Goal: Task Accomplishment & Management: Use online tool/utility

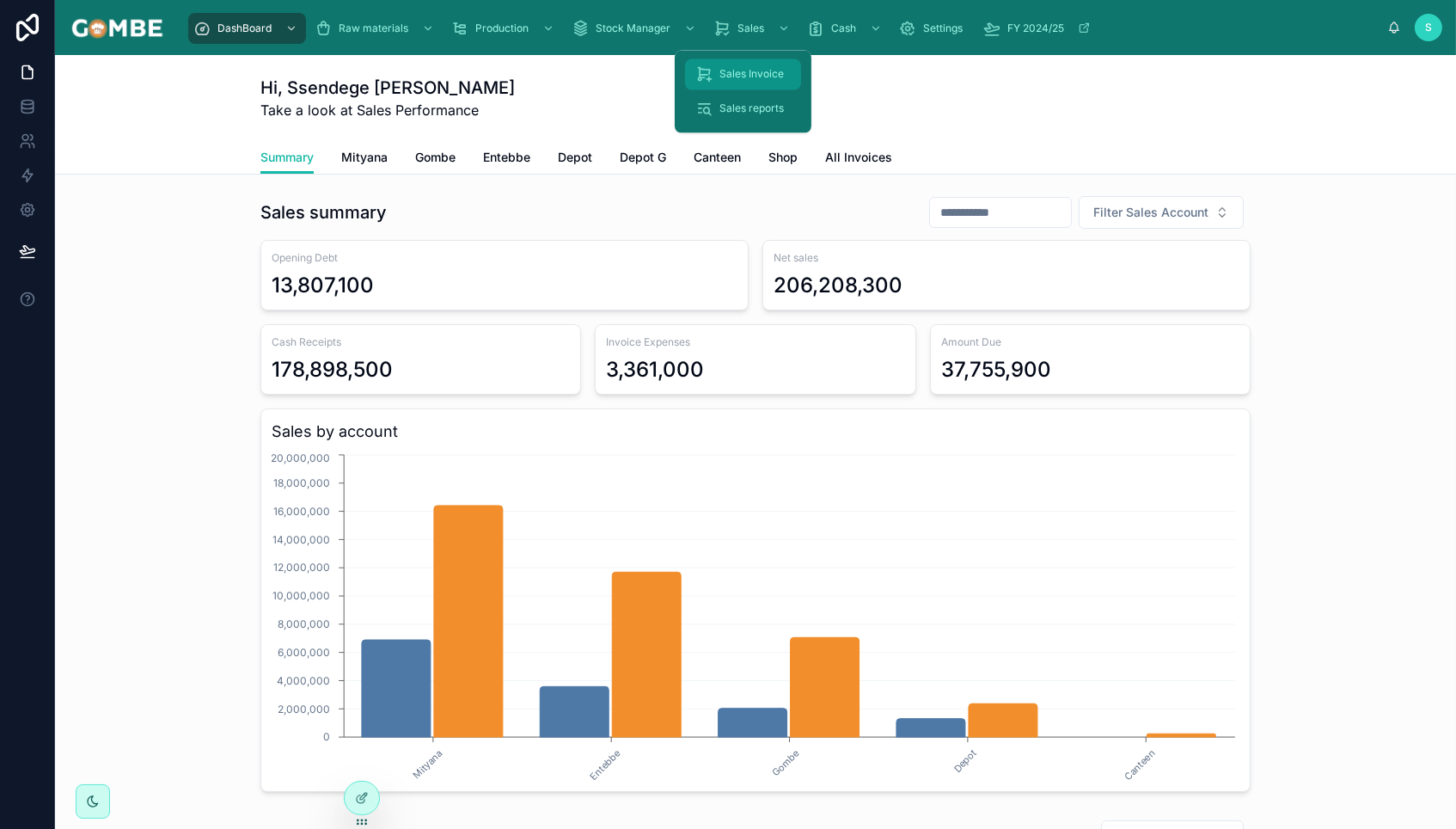
click at [744, 76] on span "Sales Invoice" at bounding box center [751, 75] width 64 height 14
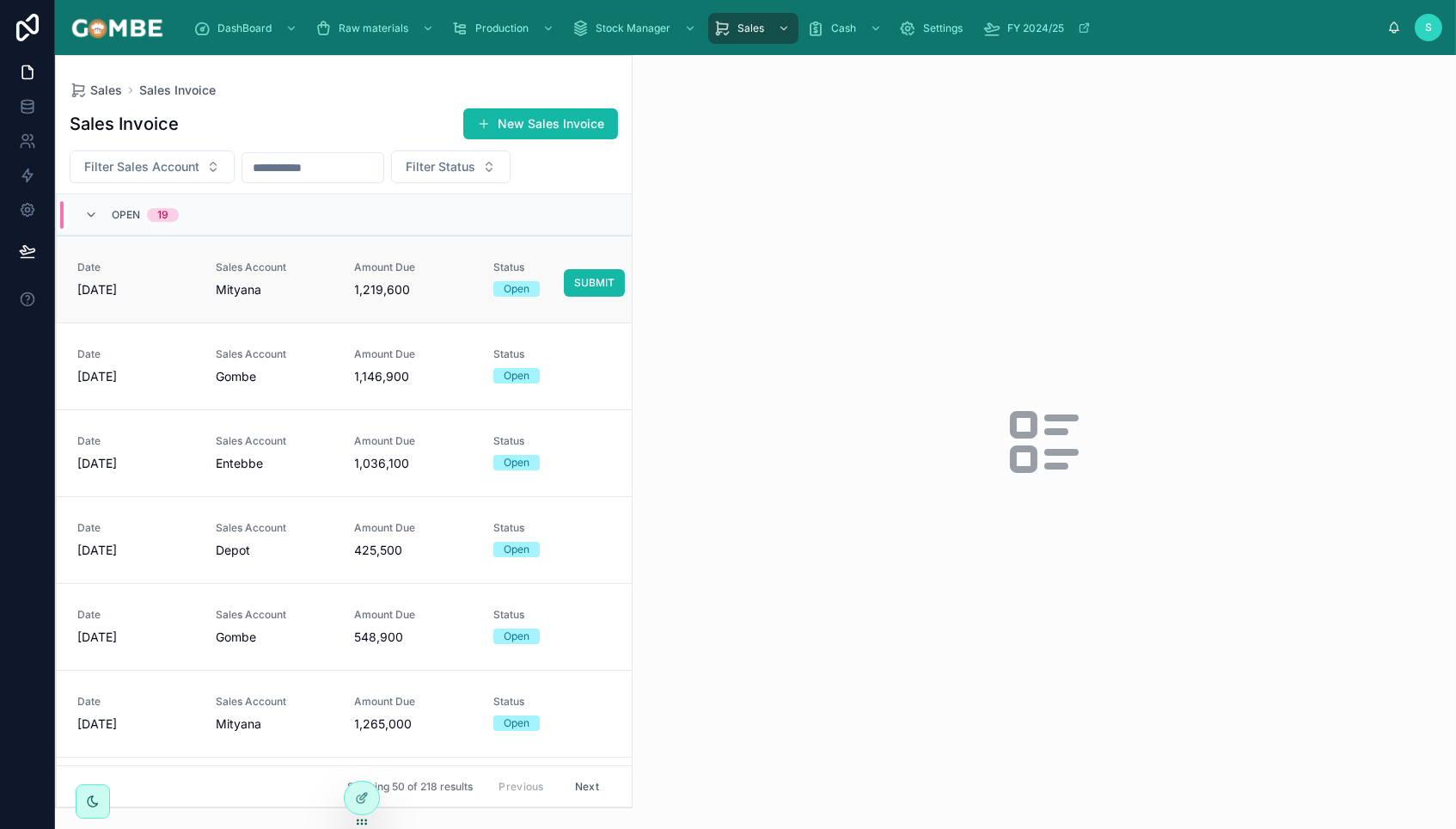
click at [292, 285] on div "Mityana" at bounding box center [274, 290] width 118 height 18
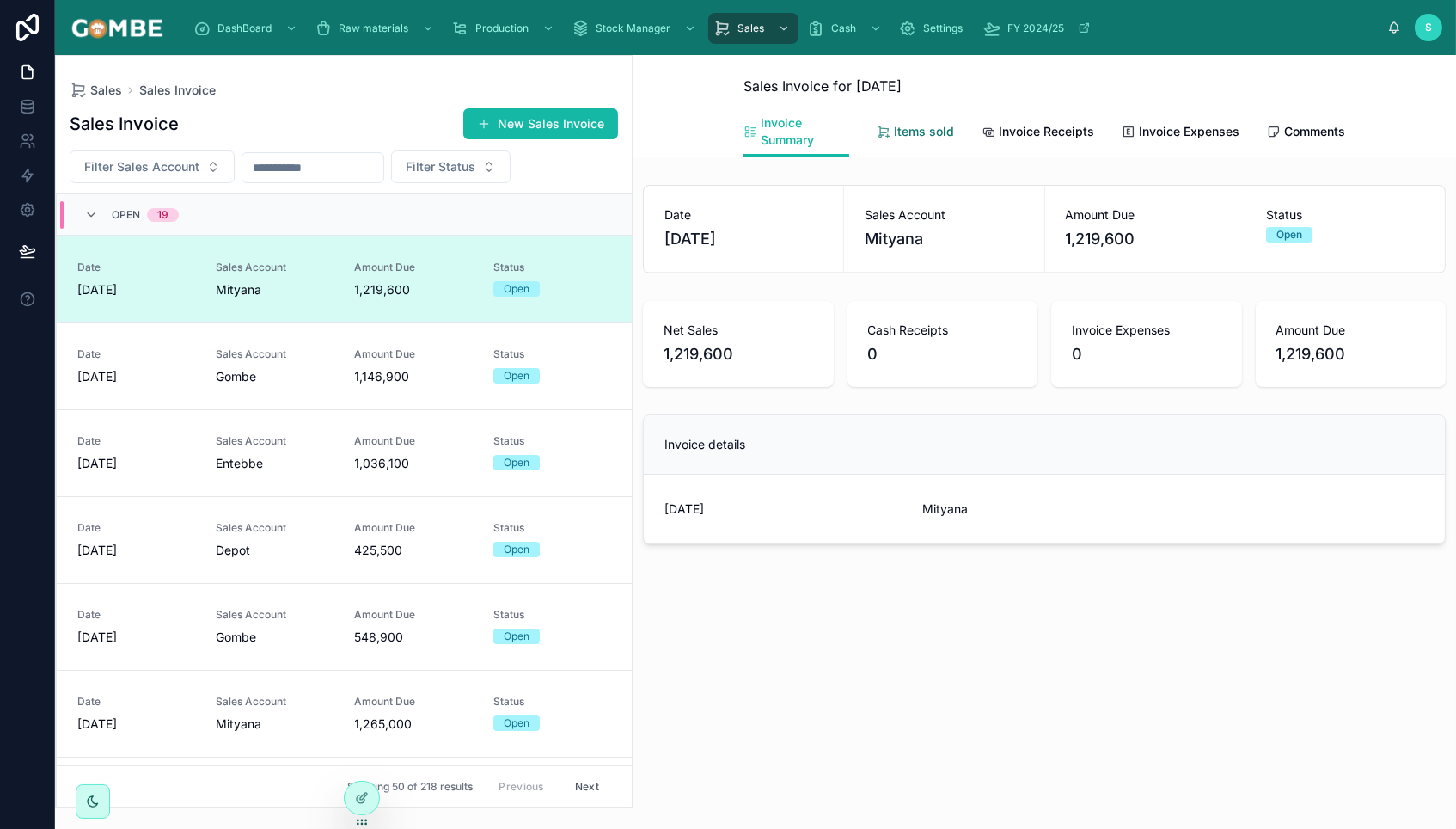
click at [918, 130] on span "Items sold" at bounding box center [924, 132] width 61 height 18
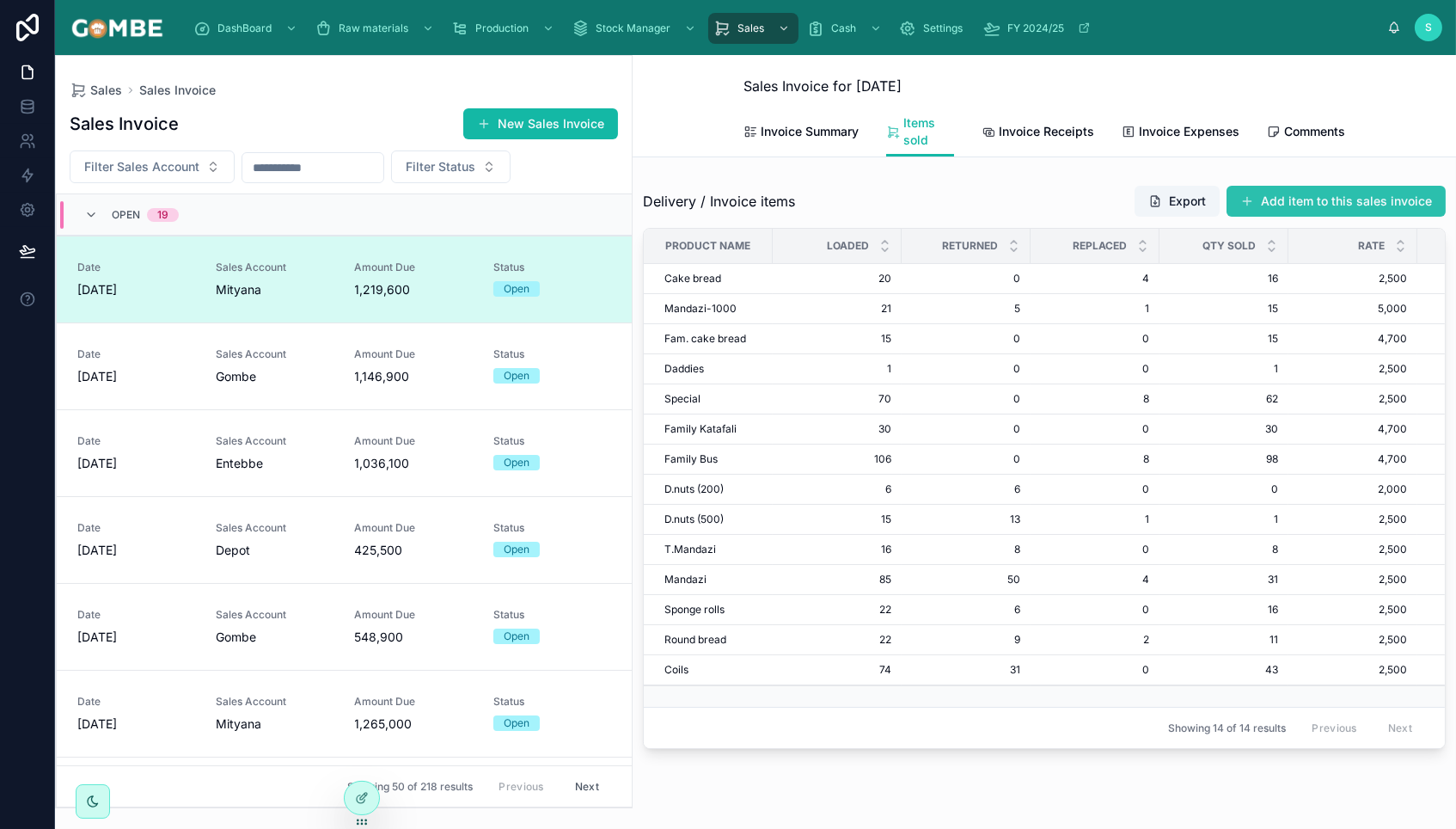
click at [1308, 201] on button "Add item to this sales invoice" at bounding box center [1336, 201] width 220 height 31
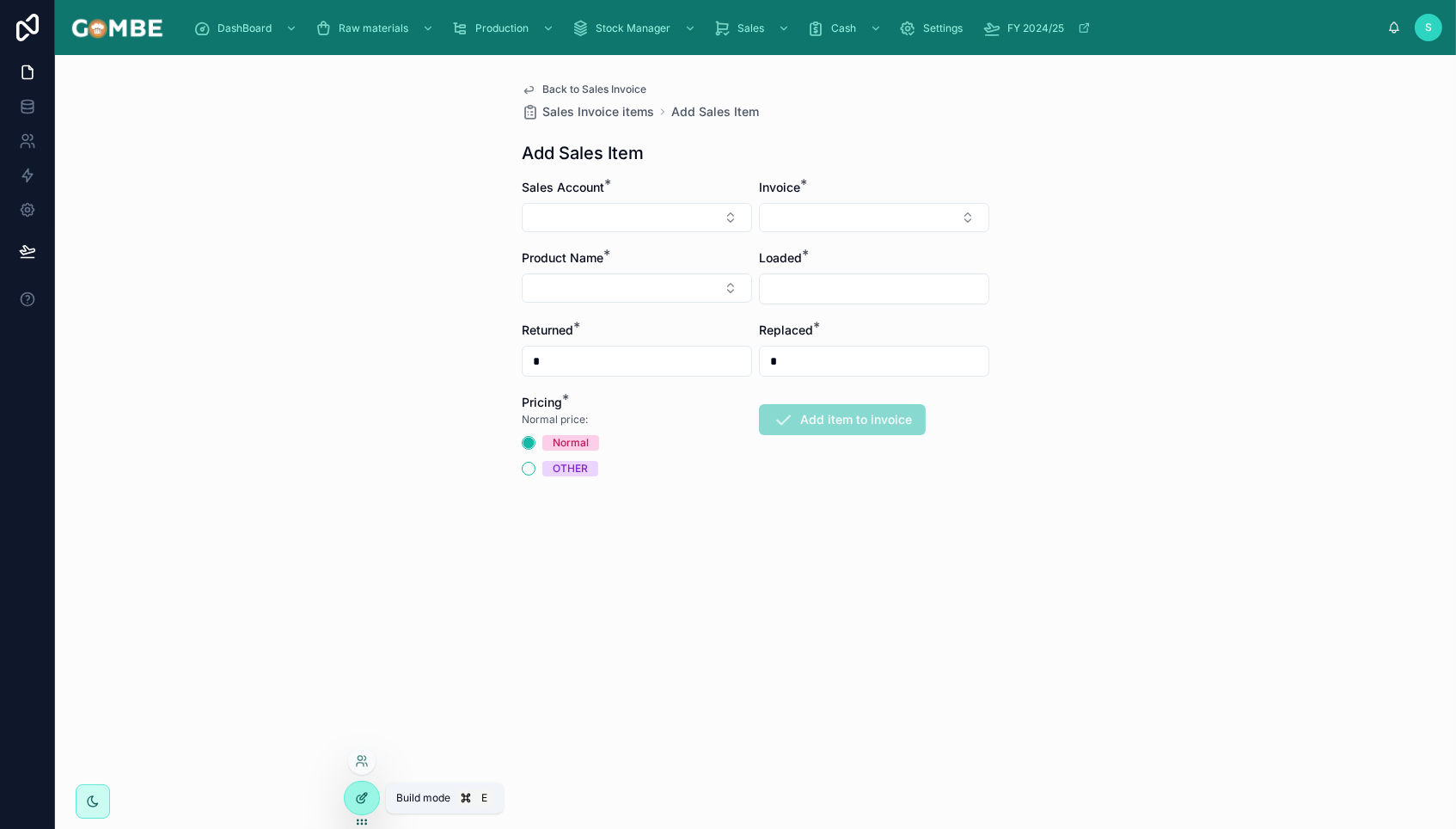
click at [362, 795] on icon at bounding box center [362, 798] width 14 height 14
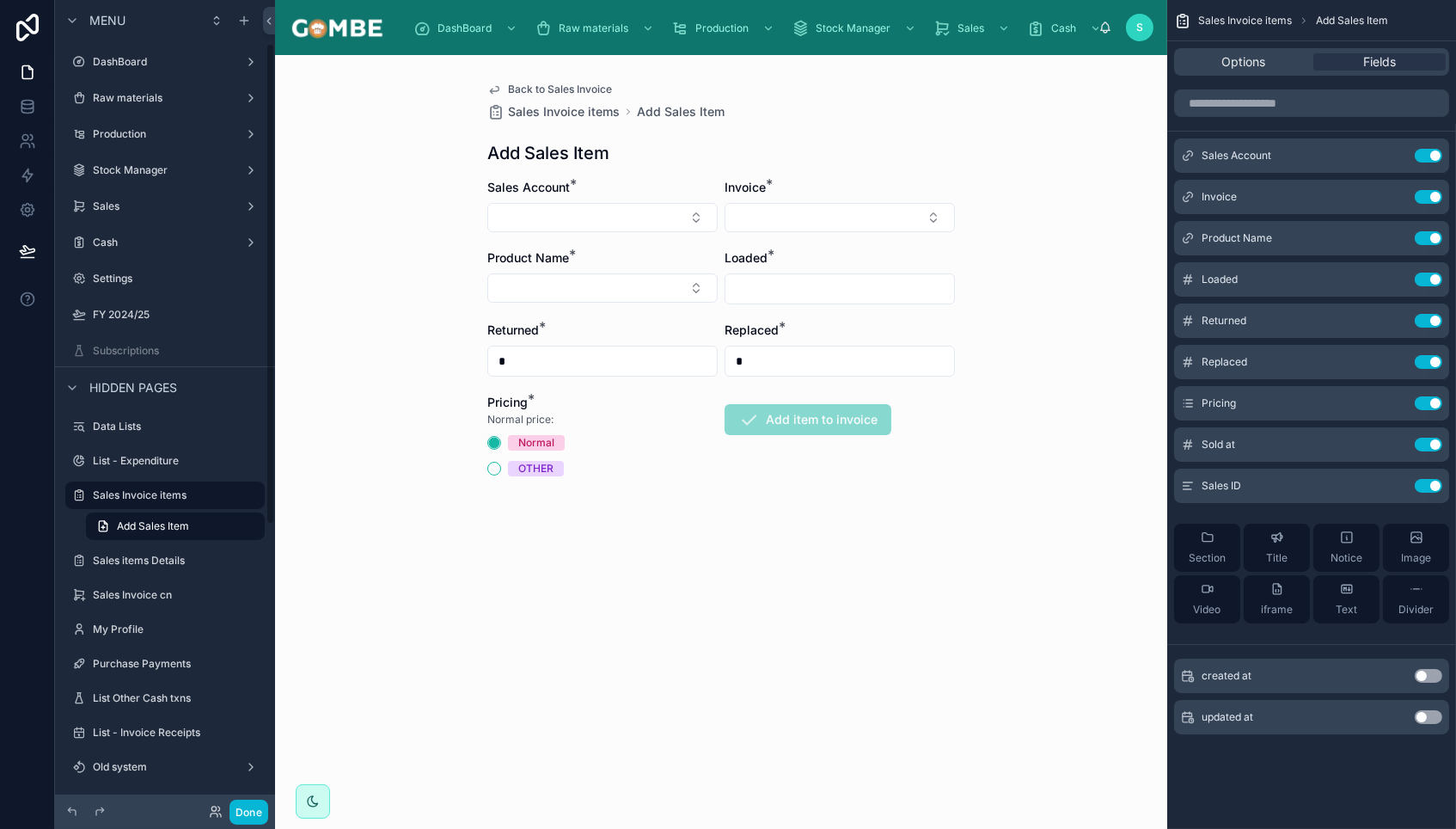
scroll to position [72, 0]
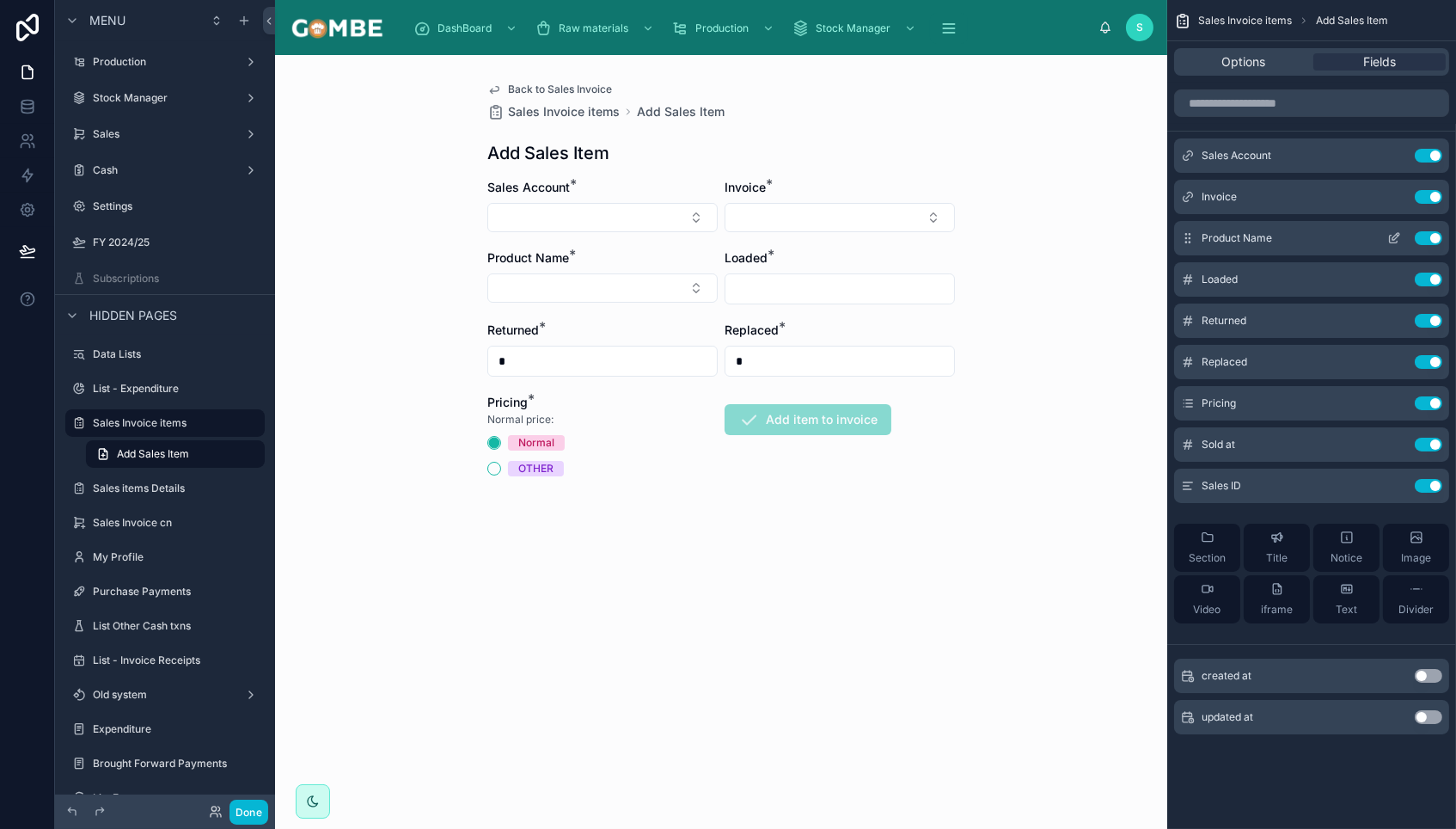
click at [1395, 235] on icon "scrollable content" at bounding box center [1395, 238] width 14 height 14
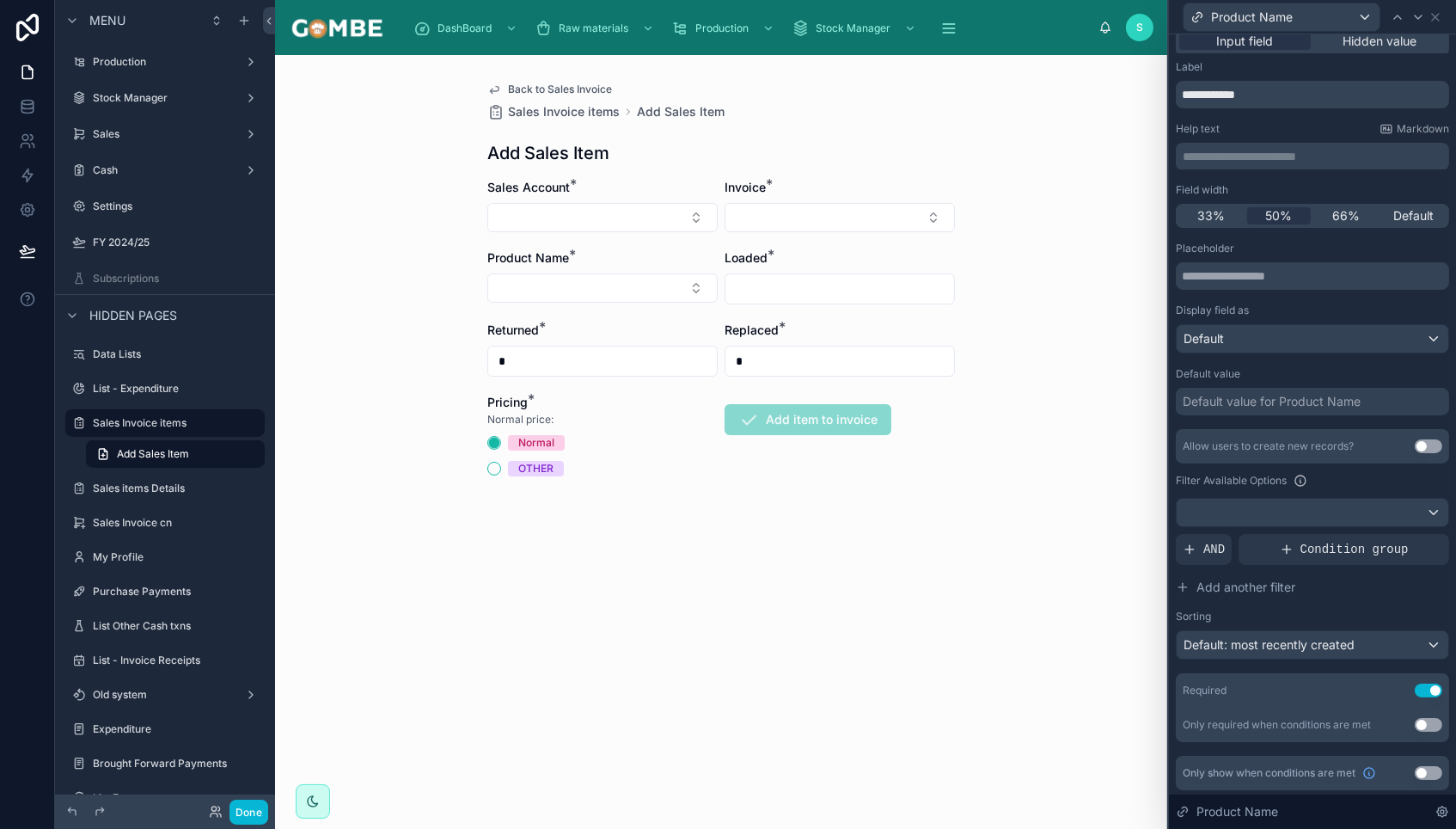
scroll to position [11, 0]
click at [1331, 552] on span "Condition group" at bounding box center [1355, 552] width 108 height 18
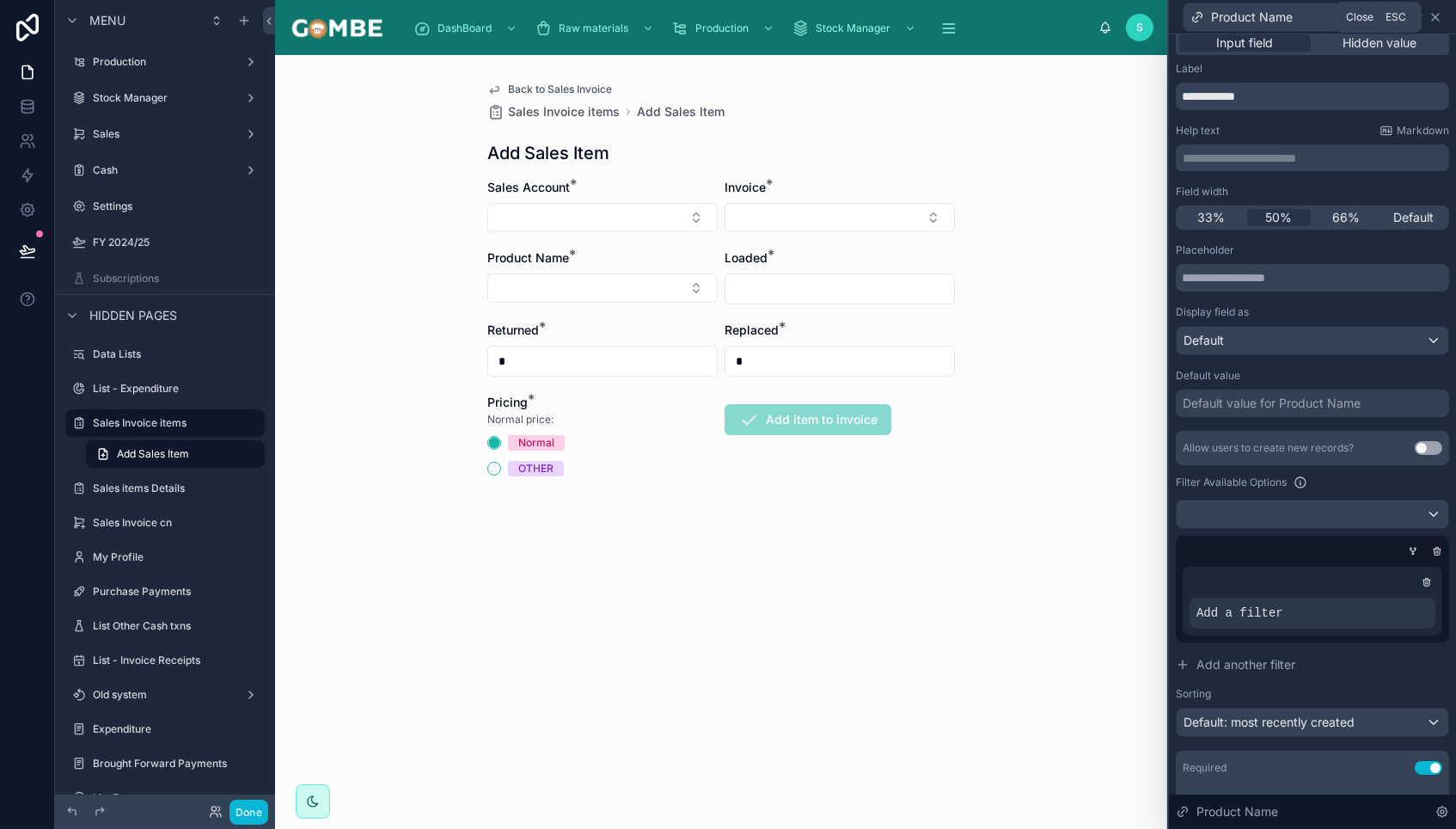
click at [1436, 15] on icon at bounding box center [1436, 18] width 14 height 14
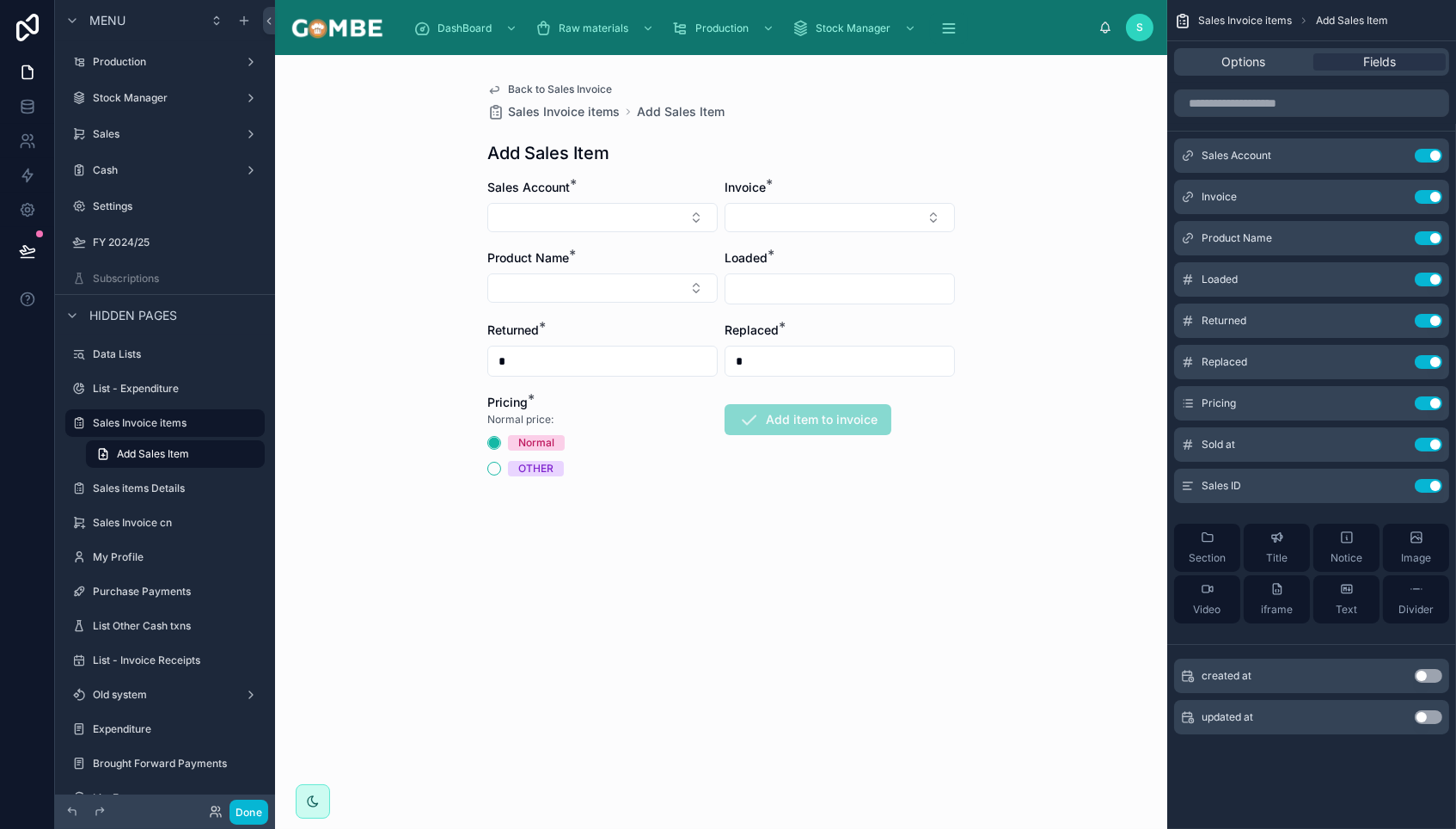
click at [559, 93] on span "Back to Sales Invoice" at bounding box center [560, 90] width 104 height 14
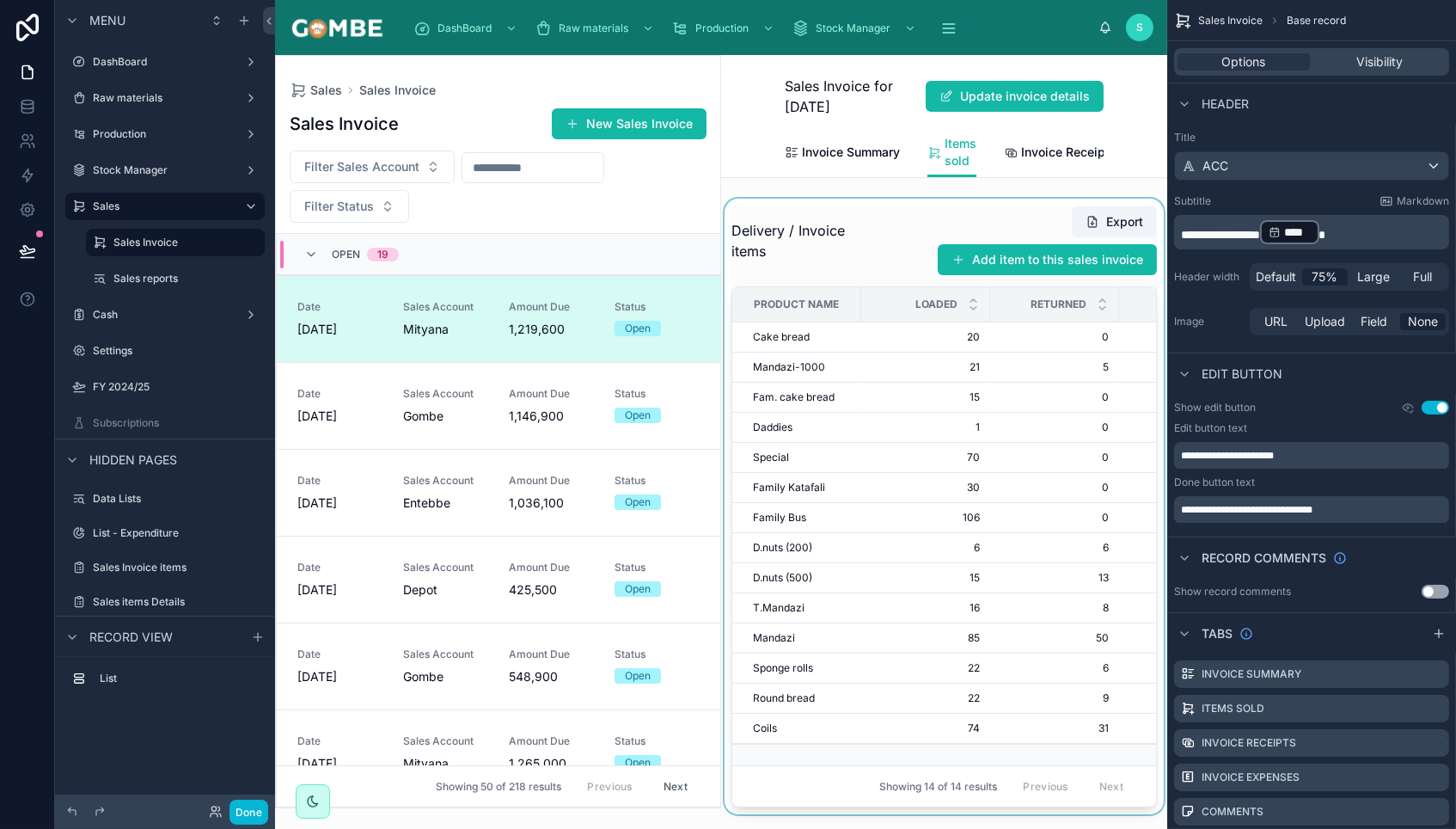
scroll to position [39, 0]
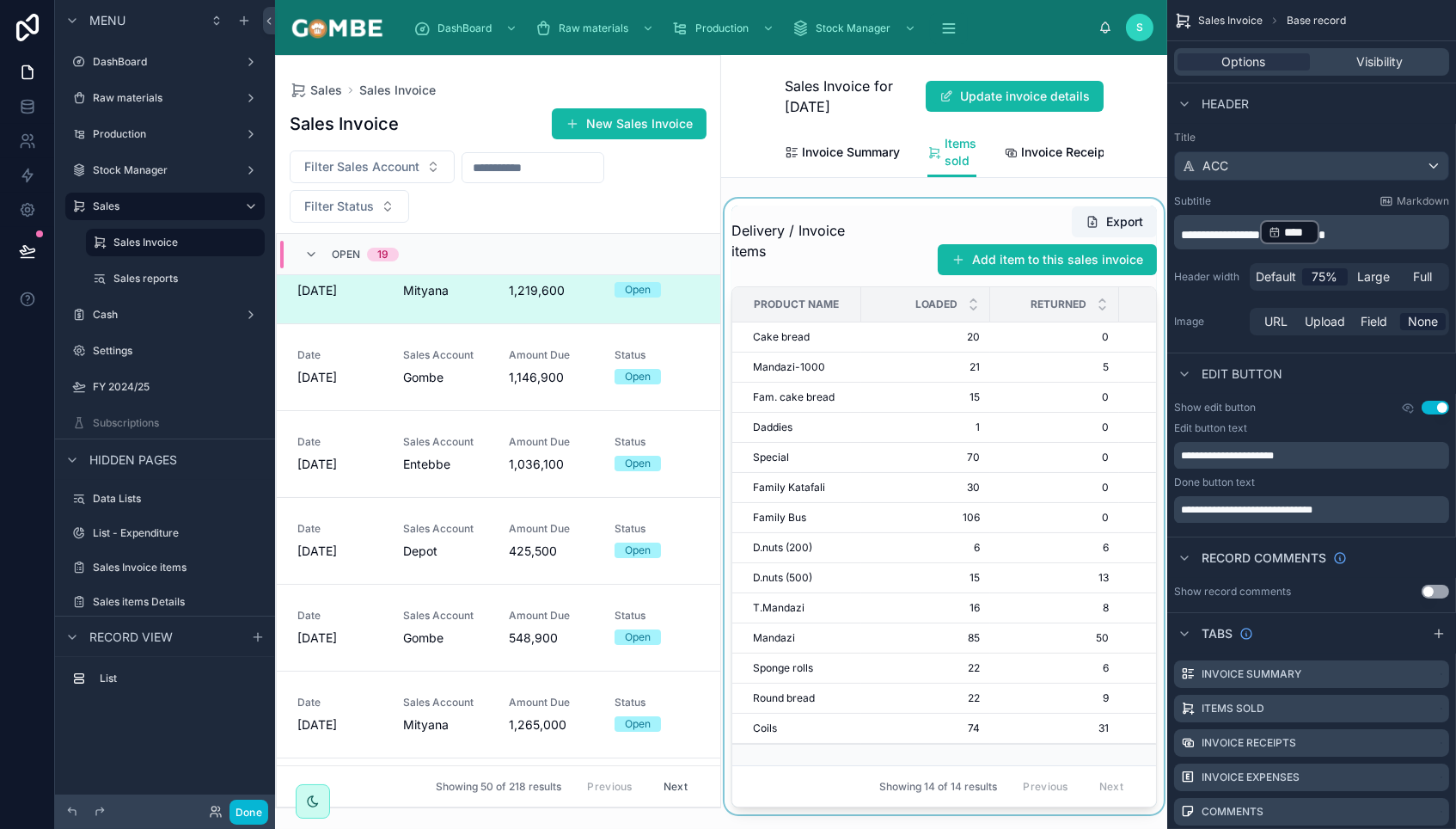
click at [1025, 271] on div at bounding box center [944, 506] width 446 height 616
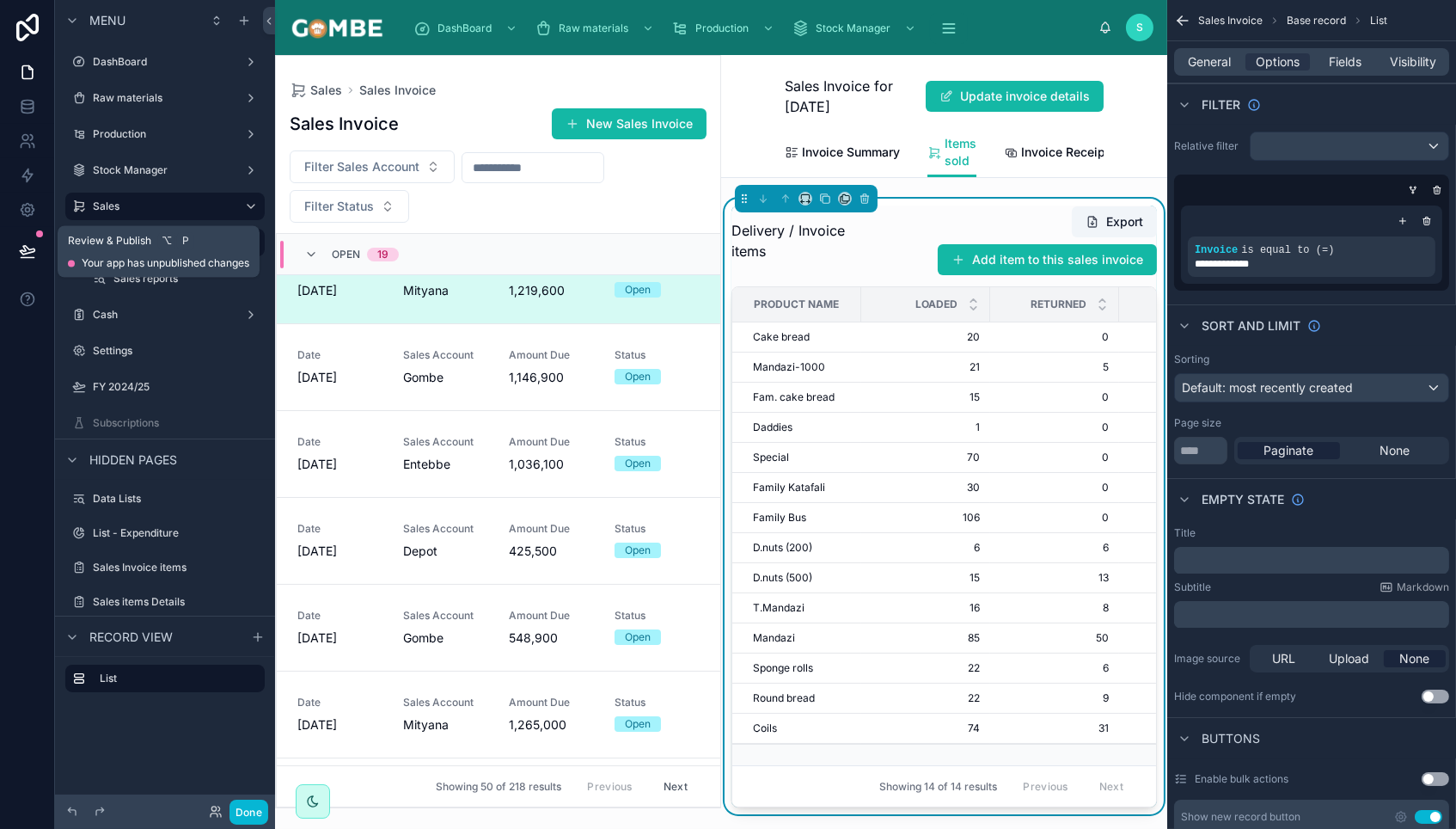
click at [32, 256] on icon at bounding box center [27, 251] width 18 height 18
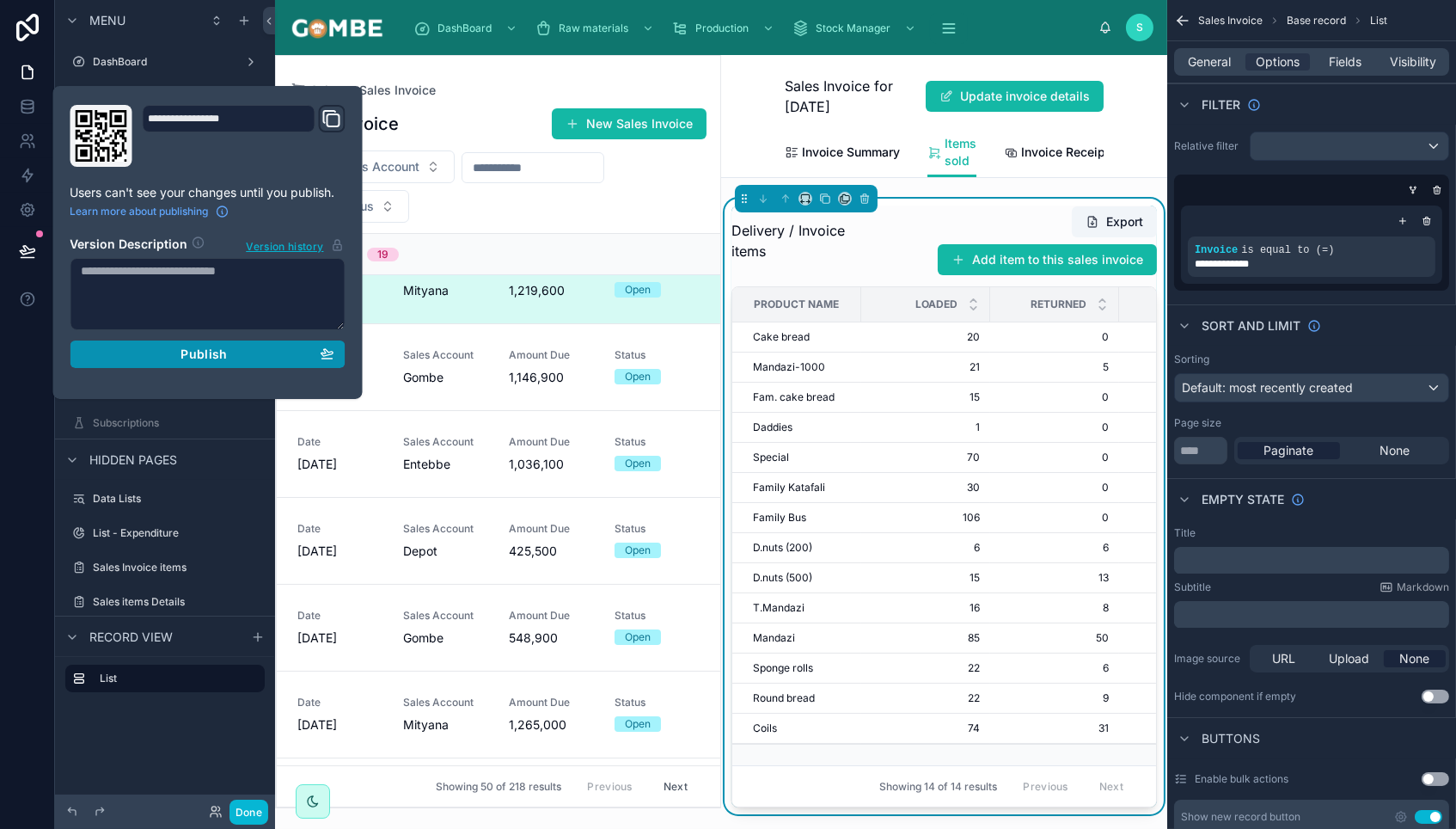
click at [231, 350] on div "Publish" at bounding box center [208, 354] width 253 height 16
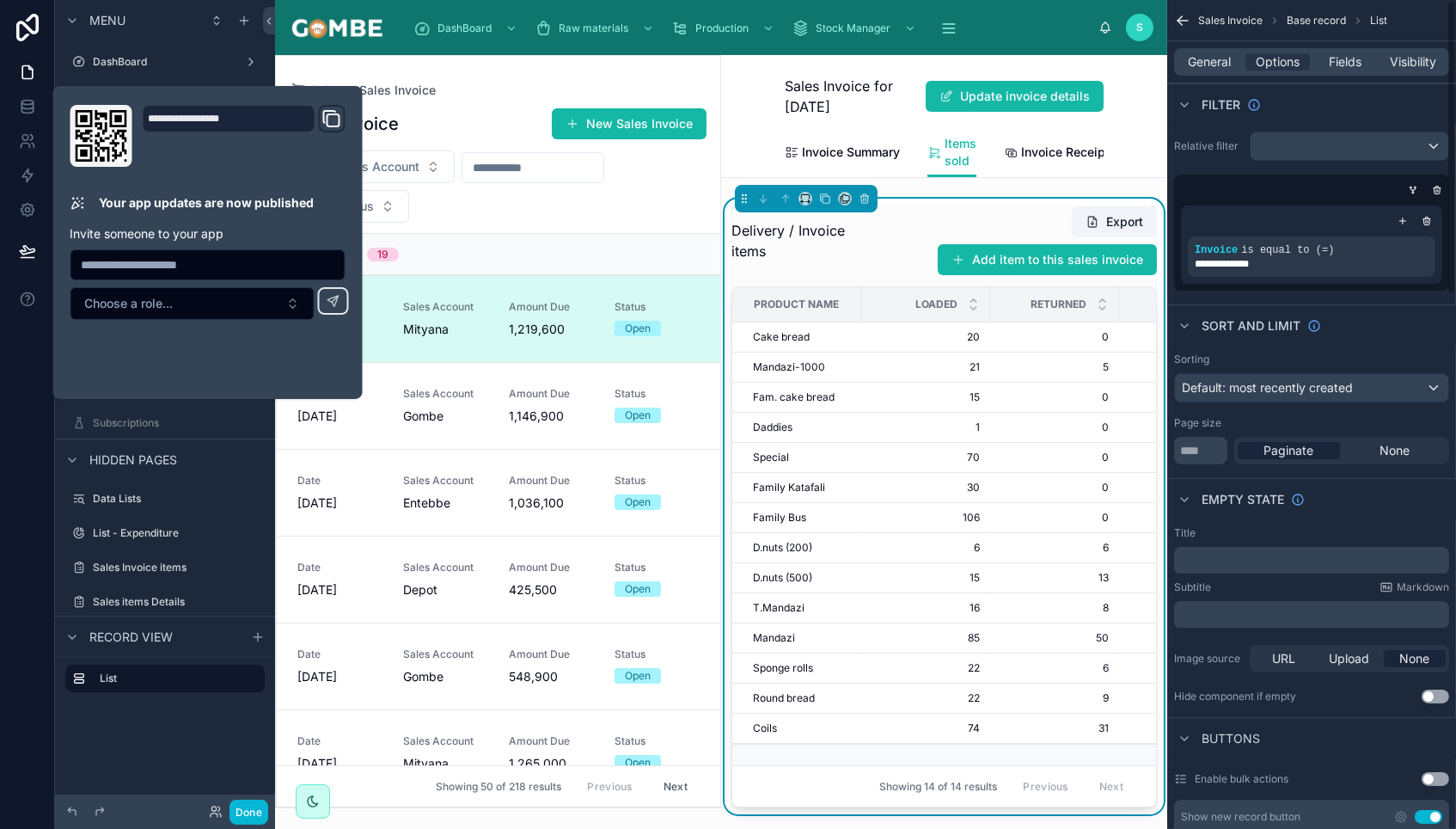
scroll to position [39, 0]
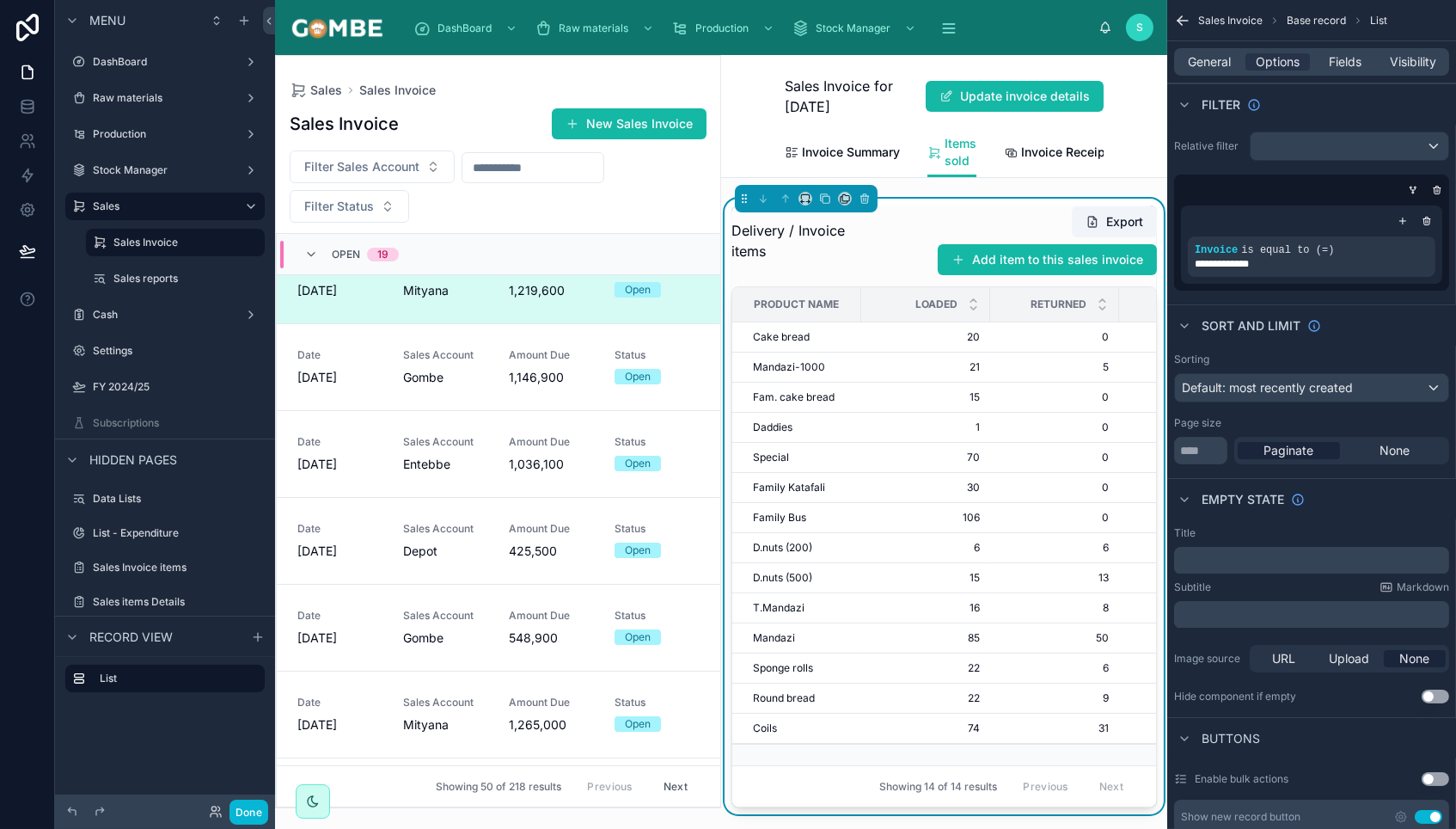
click at [487, 100] on div "Sales Invoice New Sales Invoice Filter Sales Account Filter Status Open 19 Date…" at bounding box center [498, 452] width 444 height 710
click at [241, 817] on button "Done" at bounding box center [249, 812] width 39 height 25
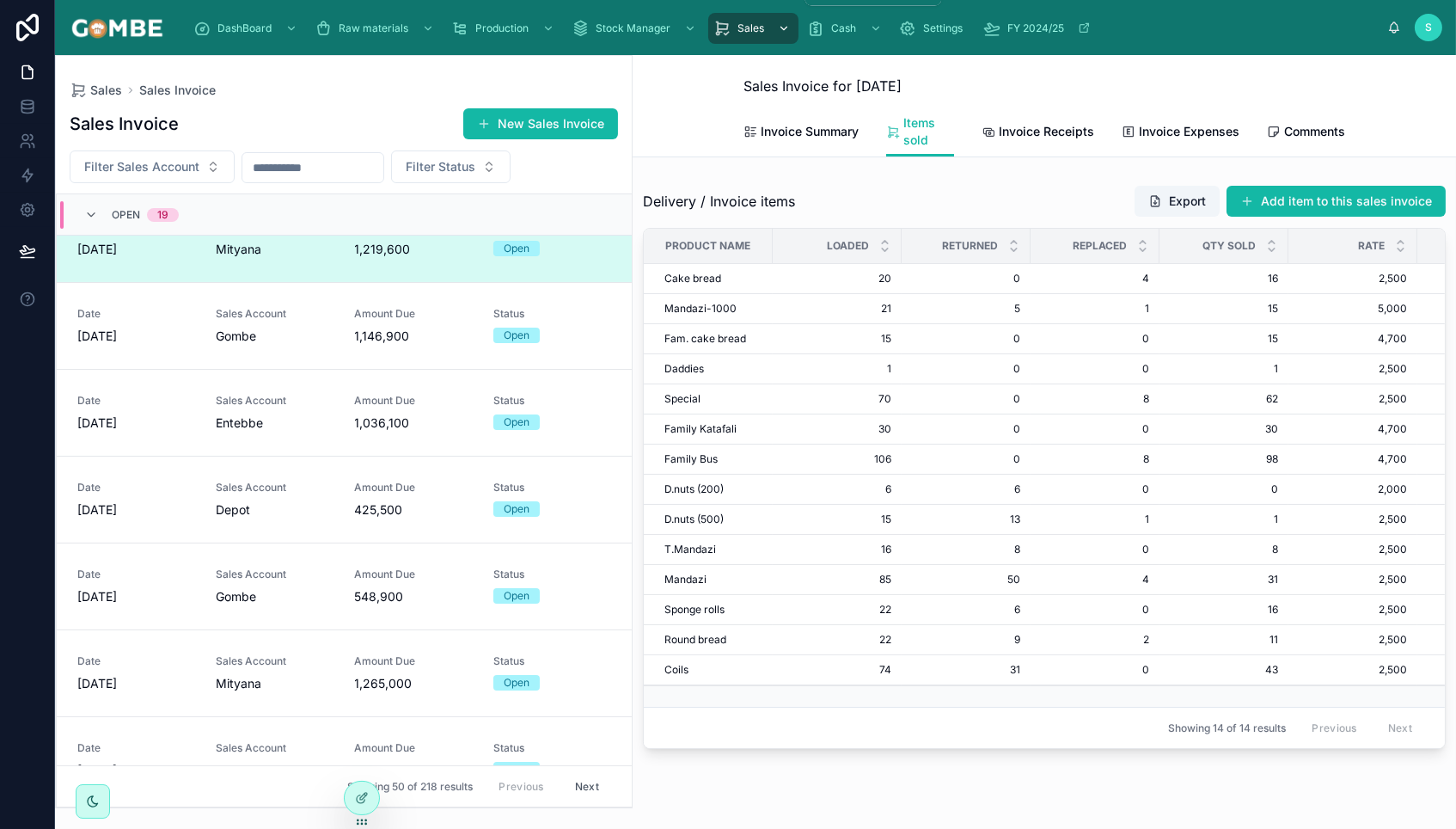
click at [748, 27] on span "Sales" at bounding box center [750, 28] width 26 height 14
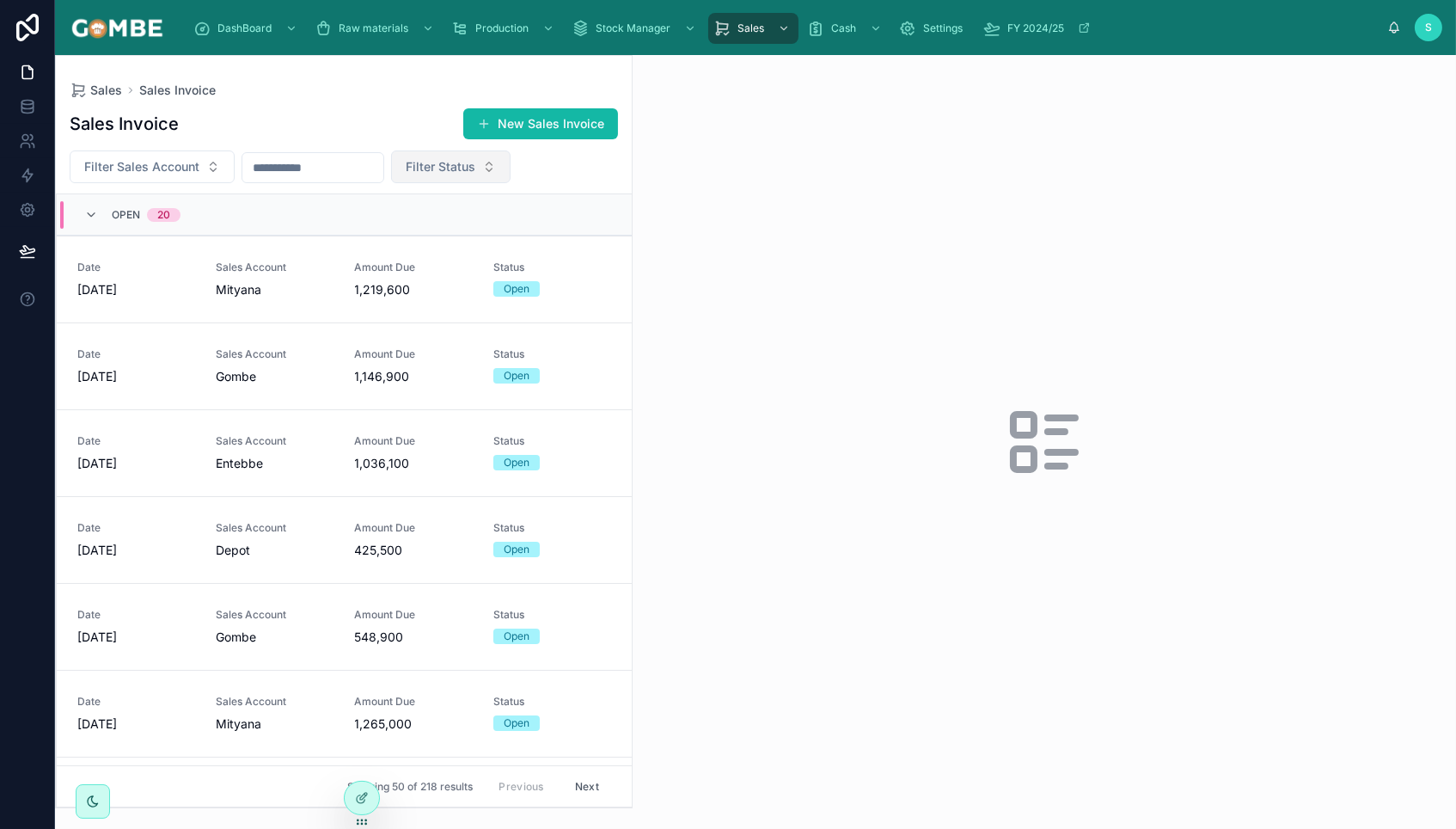
click at [468, 168] on span "Filter Status" at bounding box center [440, 167] width 69 height 18
click at [306, 169] on input "text" at bounding box center [312, 167] width 141 height 24
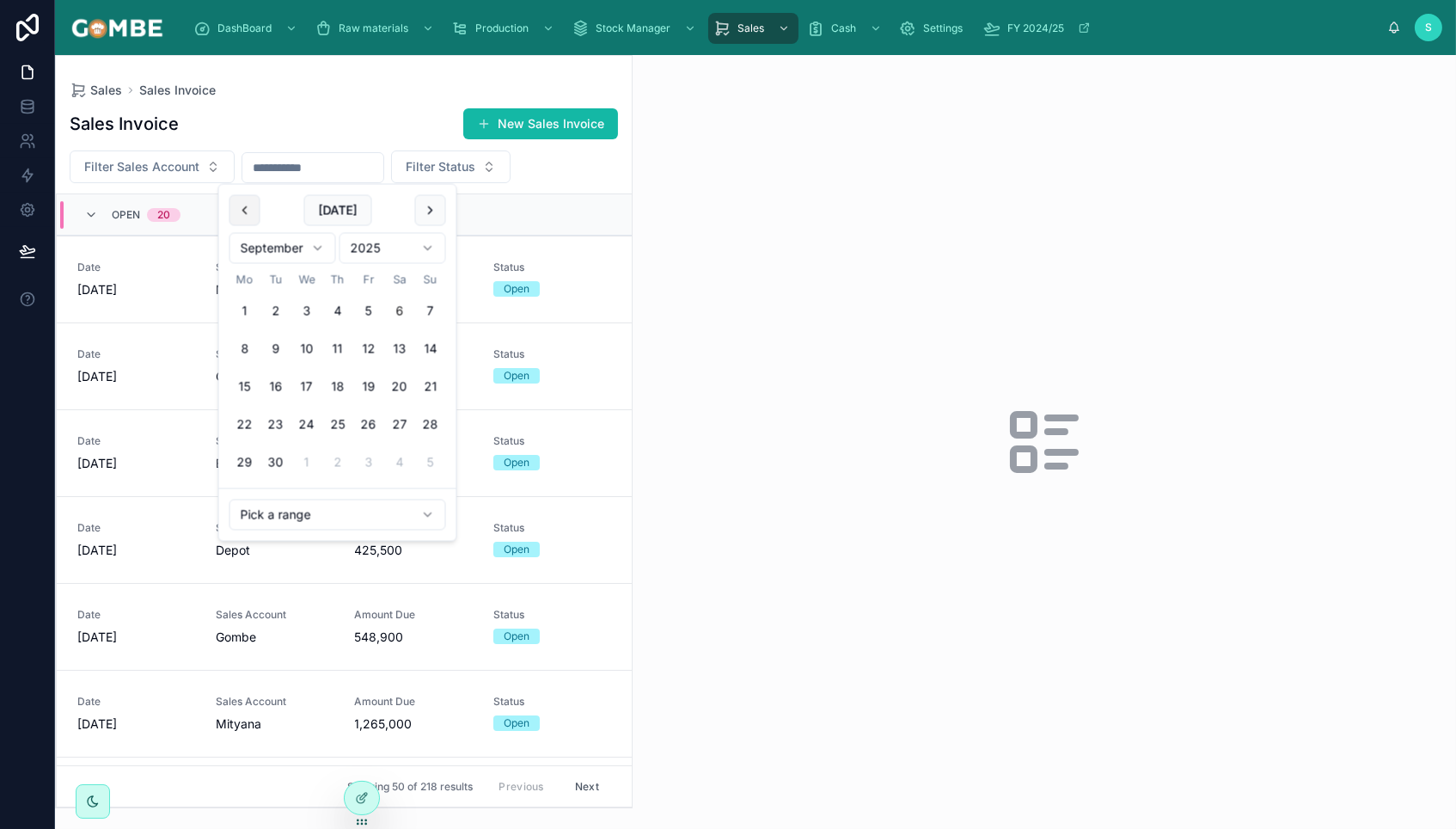
click at [237, 207] on button at bounding box center [245, 211] width 31 height 31
click at [274, 308] on button "29" at bounding box center [276, 311] width 31 height 31
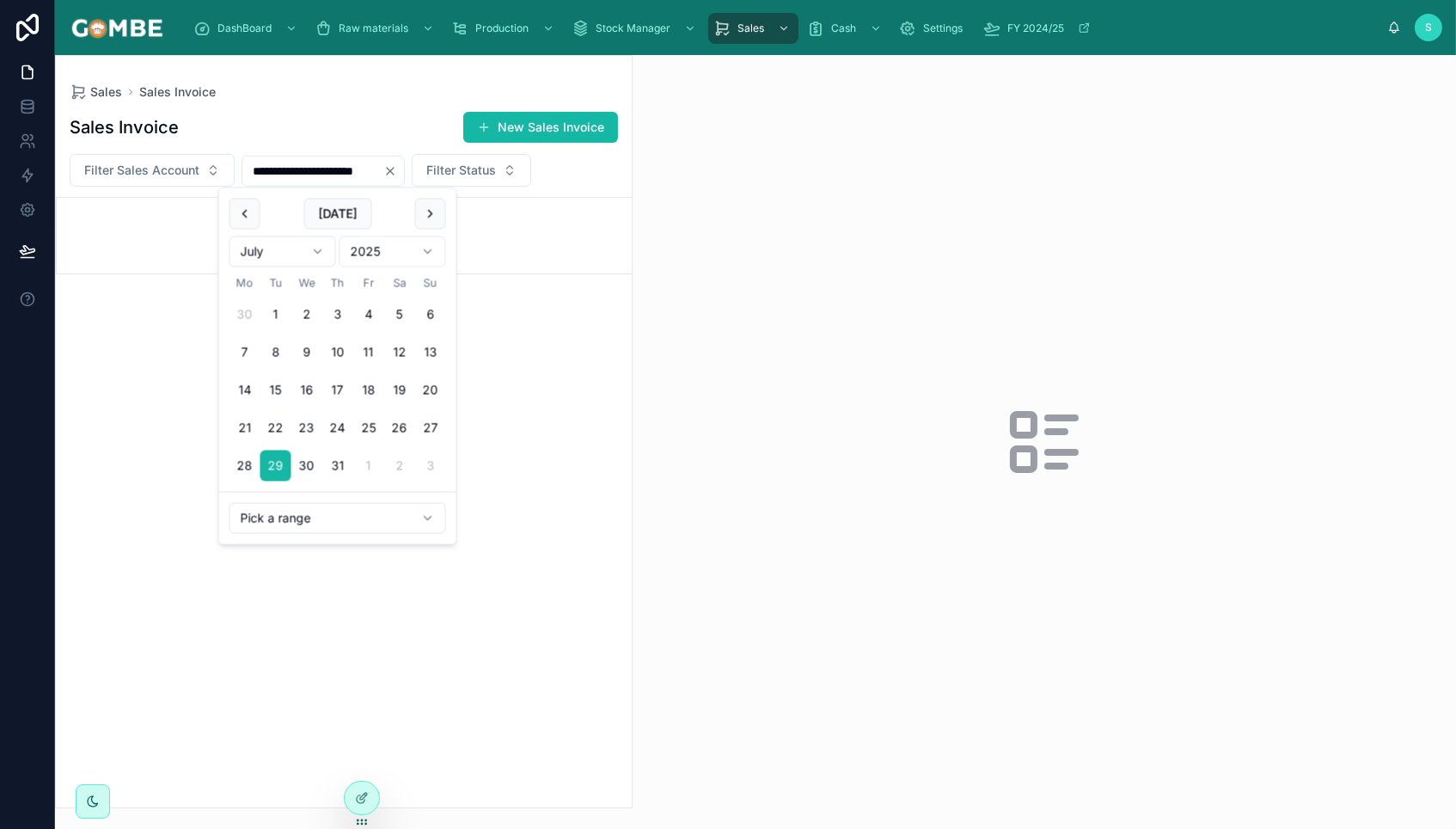
click at [312, 118] on div "Sales Invoice New Sales Invoice" at bounding box center [344, 127] width 548 height 32
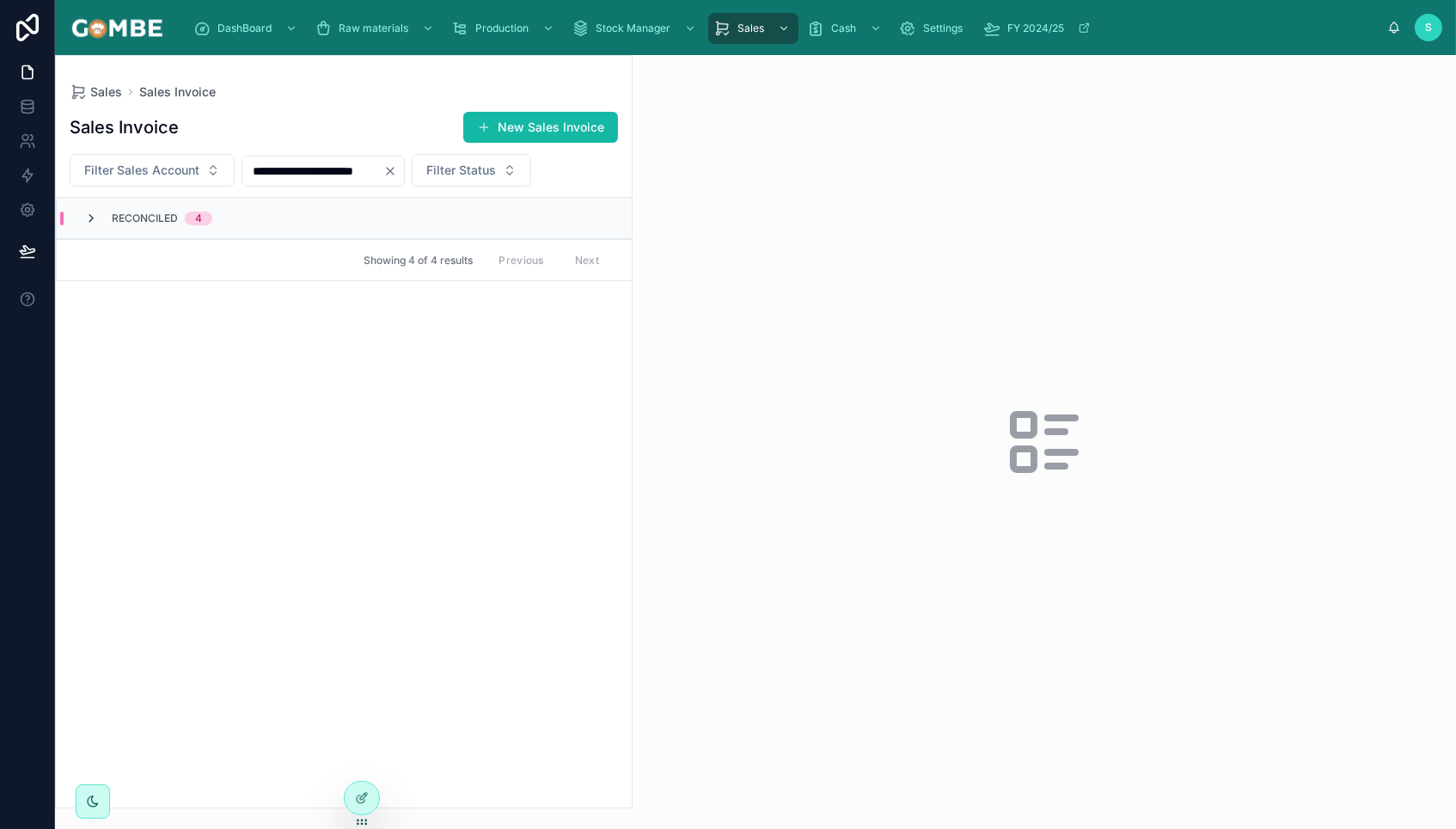
click at [94, 217] on icon at bounding box center [91, 219] width 14 height 14
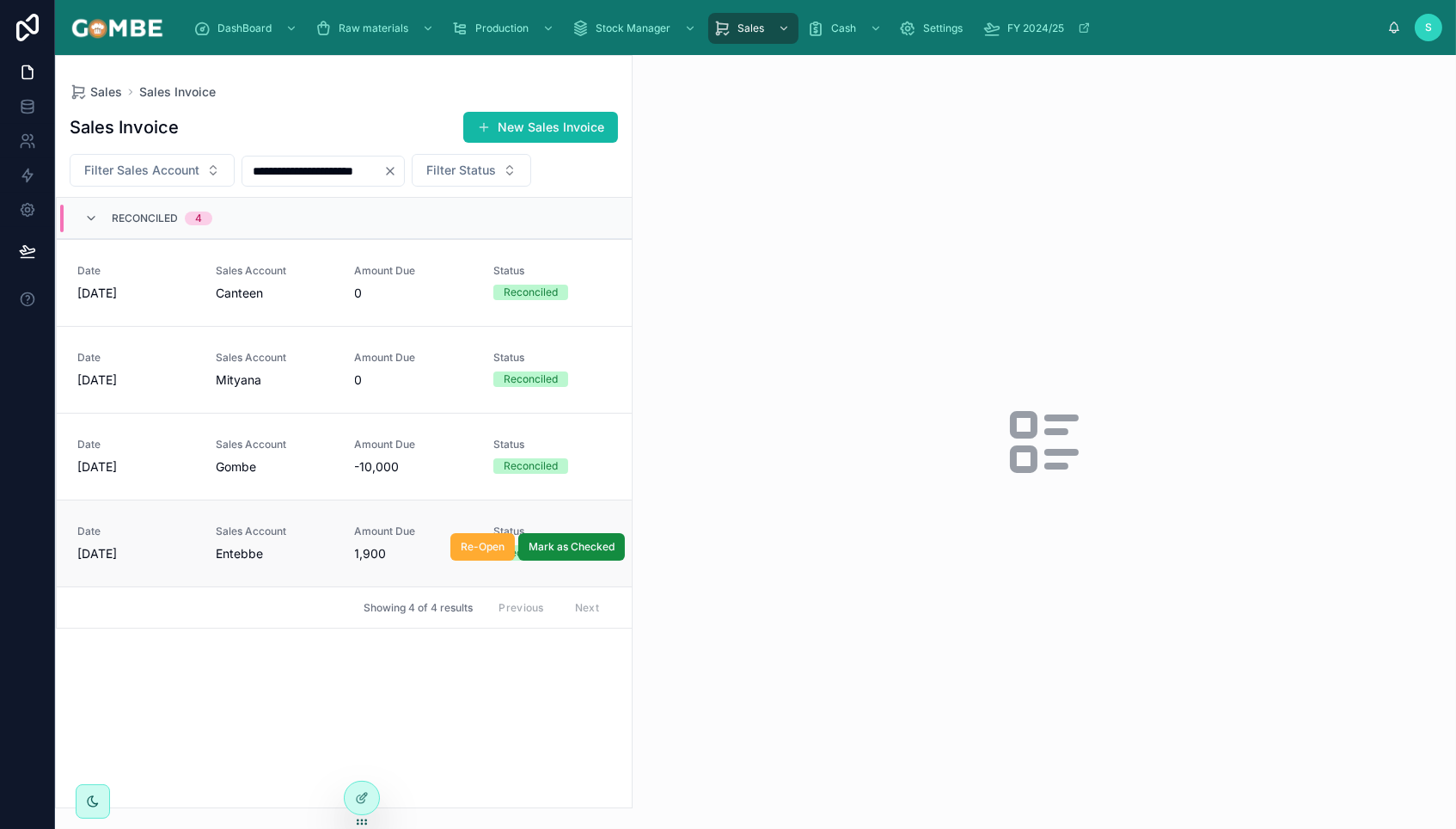
click at [250, 545] on span "Entebbe" at bounding box center [239, 554] width 47 height 18
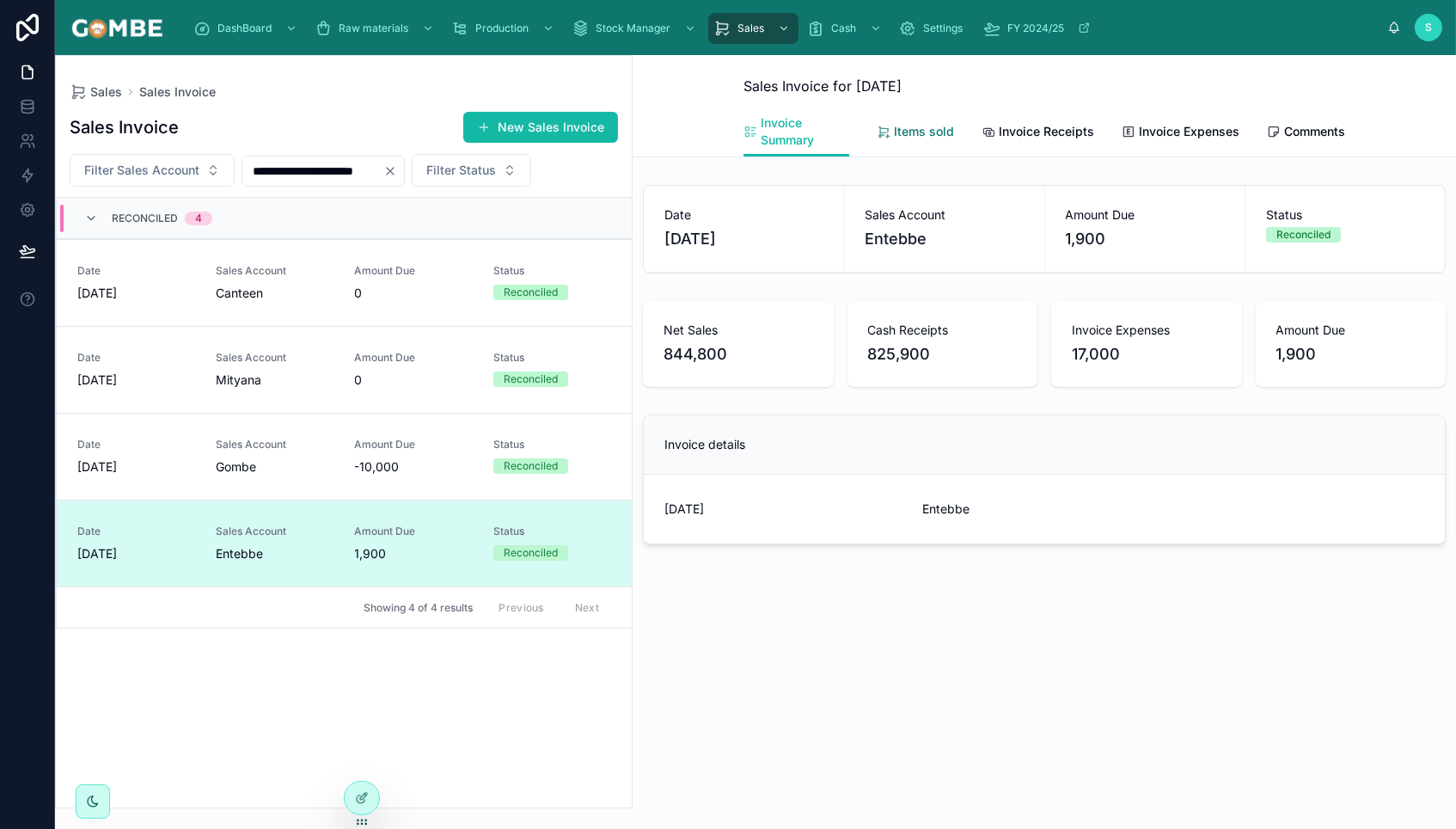
click at [918, 127] on span "Items sold" at bounding box center [924, 132] width 61 height 18
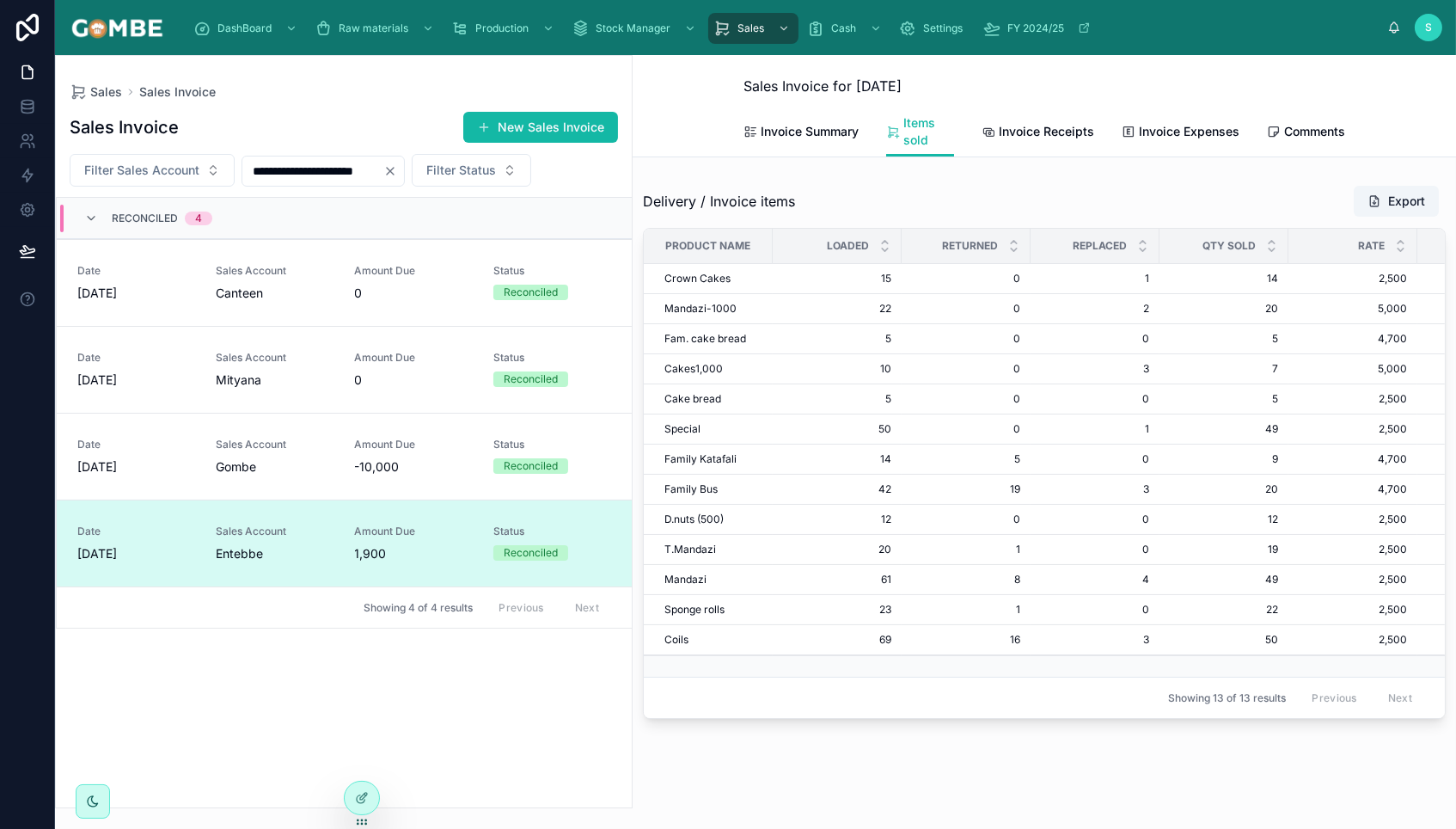
click at [397, 175] on icon "Clear" at bounding box center [390, 171] width 14 height 14
click at [384, 169] on input "**********" at bounding box center [312, 171] width 141 height 24
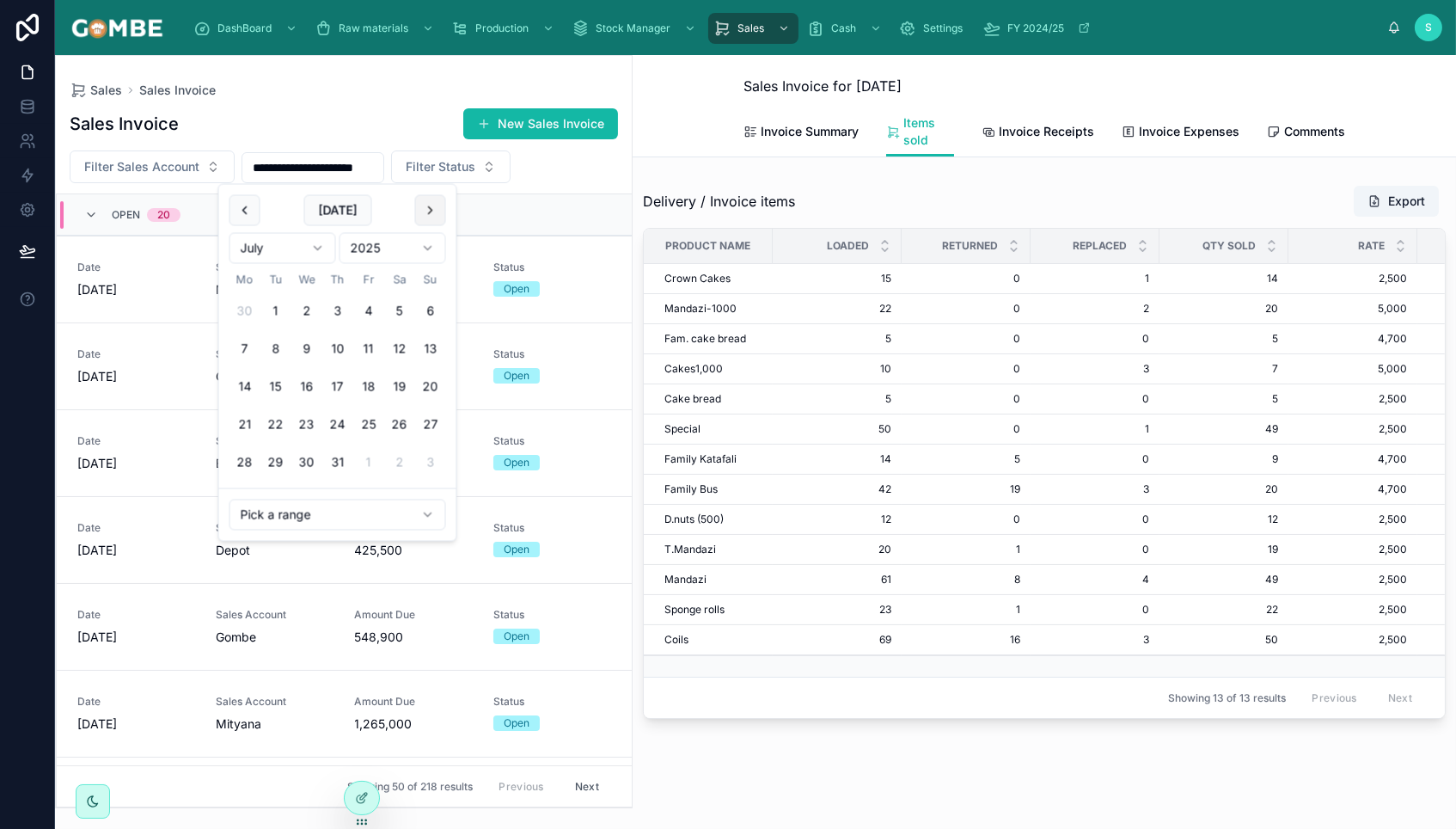
click at [431, 205] on button at bounding box center [430, 211] width 31 height 31
click at [367, 467] on button "29" at bounding box center [369, 463] width 31 height 31
type input "**********"
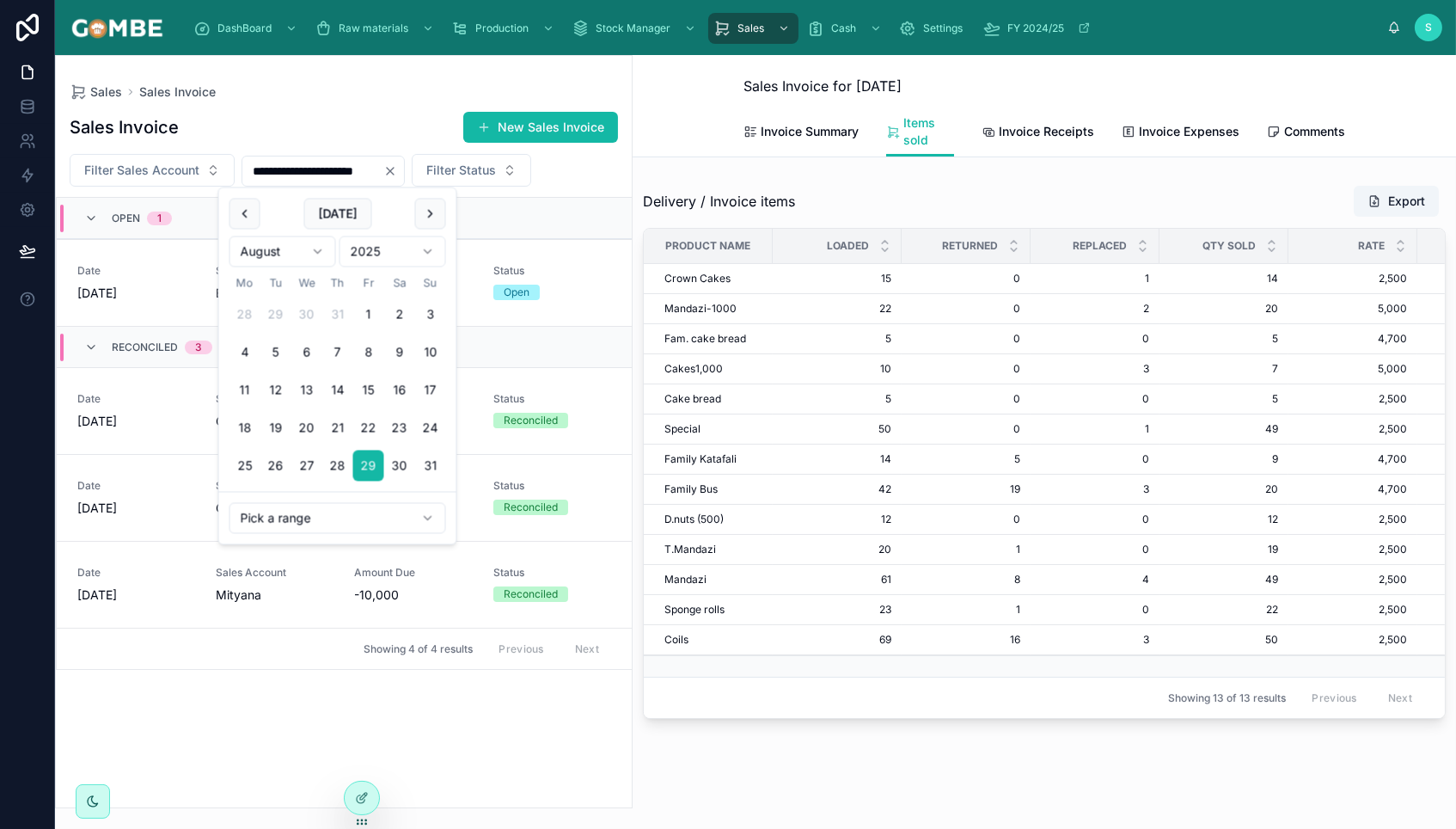
click at [348, 107] on div "**********" at bounding box center [344, 454] width 576 height 707
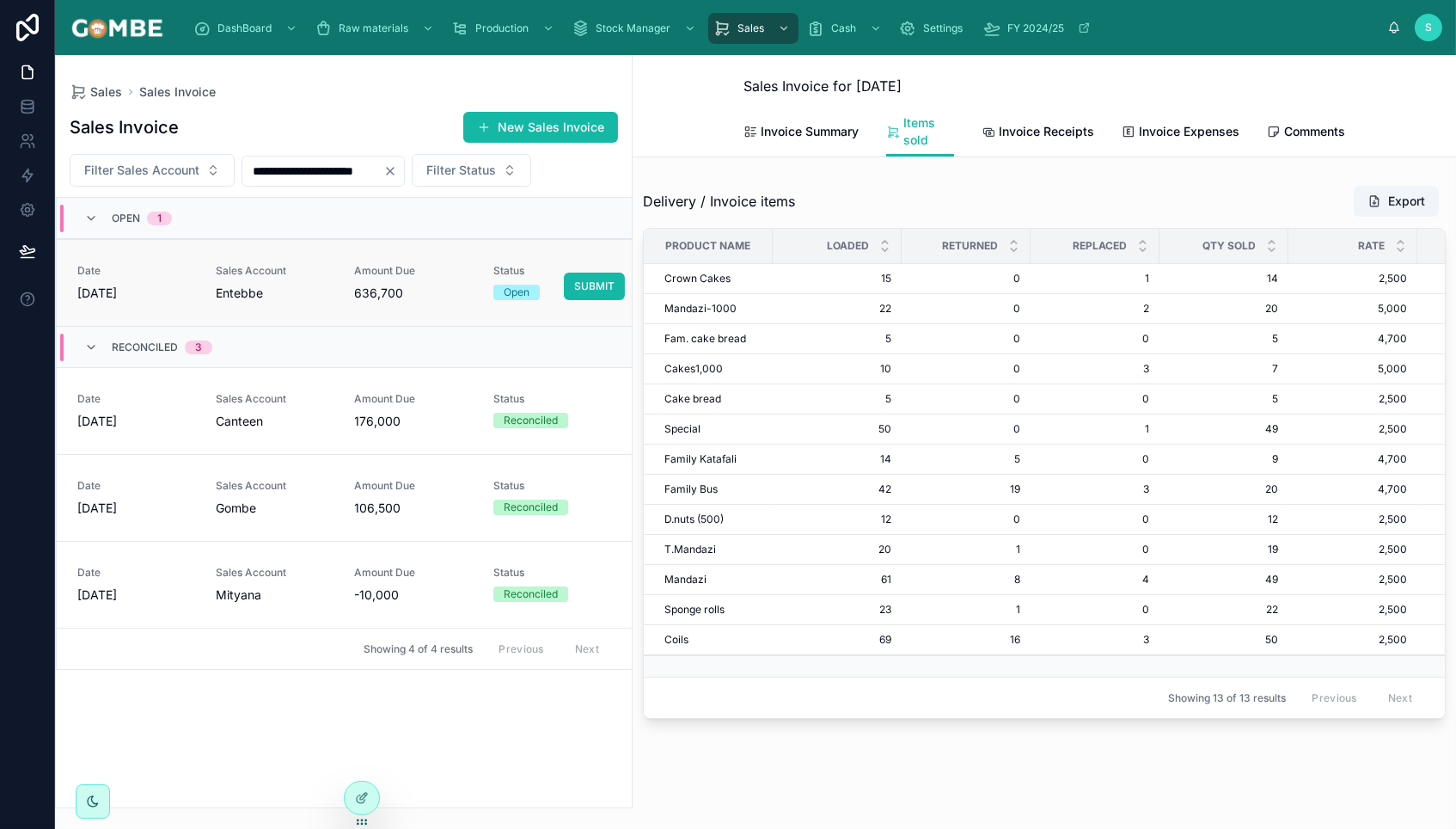
click at [283, 279] on div "Sales Account [GEOGRAPHIC_DATA]" at bounding box center [274, 282] width 118 height 38
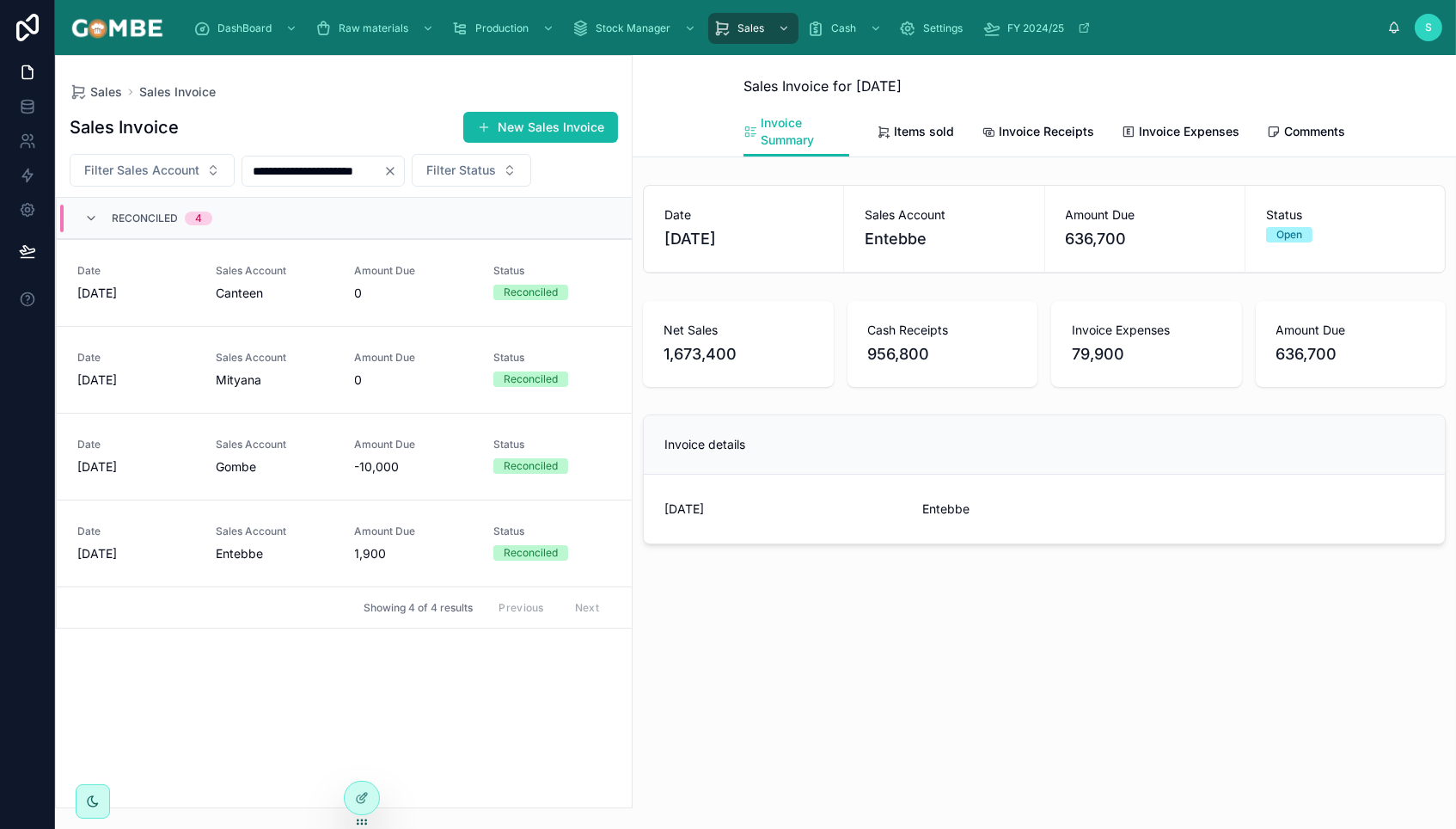
click at [924, 150] on div "Invoice Summary Items sold Invoice Receipts Invoice Expenses Comments" at bounding box center [1044, 131] width 602 height 50
click at [920, 136] on span "Items sold" at bounding box center [924, 132] width 61 height 18
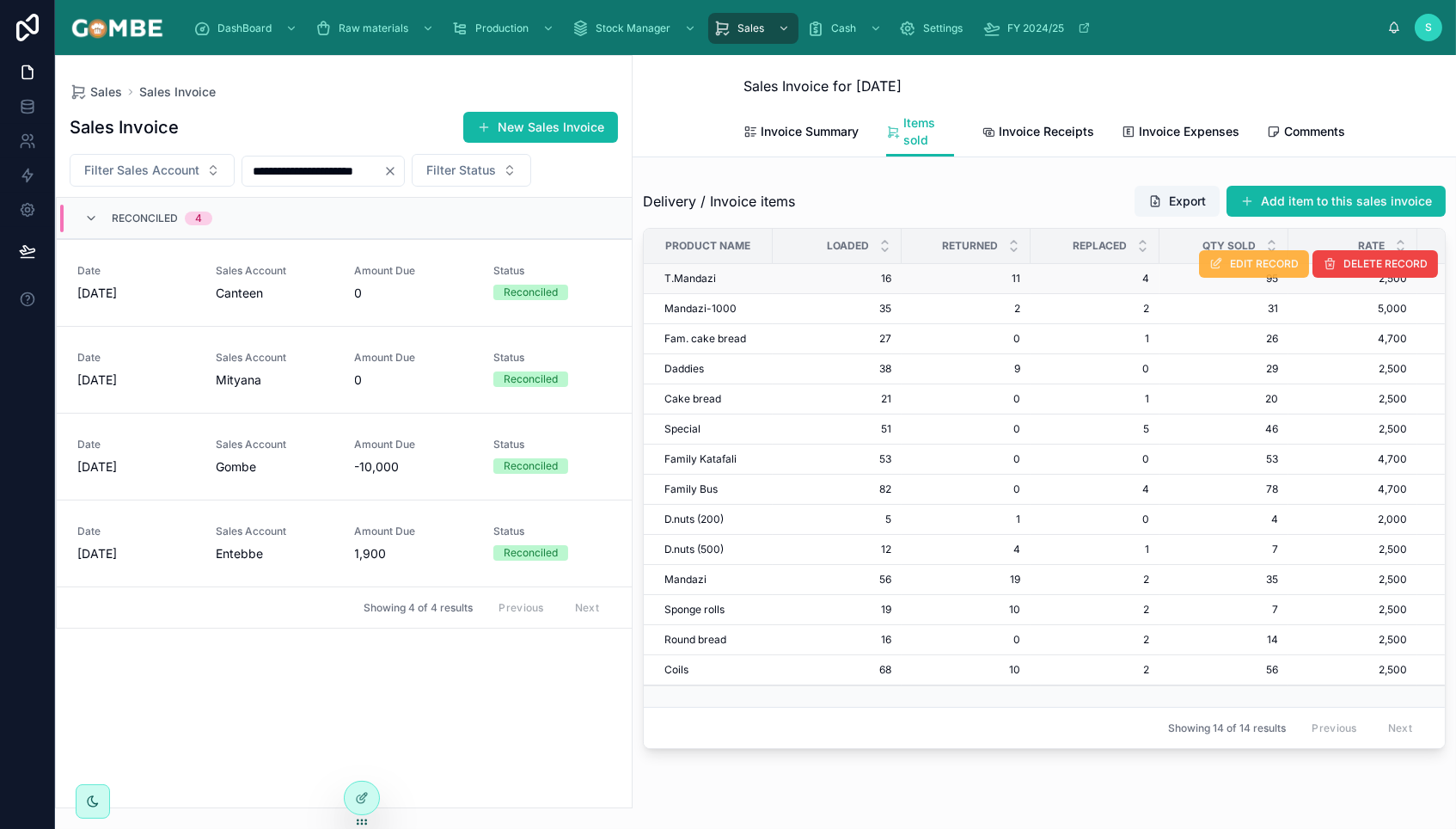
click at [1259, 267] on span "EDIT RECORD" at bounding box center [1264, 264] width 68 height 14
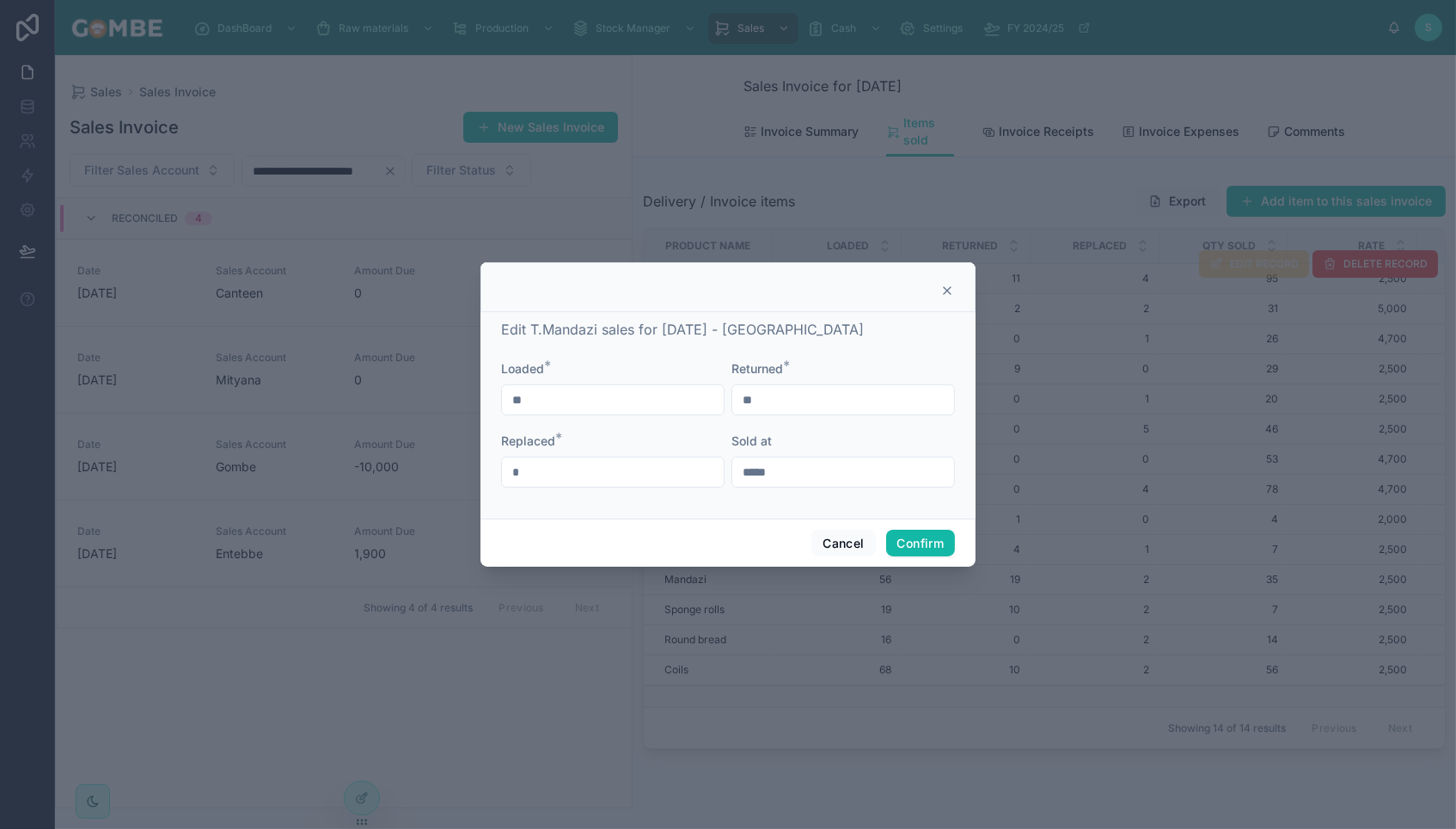
click at [945, 285] on icon at bounding box center [948, 291] width 14 height 14
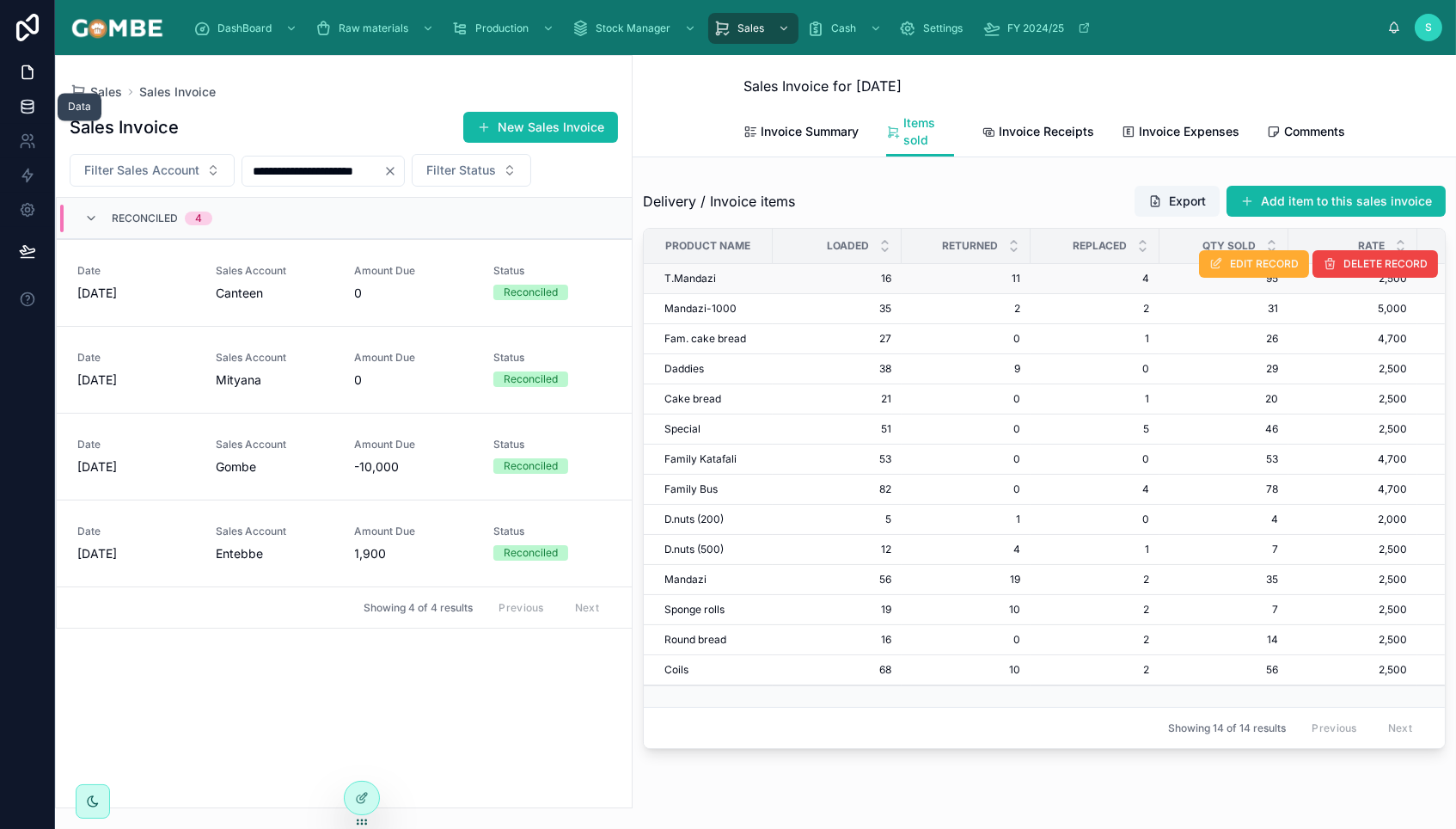
click at [26, 107] on icon at bounding box center [27, 106] width 18 height 18
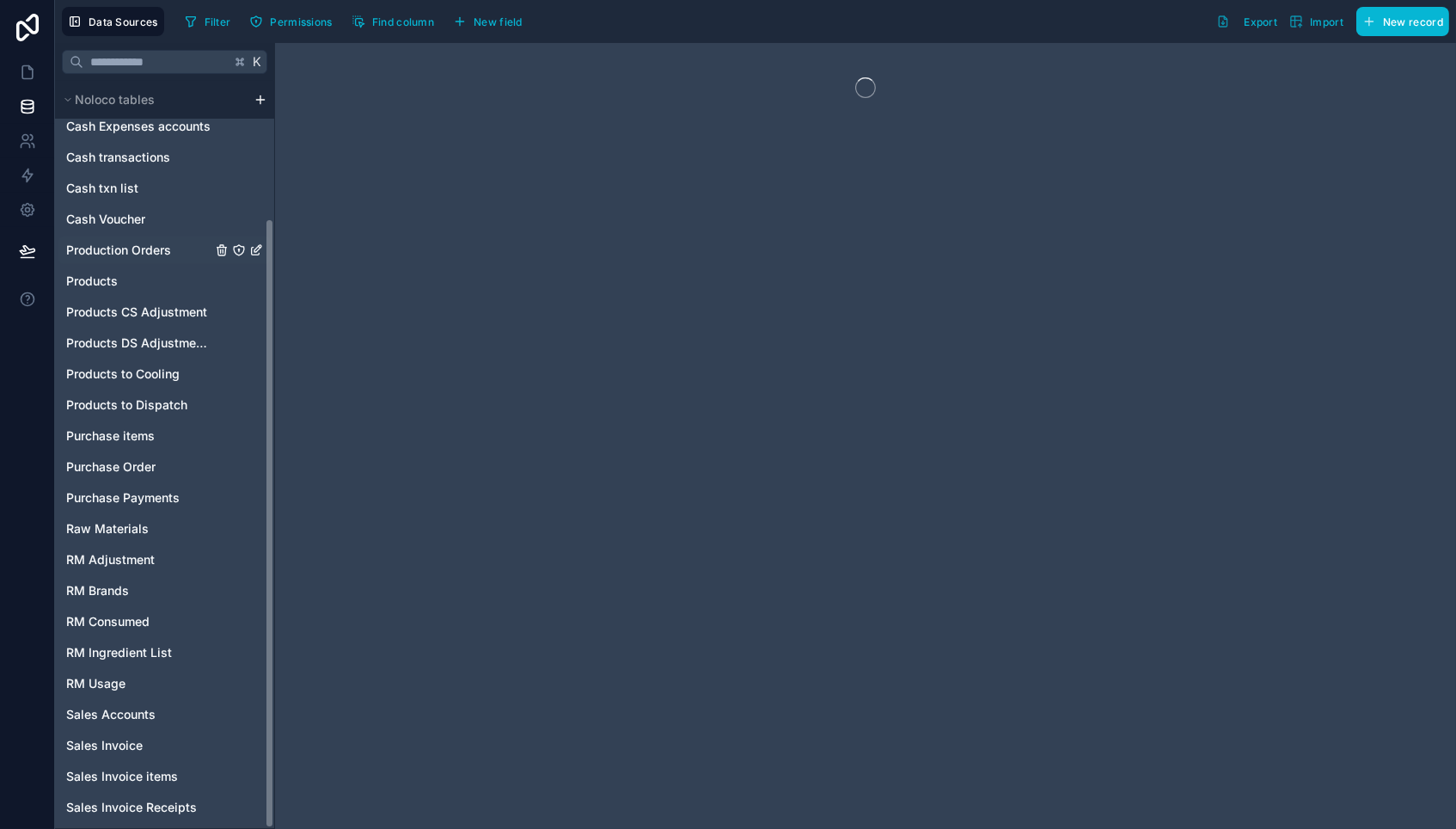
scroll to position [168, 0]
click at [95, 739] on span "Sales Invoice" at bounding box center [104, 746] width 76 height 18
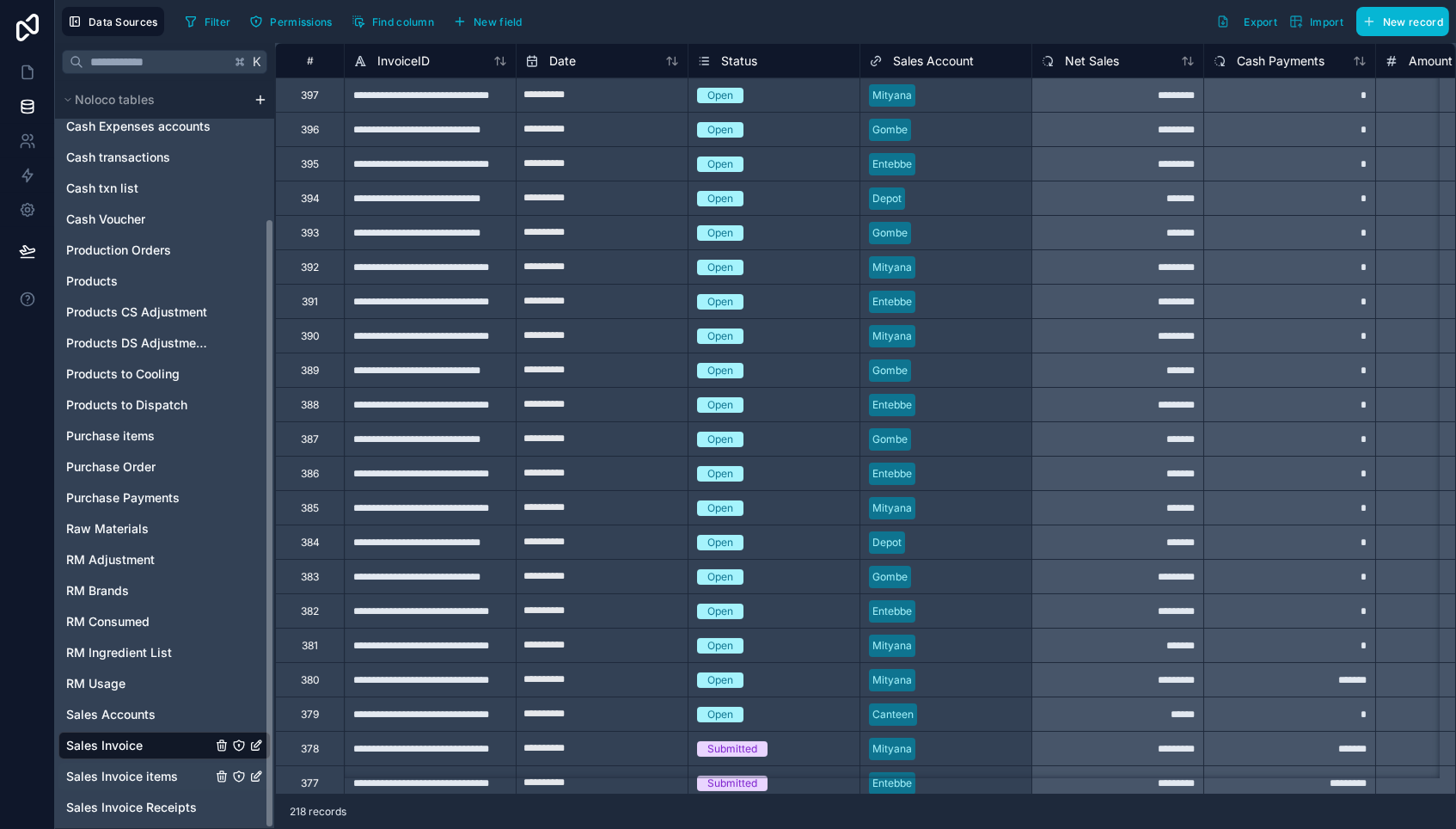
click at [127, 775] on span "Sales Invoice items" at bounding box center [122, 776] width 111 height 18
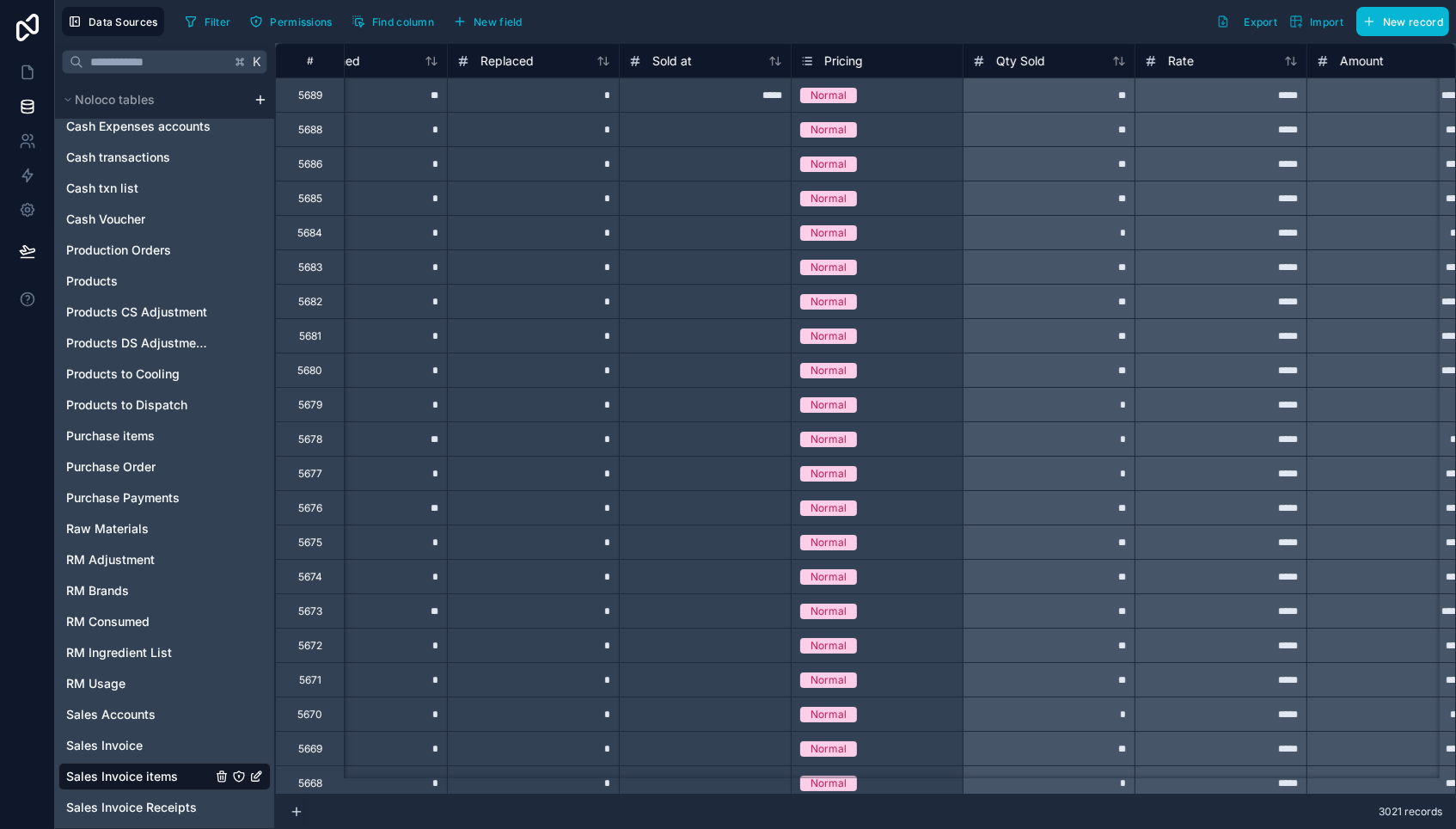
scroll to position [0, 930]
click at [1015, 60] on span "Qty Sold" at bounding box center [1019, 62] width 49 height 18
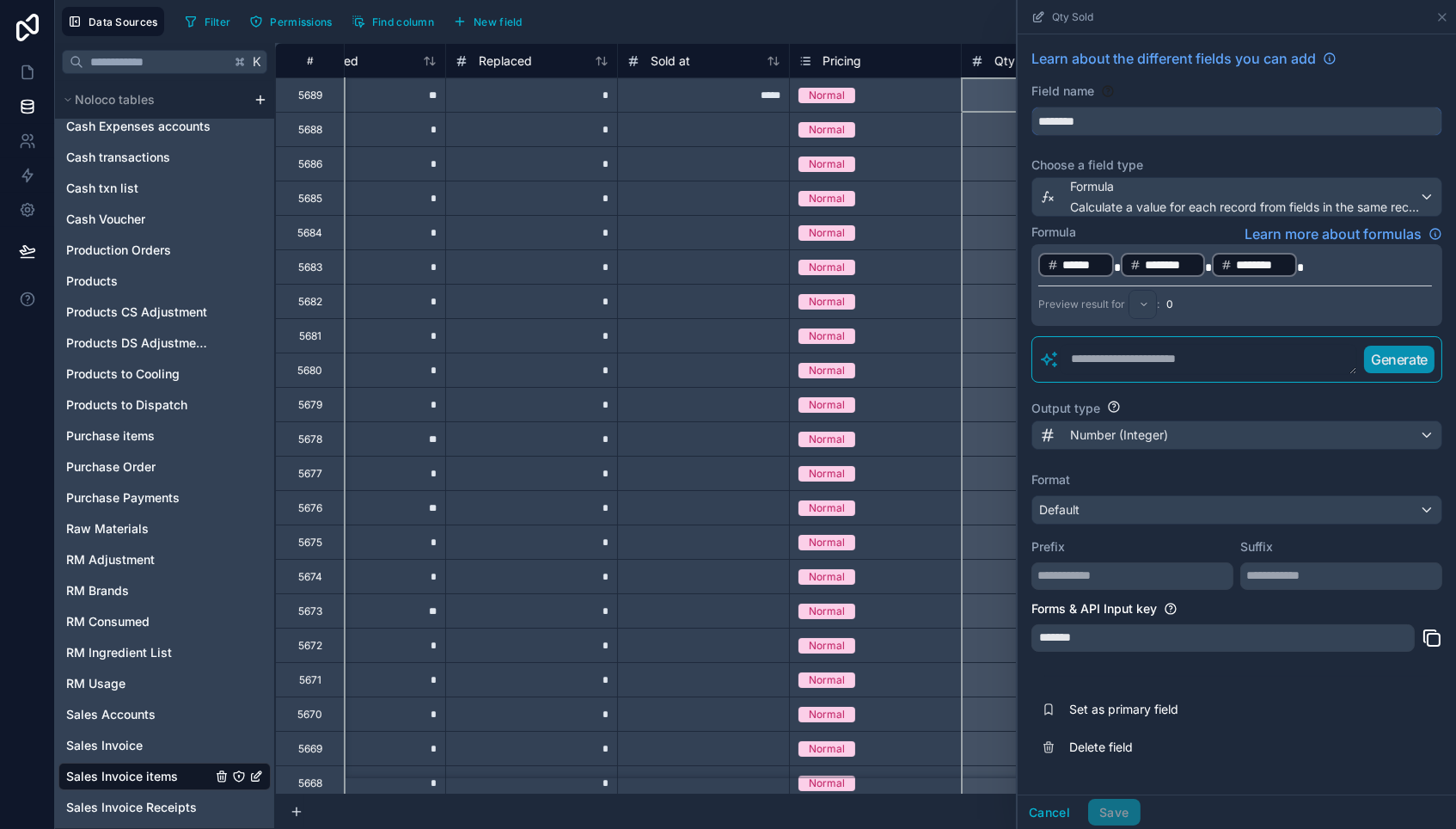
click at [1097, 123] on input "********" at bounding box center [1236, 121] width 409 height 27
drag, startPoint x: 1118, startPoint y: 151, endPoint x: 1103, endPoint y: 812, distance: 661.2
click at [1103, 812] on div "Cancel Save" at bounding box center [1079, 812] width 123 height 27
click at [1097, 119] on input "********" at bounding box center [1236, 121] width 409 height 27
type input "*********"
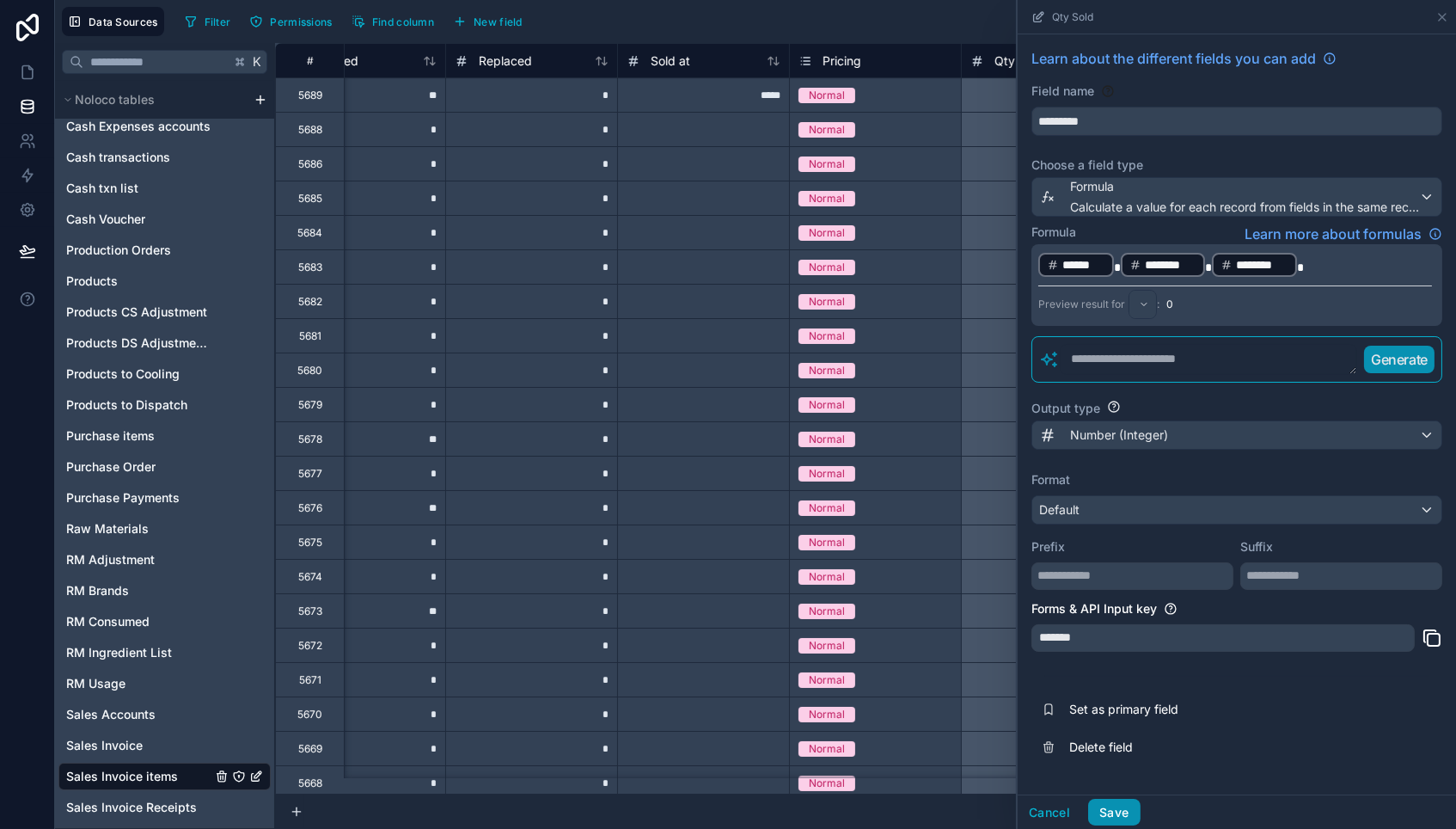
click at [1113, 815] on button "Save" at bounding box center [1113, 812] width 52 height 27
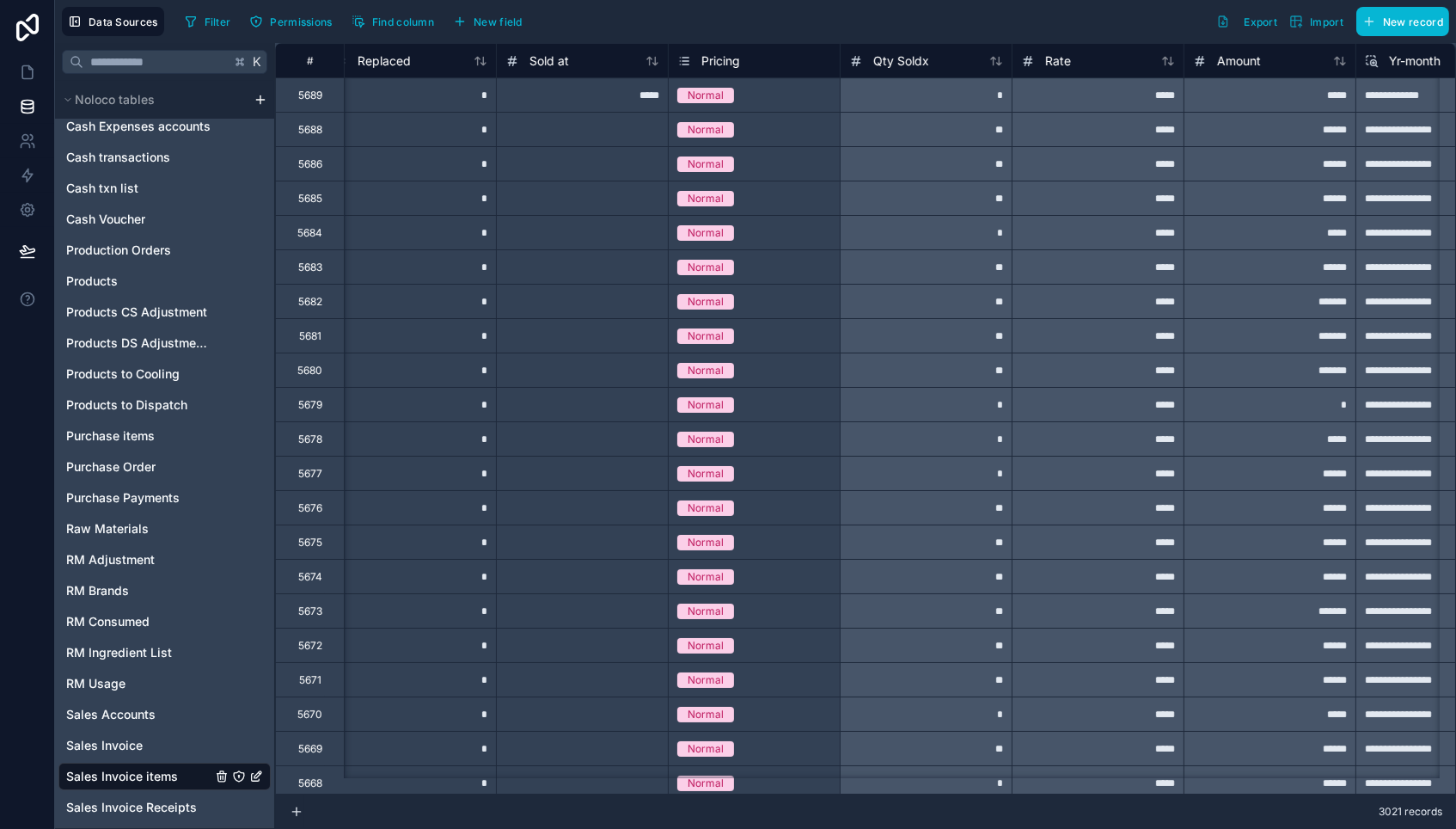
scroll to position [0, 1096]
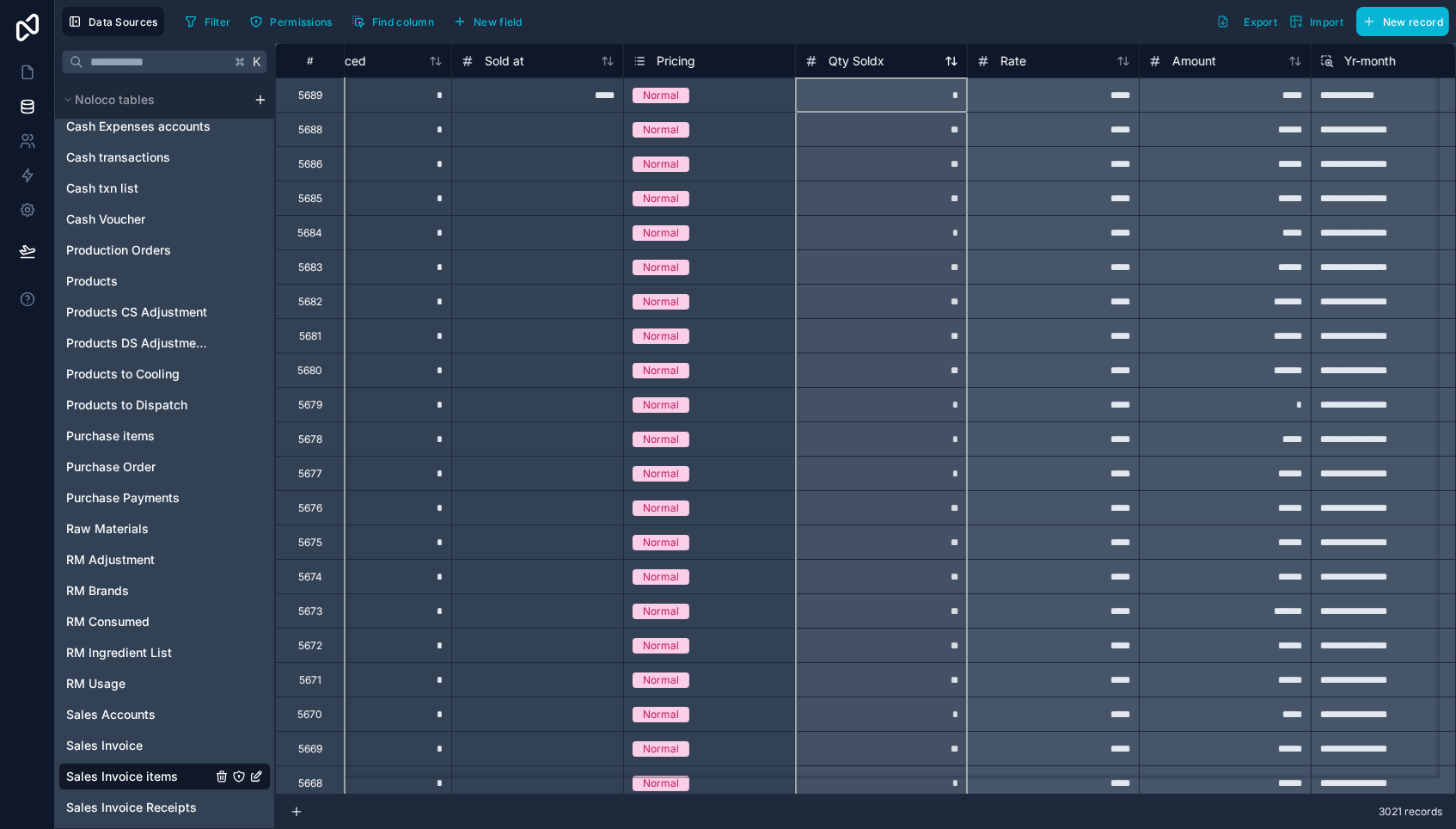
click at [875, 69] on div "Qty Soldx" at bounding box center [844, 61] width 80 height 21
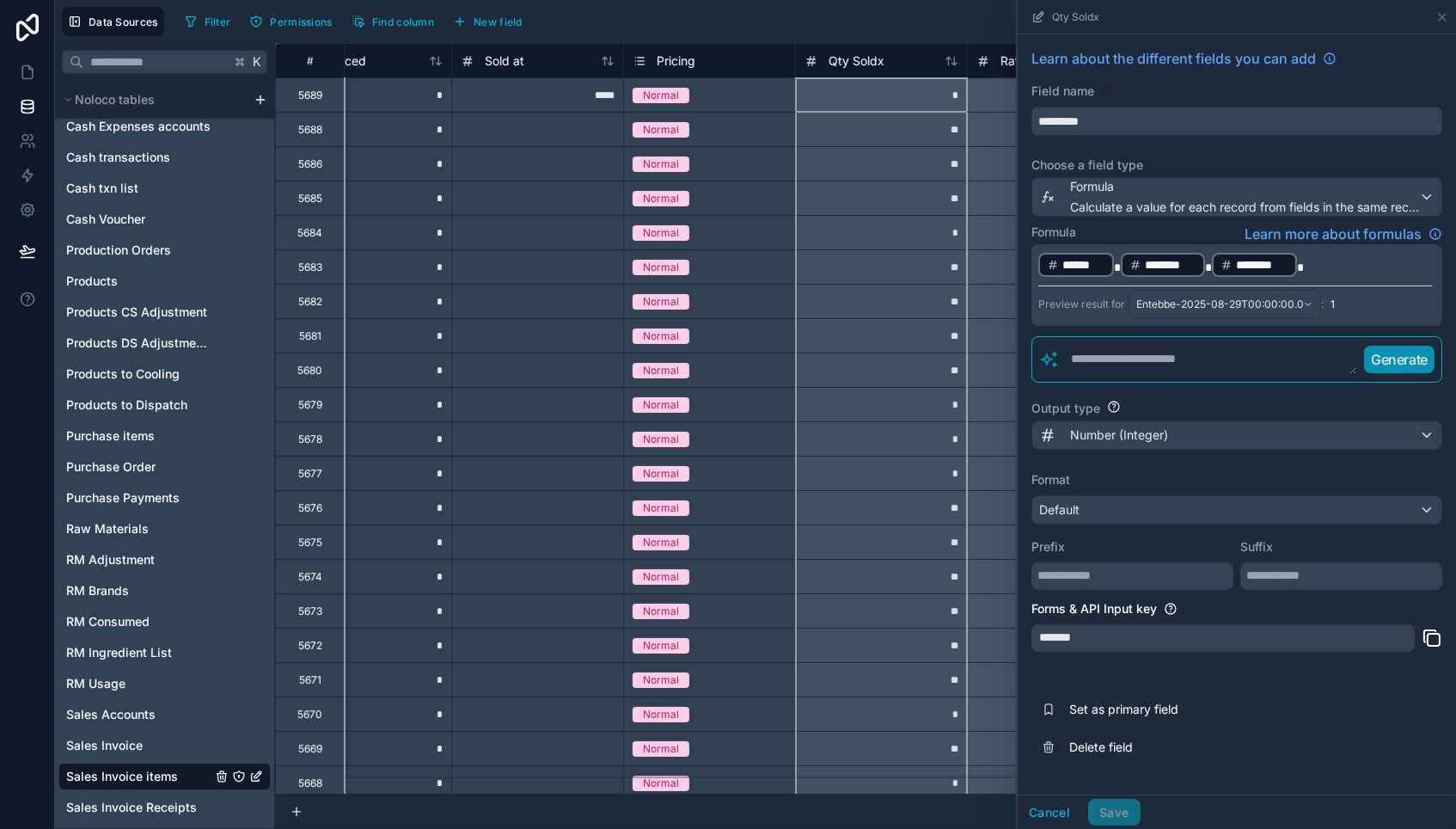
click at [1125, 112] on input "*********" at bounding box center [1236, 121] width 409 height 27
click at [1113, 122] on input "*********" at bounding box center [1236, 121] width 409 height 27
type input "********"
click at [1111, 811] on button "Save" at bounding box center [1113, 812] width 52 height 27
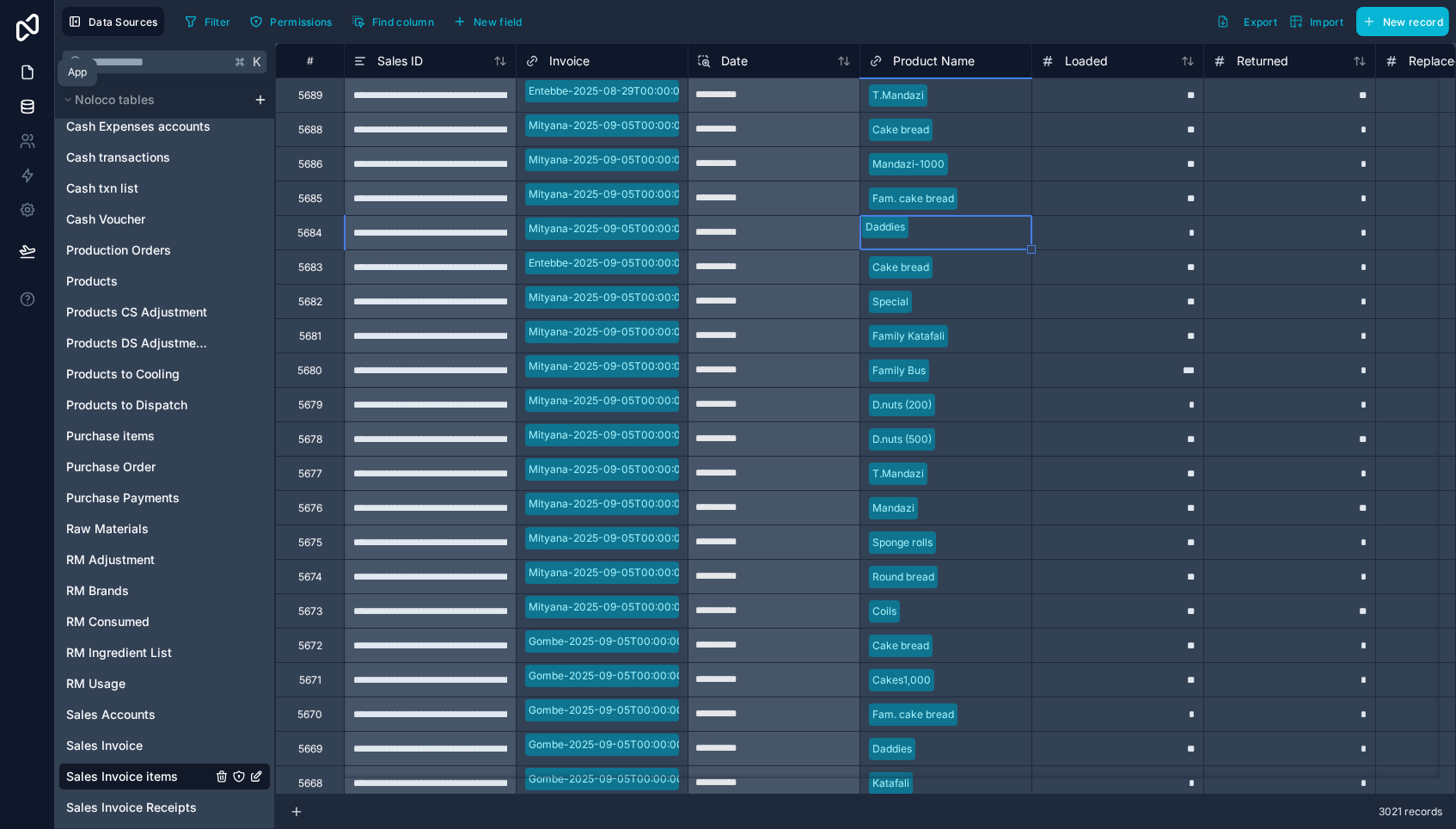
click at [19, 78] on icon at bounding box center [27, 72] width 18 height 18
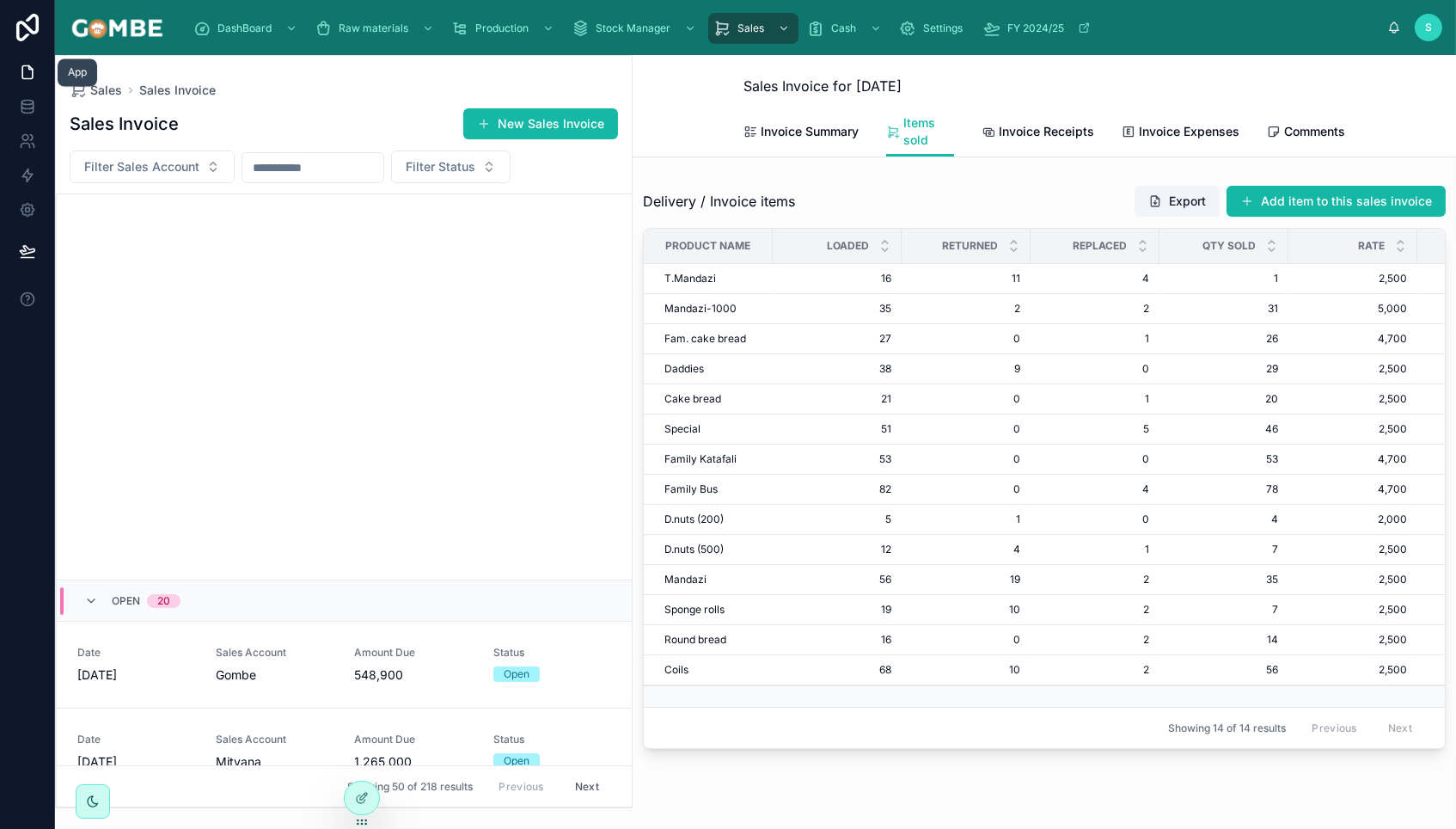
scroll to position [1682, 0]
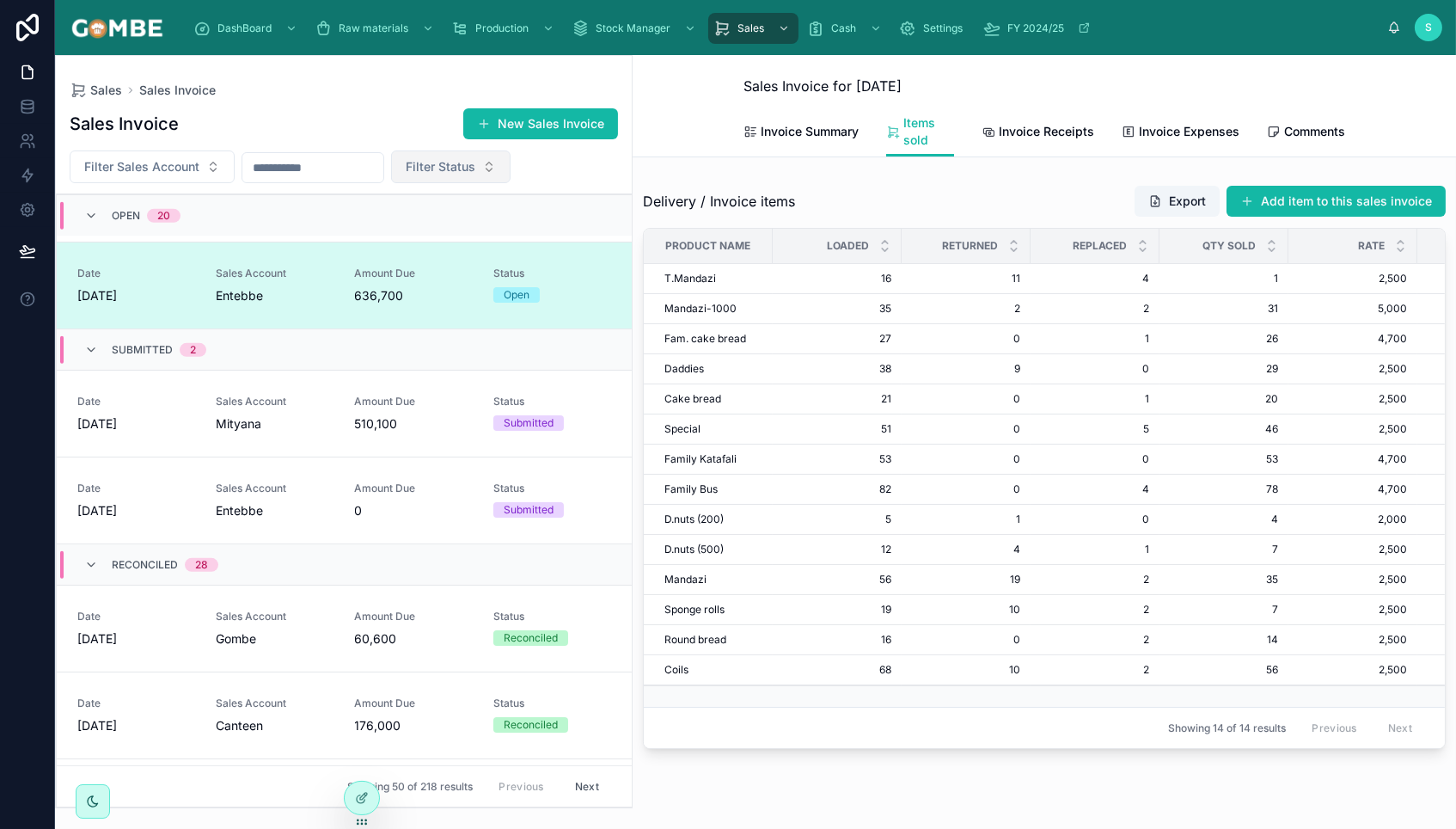
click at [475, 164] on span "Filter Status" at bounding box center [440, 167] width 69 height 18
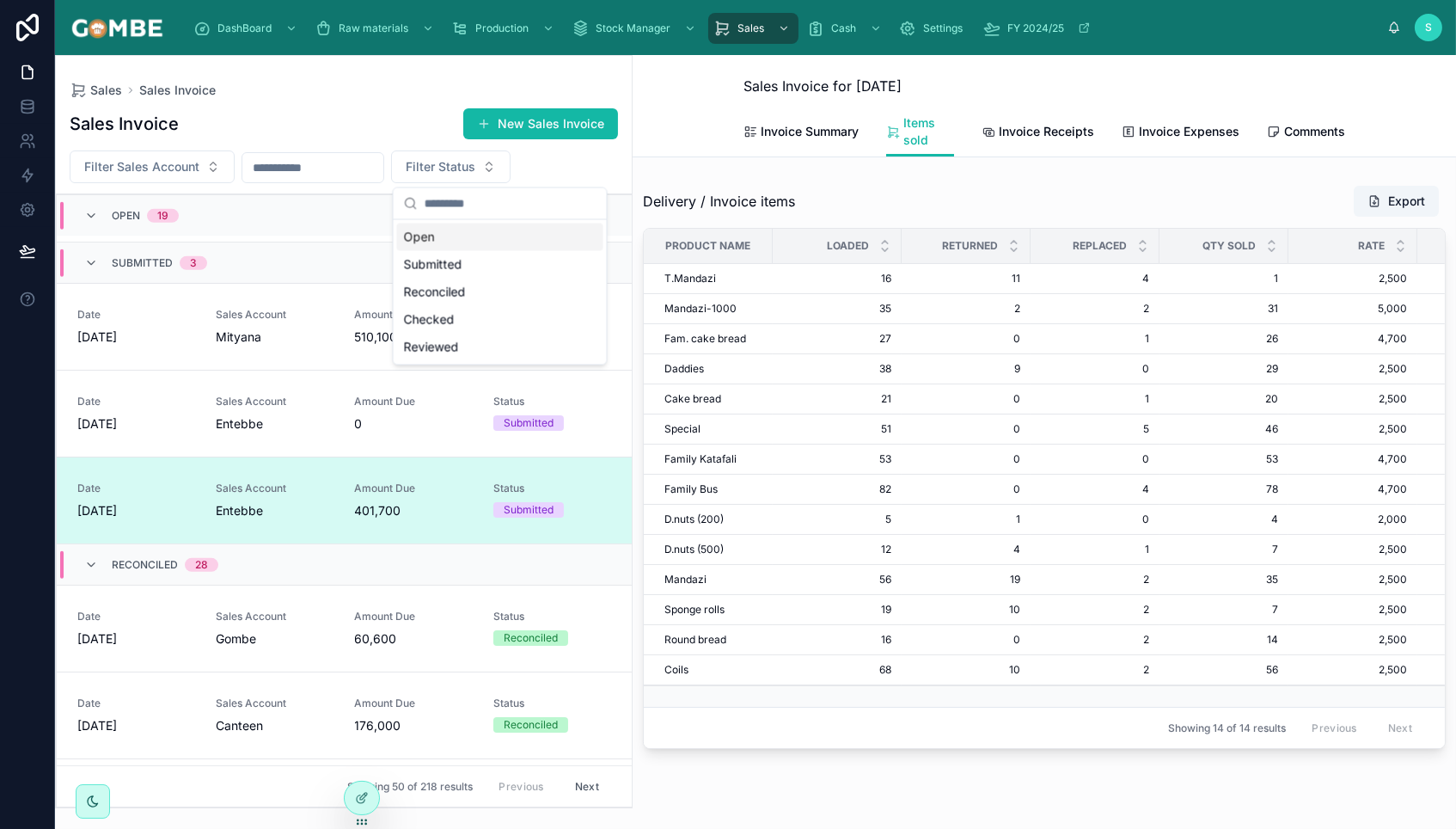
click at [335, 174] on input "text" at bounding box center [312, 167] width 141 height 24
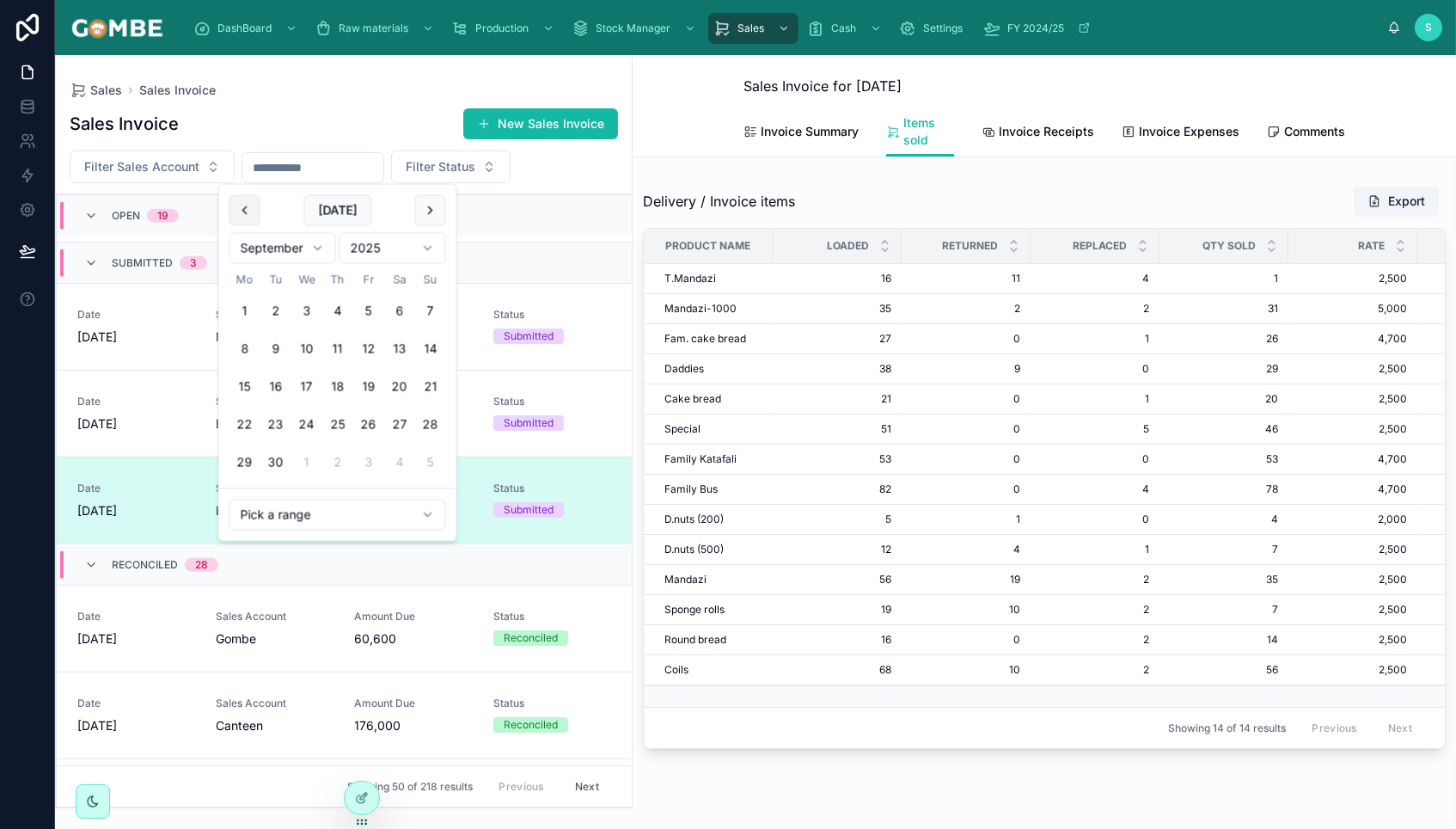
click at [238, 216] on button at bounding box center [245, 211] width 31 height 31
click at [365, 386] on button "15" at bounding box center [369, 387] width 31 height 31
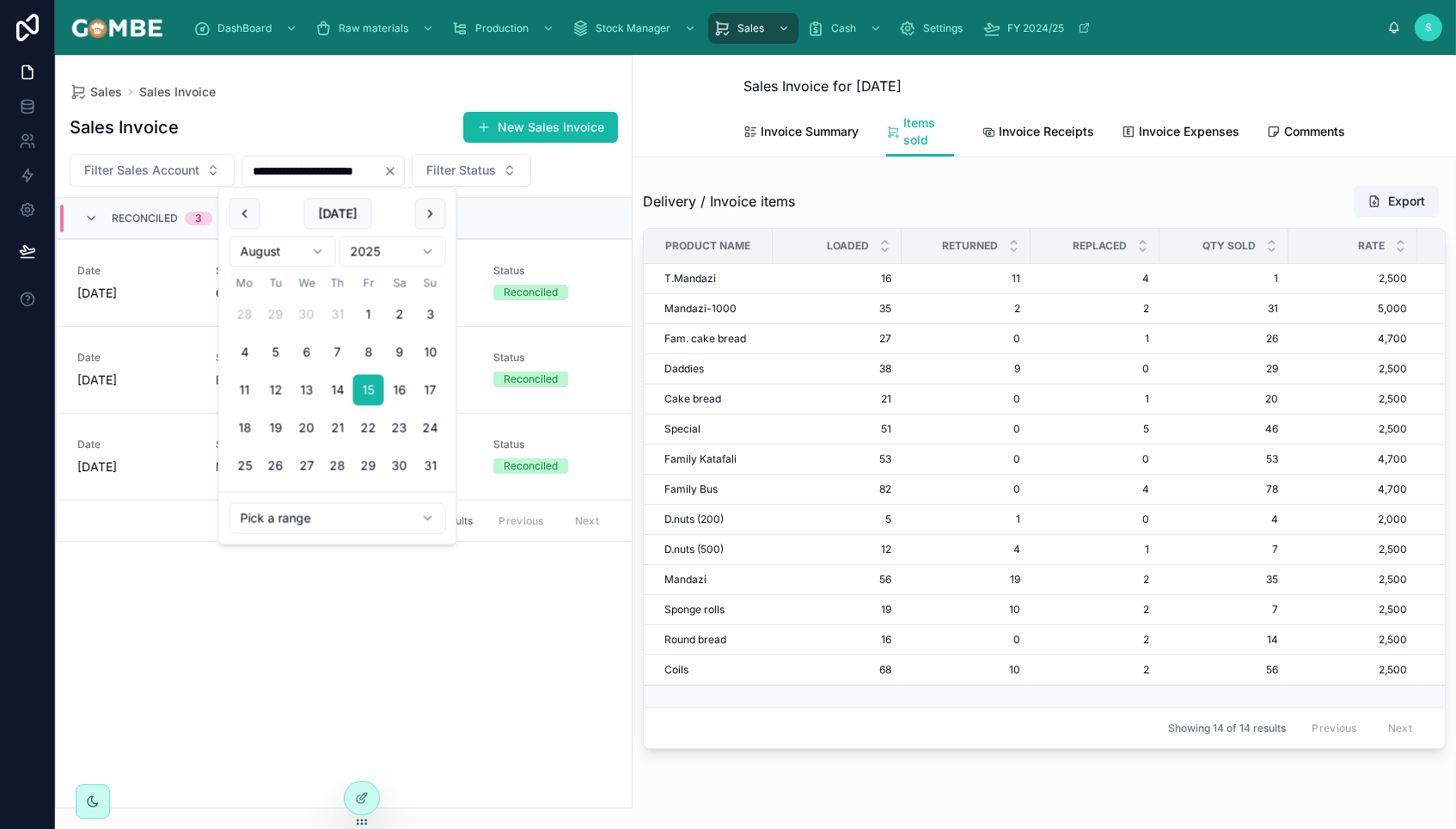
click at [318, 99] on div "Sales Sales Invoice" at bounding box center [344, 92] width 548 height 18
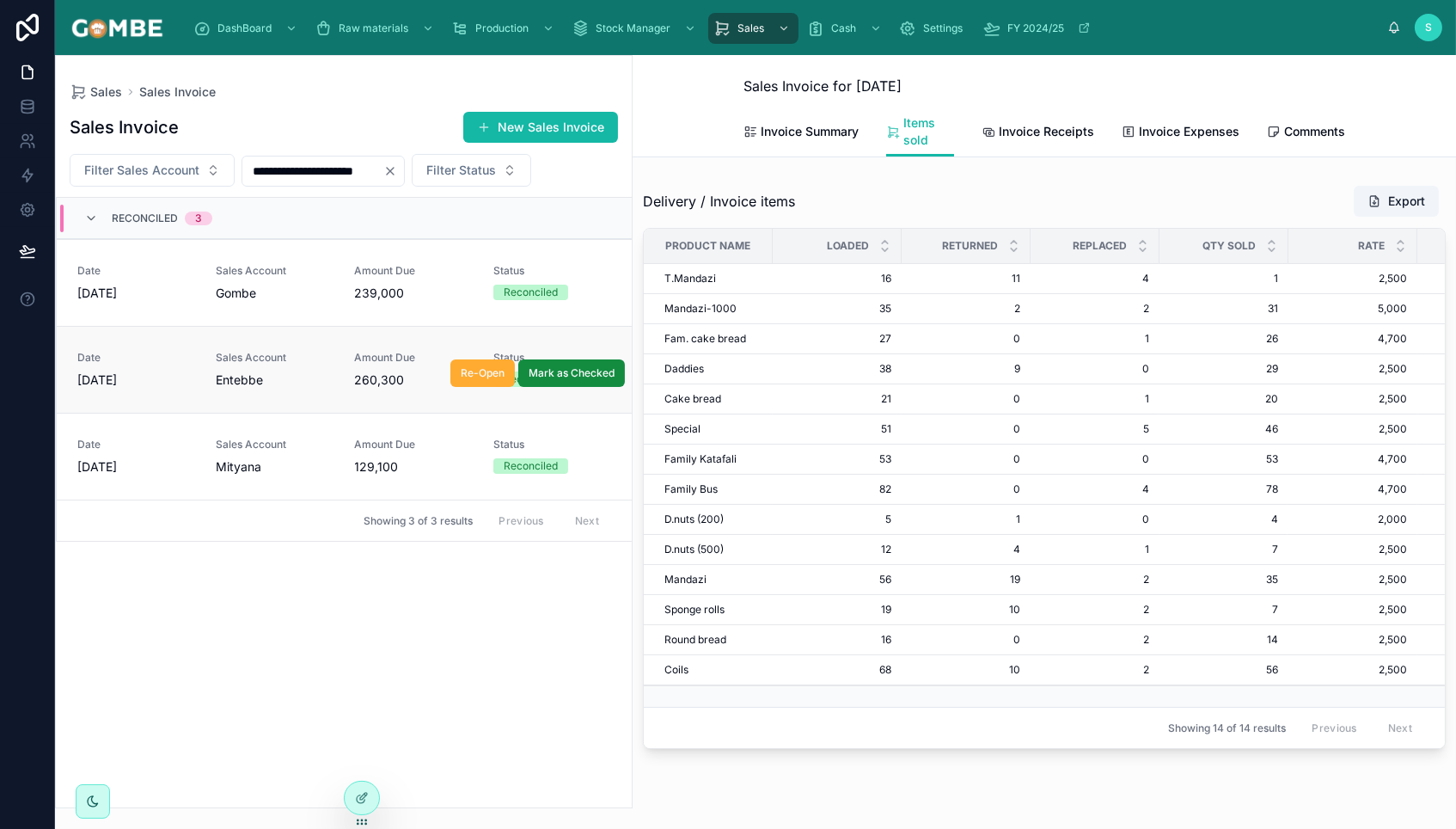
click at [247, 381] on span "Entebbe" at bounding box center [239, 380] width 47 height 18
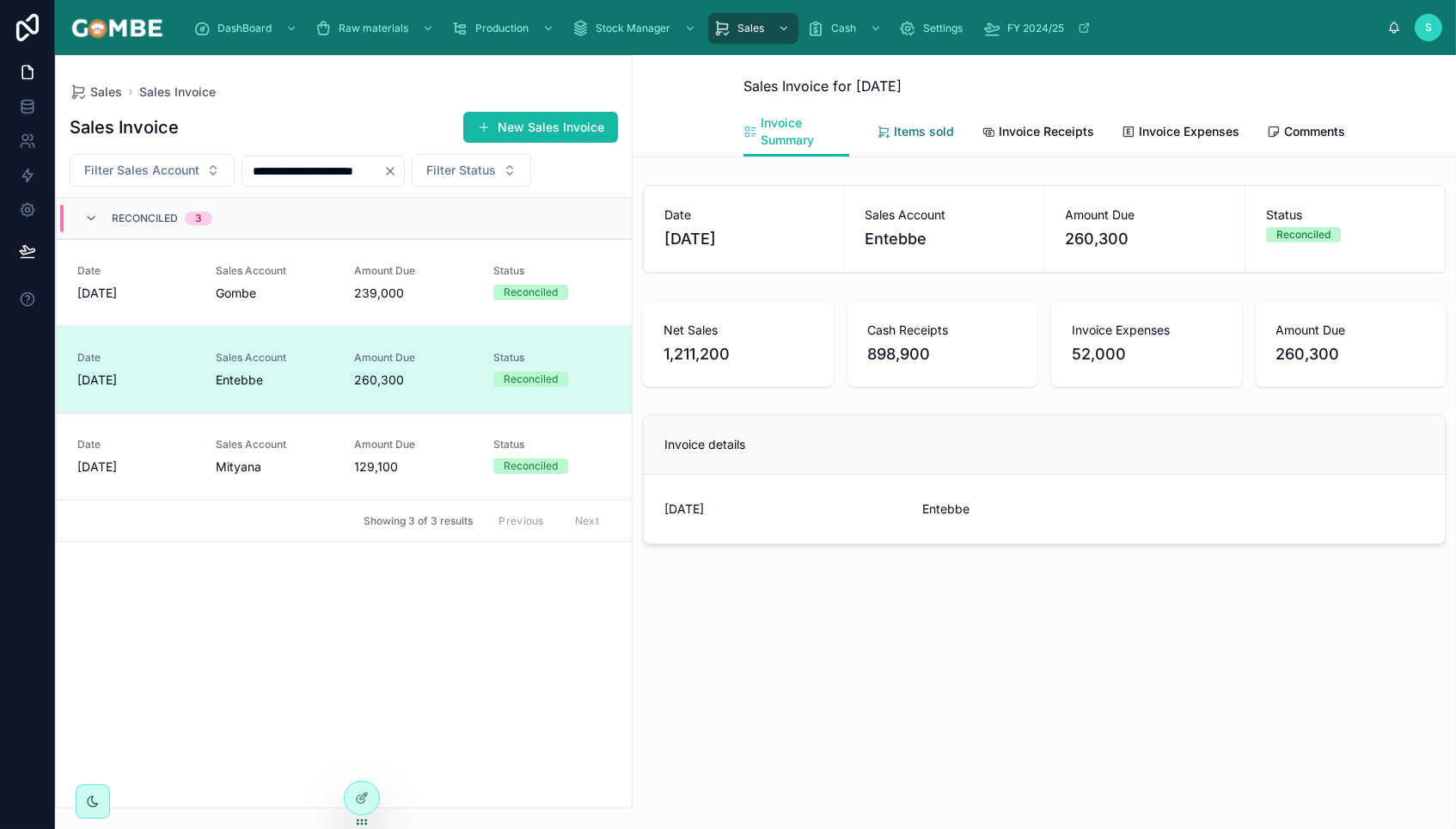
click at [905, 137] on span "Items sold" at bounding box center [924, 132] width 61 height 18
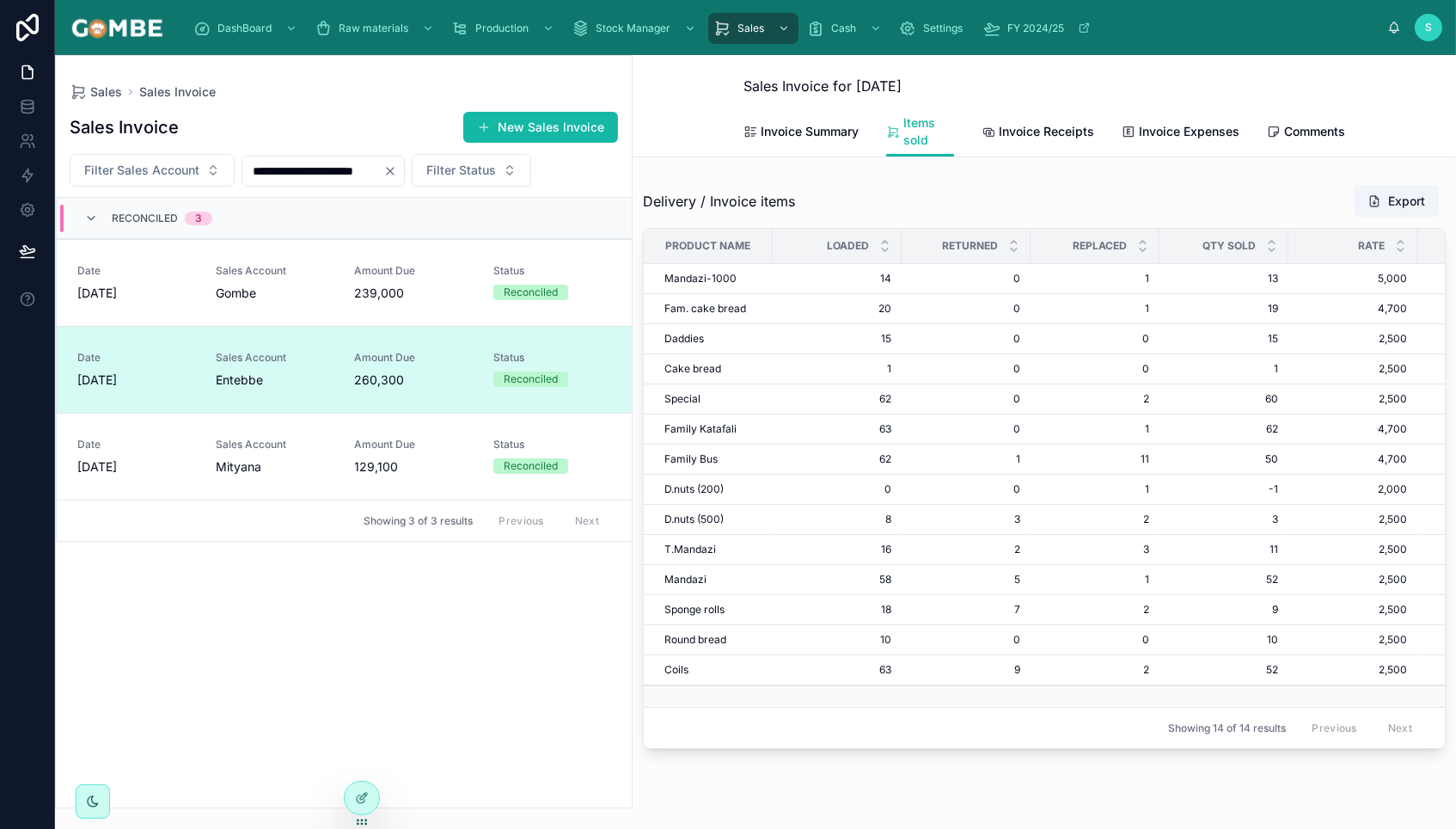
click at [451, 606] on div "**********" at bounding box center [344, 454] width 576 height 707
click at [393, 171] on icon "Clear" at bounding box center [389, 171] width 7 height 7
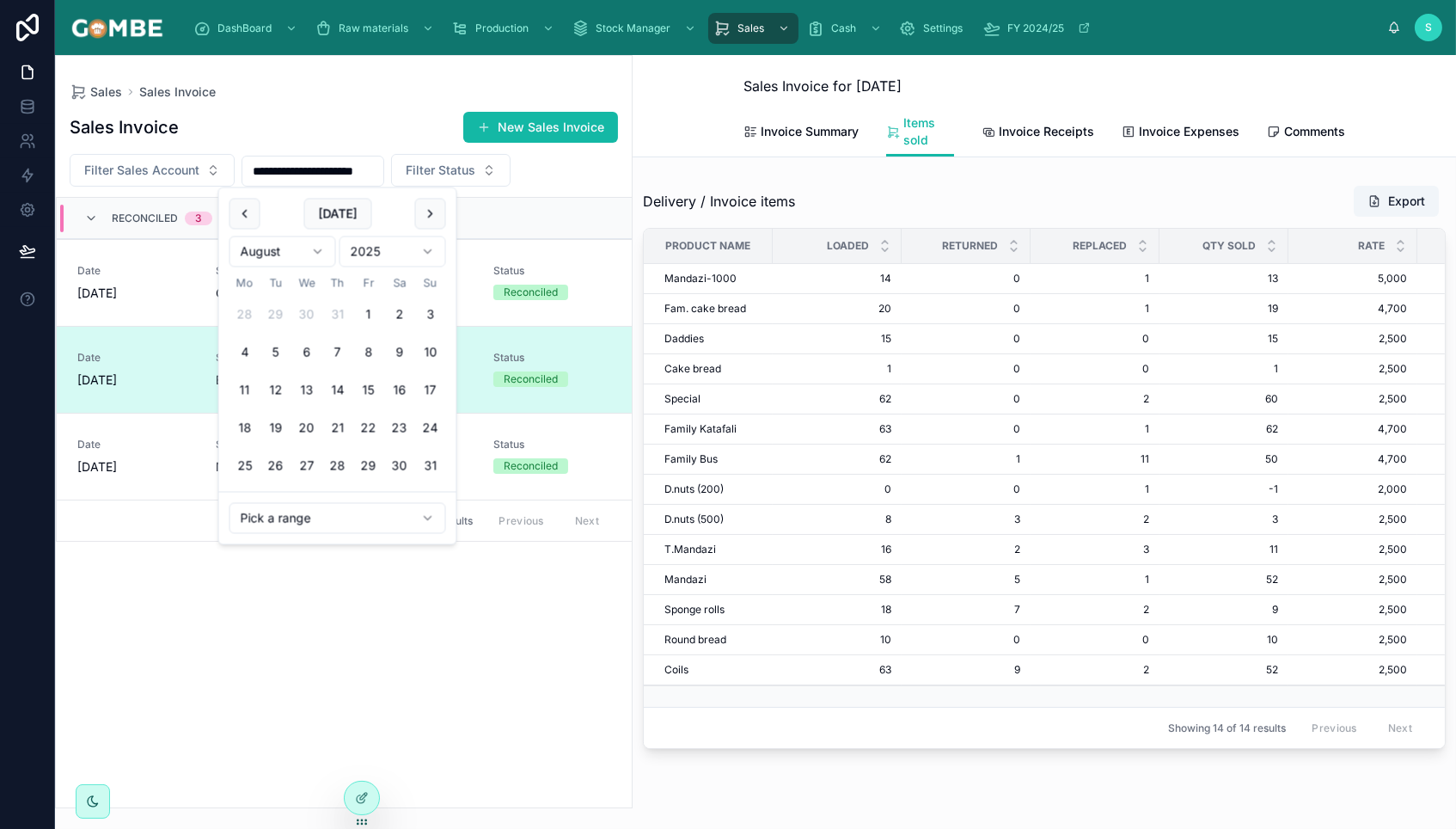
click at [364, 173] on input "**********" at bounding box center [312, 171] width 141 height 24
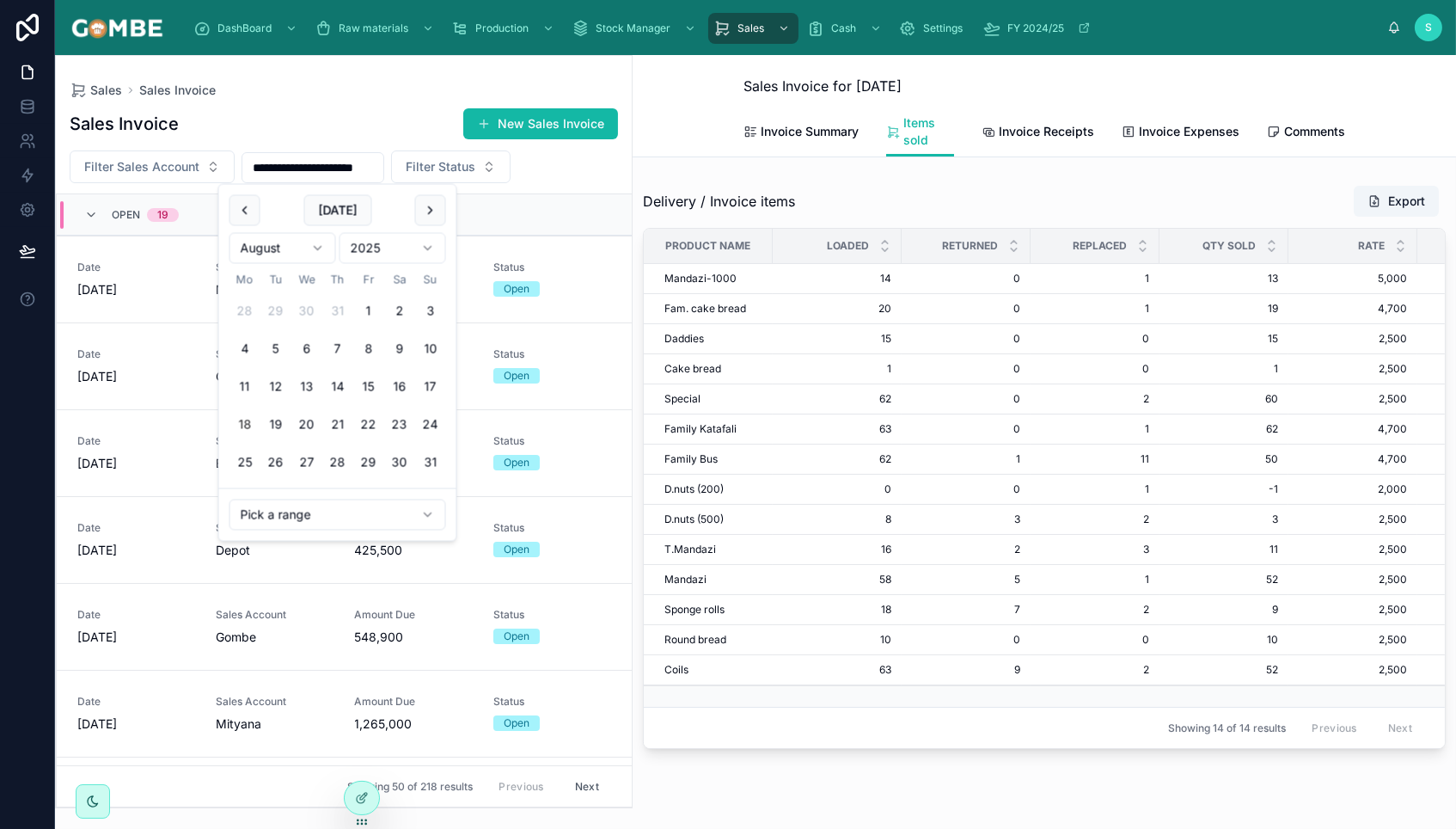
click at [248, 425] on button "18" at bounding box center [245, 425] width 31 height 31
type input "**********"
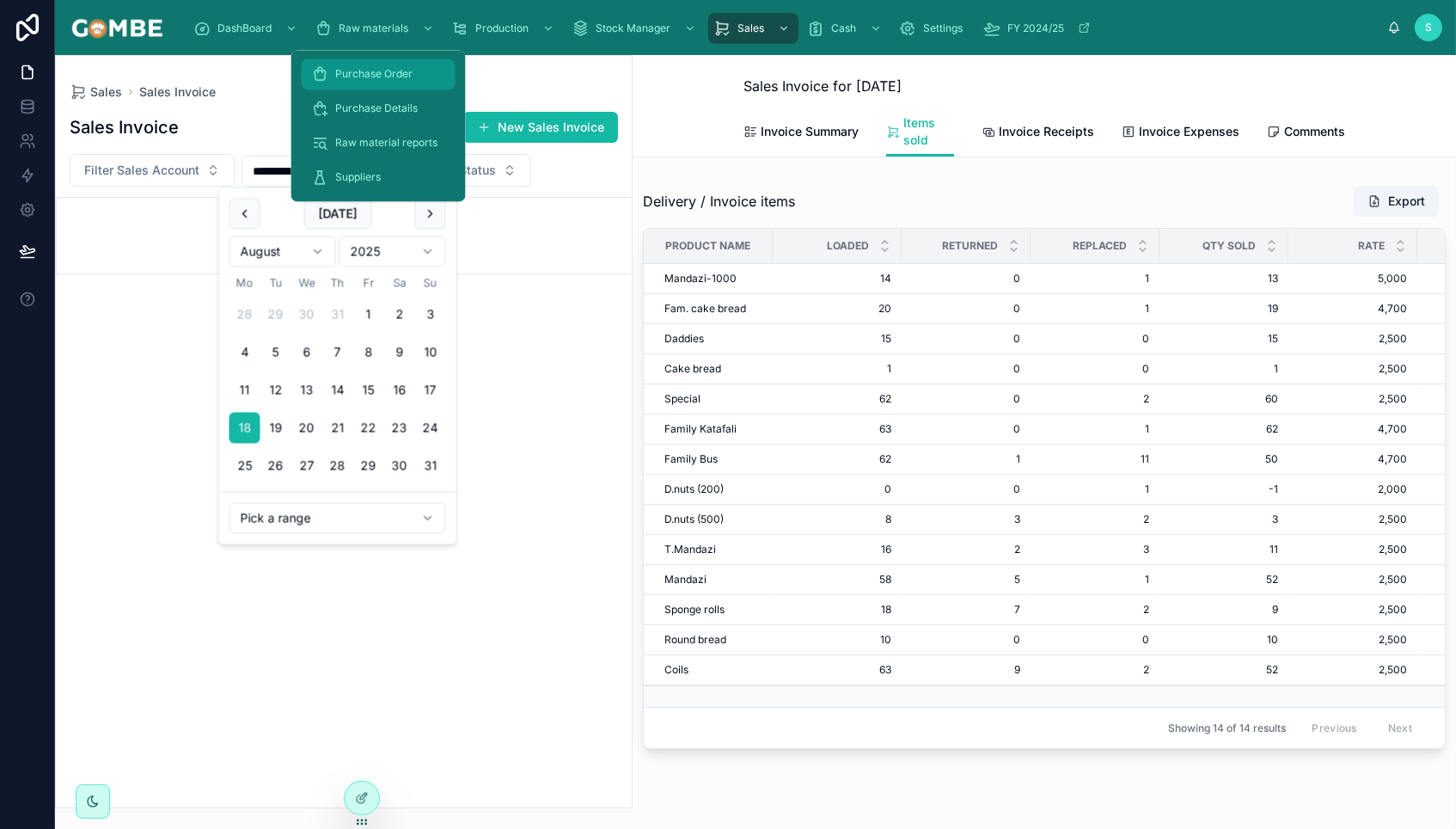
click at [320, 88] on div "Purchase Order" at bounding box center [379, 75] width 134 height 27
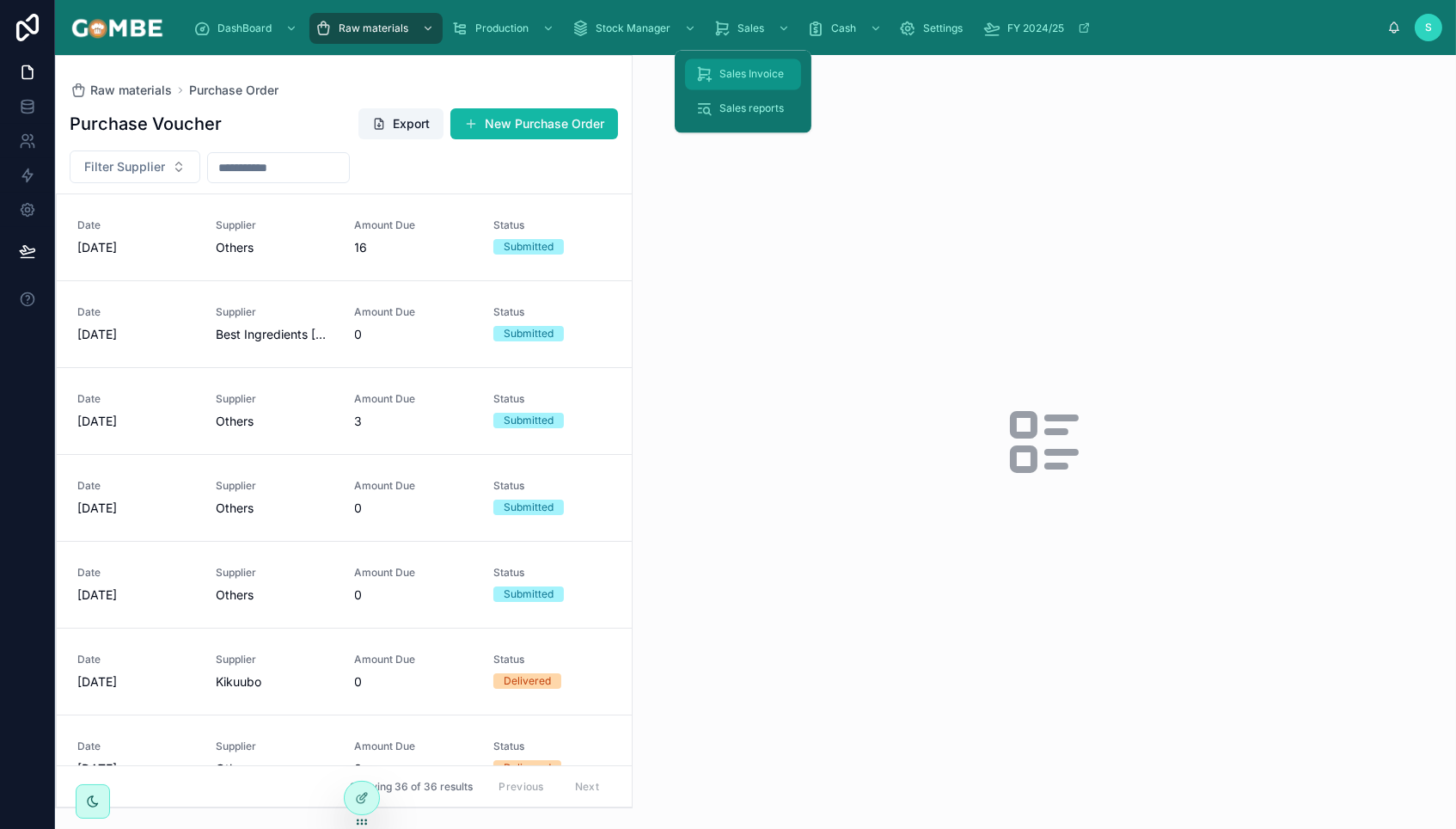
click at [738, 78] on span "Sales Invoice" at bounding box center [751, 75] width 64 height 14
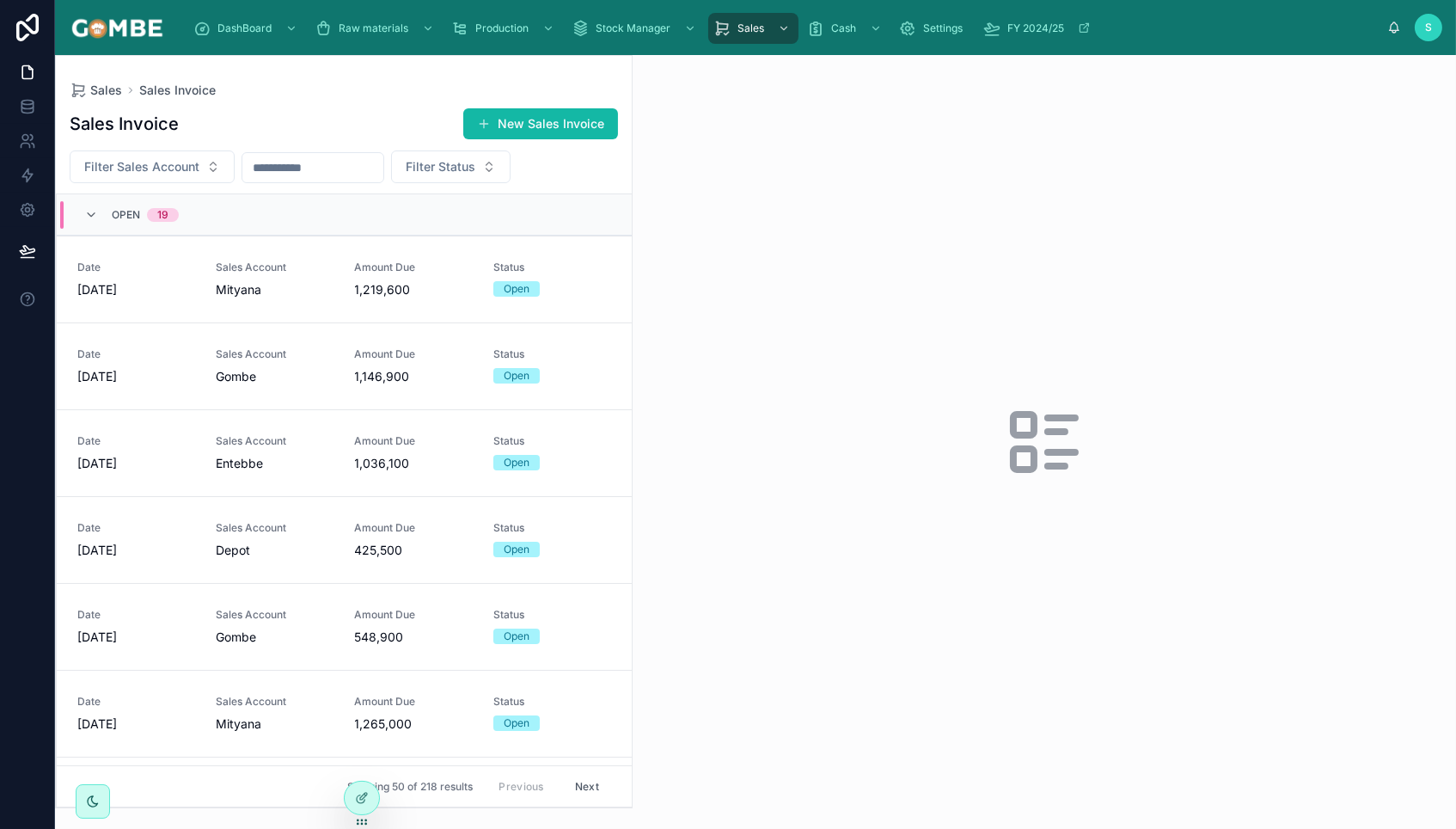
click at [341, 173] on input "text" at bounding box center [312, 167] width 141 height 24
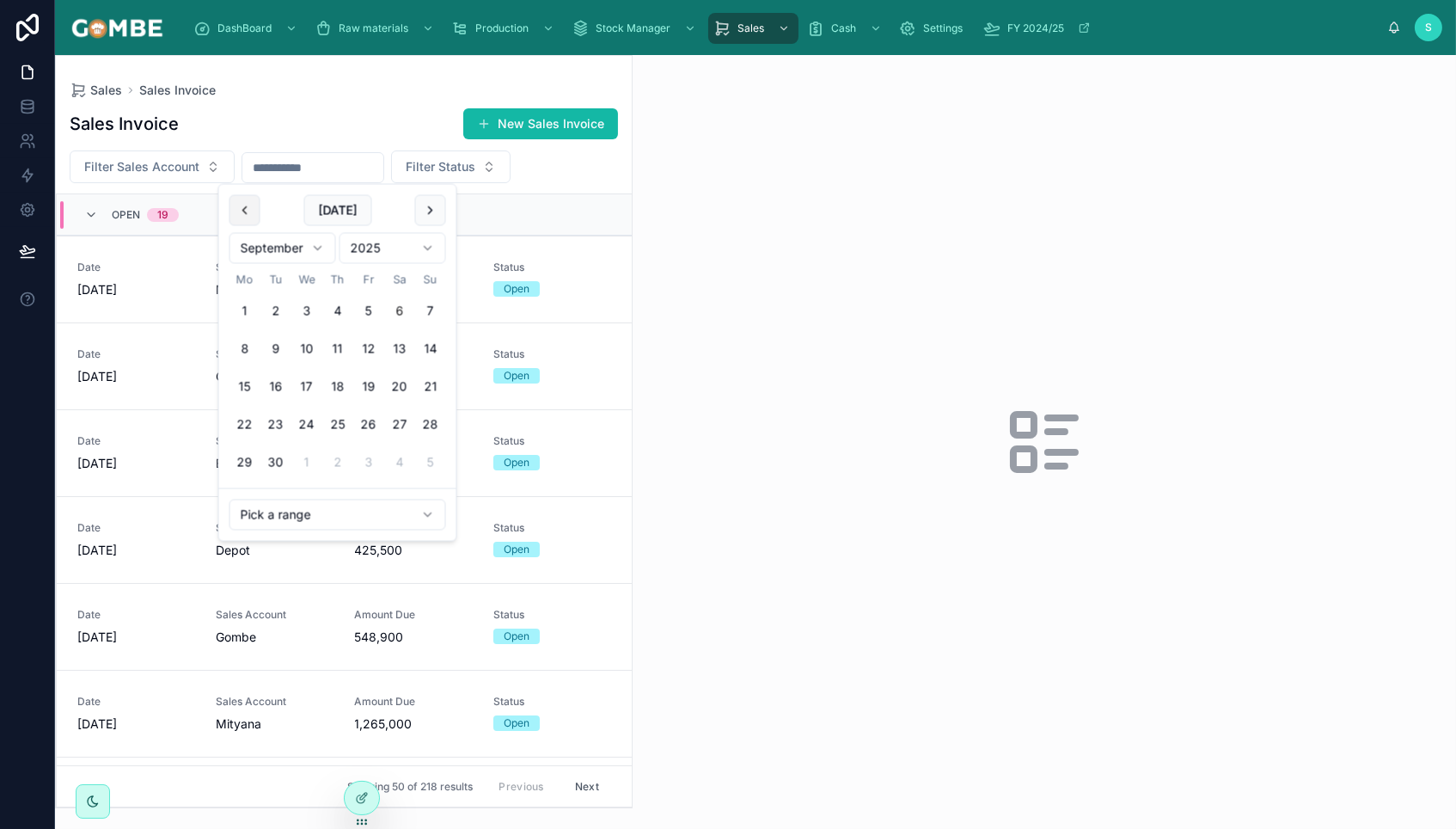
click at [239, 216] on button at bounding box center [245, 211] width 31 height 31
click at [245, 428] on button "18" at bounding box center [245, 425] width 31 height 31
type input "**********"
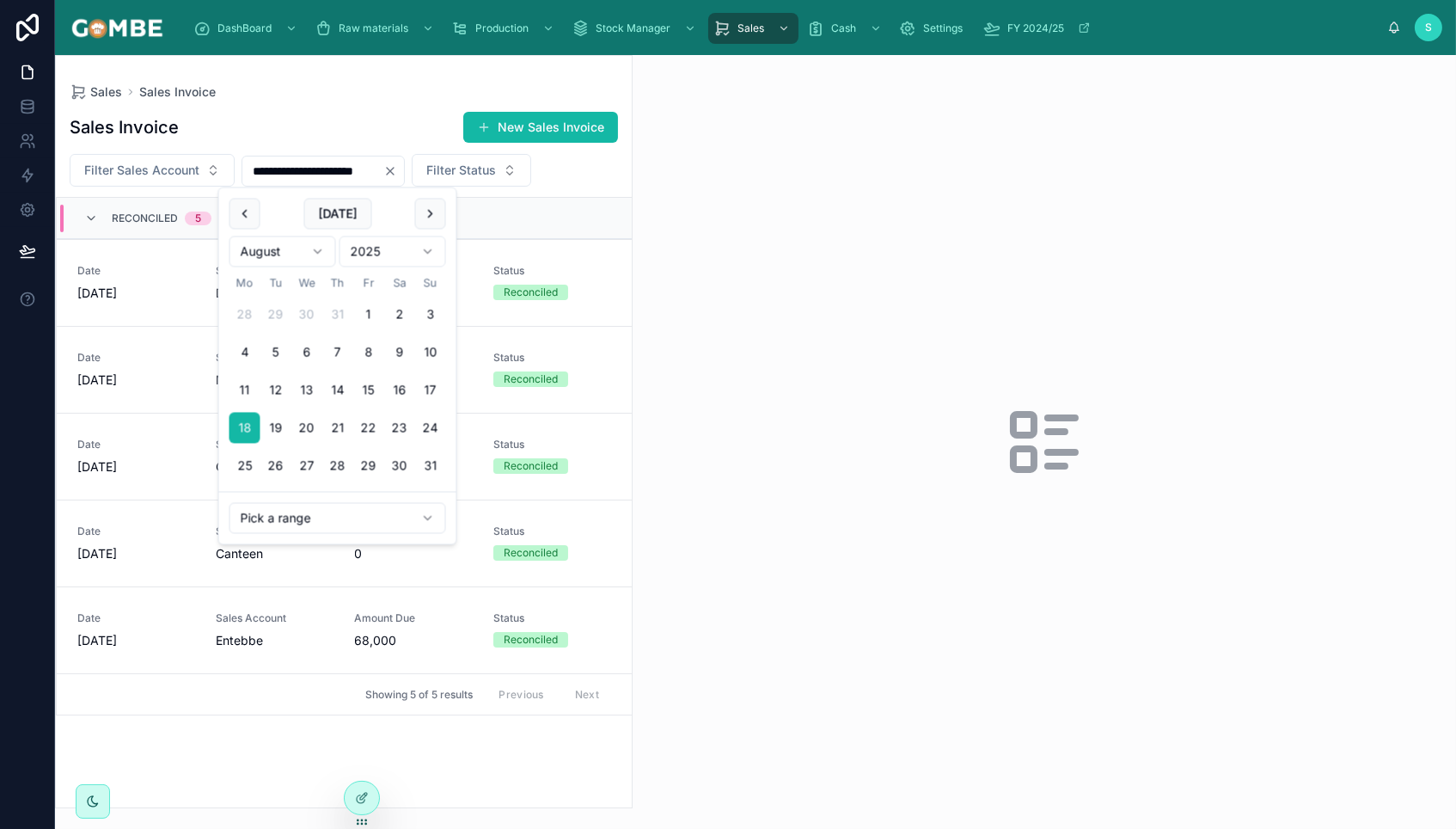
click at [317, 115] on div "Sales Invoice New Sales Invoice" at bounding box center [344, 127] width 548 height 32
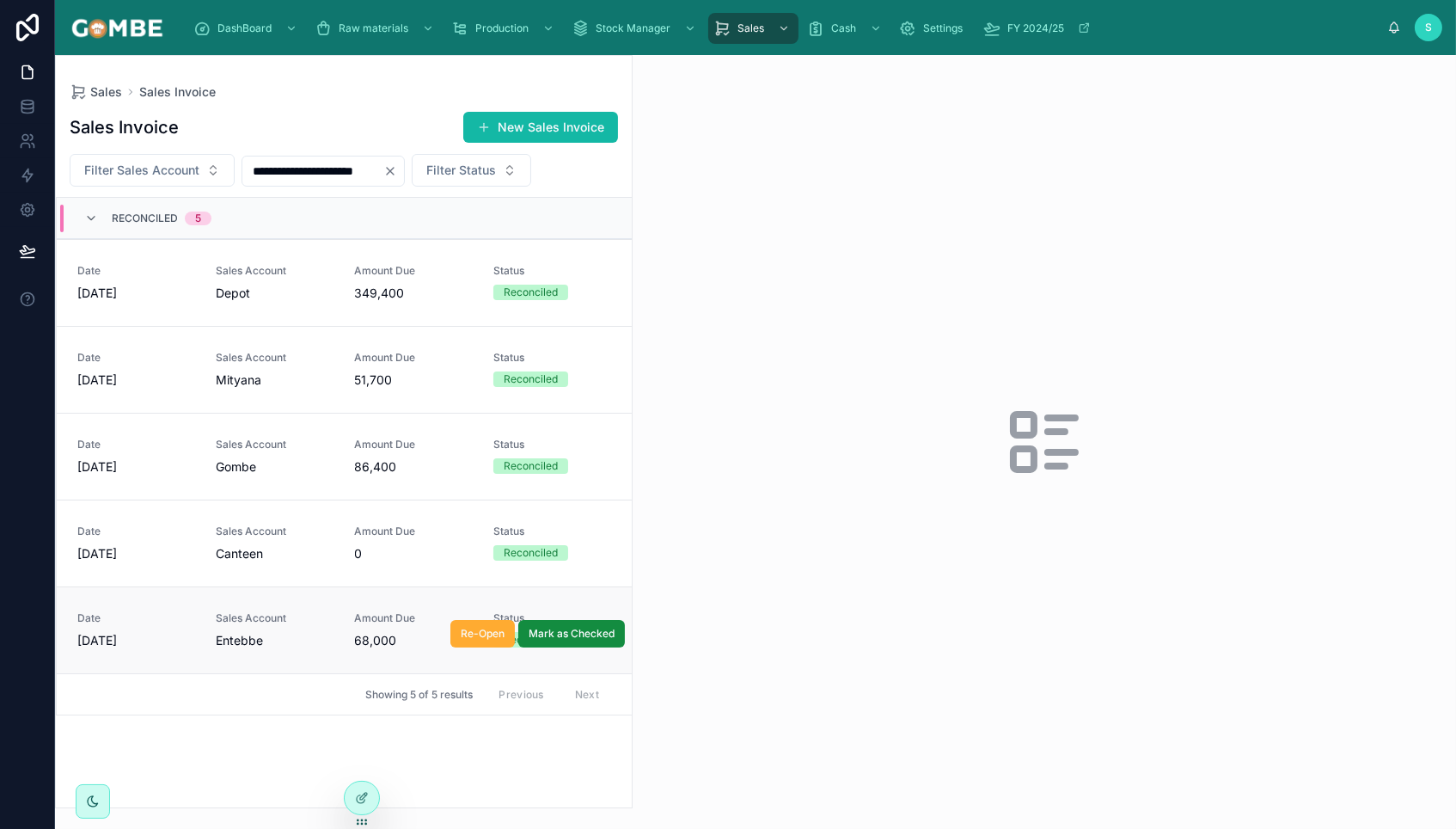
click at [256, 632] on span "Entebbe" at bounding box center [239, 641] width 47 height 18
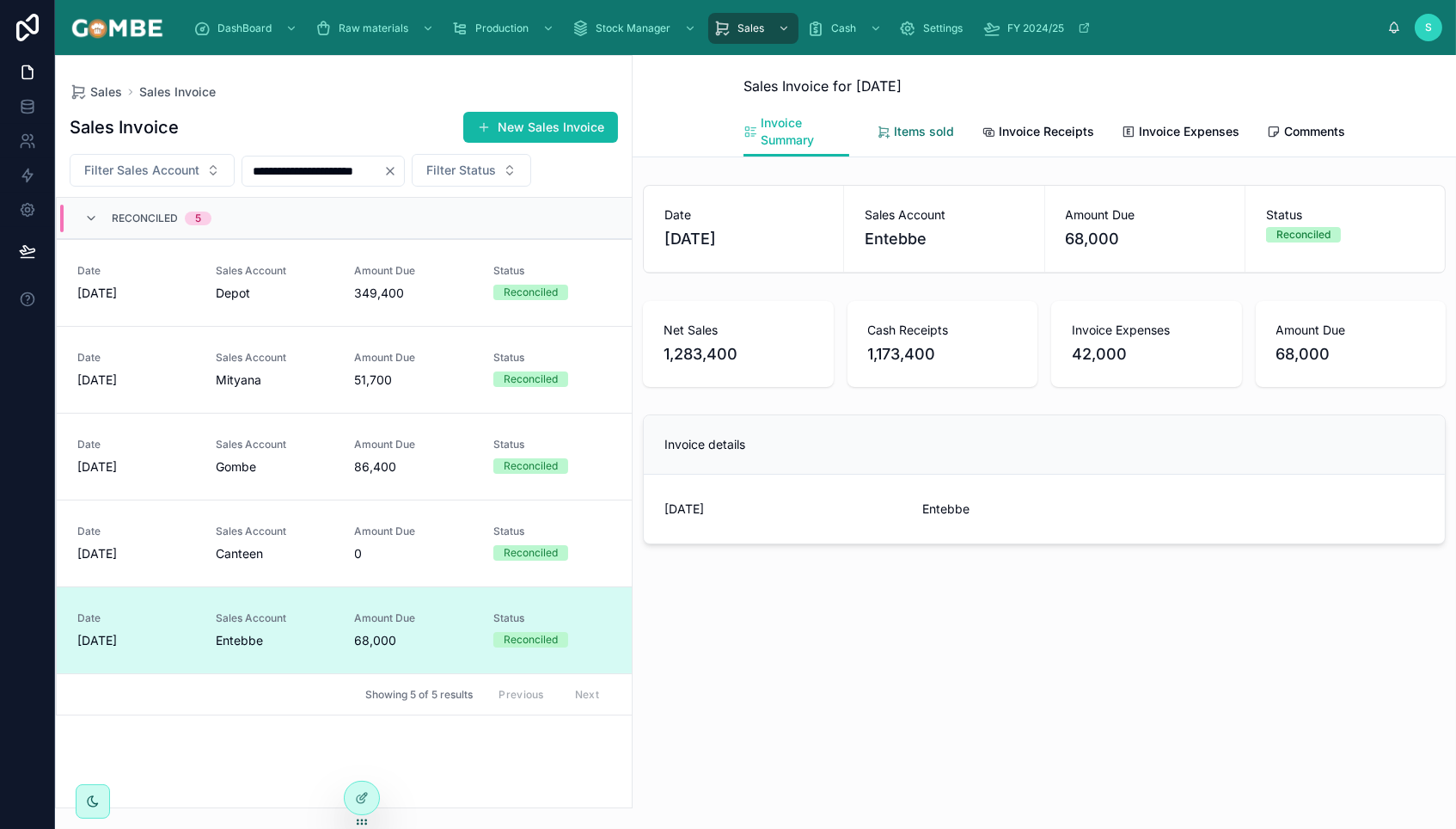
click at [915, 126] on span "Items sold" at bounding box center [924, 132] width 61 height 18
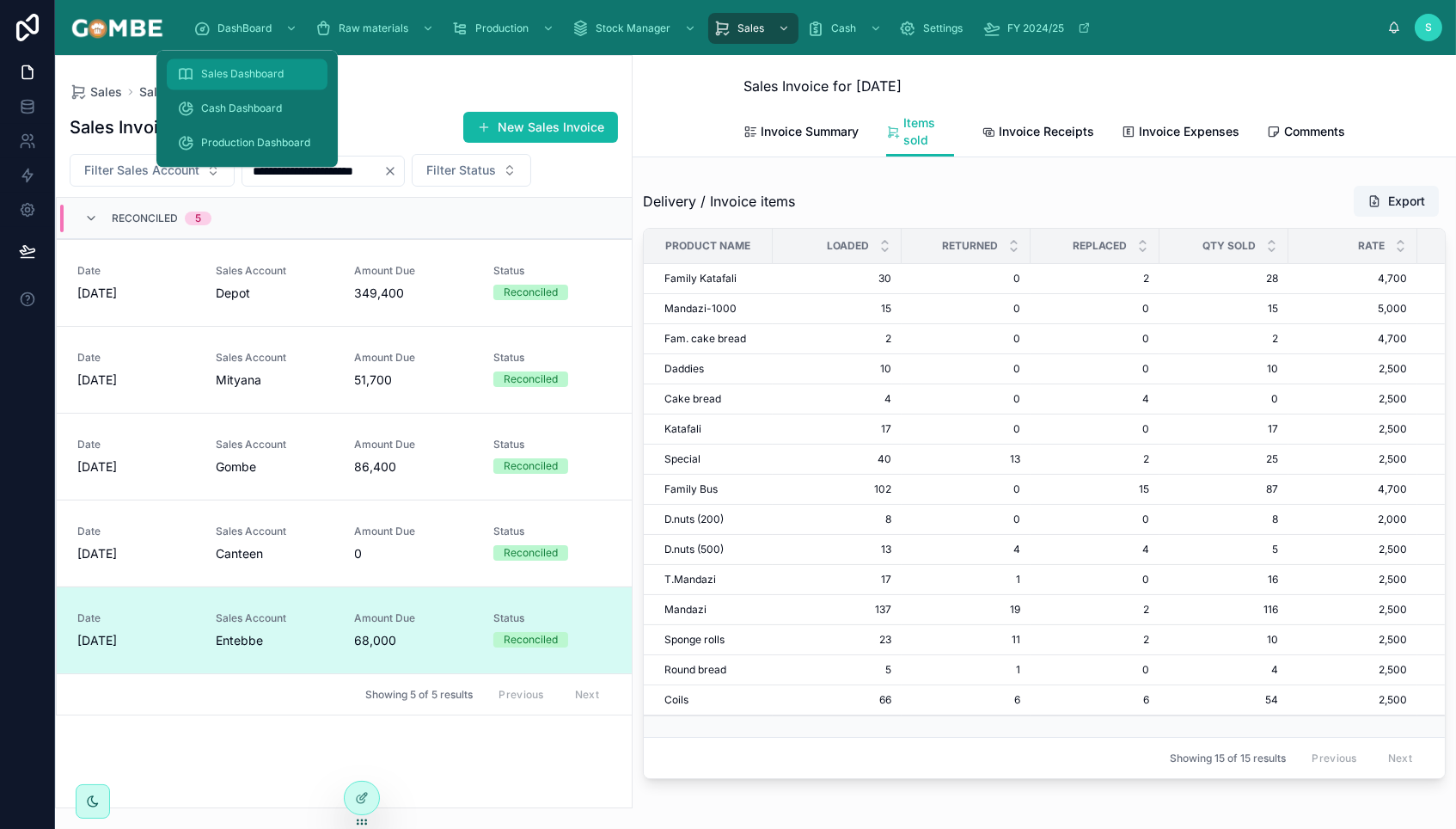
click at [230, 79] on span "Sales Dashboard" at bounding box center [242, 75] width 83 height 14
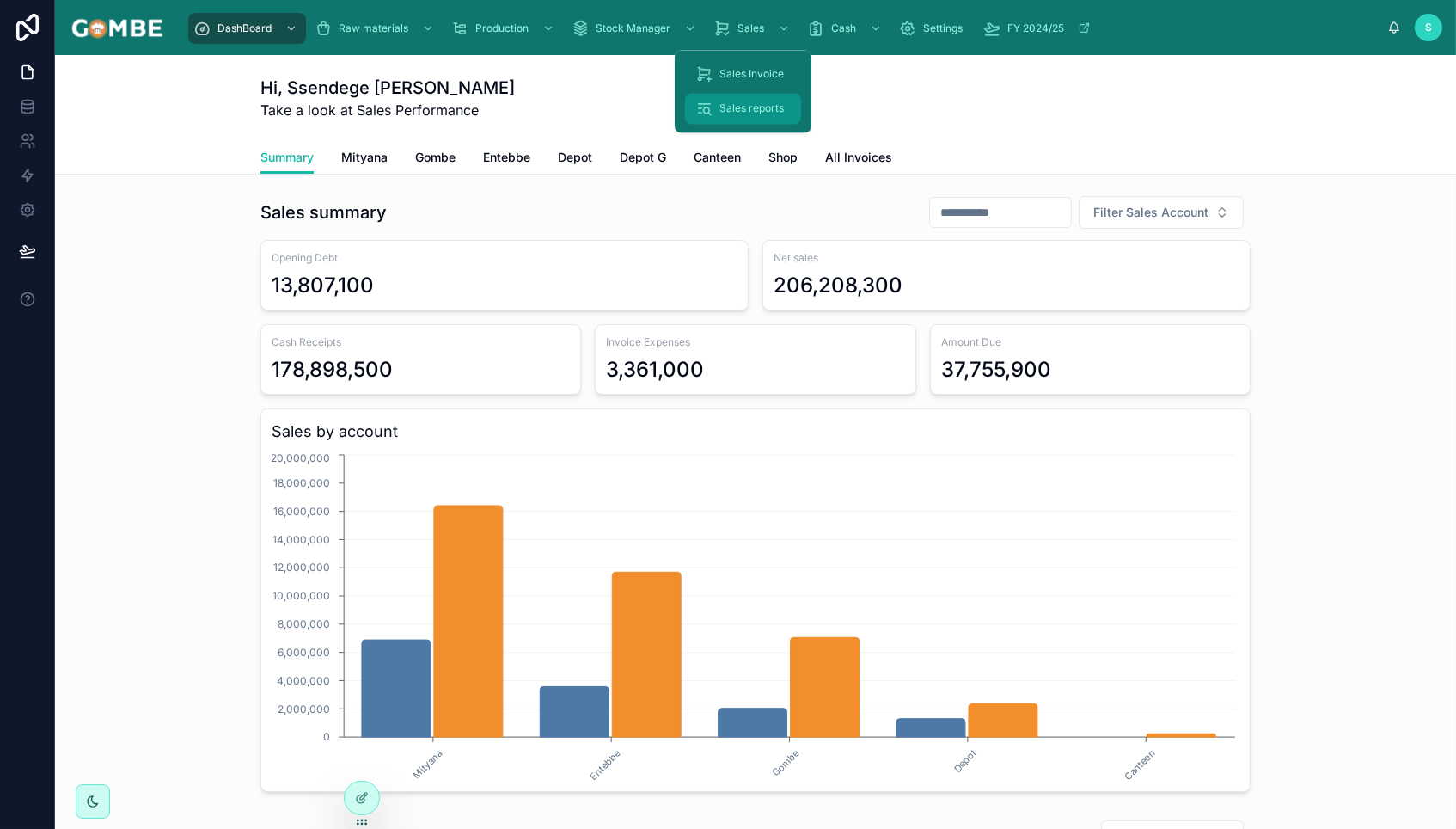
click at [753, 106] on span "Sales reports" at bounding box center [751, 109] width 64 height 14
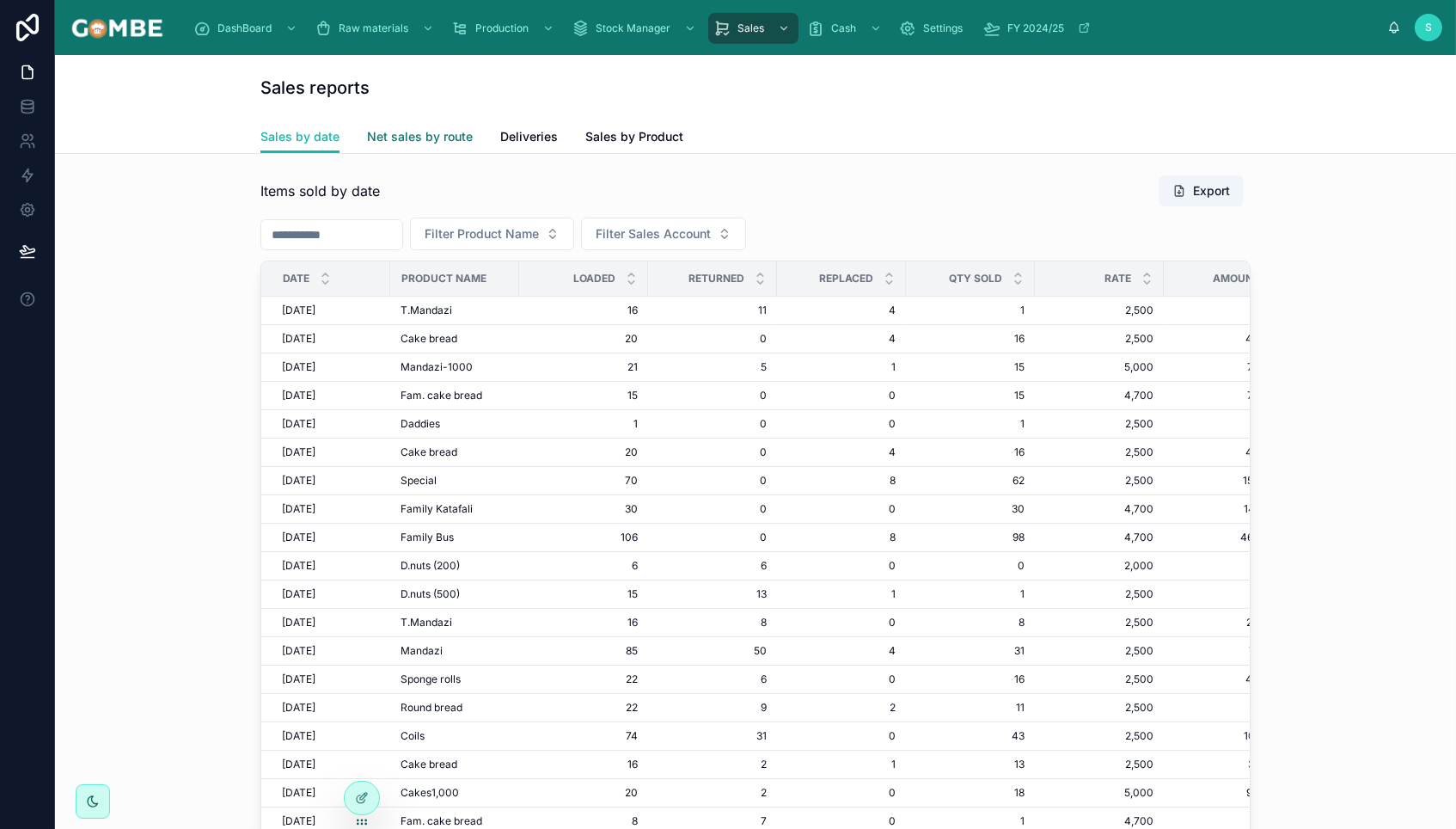
click at [388, 125] on link "Net sales by route" at bounding box center [420, 138] width 105 height 34
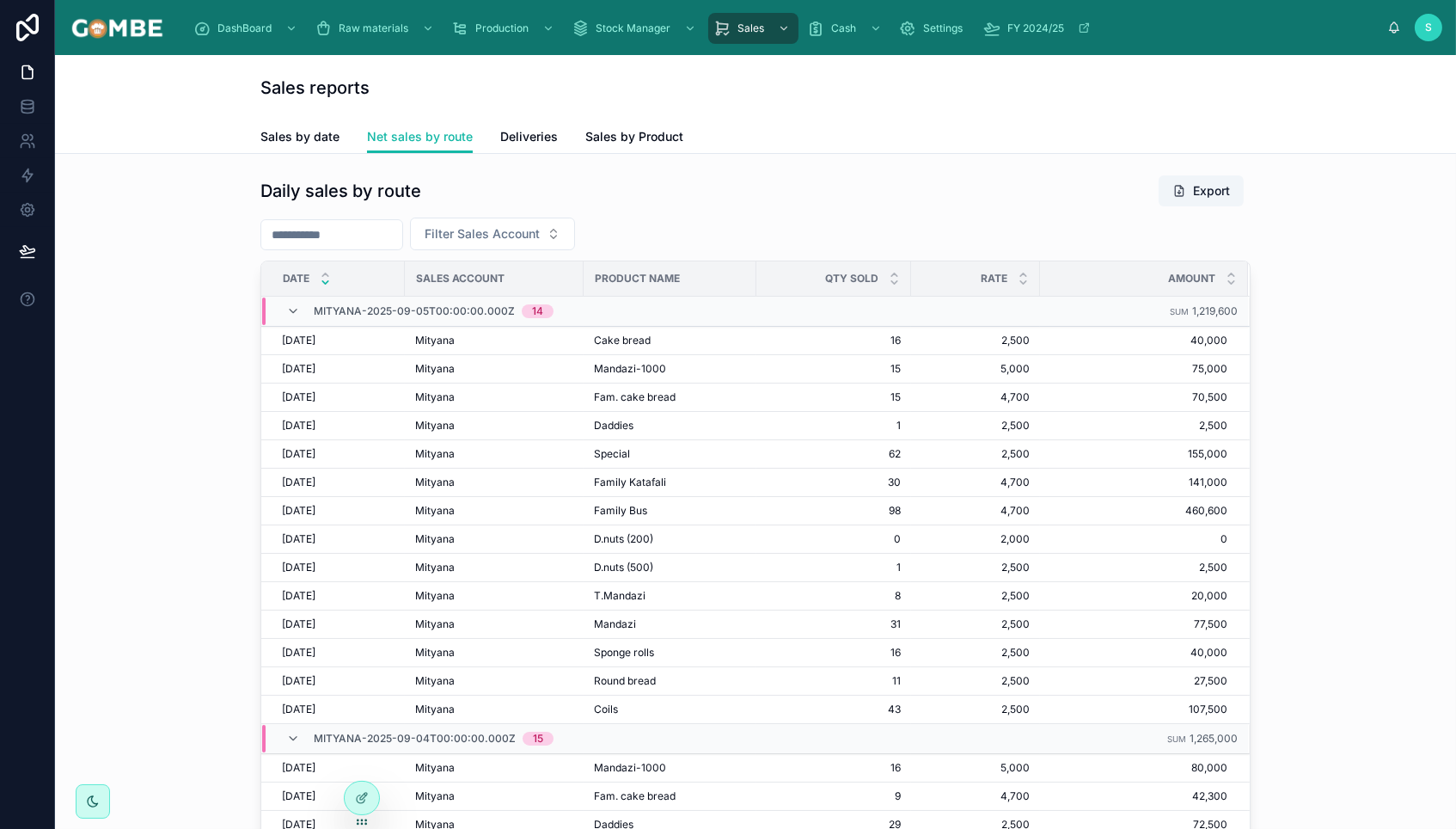
click at [351, 238] on input "text" at bounding box center [332, 234] width 141 height 24
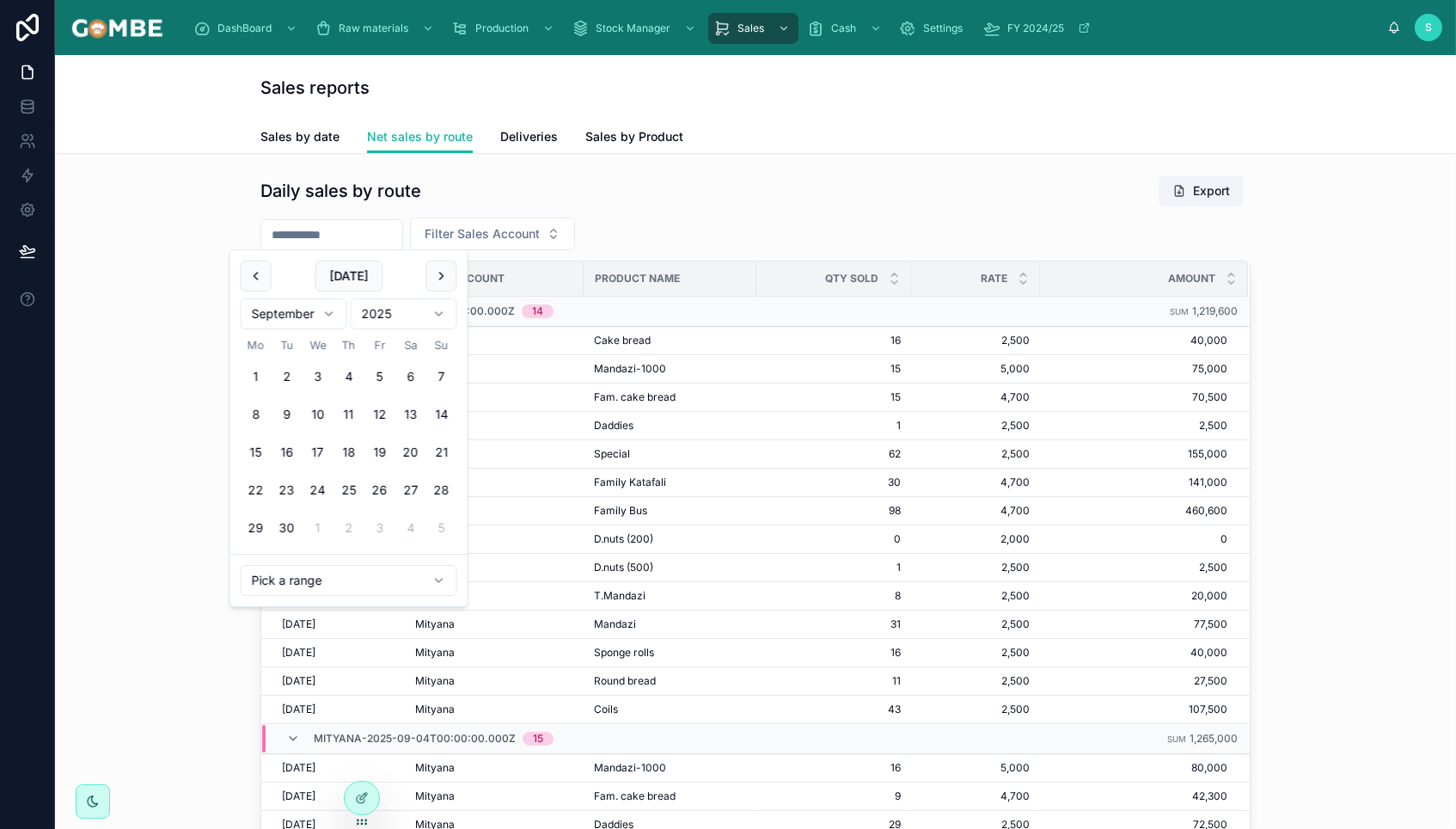
click at [288, 582] on html "DashBoard Raw materials Production Stock Manager Sales Cash Settings FY 2024/25…" at bounding box center [728, 414] width 1456 height 829
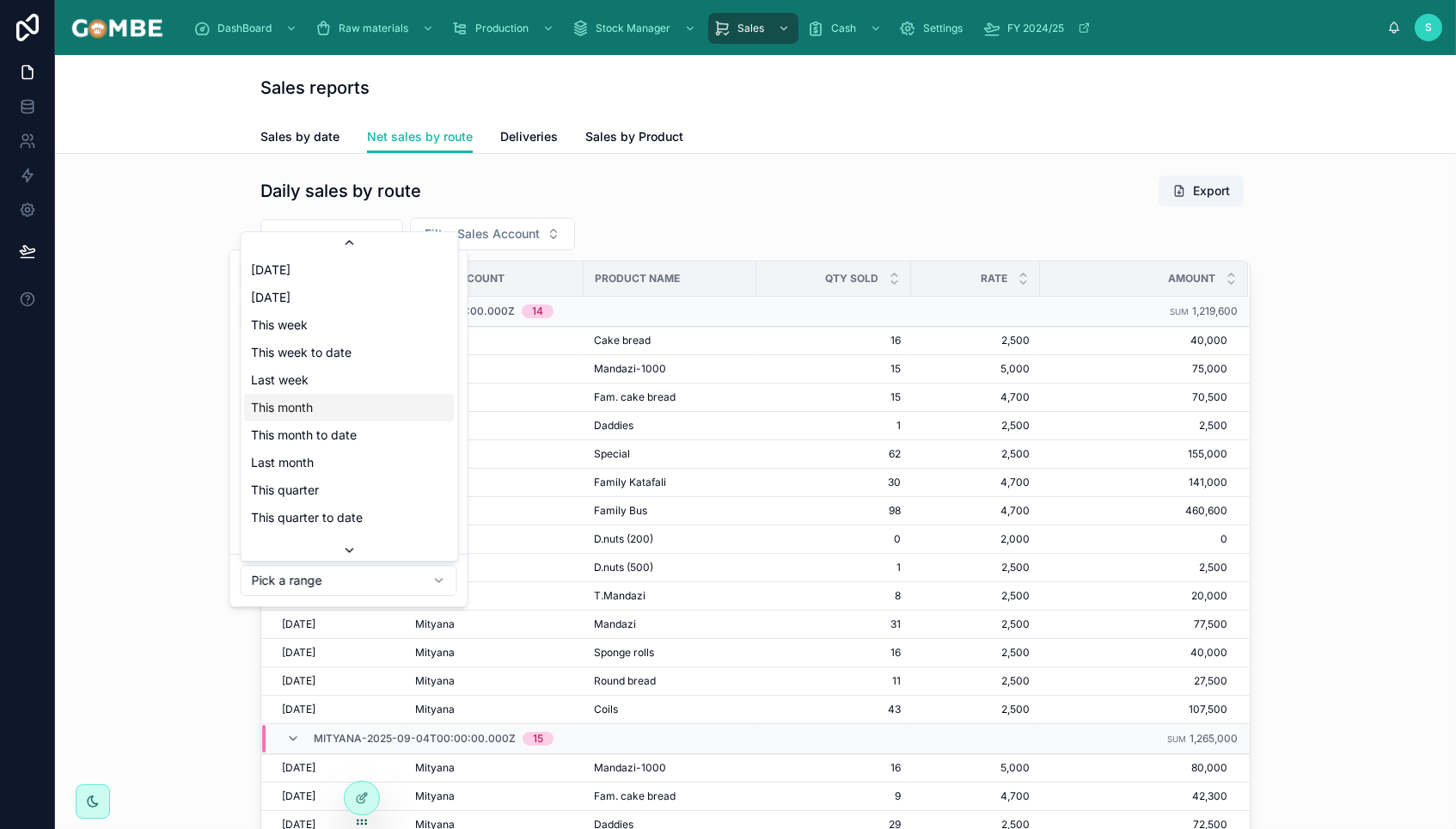
scroll to position [116, 0]
type input "**********"
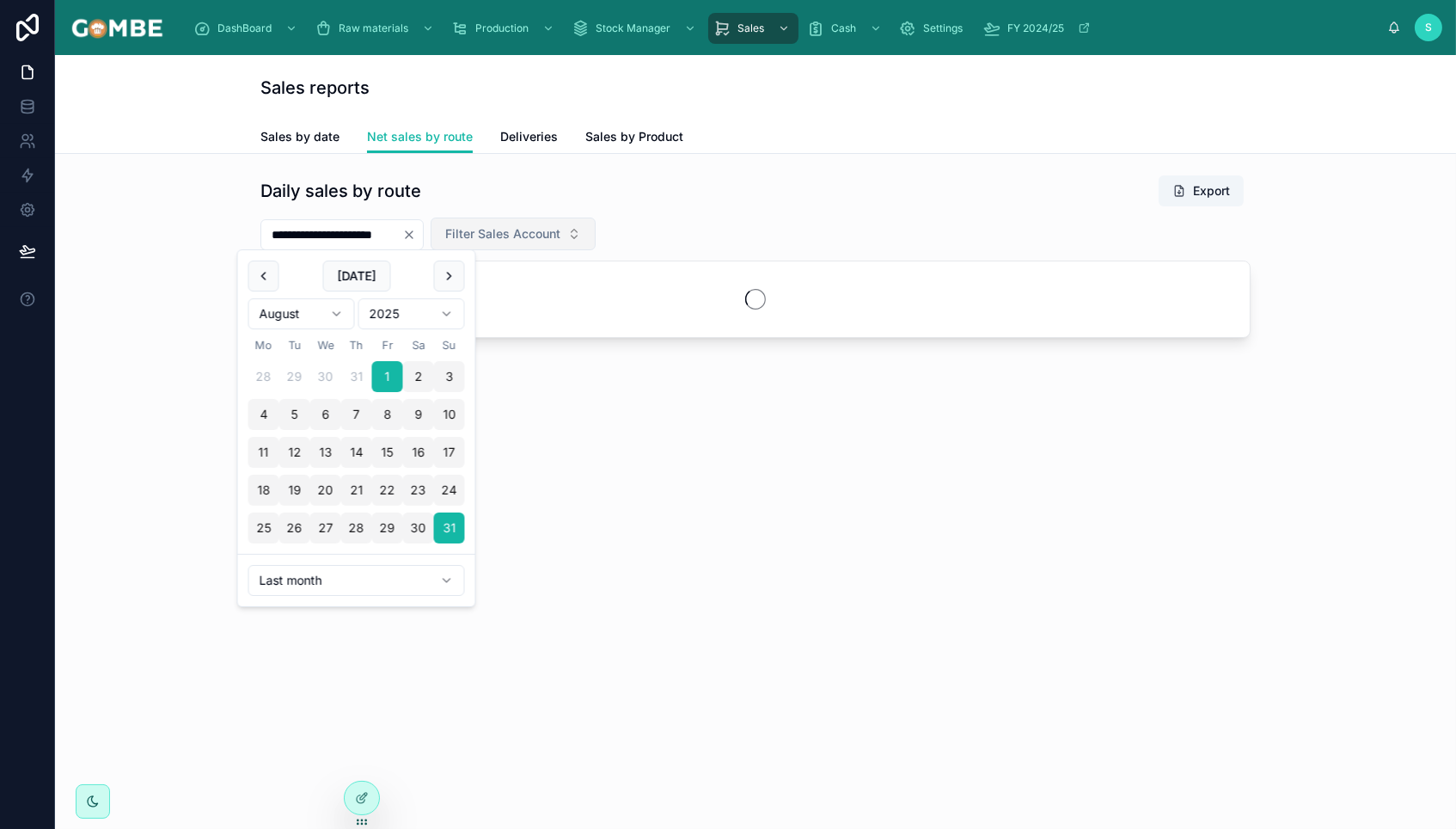
click at [537, 228] on span "Filter Sales Account" at bounding box center [503, 234] width 115 height 18
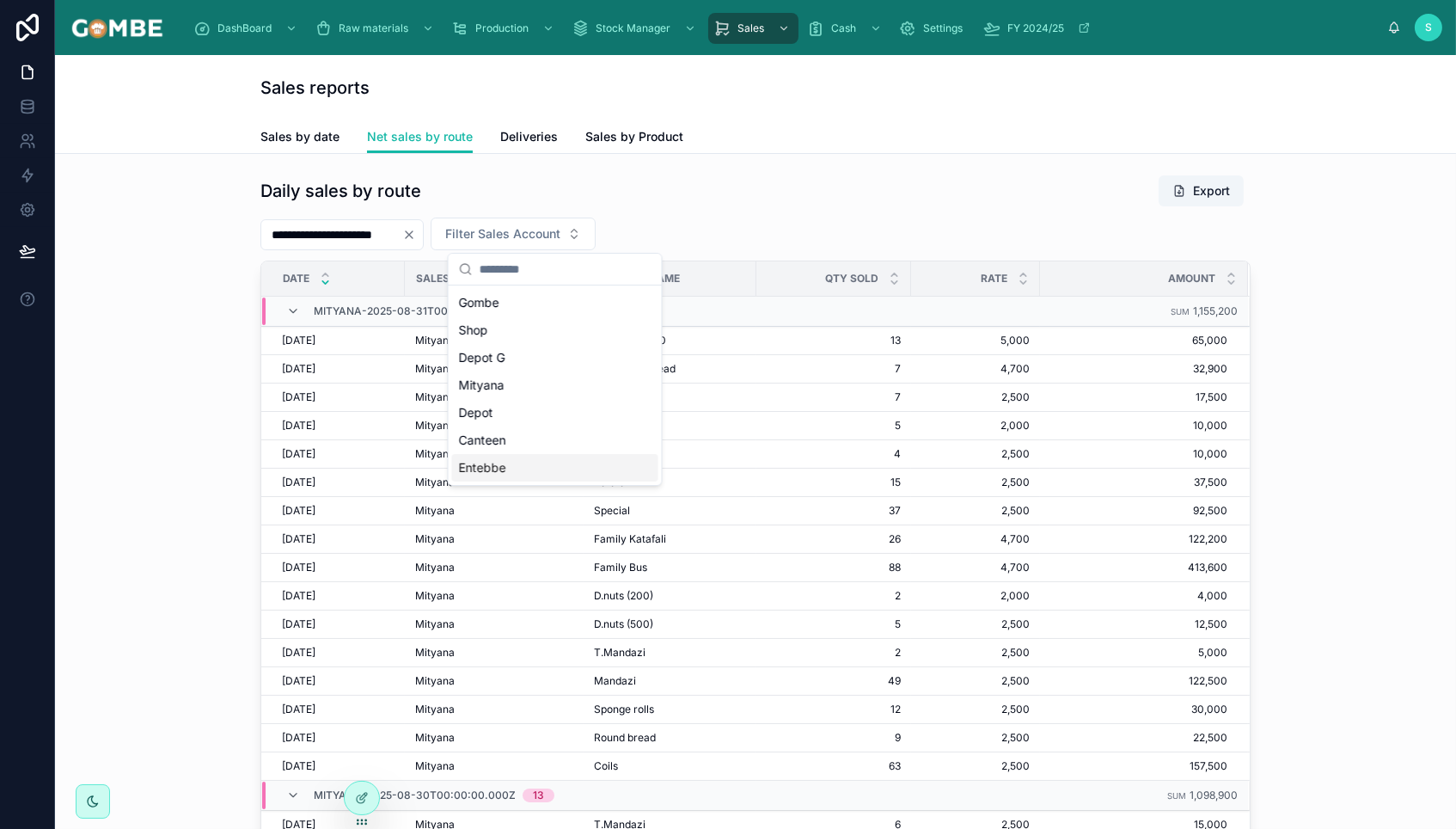
click at [482, 467] on span "Entebbe" at bounding box center [482, 468] width 47 height 18
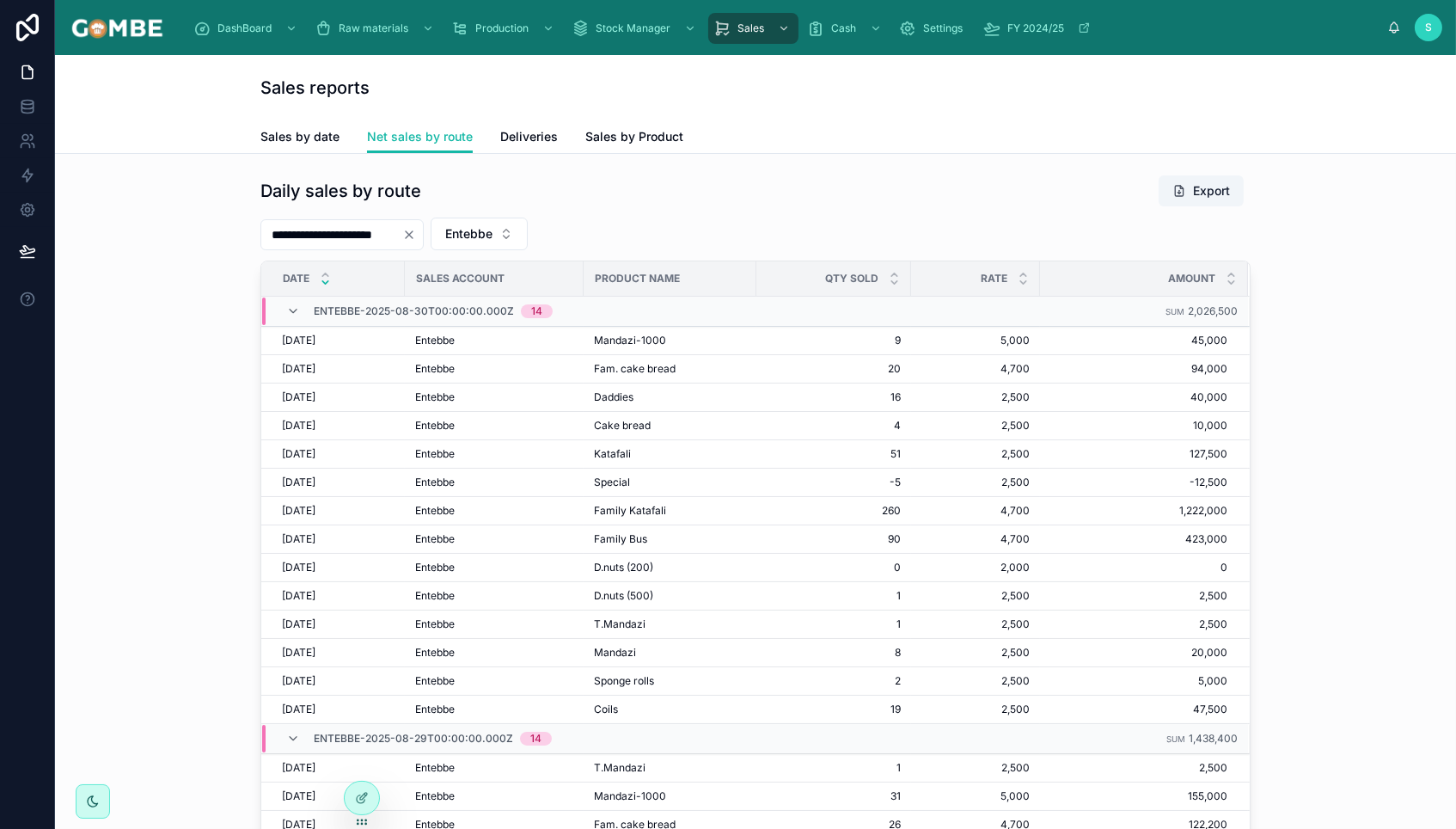
click at [740, 198] on div "Daily sales by route Export" at bounding box center [755, 190] width 991 height 32
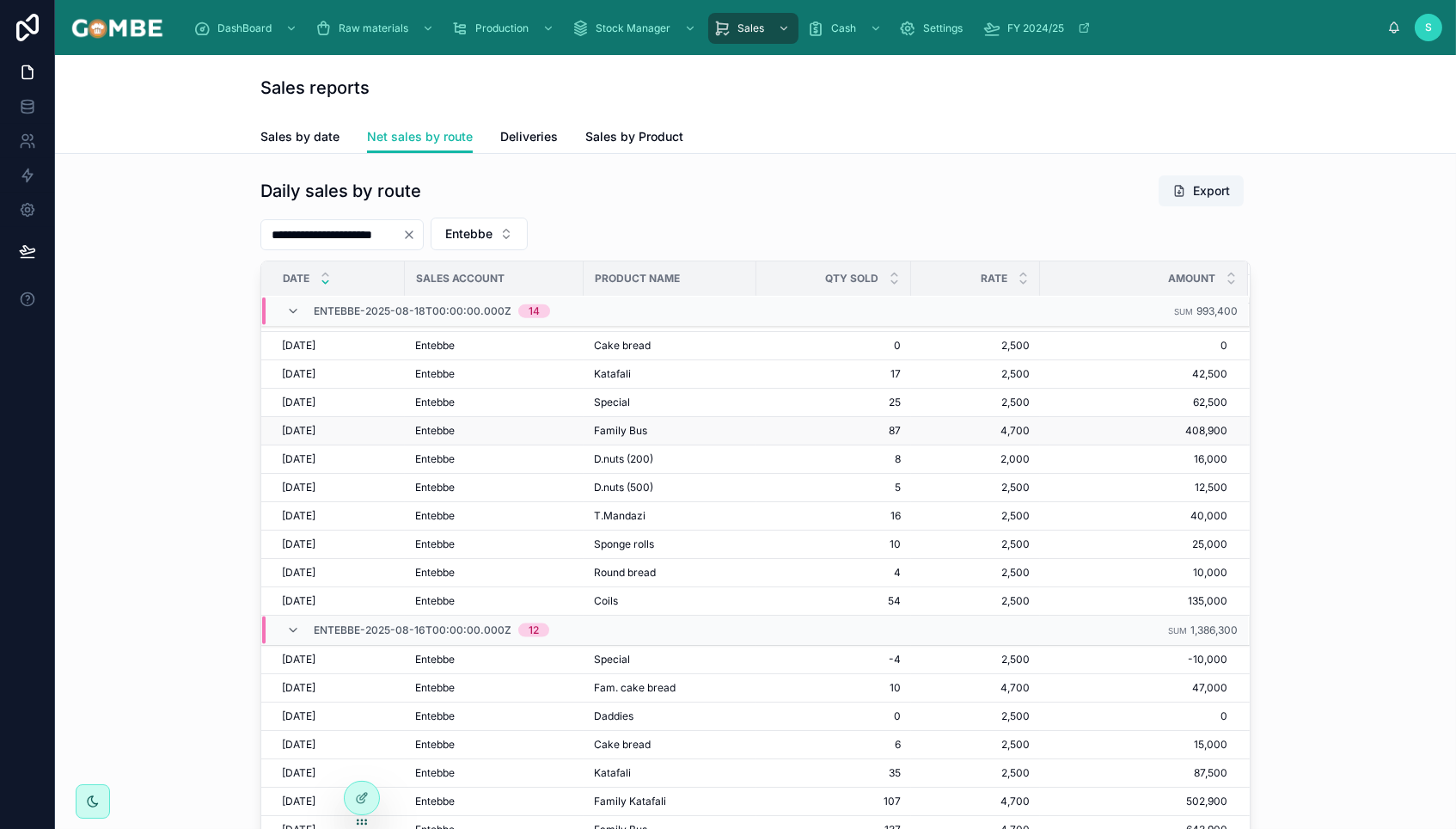
scroll to position [4938, 0]
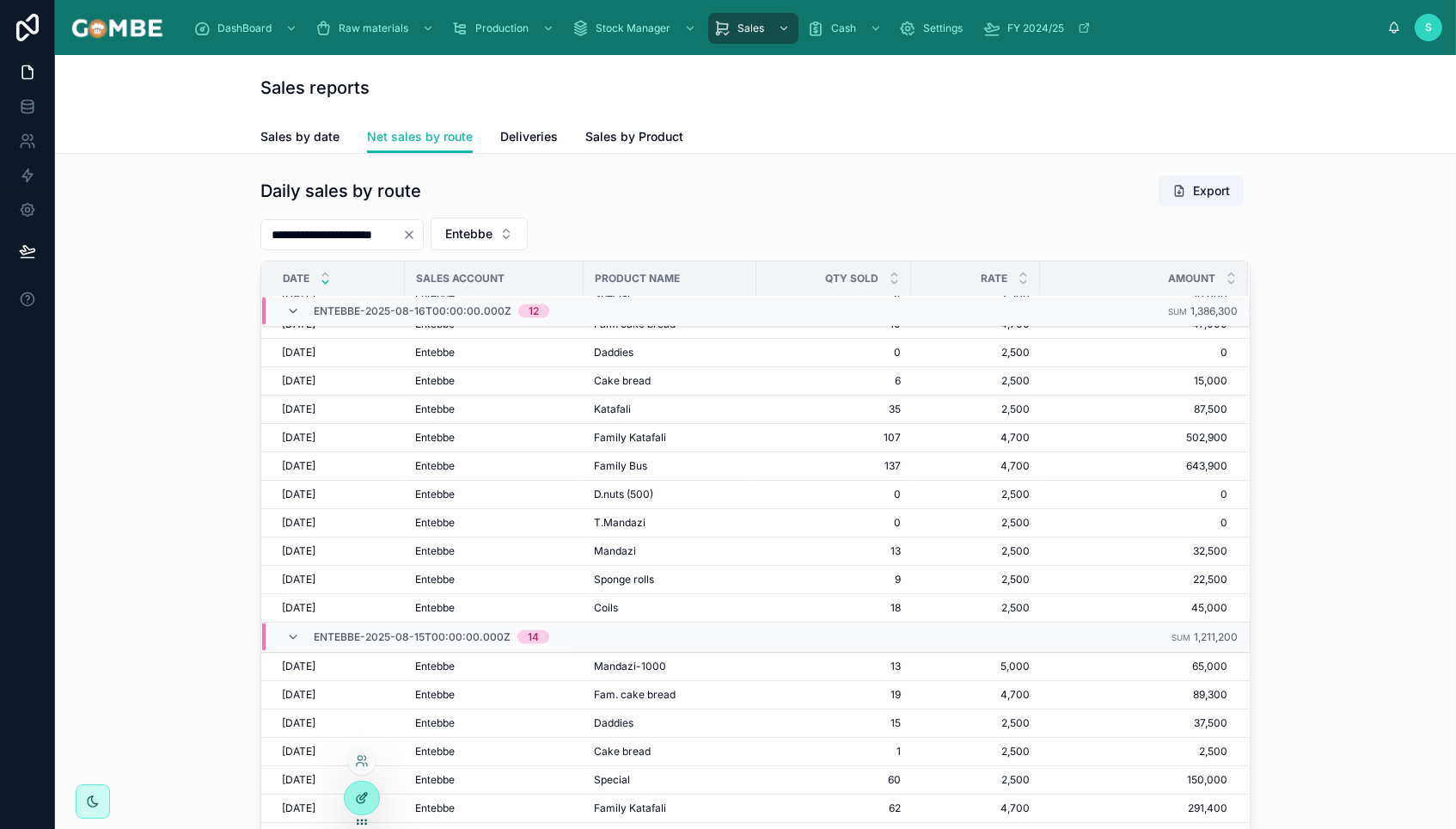
click at [362, 798] on icon at bounding box center [362, 798] width 14 height 14
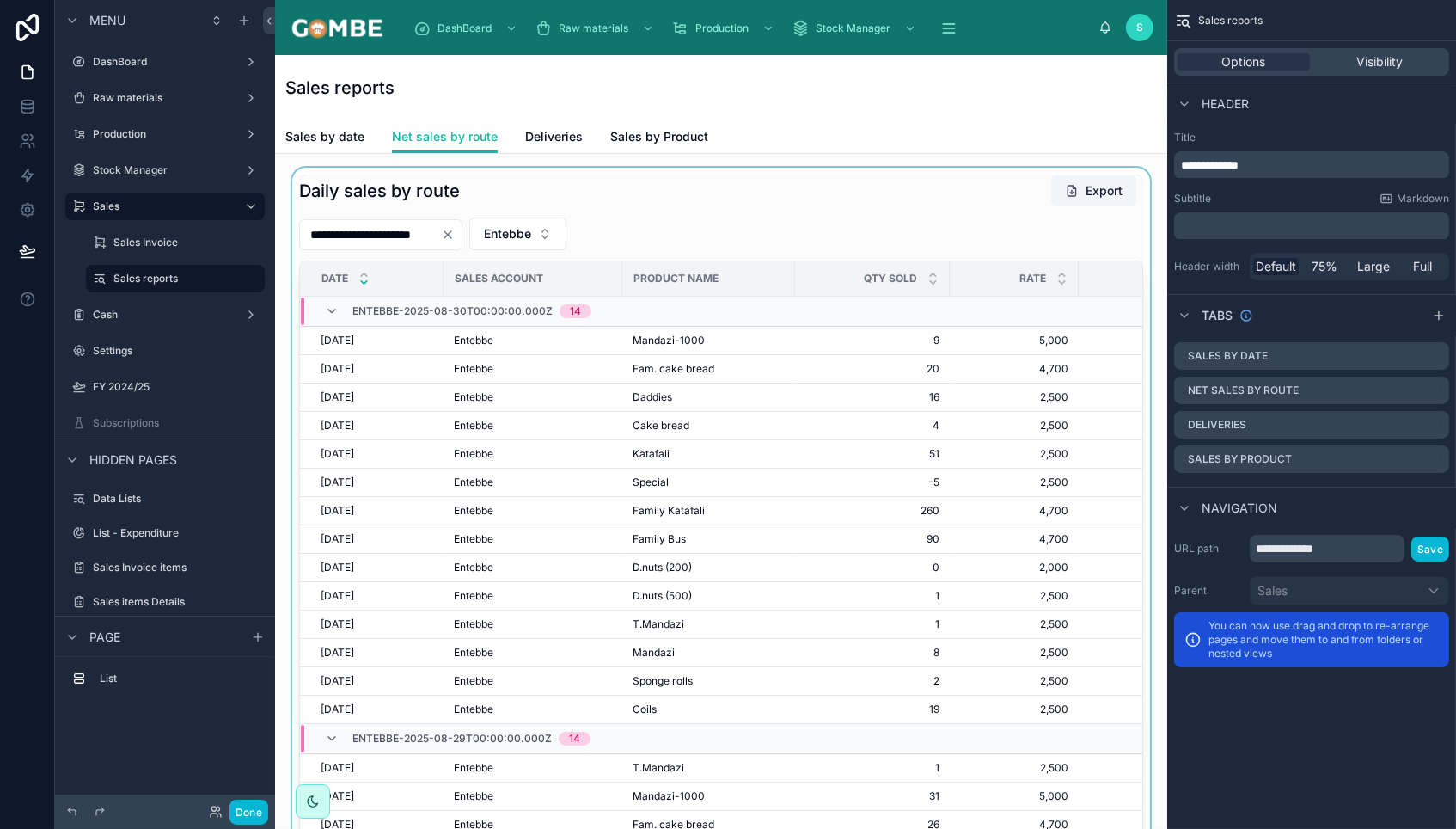
click at [682, 207] on div at bounding box center [721, 529] width 865 height 724
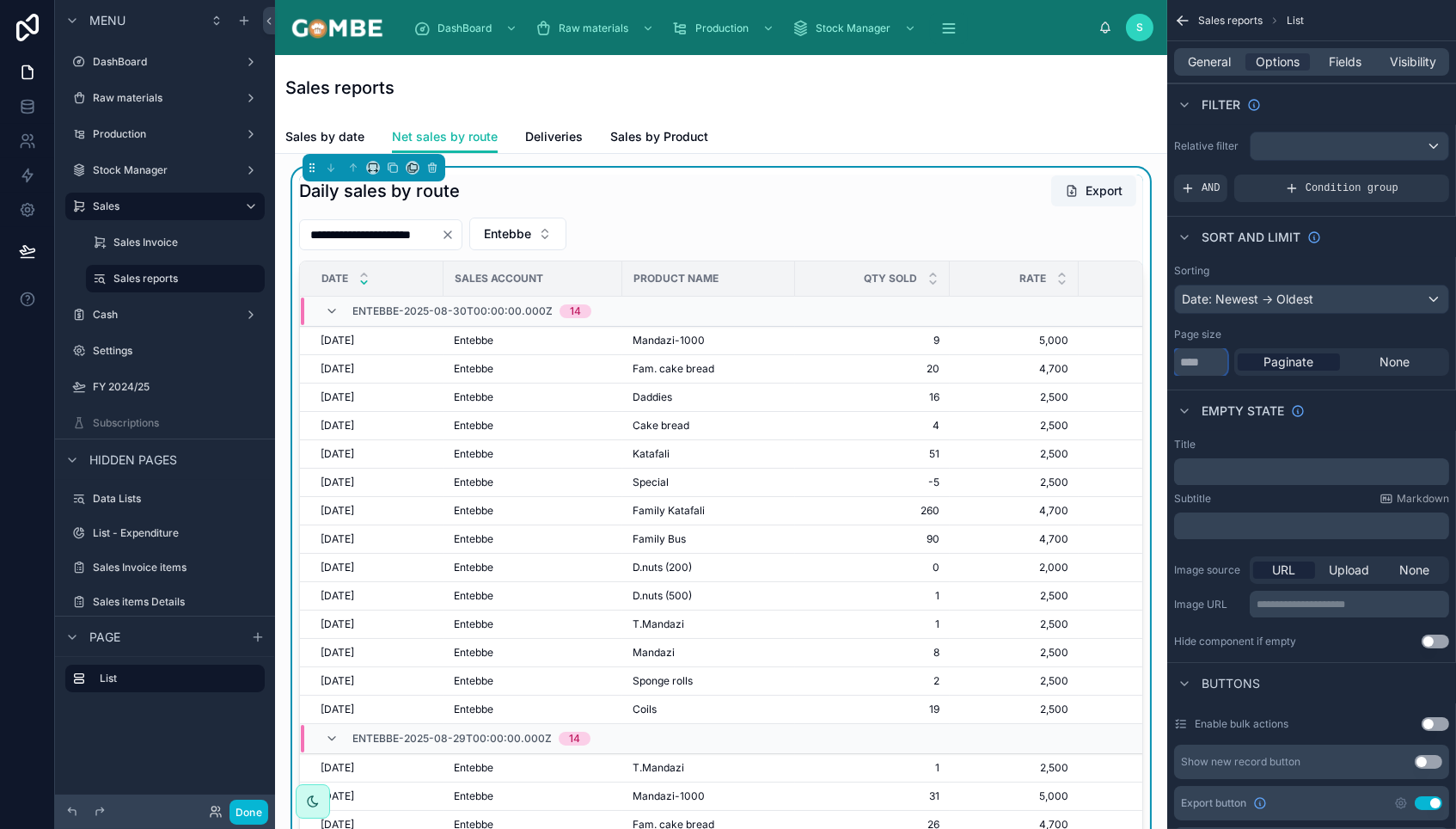
click at [1193, 362] on input "***" at bounding box center [1200, 362] width 54 height 27
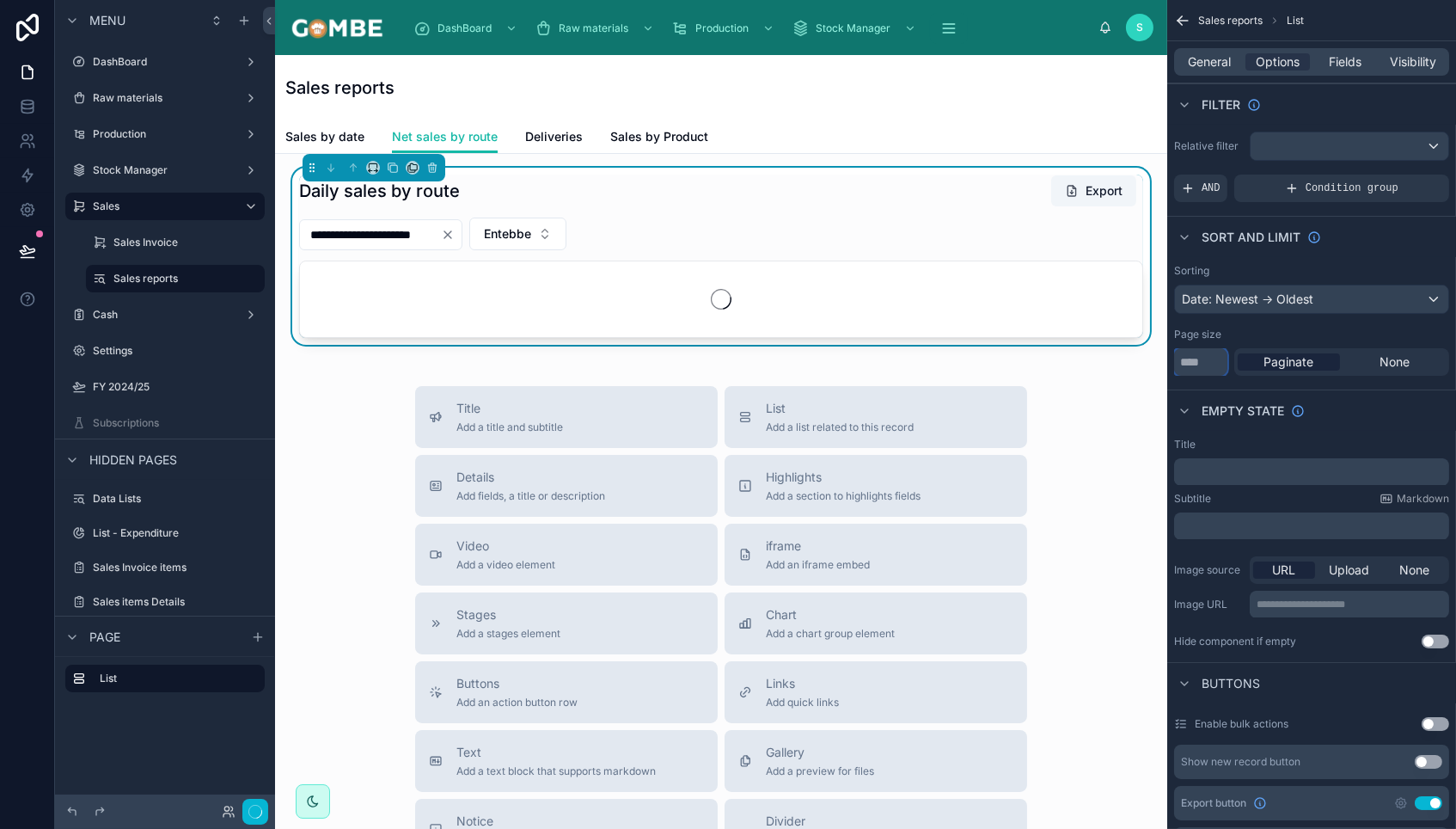
type input "***"
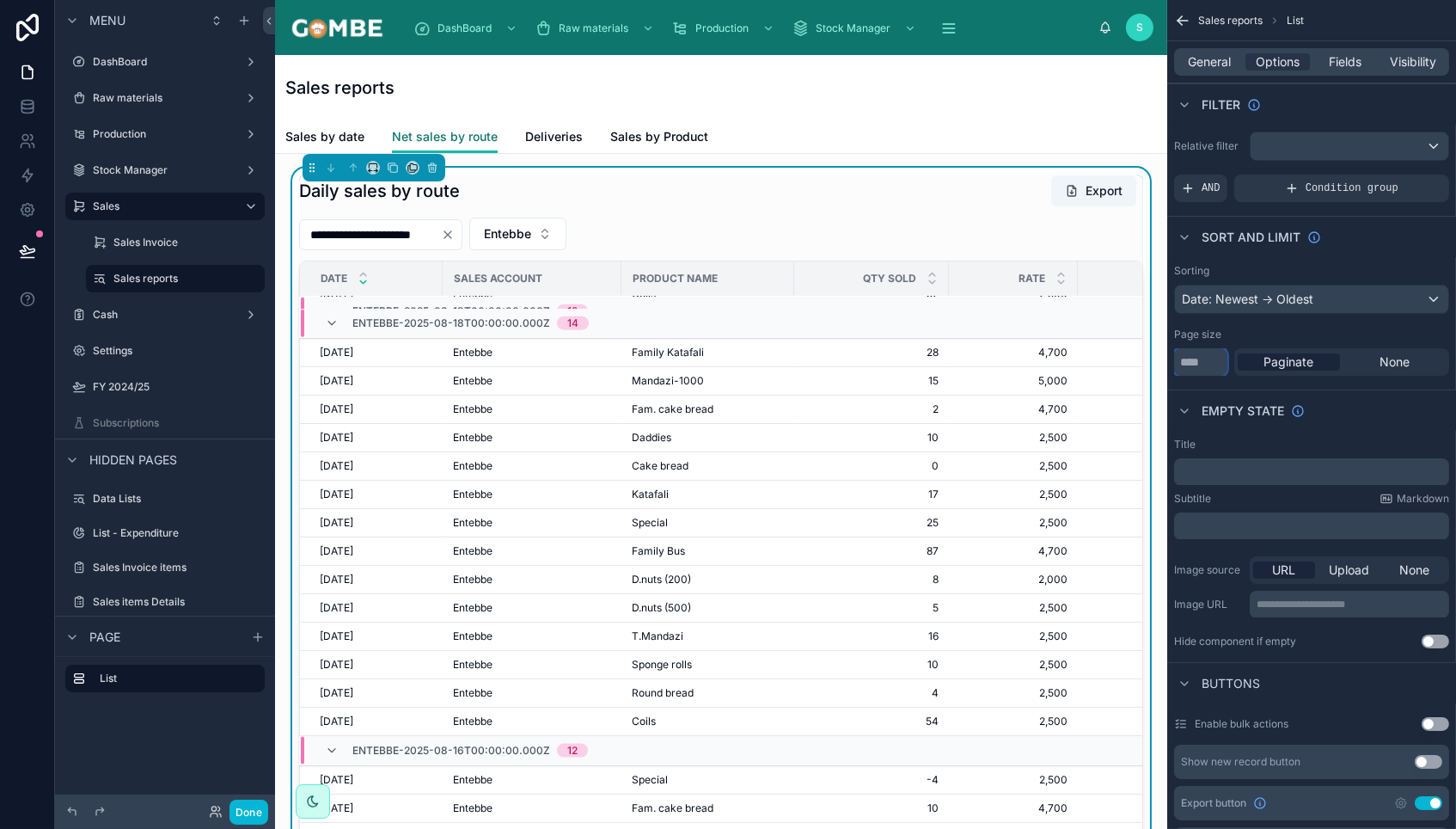
scroll to position [0, 0]
click at [124, 242] on label "Sales Invoice" at bounding box center [172, 242] width 117 height 14
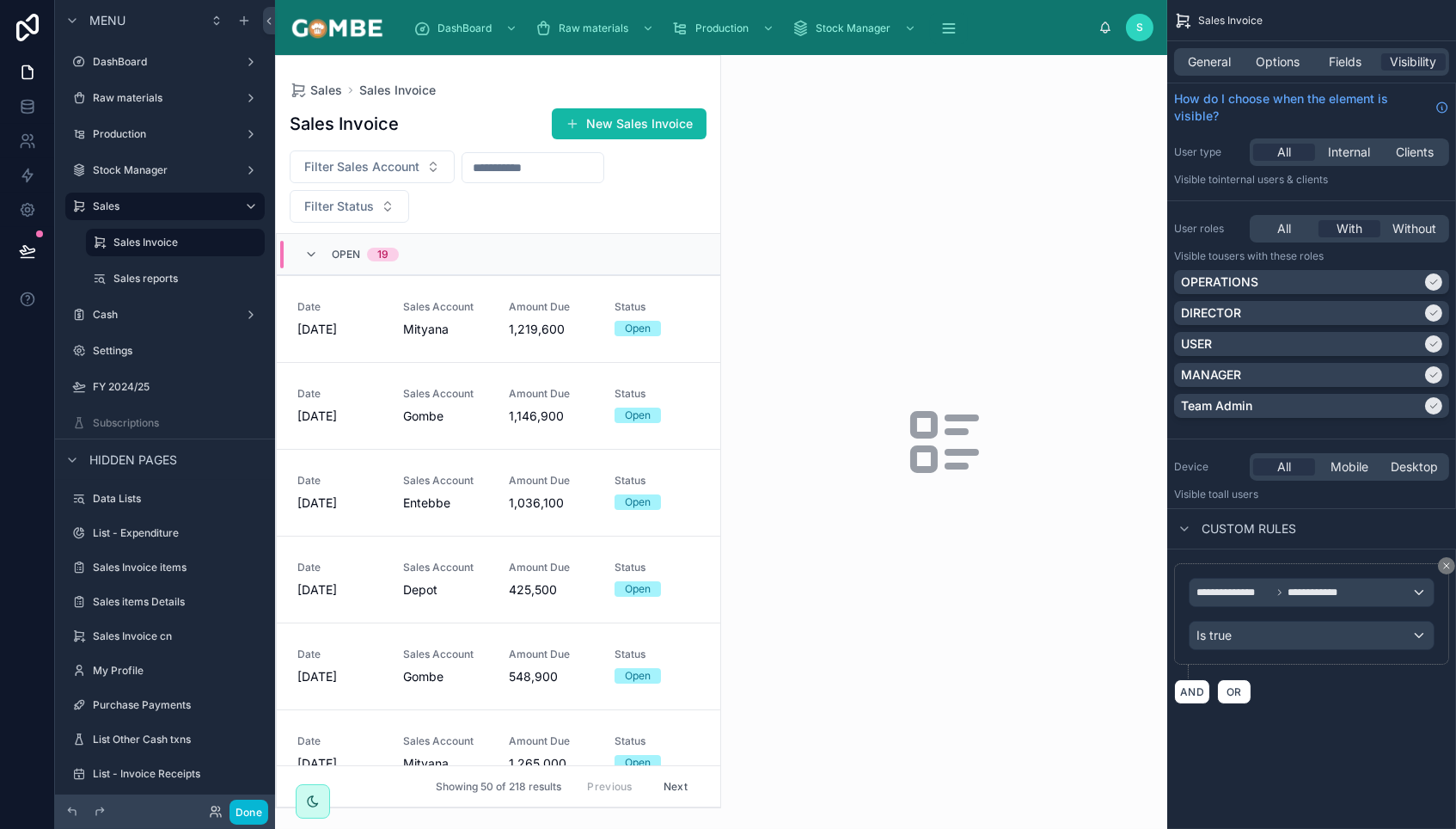
click at [503, 171] on div at bounding box center [498, 432] width 444 height 752
click at [503, 169] on input "text" at bounding box center [533, 167] width 141 height 24
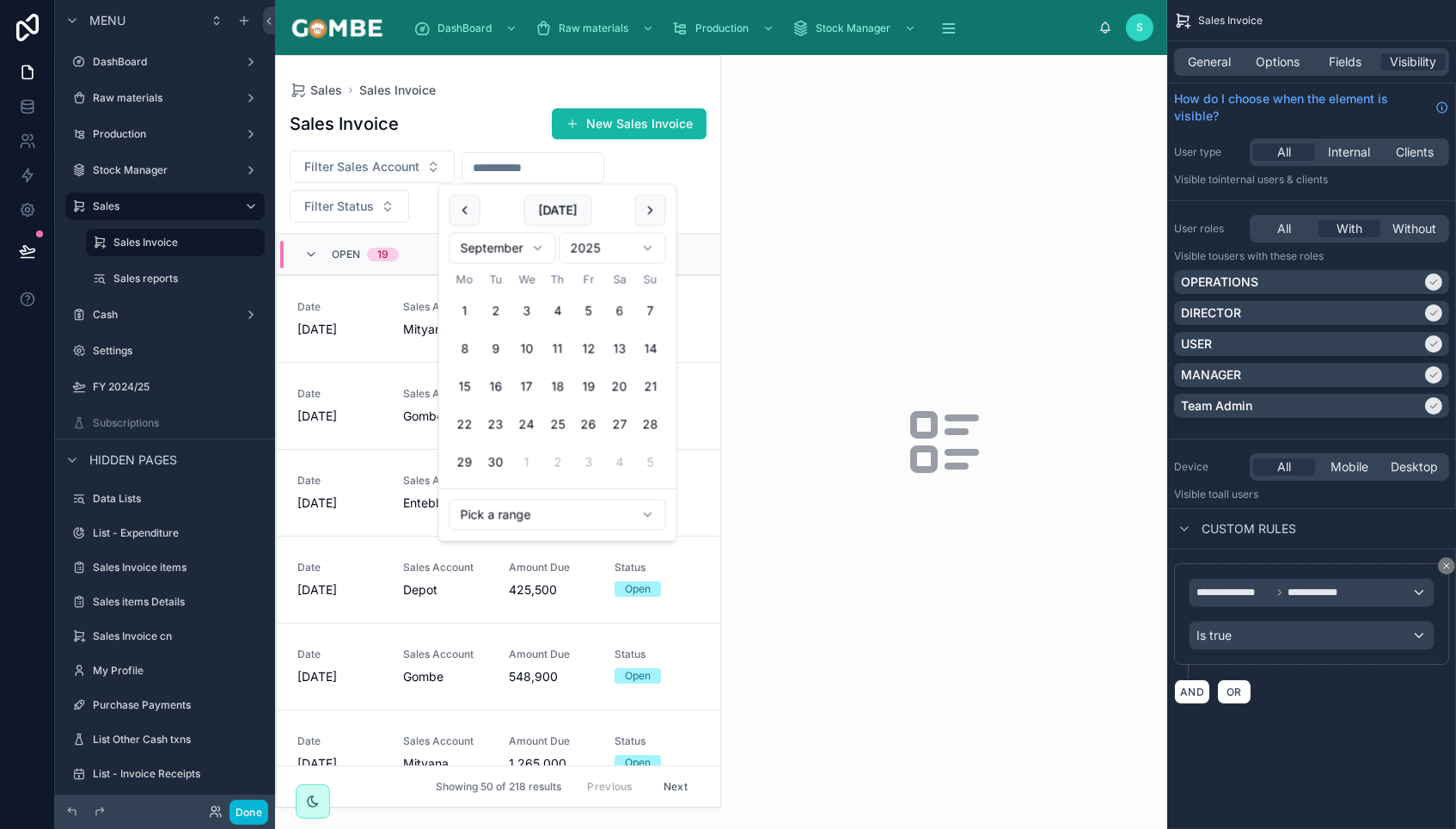
click at [510, 508] on html "Menu DashBoard Raw materials Production Stock Manager Sales Sales Invoice Sales…" at bounding box center [728, 414] width 1456 height 829
click at [501, 107] on html "Menu DashBoard Raw materials Production Stock Manager Sales Sales Invoice Sales…" at bounding box center [728, 414] width 1456 height 829
click at [508, 165] on input "text" at bounding box center [533, 167] width 141 height 24
click at [462, 209] on button at bounding box center [465, 211] width 31 height 31
click at [462, 426] on button "18" at bounding box center [465, 425] width 31 height 31
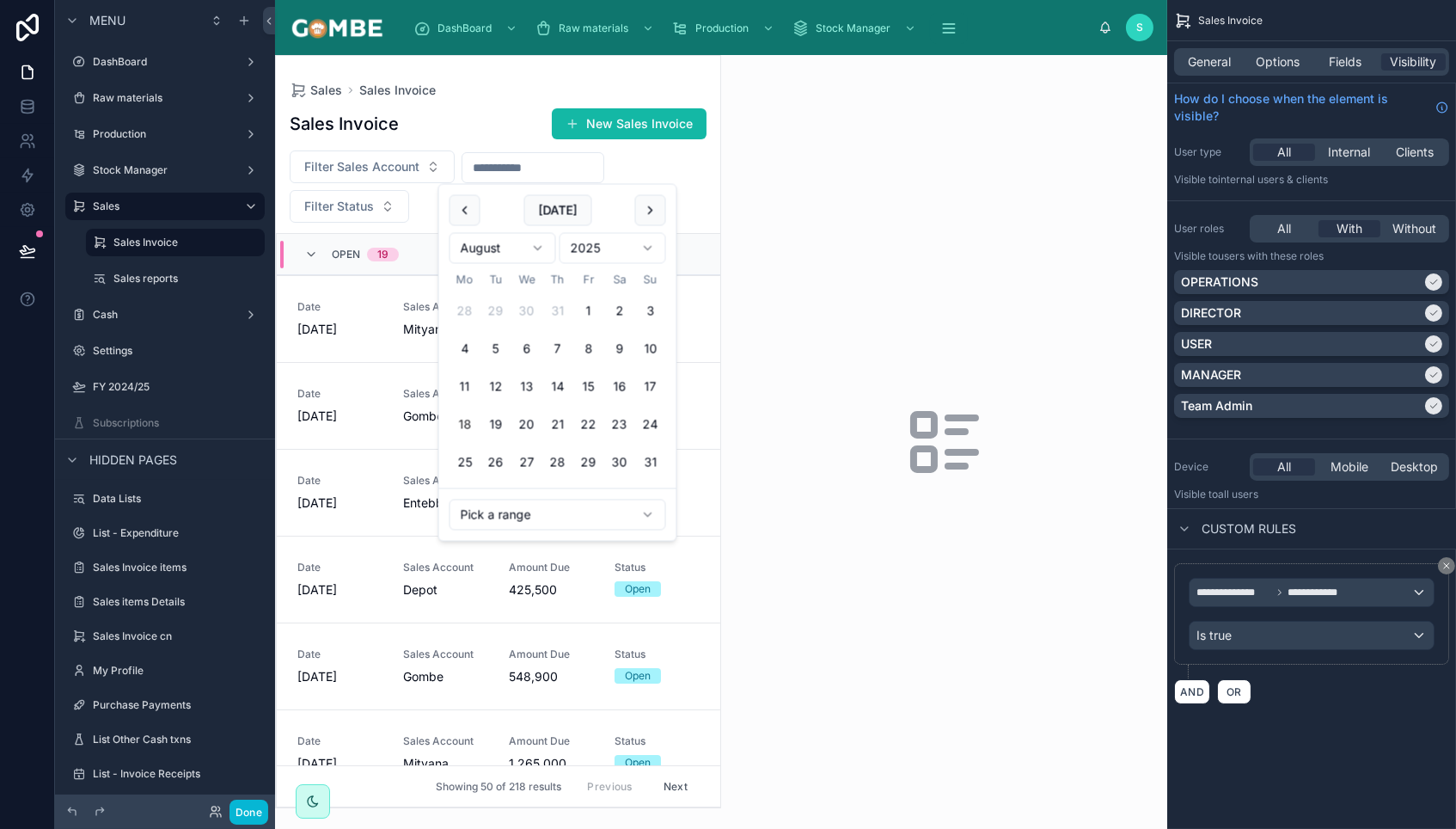
type input "**********"
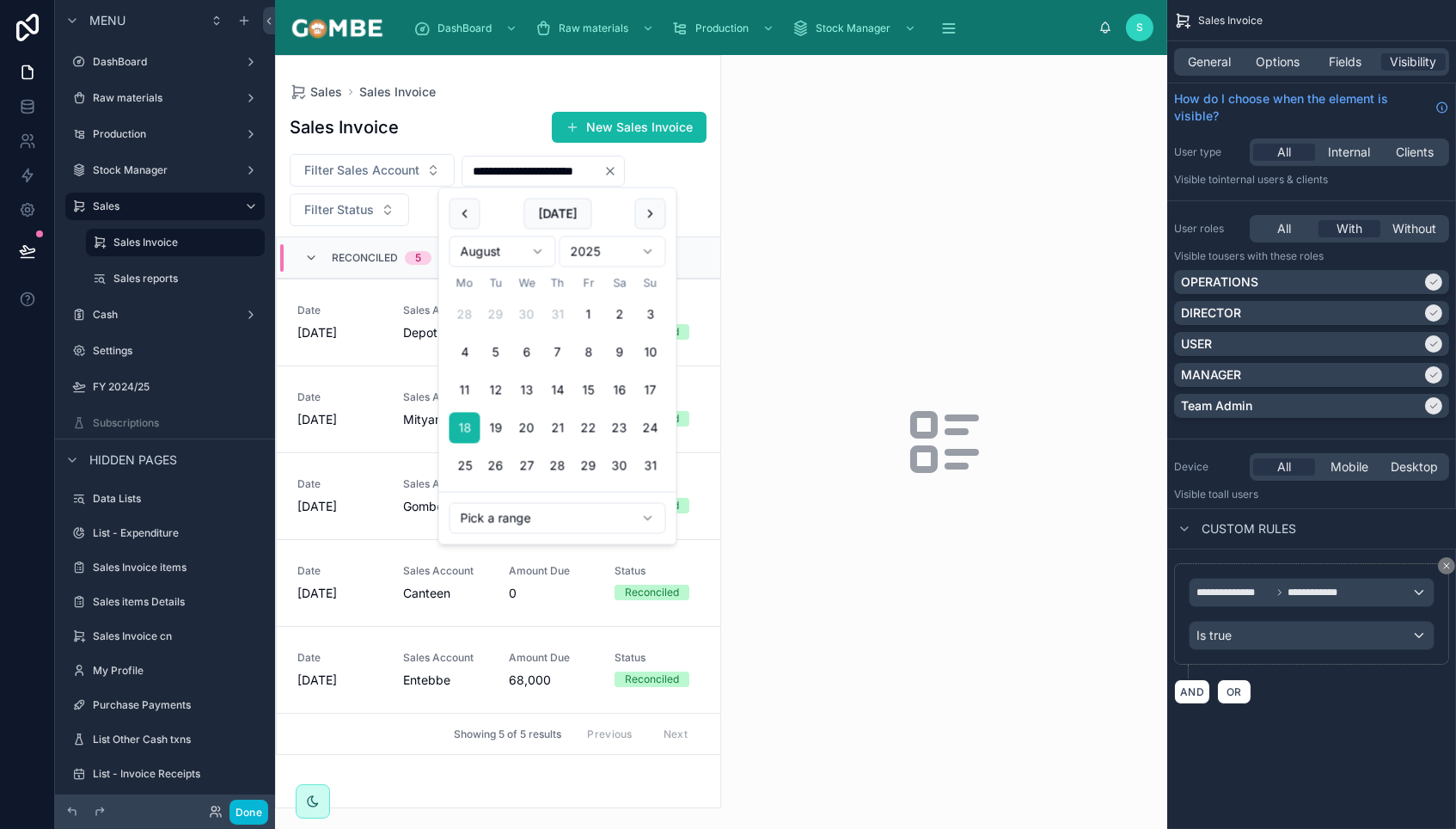
click at [496, 93] on div "Sales Sales Invoice" at bounding box center [498, 92] width 417 height 18
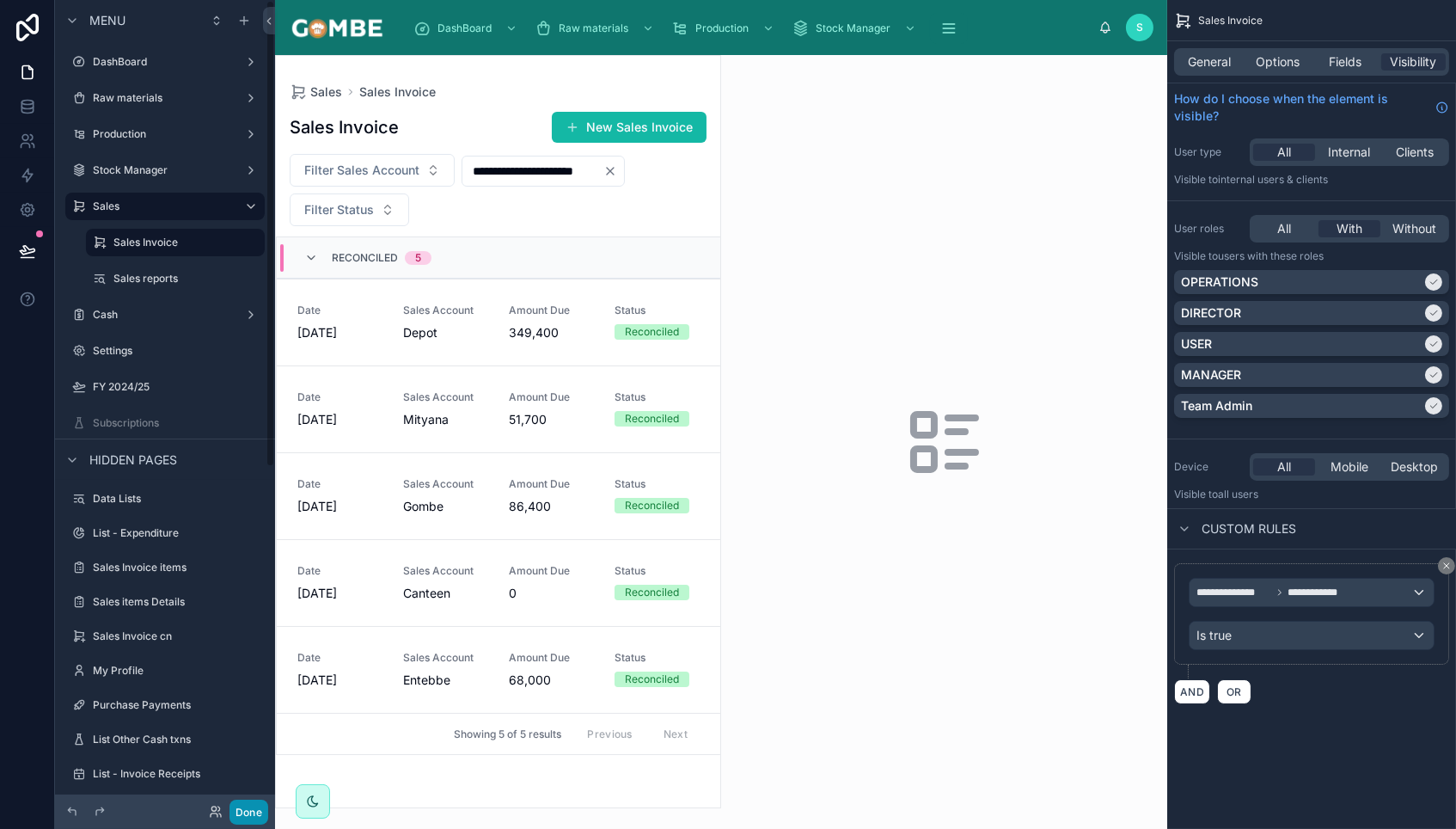
click at [251, 821] on button "Done" at bounding box center [249, 812] width 39 height 25
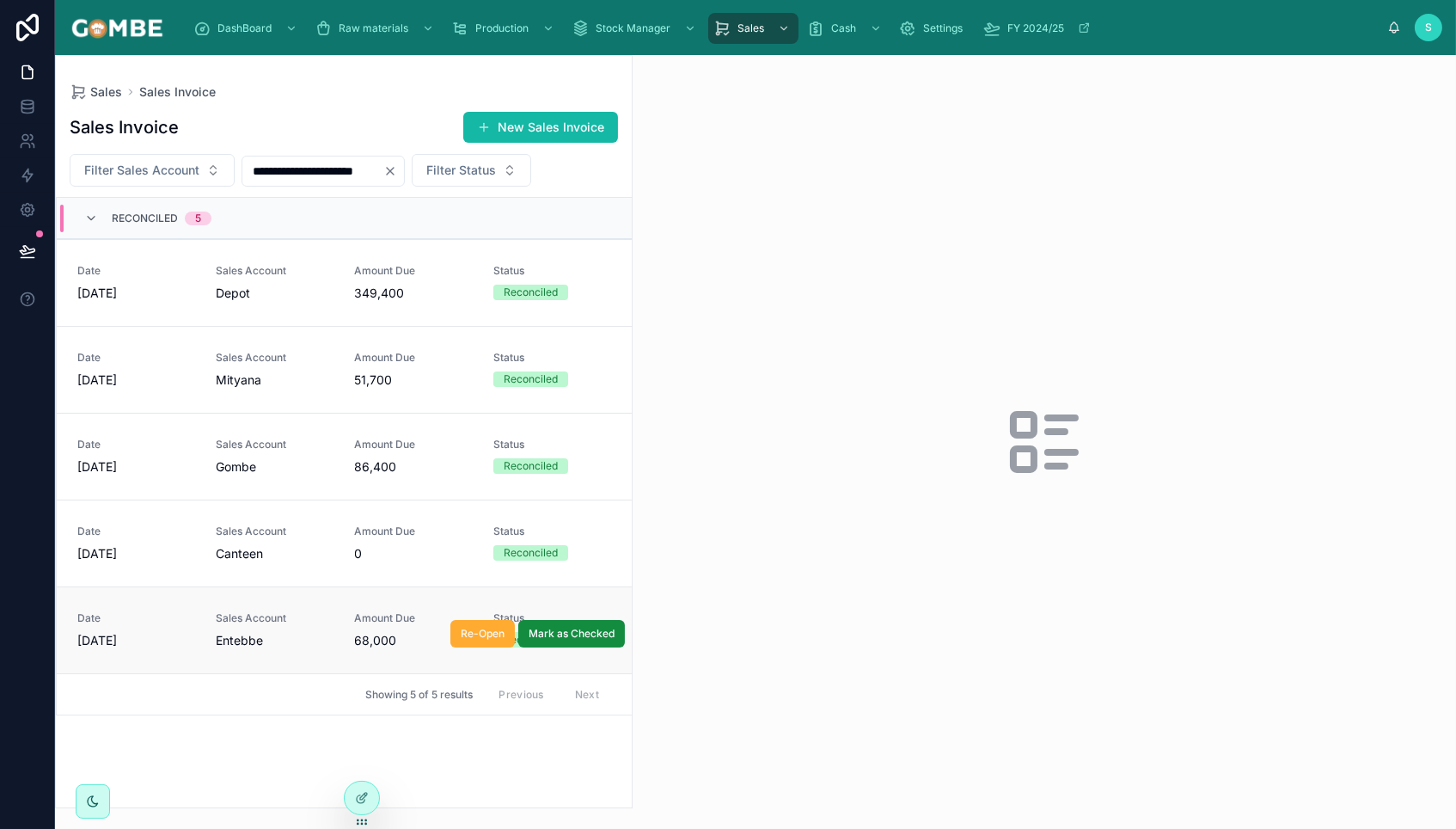
click at [320, 614] on span "Sales Account" at bounding box center [274, 618] width 118 height 14
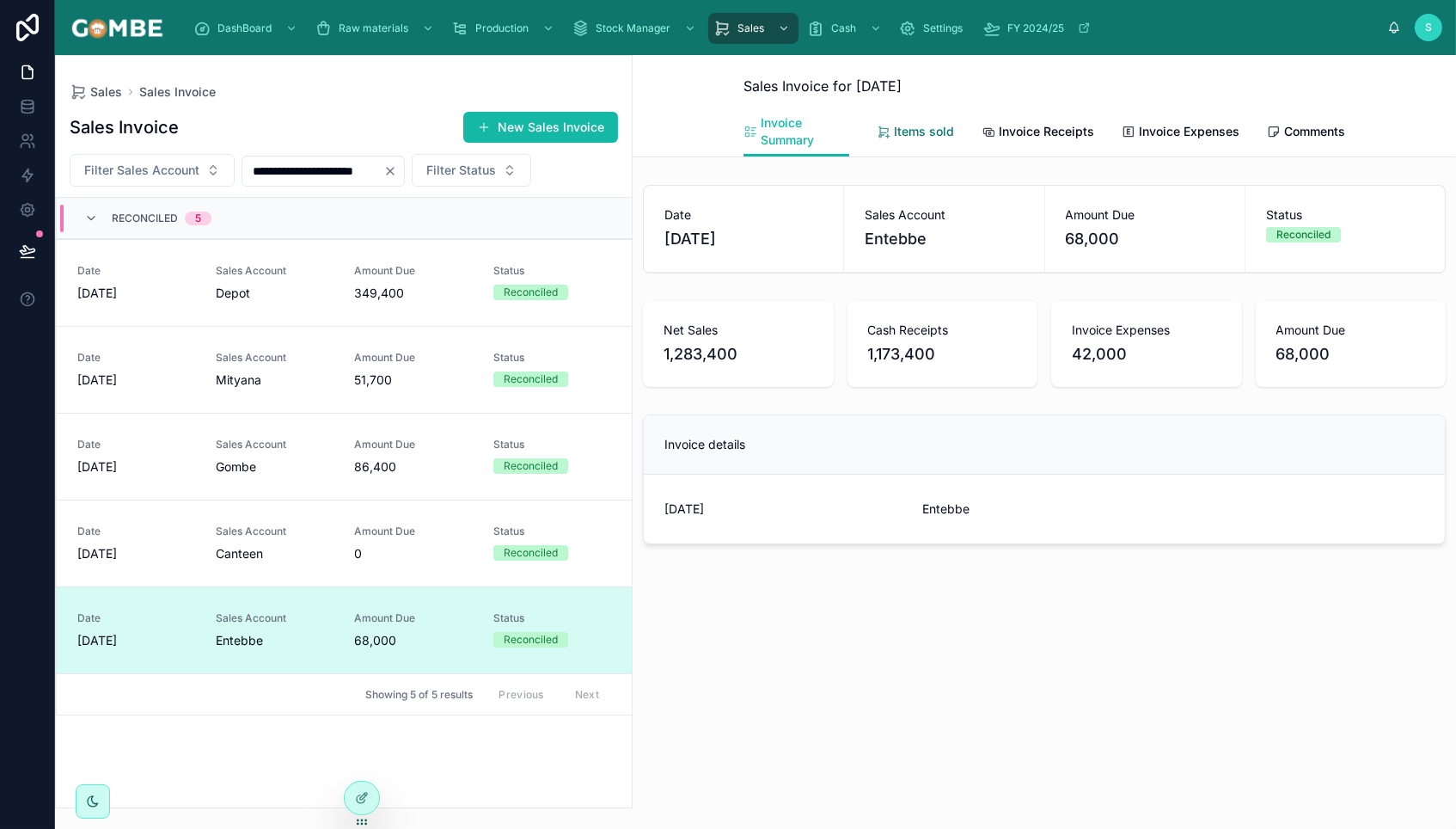
click at [898, 130] on span "Items sold" at bounding box center [924, 132] width 61 height 18
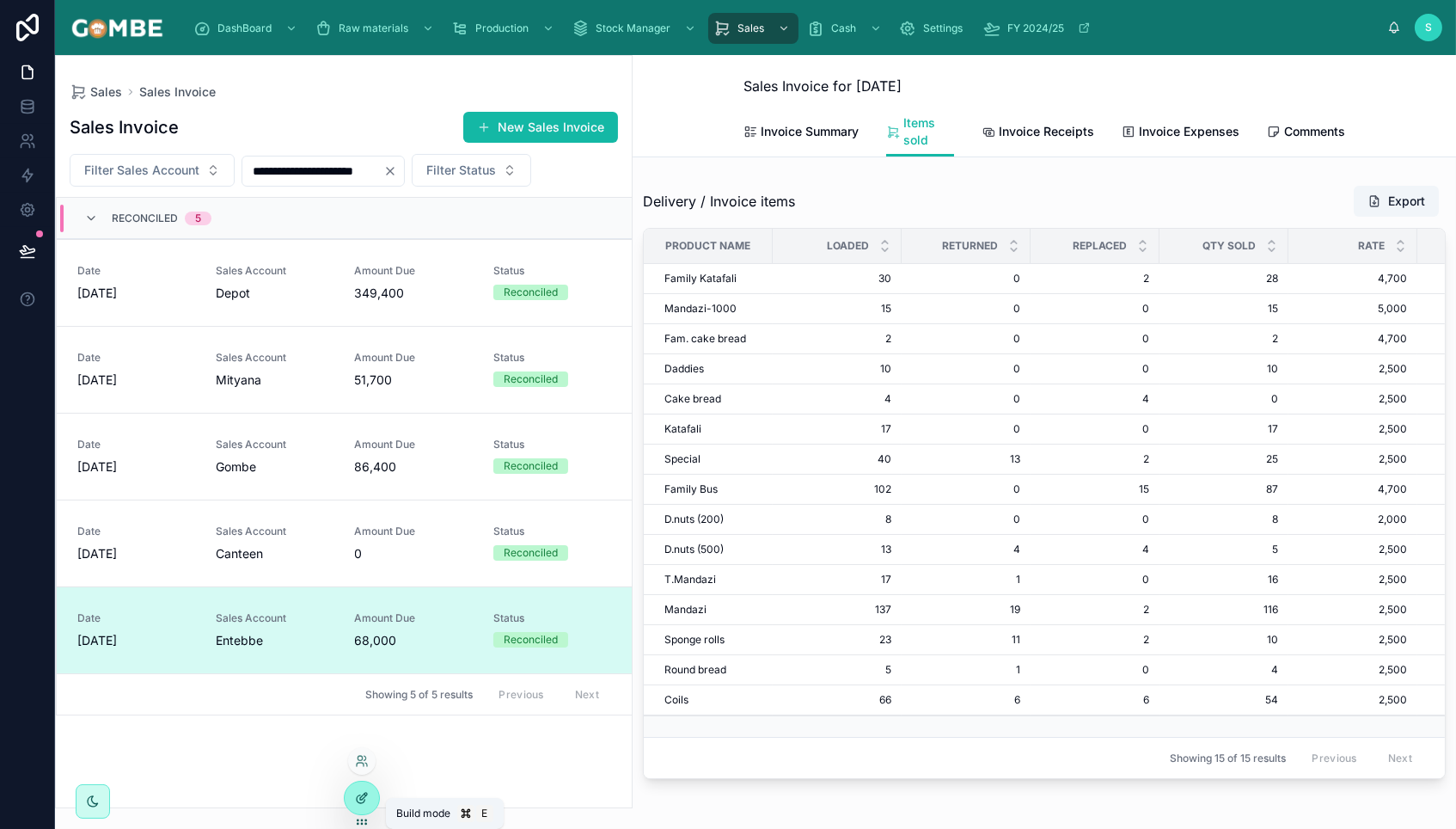
click at [359, 793] on icon at bounding box center [362, 798] width 14 height 14
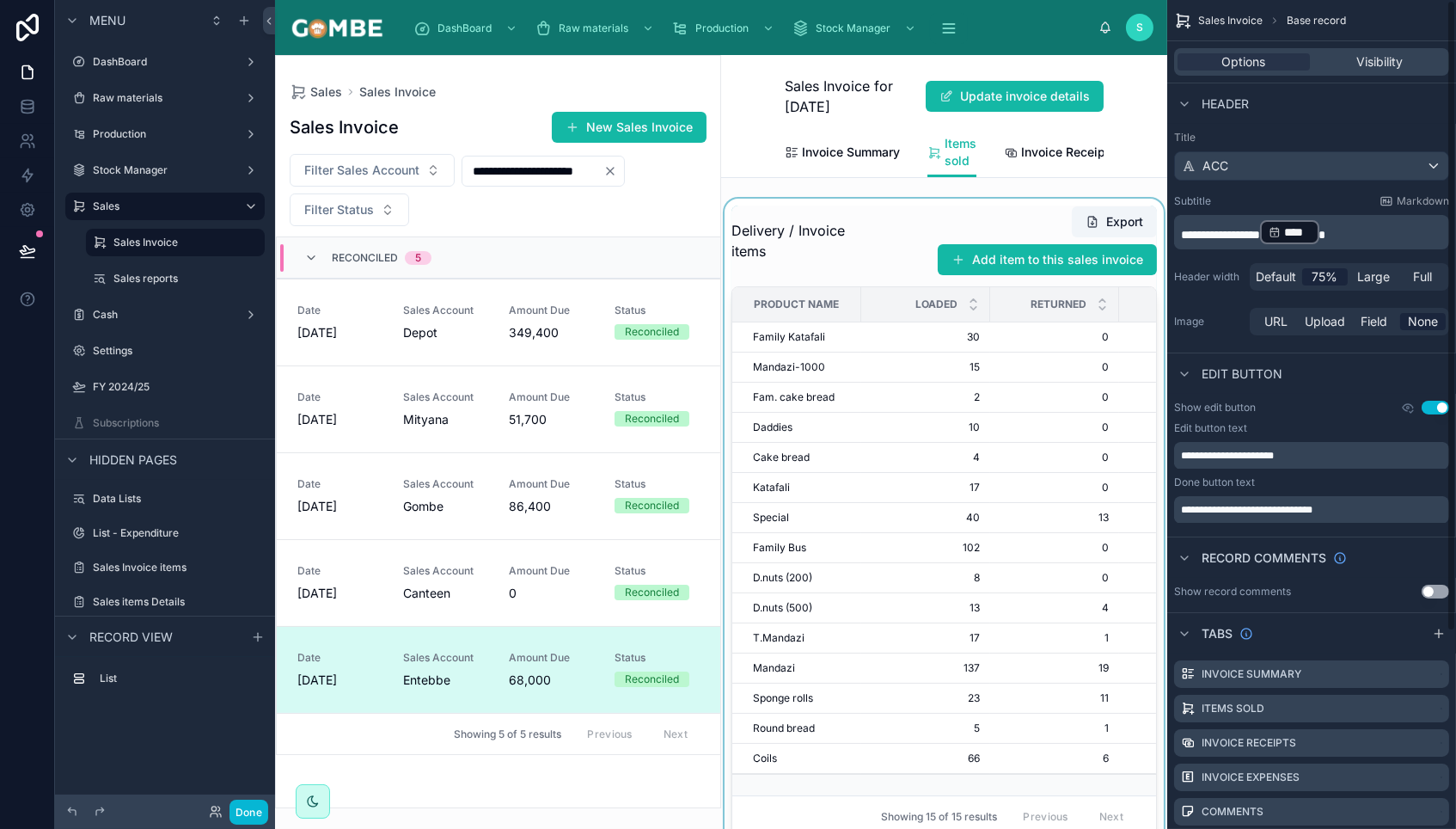
click at [872, 241] on div at bounding box center [944, 520] width 446 height 645
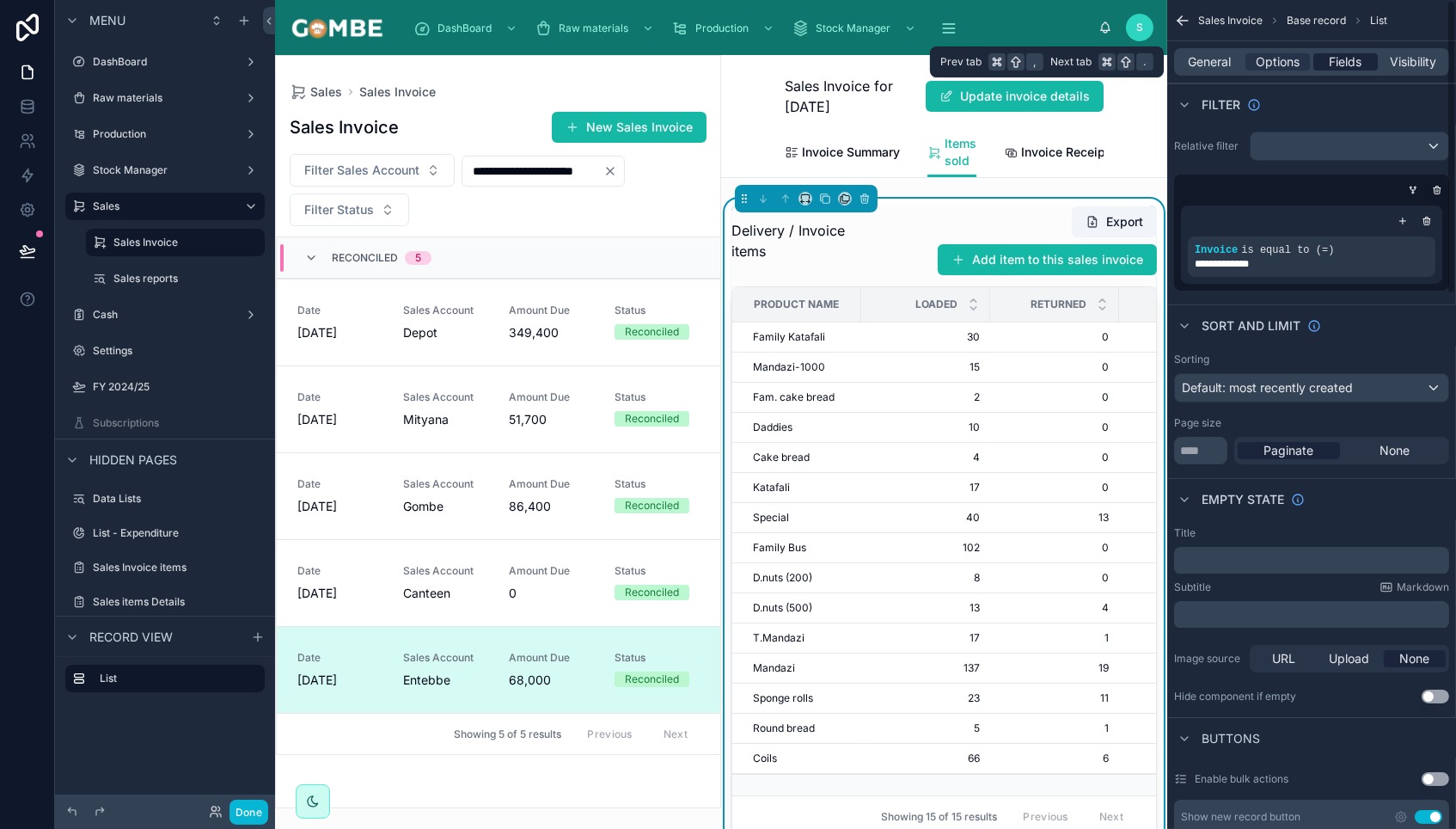
click at [1344, 63] on span "Fields" at bounding box center [1345, 62] width 32 height 18
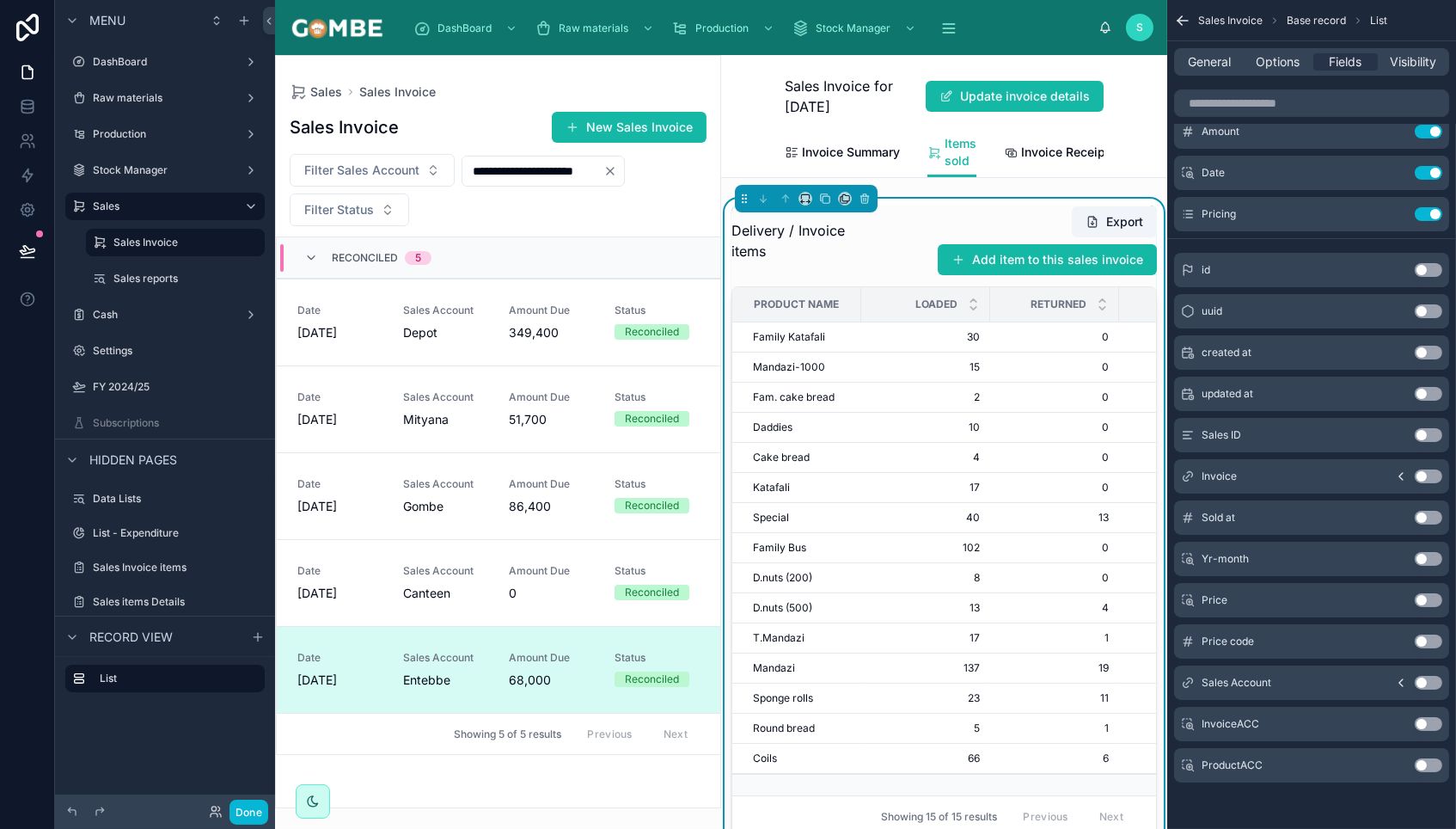
click at [1434, 477] on button "Use setting" at bounding box center [1429, 477] width 27 height 14
click at [254, 818] on button "Done" at bounding box center [249, 812] width 39 height 25
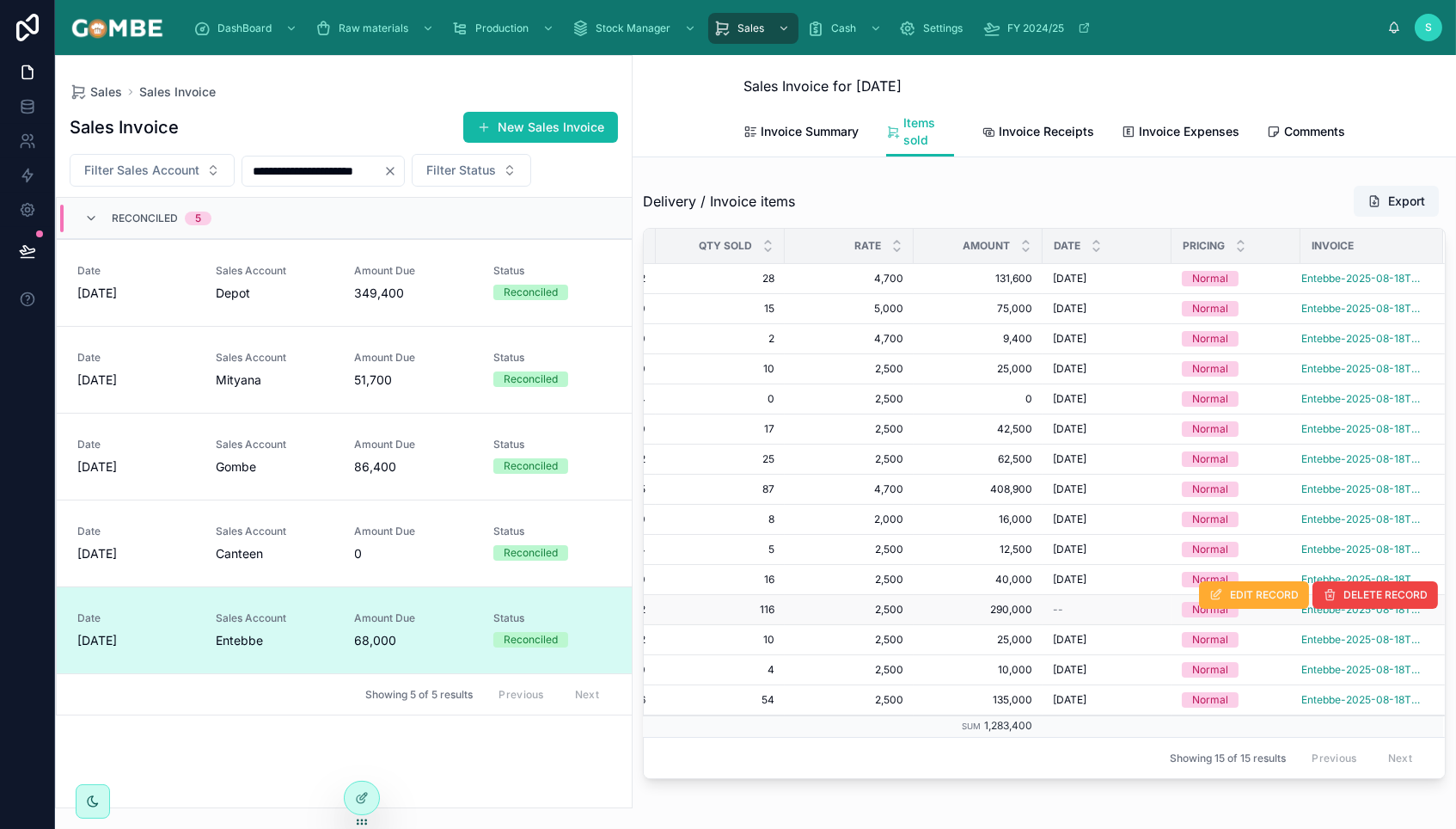
scroll to position [0, 518]
click at [360, 792] on icon at bounding box center [362, 798] width 14 height 14
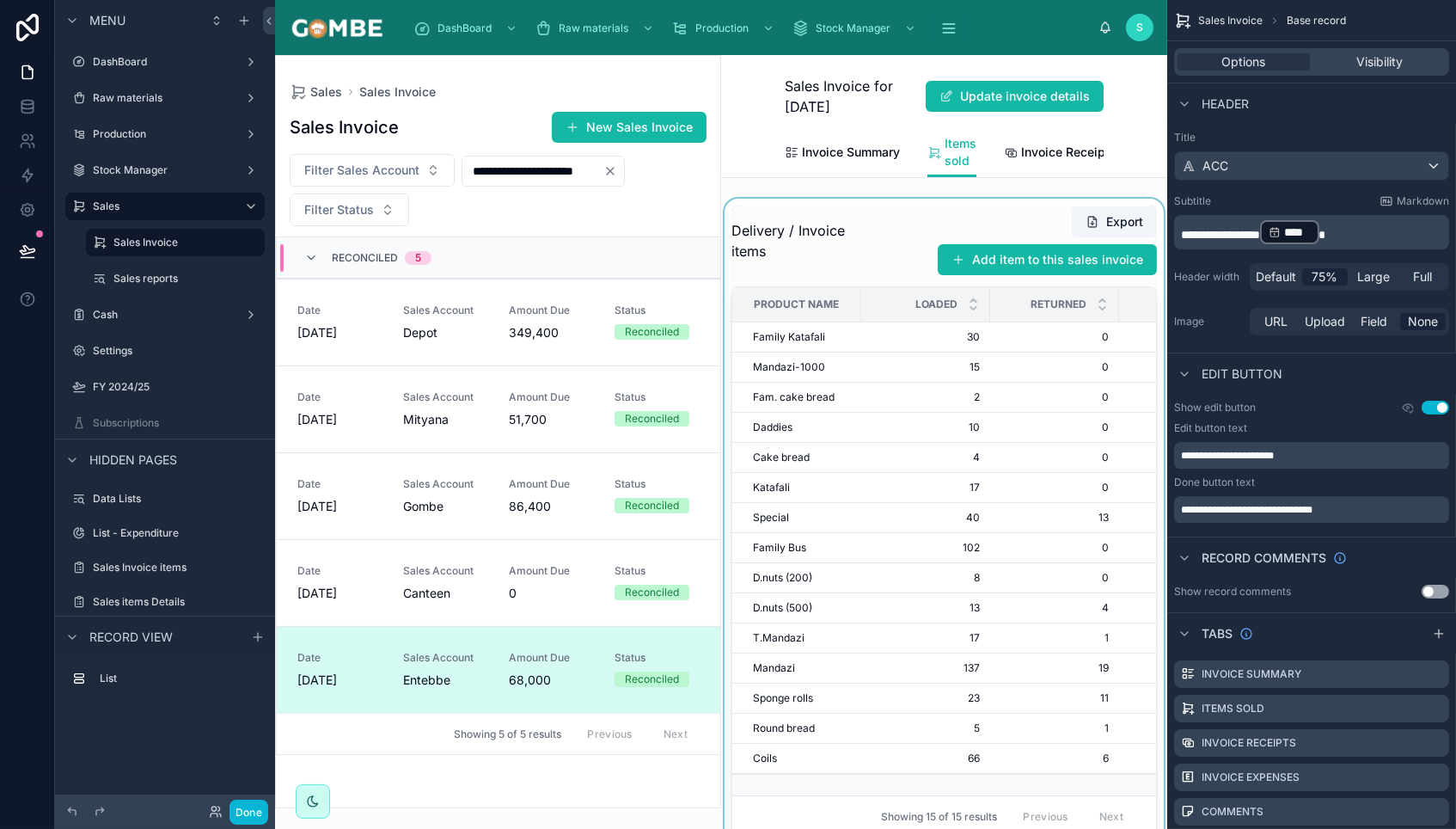
click at [953, 232] on div at bounding box center [944, 520] width 446 height 645
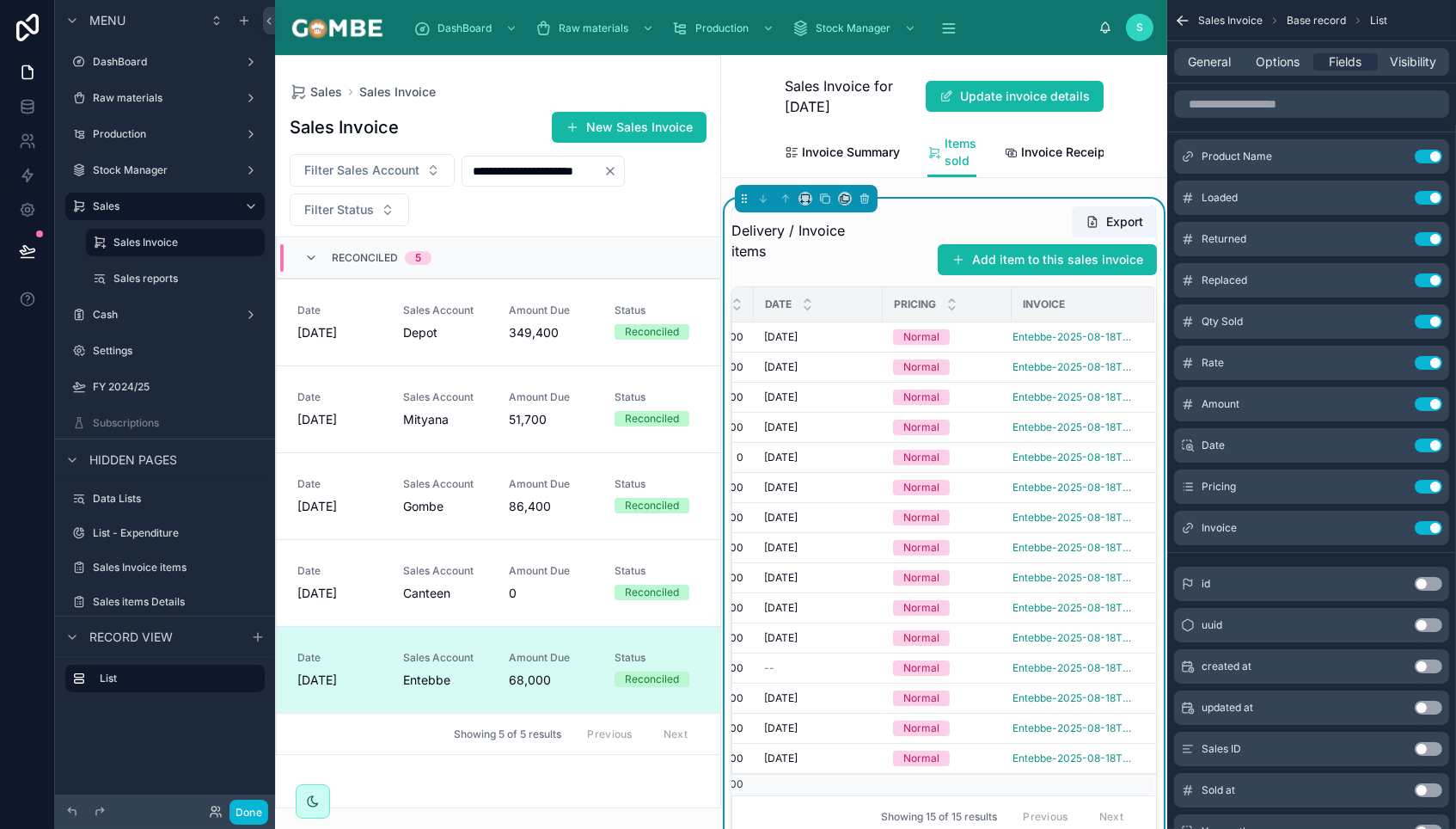
scroll to position [0, 0]
click at [1389, 525] on icon "scrollable content" at bounding box center [1395, 528] width 14 height 14
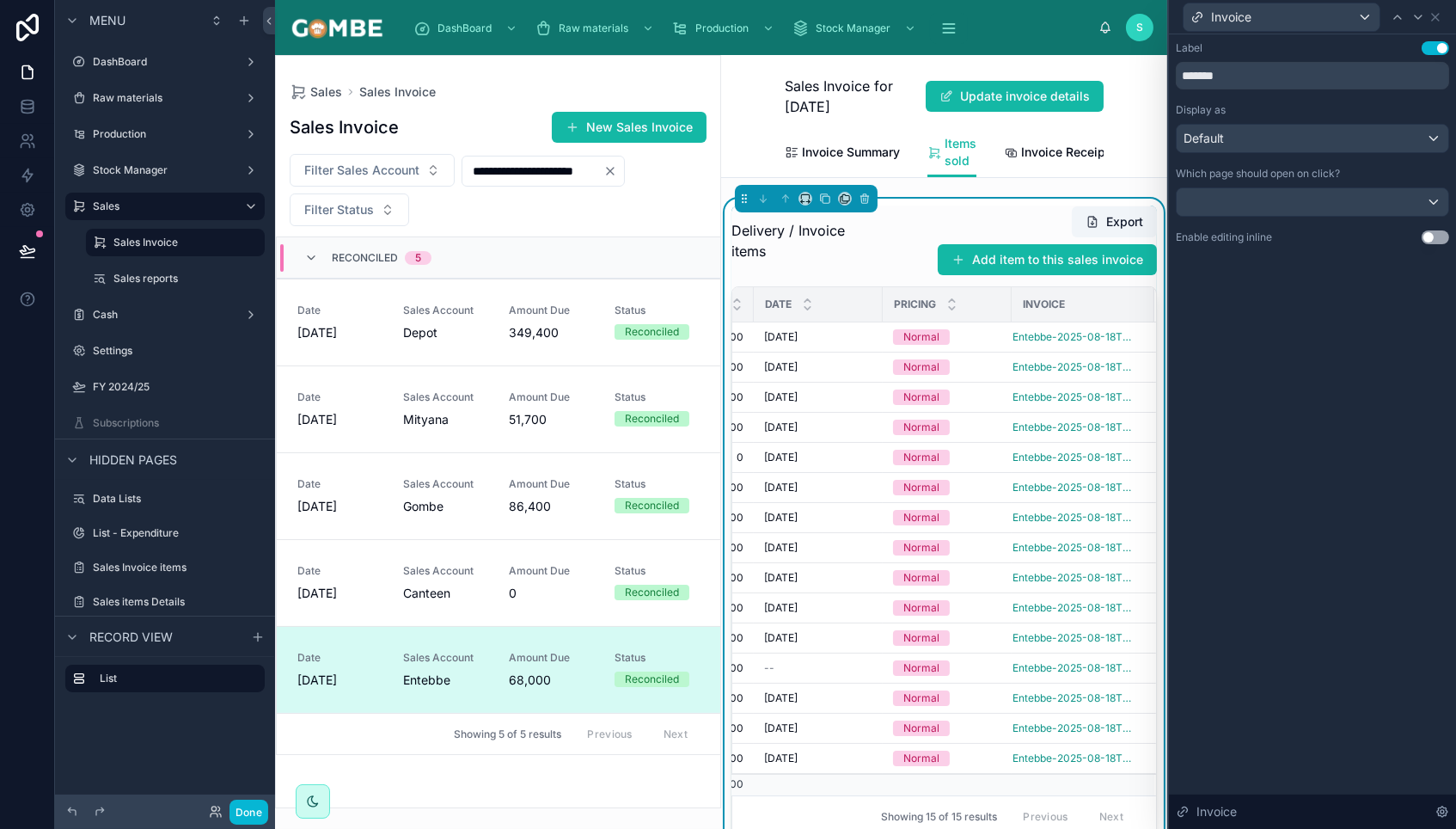
click at [1391, 140] on div "Default" at bounding box center [1313, 139] width 271 height 27
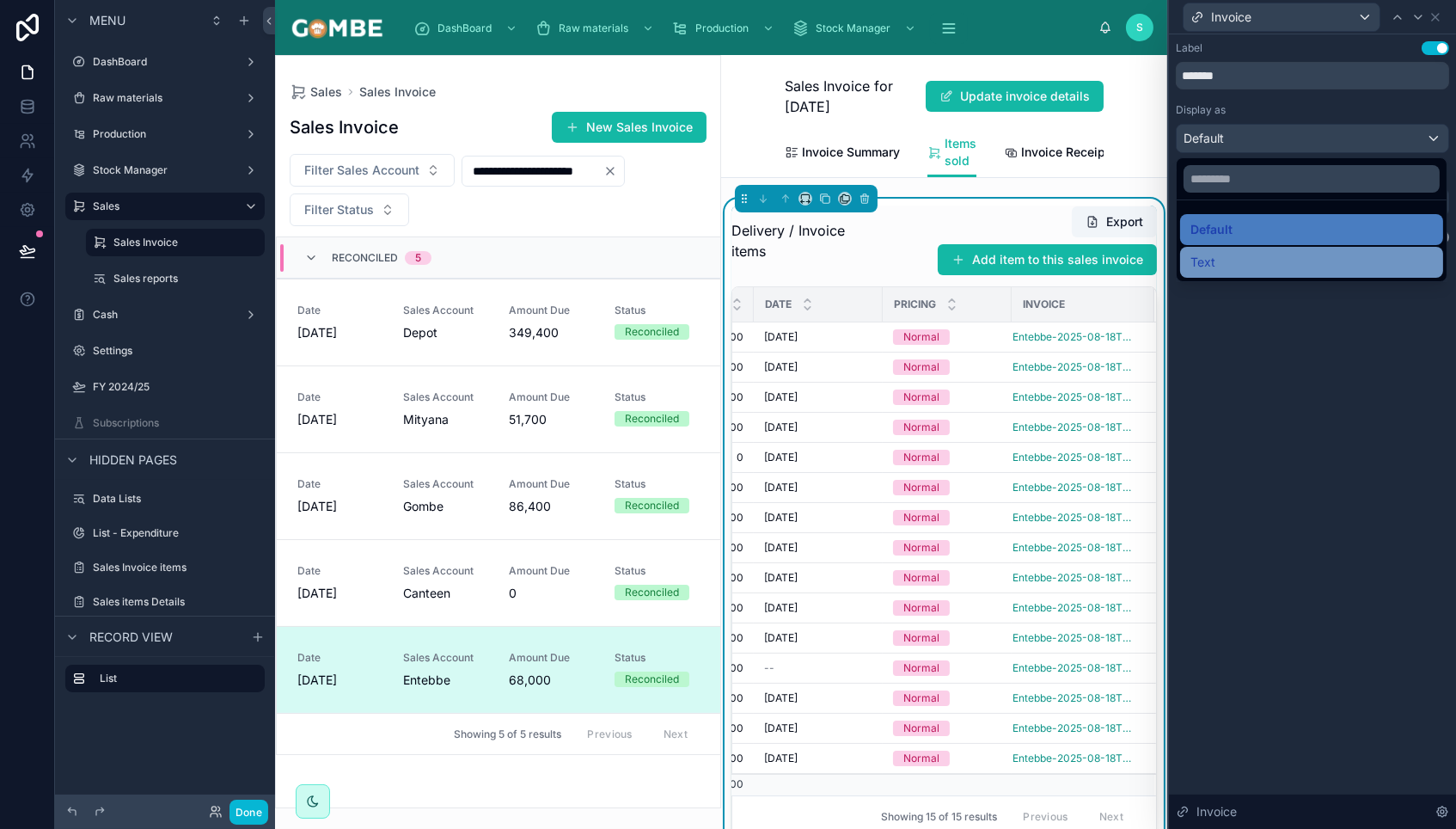
click at [1227, 264] on div "Text" at bounding box center [1312, 262] width 242 height 21
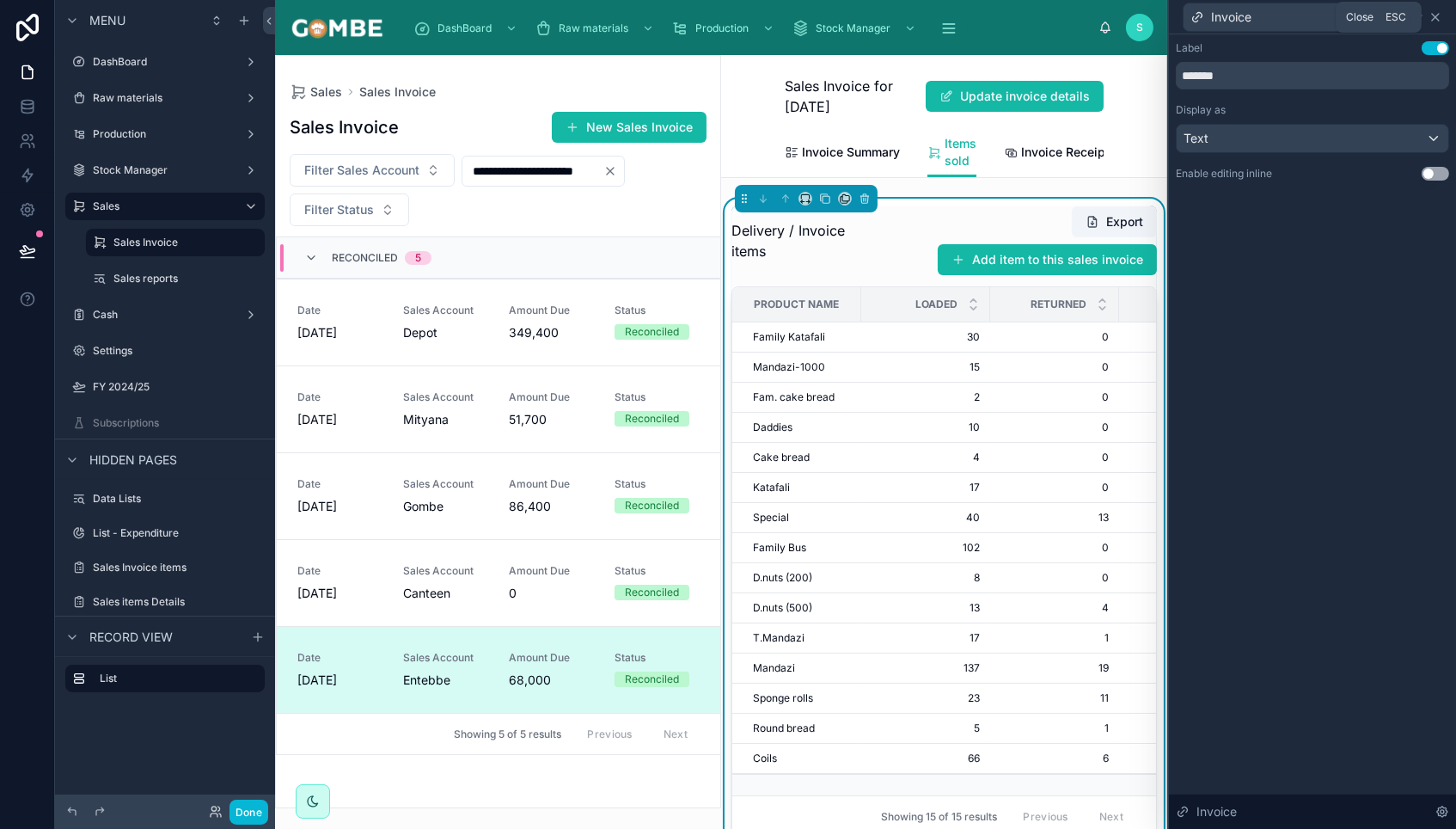
click at [1436, 19] on icon at bounding box center [1436, 18] width 14 height 14
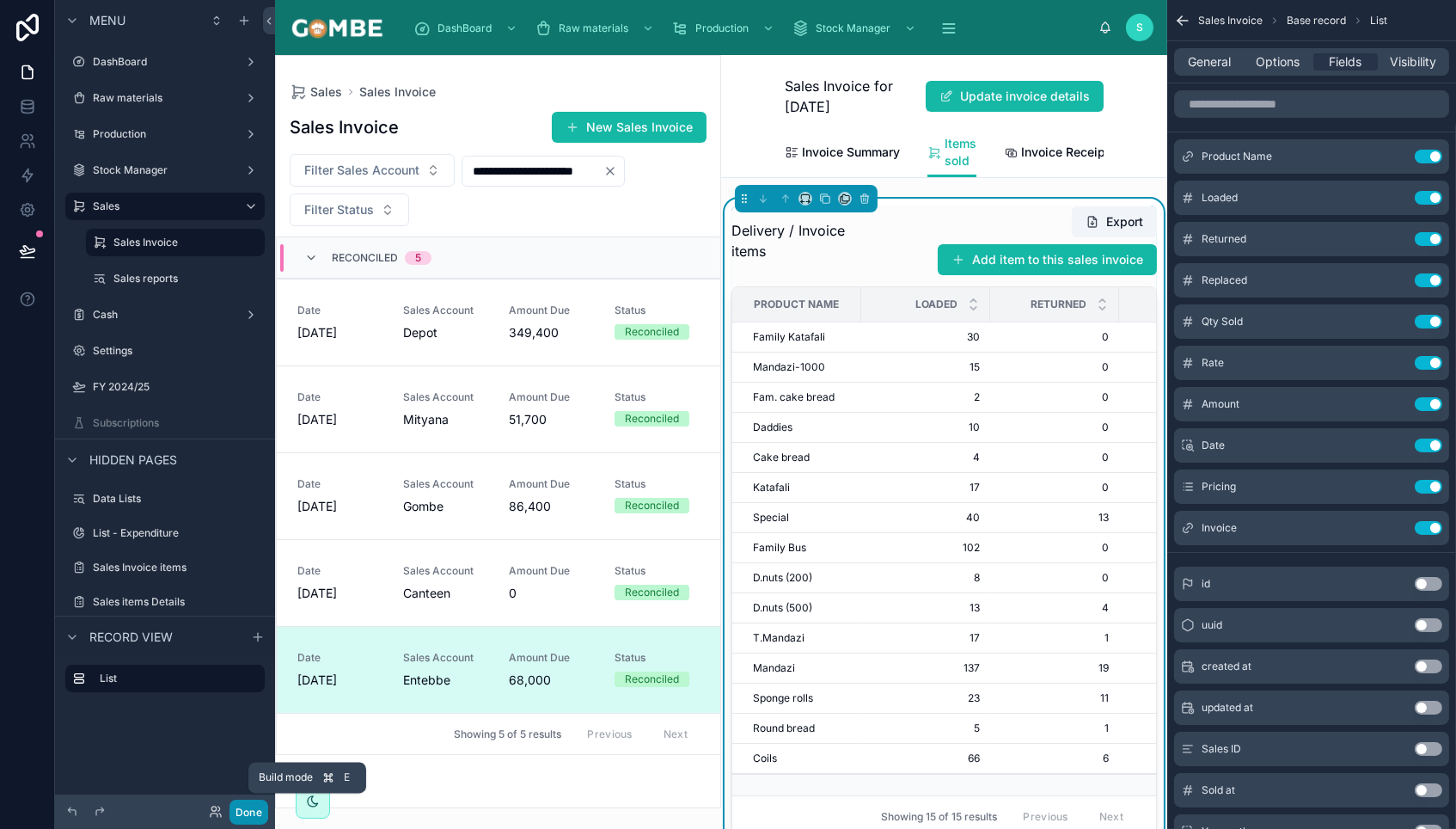
click at [244, 810] on button "Done" at bounding box center [249, 812] width 39 height 25
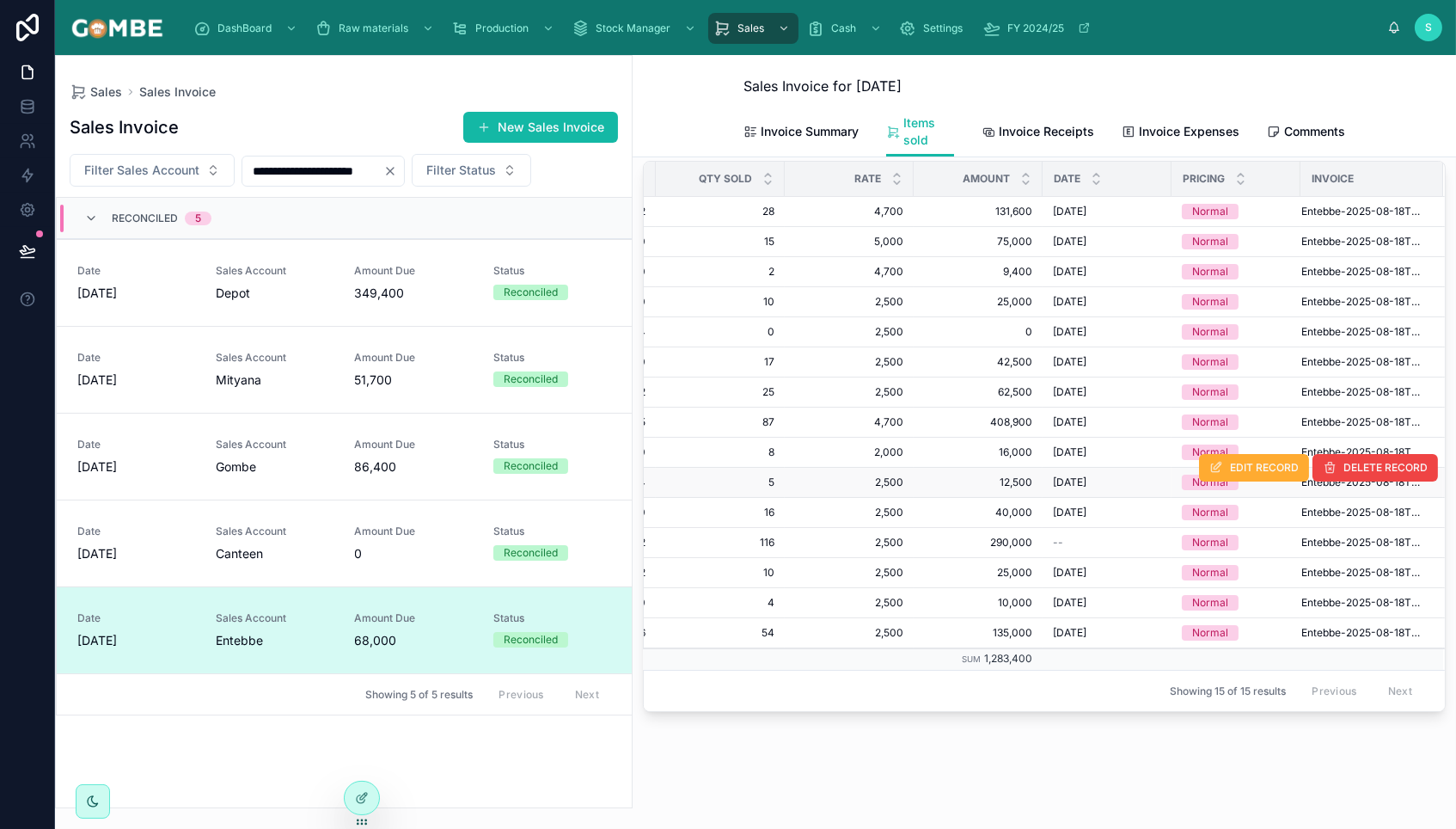
scroll to position [76, 0]
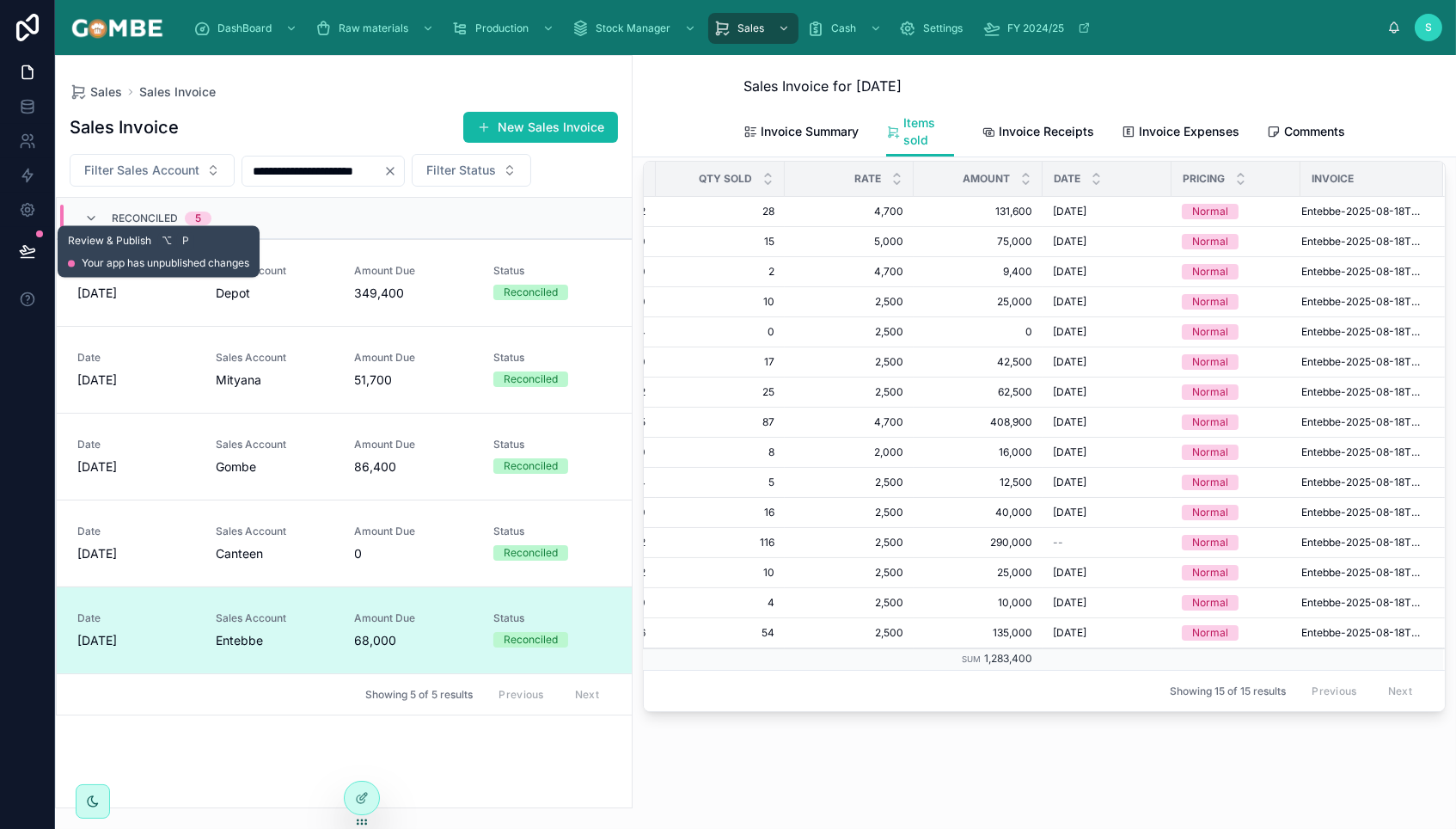
click at [31, 237] on button at bounding box center [27, 251] width 38 height 48
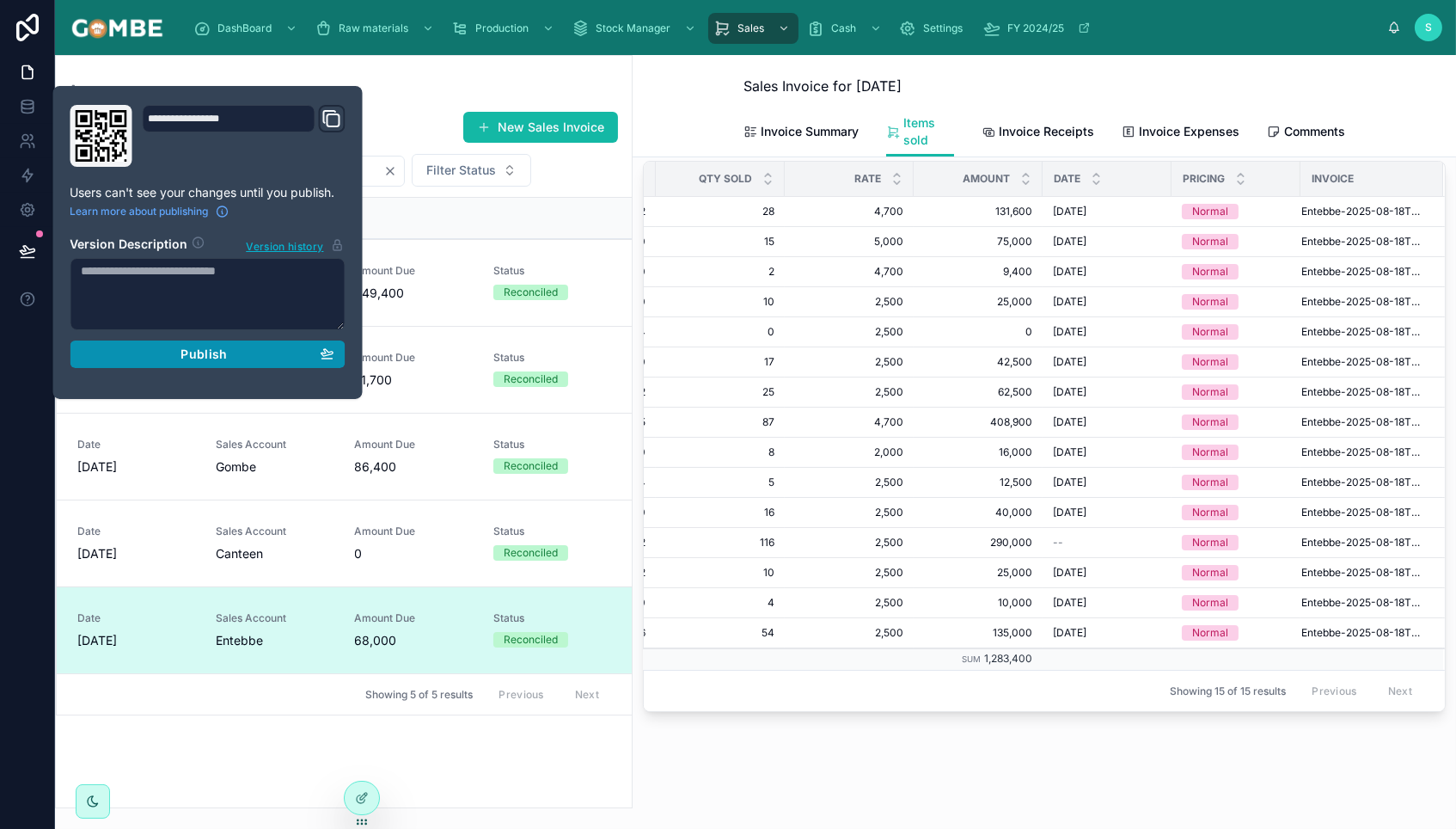
click at [205, 357] on span "Publish" at bounding box center [204, 354] width 47 height 16
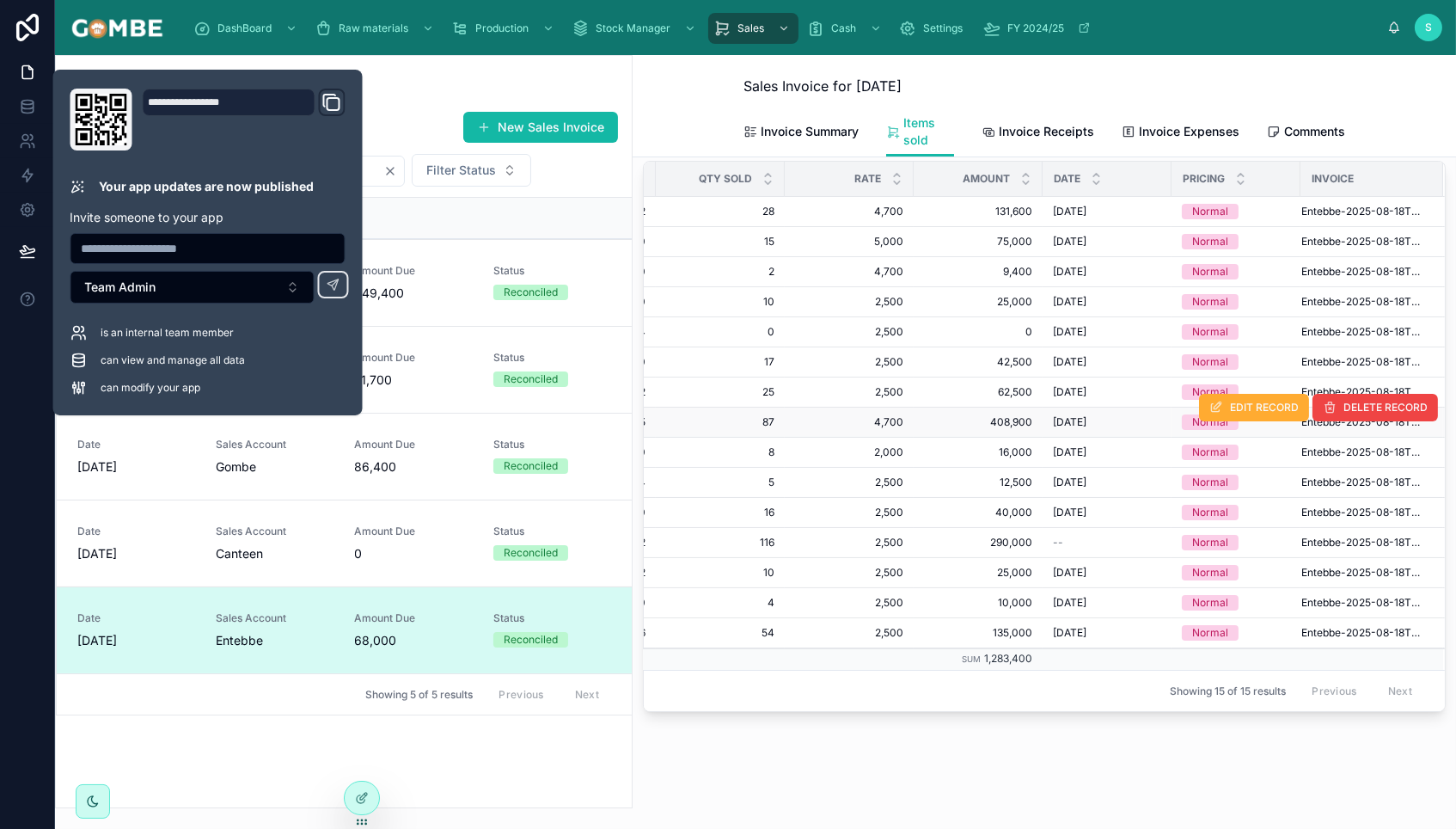
scroll to position [76, 0]
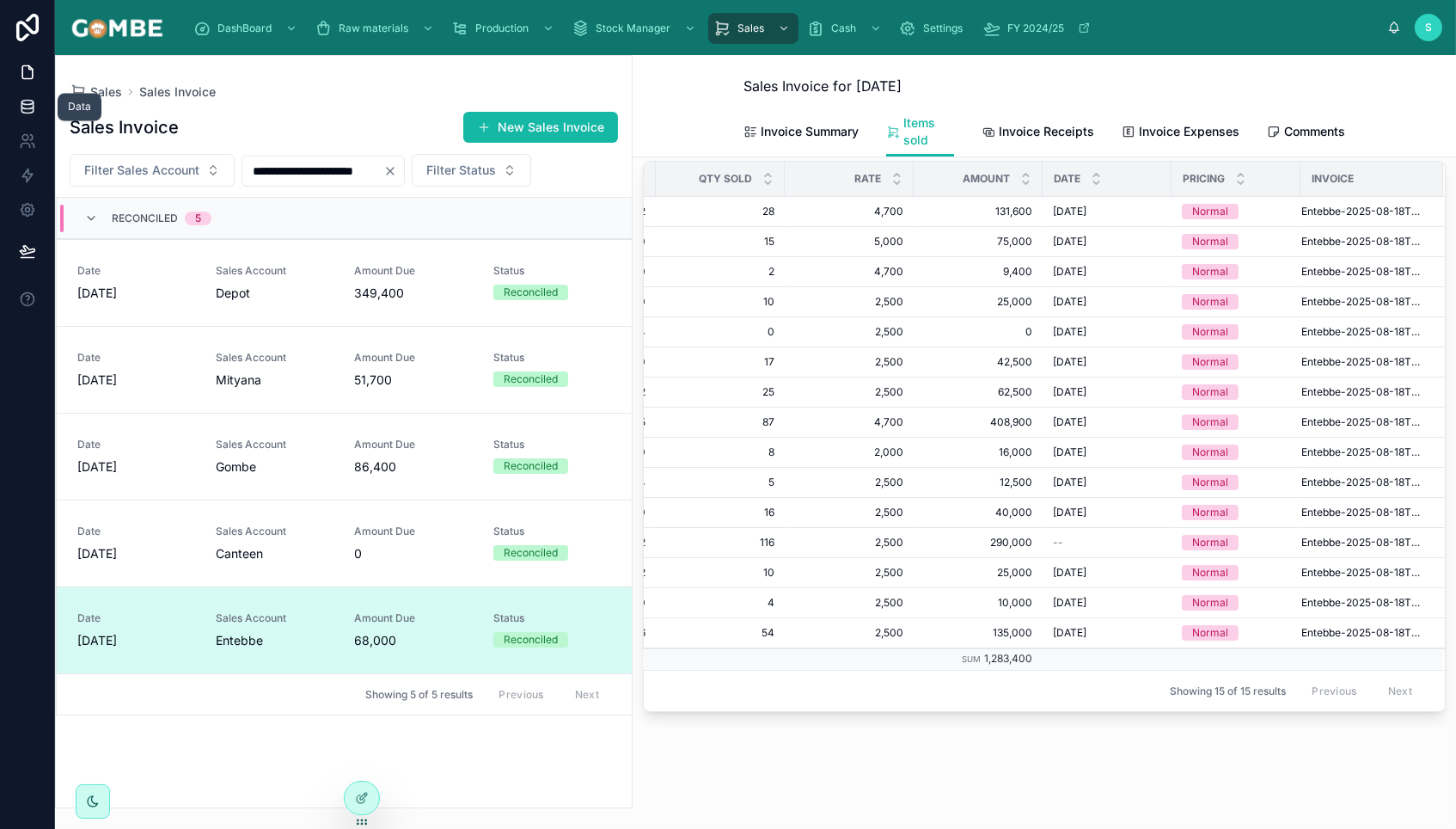
click at [25, 107] on icon at bounding box center [27, 106] width 18 height 18
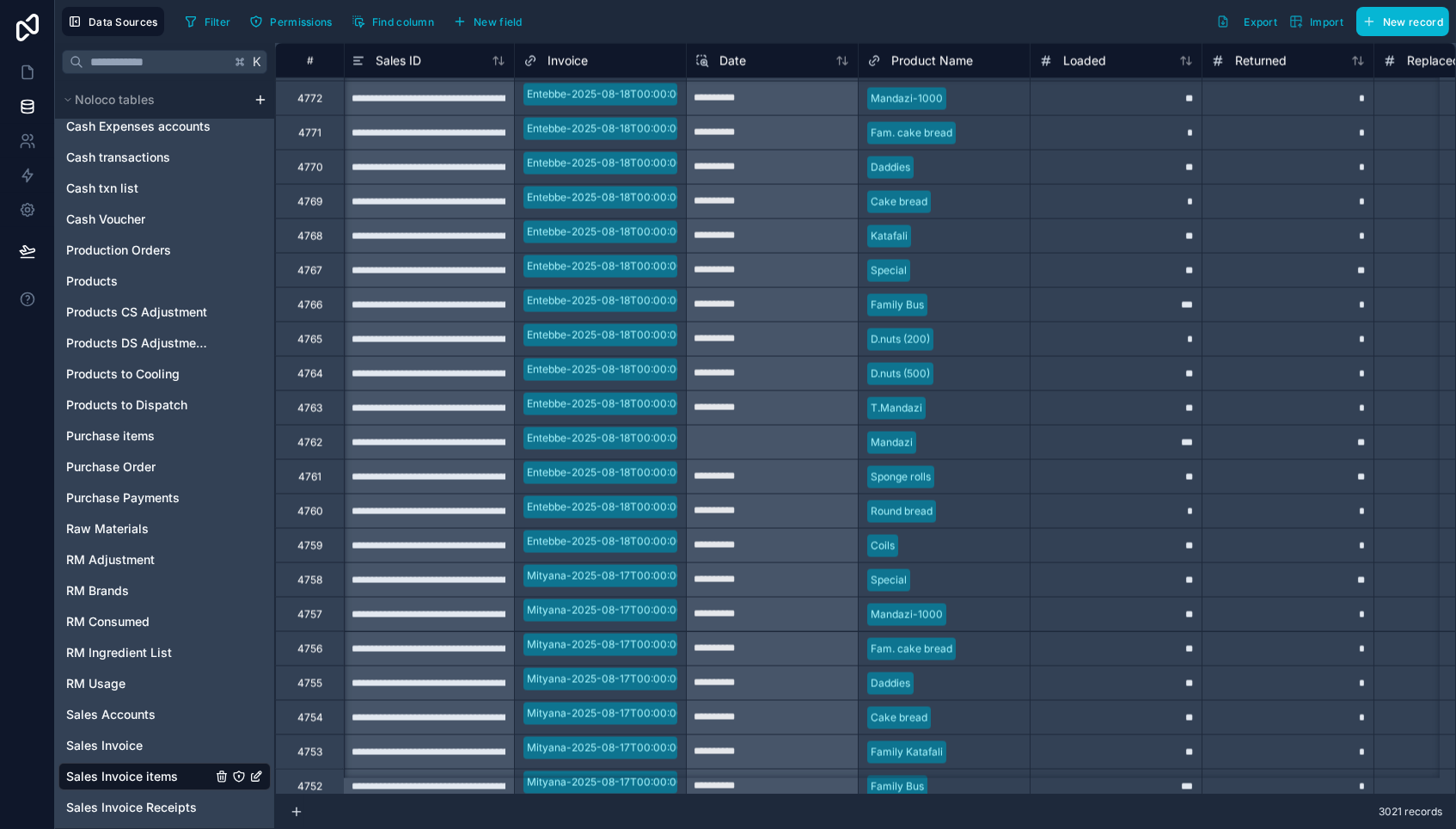
scroll to position [29994, 2]
click at [832, 438] on div at bounding box center [772, 441] width 171 height 27
click at [755, 438] on div at bounding box center [772, 441] width 171 height 27
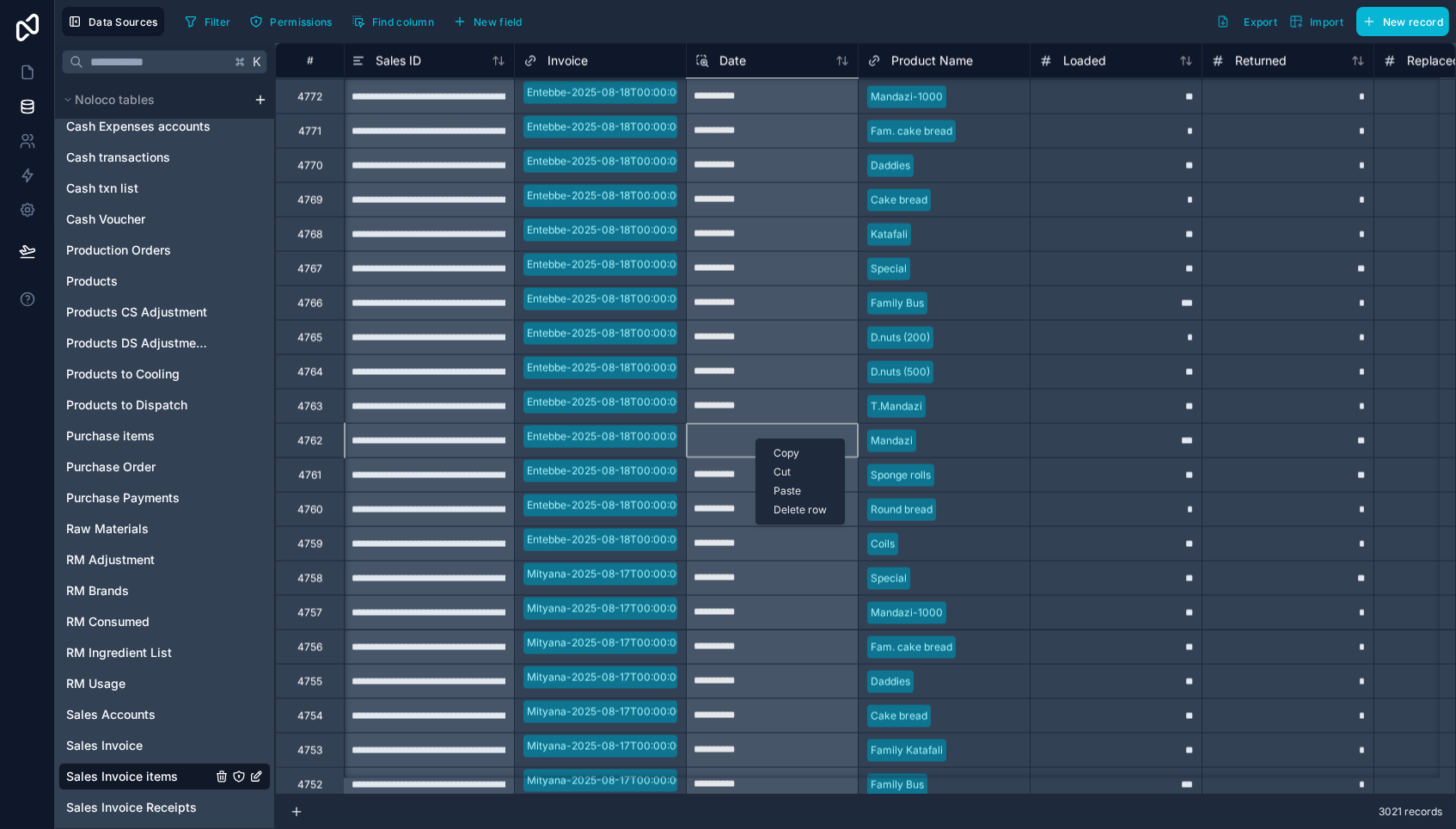
click at [736, 446] on div at bounding box center [772, 441] width 171 height 27
click at [19, 72] on icon at bounding box center [27, 72] width 18 height 18
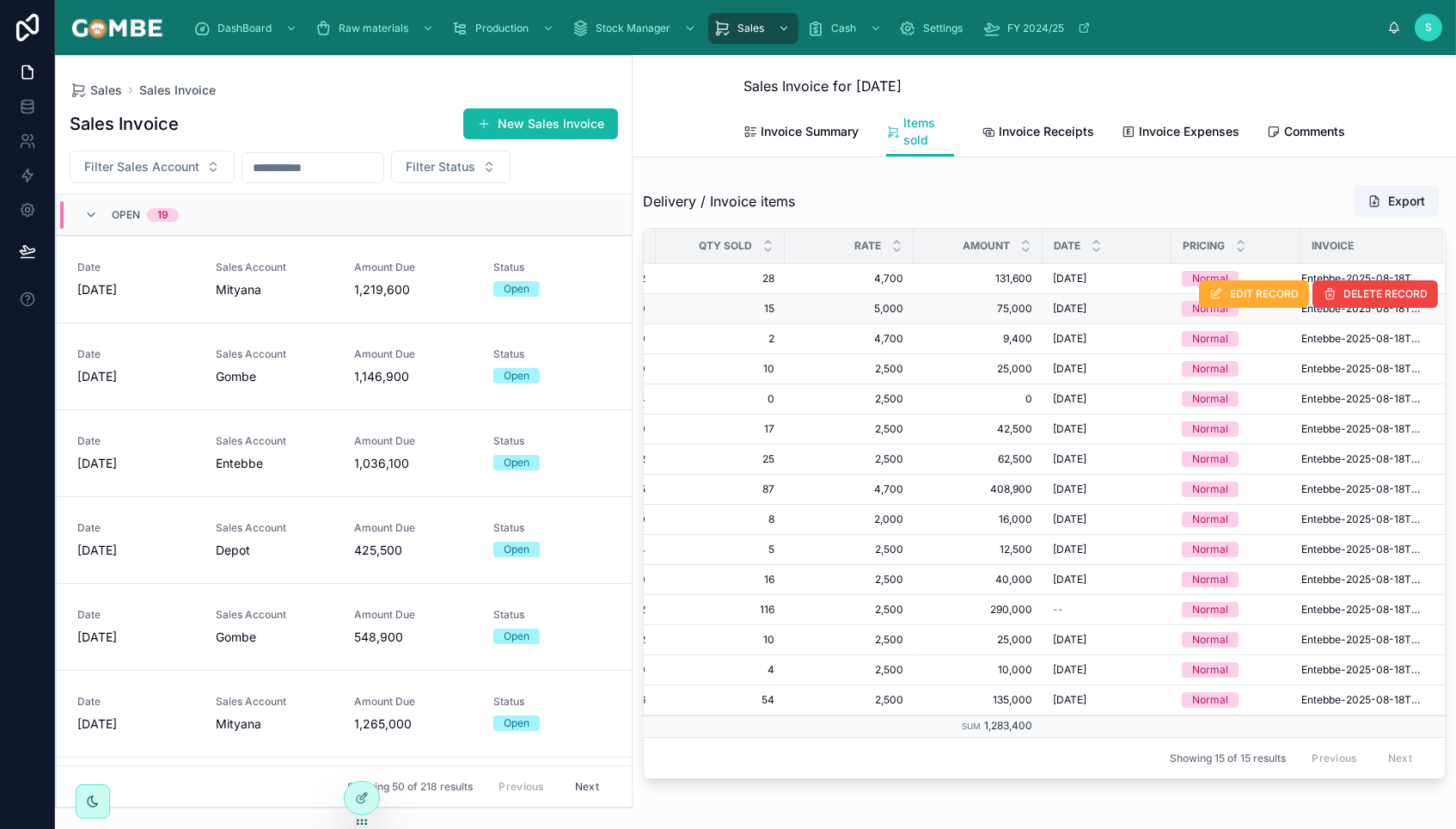
scroll to position [0, 518]
click at [31, 106] on icon at bounding box center [27, 106] width 18 height 18
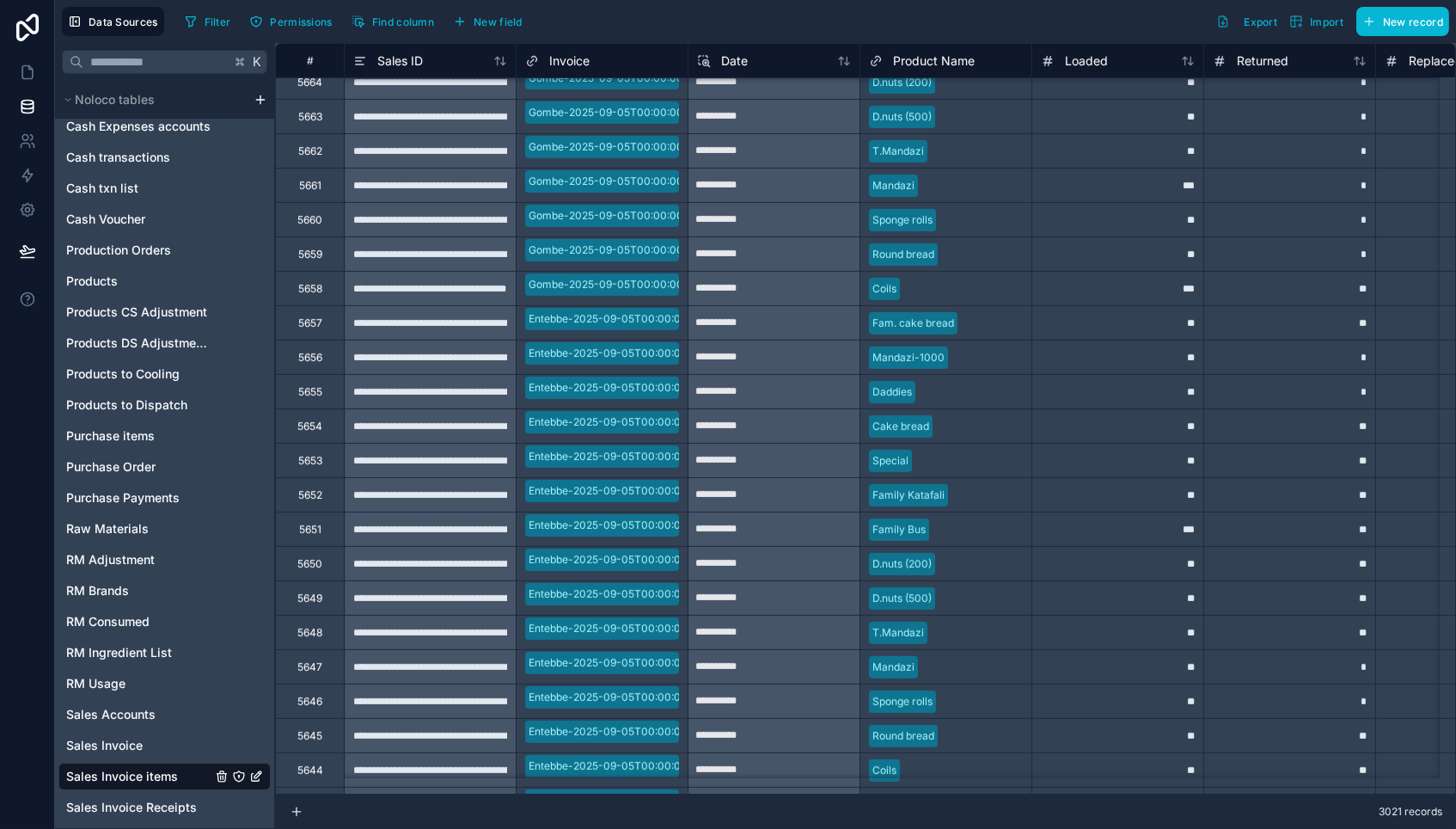
scroll to position [846, 0]
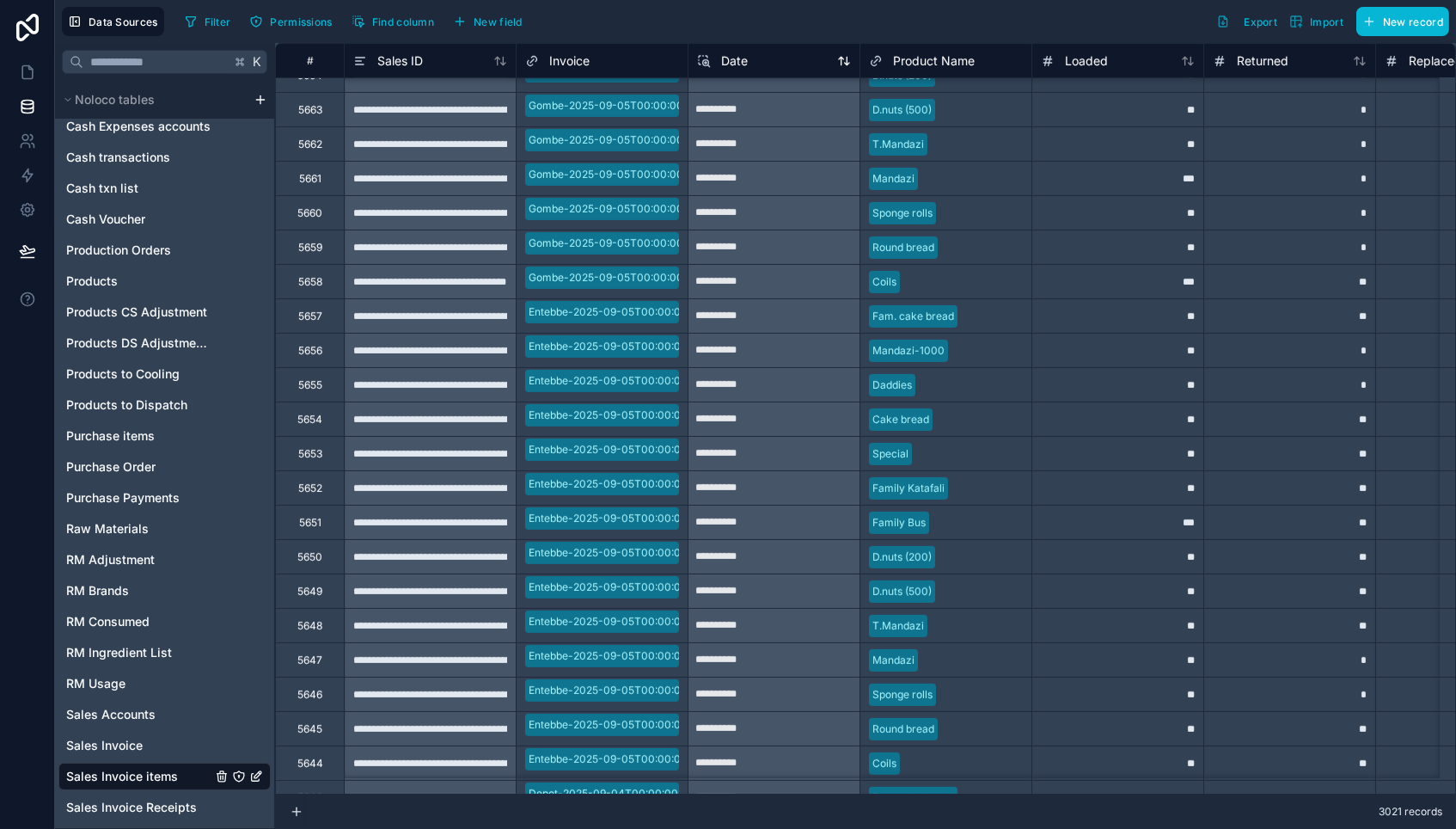
click at [704, 63] on icon at bounding box center [704, 61] width 14 height 21
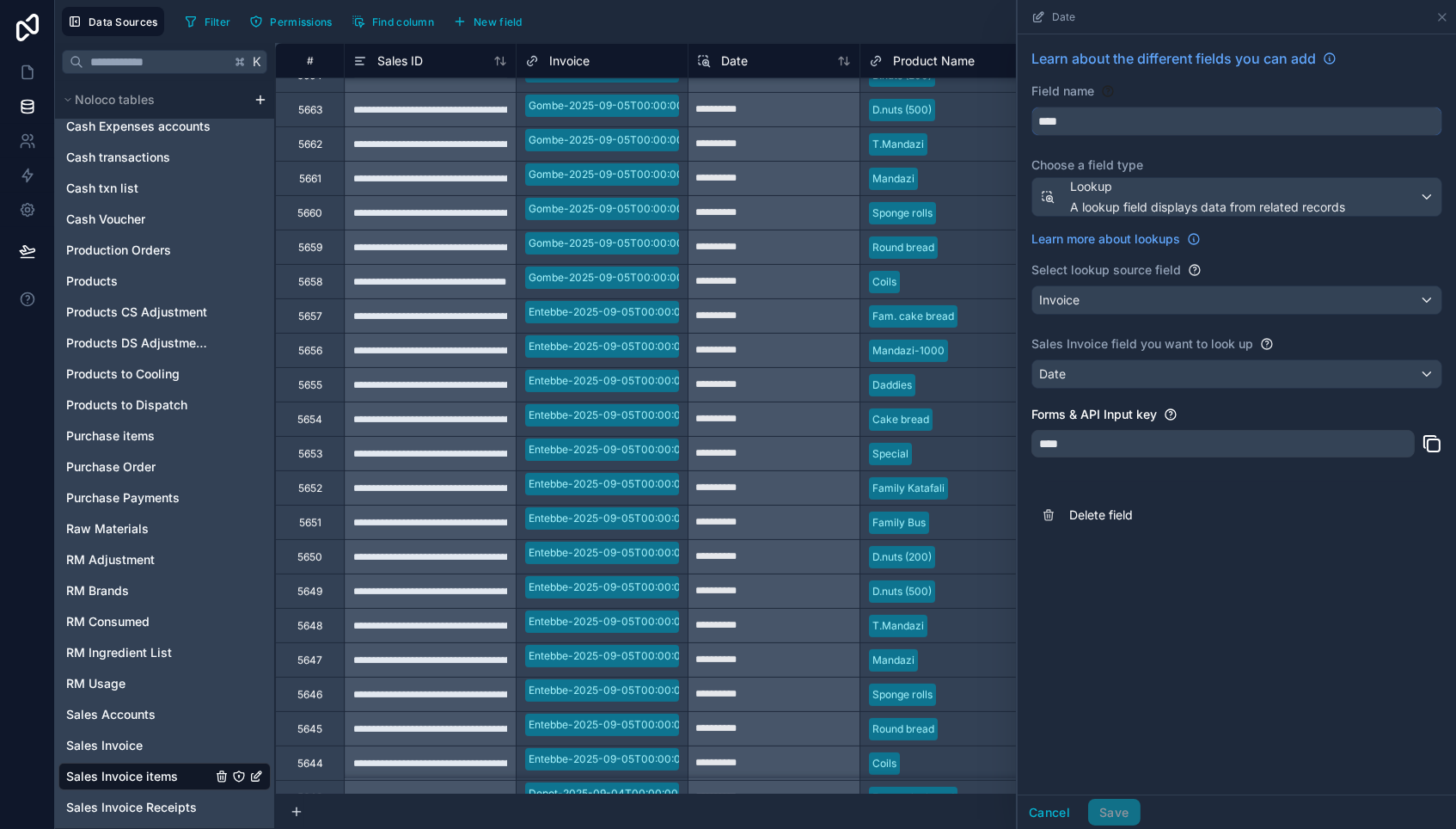
click at [1082, 119] on input "****" at bounding box center [1236, 121] width 409 height 27
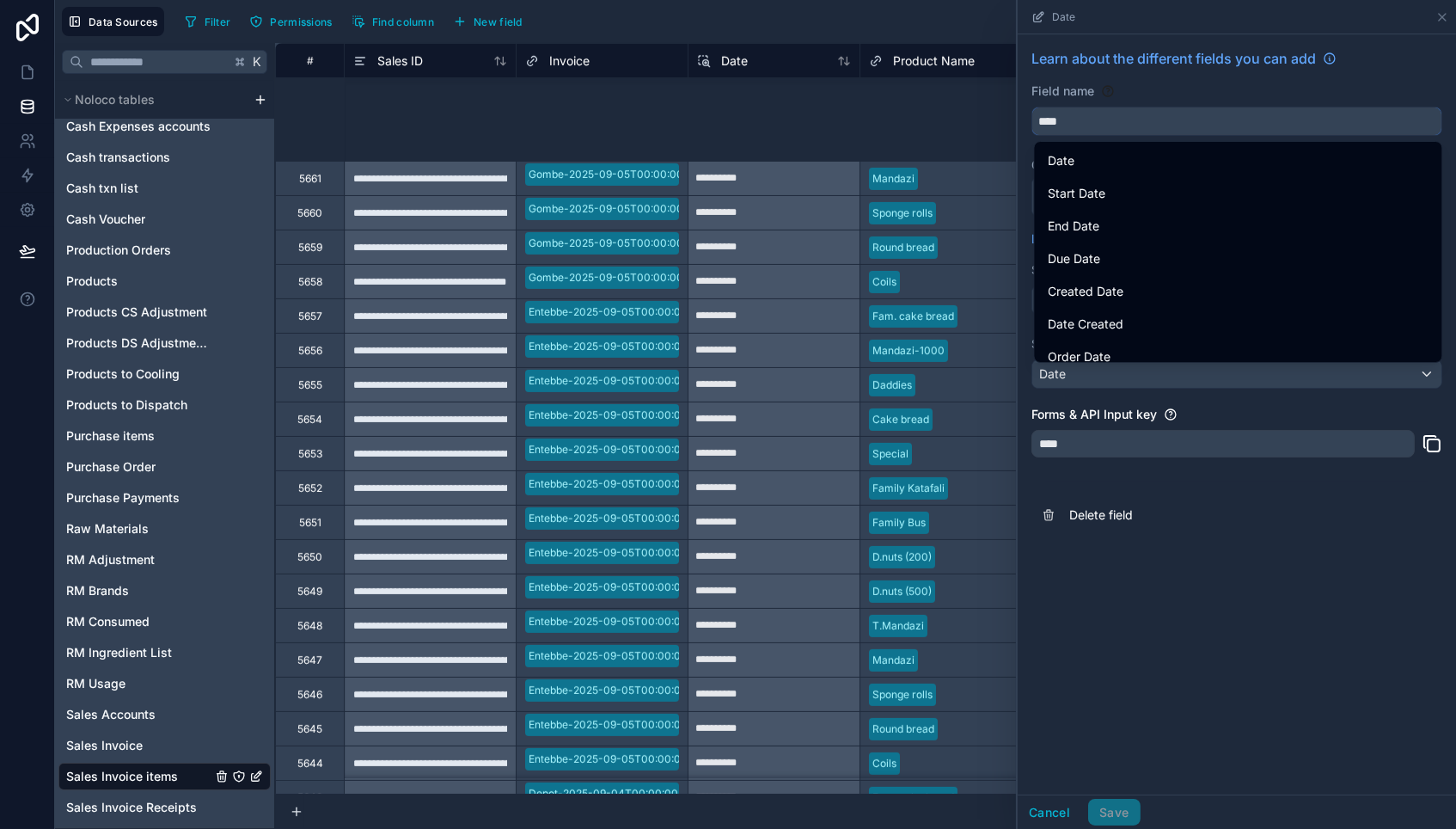
scroll to position [2659, 0]
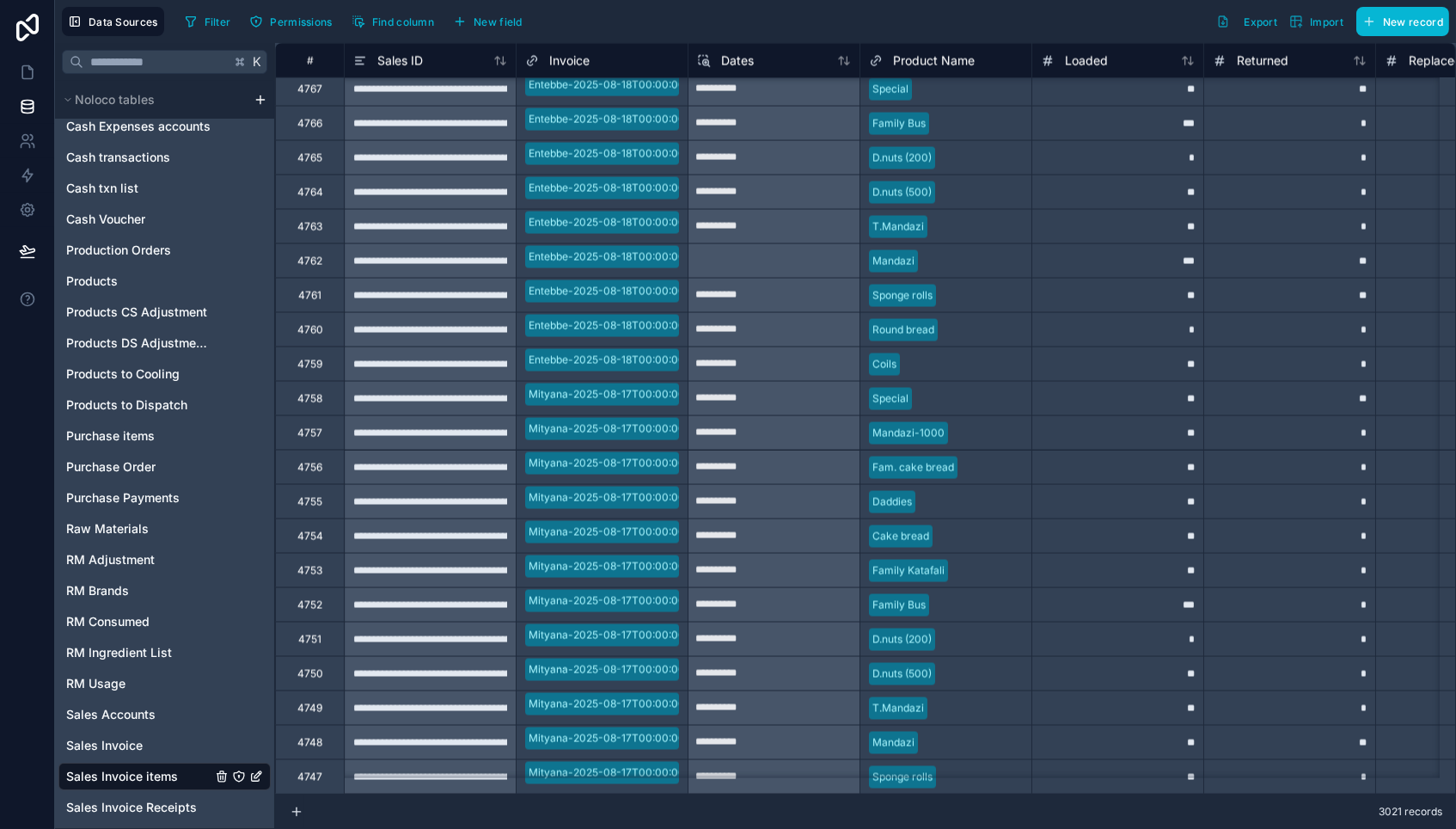
scroll to position [30172, 0]
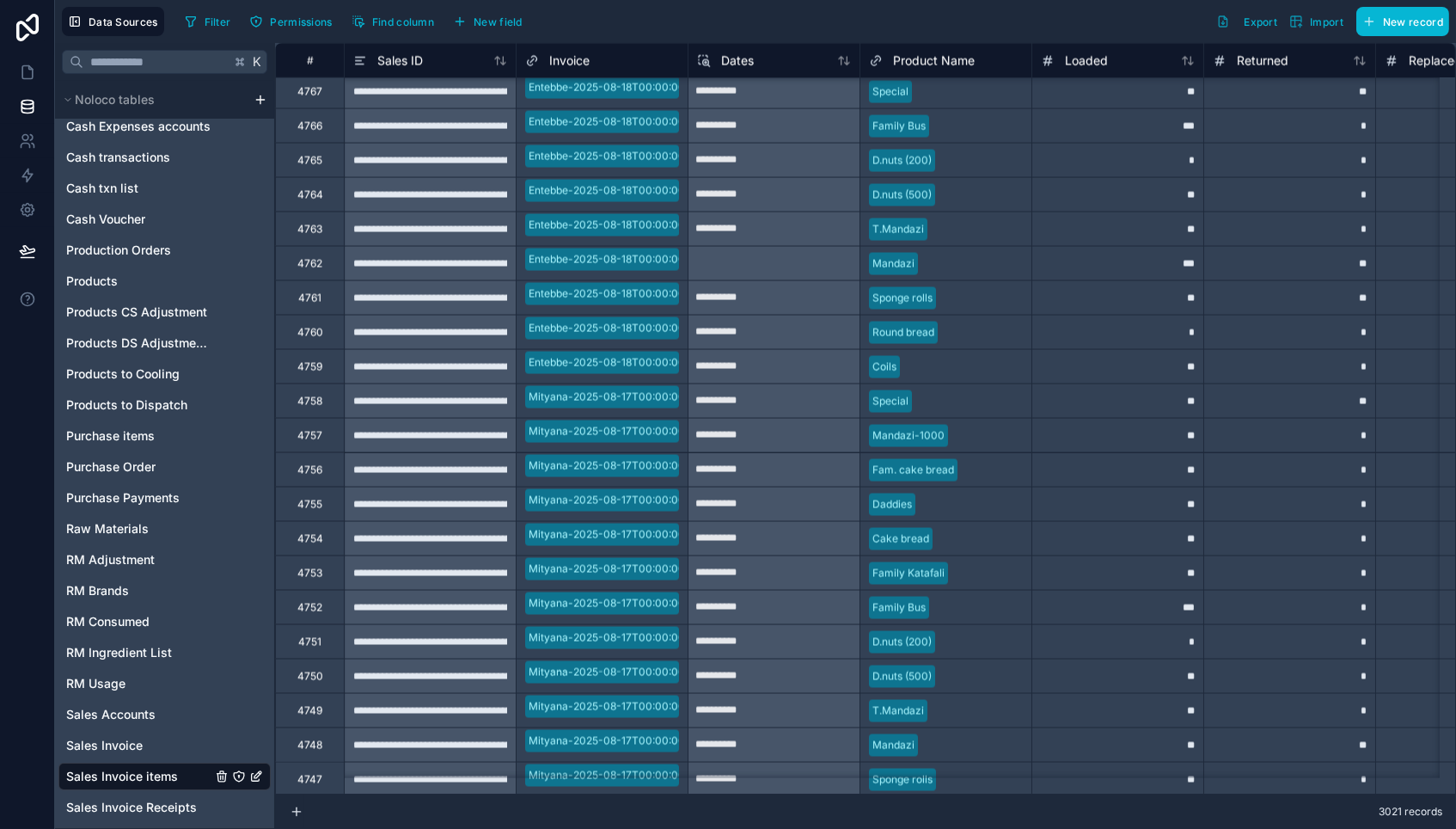
click at [759, 266] on div at bounding box center [773, 264] width 171 height 27
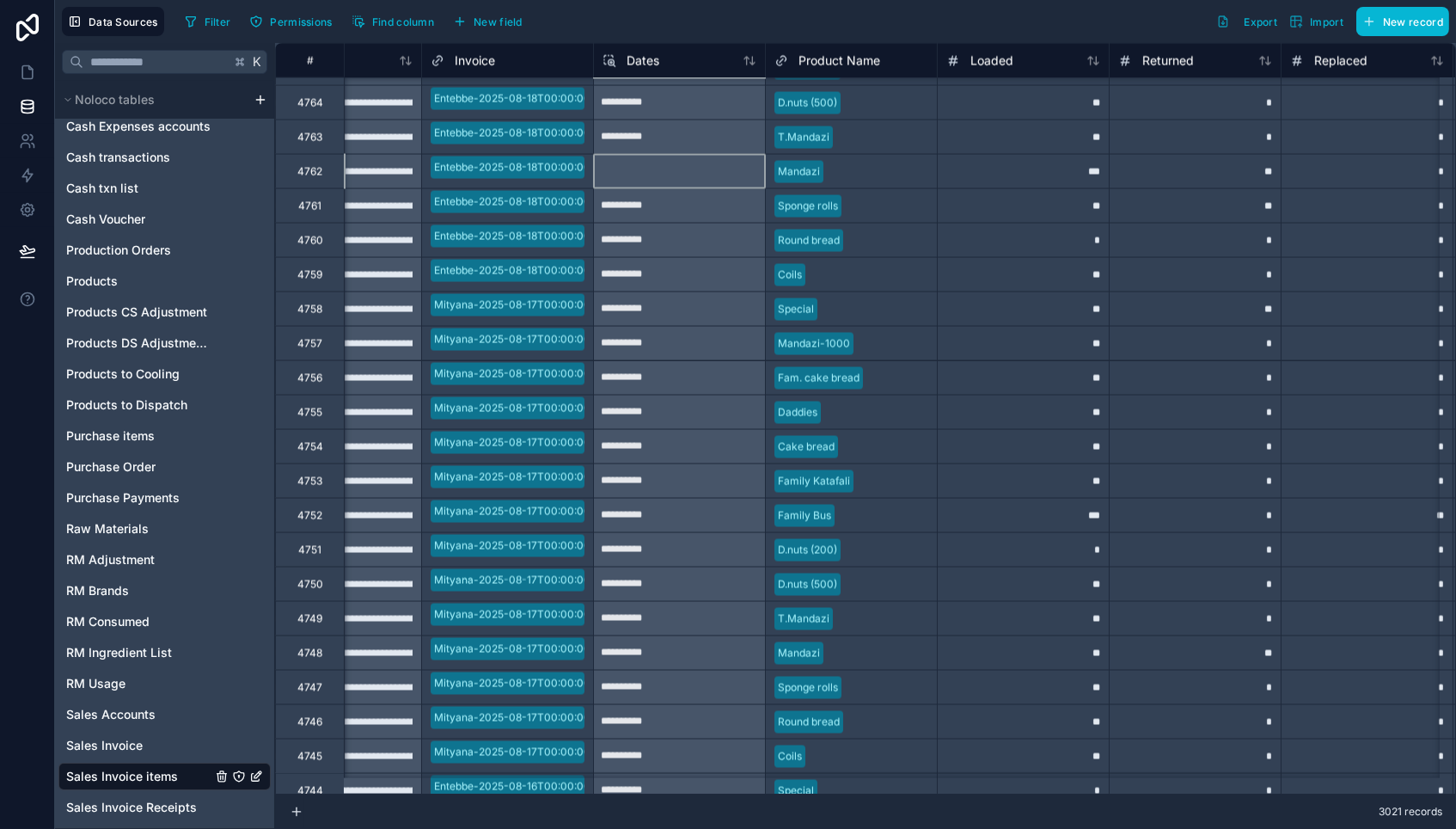
scroll to position [30262, 95]
click at [629, 178] on div at bounding box center [679, 174] width 171 height 27
click at [629, 62] on span "Dates" at bounding box center [642, 62] width 32 height 18
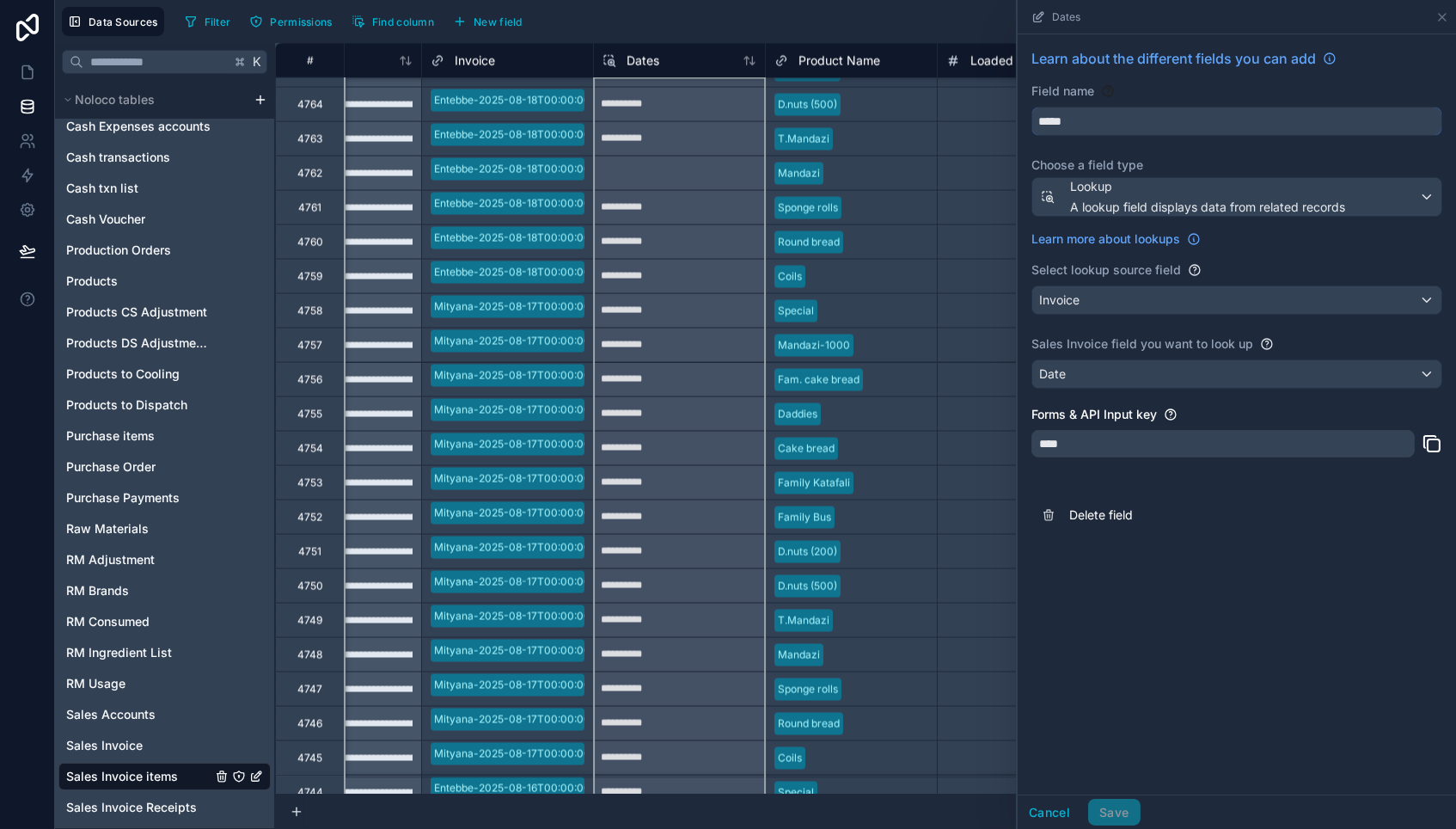
click at [1089, 119] on input "*****" at bounding box center [1236, 121] width 409 height 27
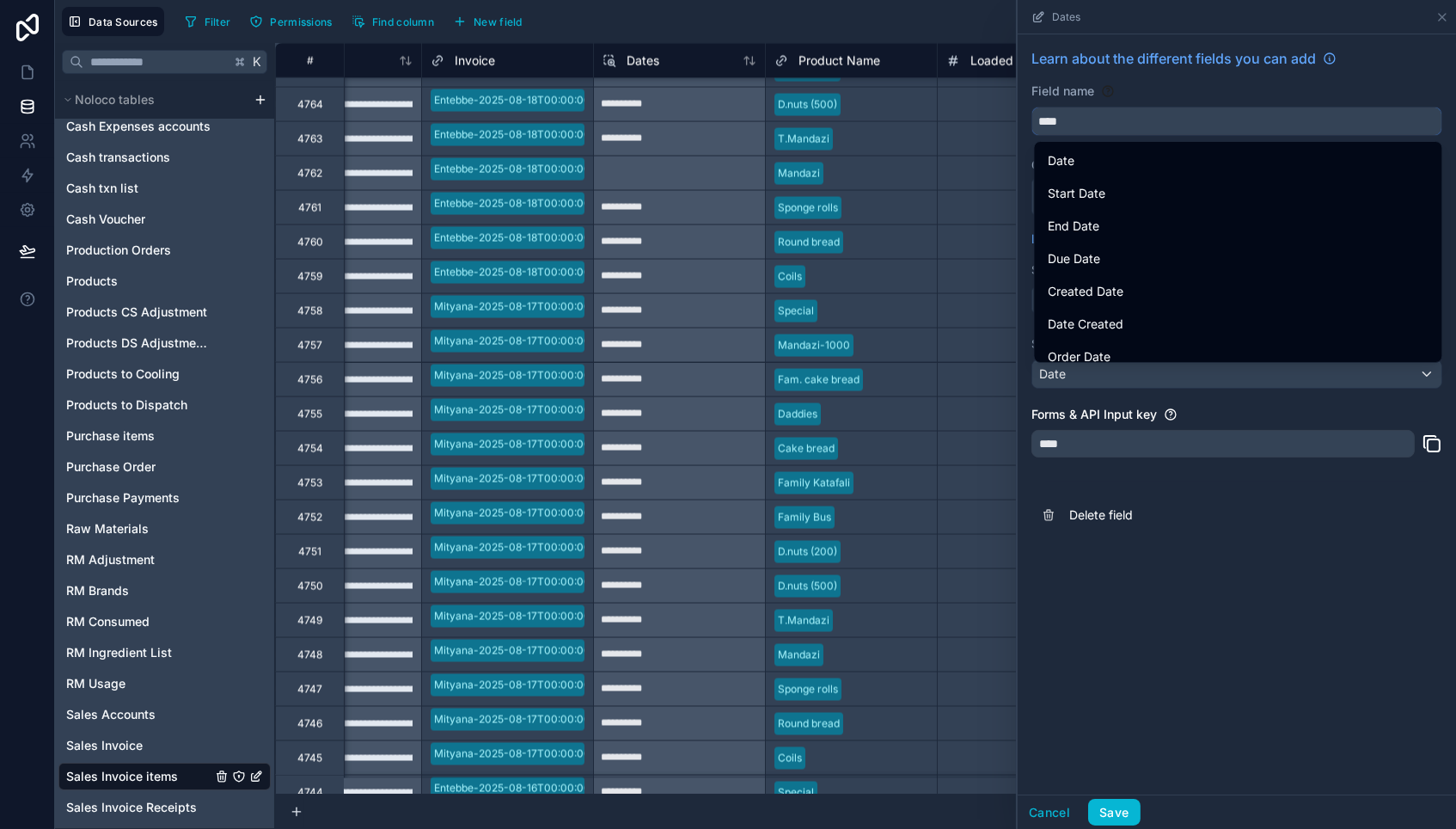
type input "****"
click at [1143, 89] on div "Field name" at bounding box center [1236, 92] width 411 height 18
click at [1250, 764] on div "Learn about the different fields you can add Field name **** Choose a field typ…" at bounding box center [1236, 414] width 438 height 761
click at [1114, 121] on input "****" at bounding box center [1236, 121] width 409 height 27
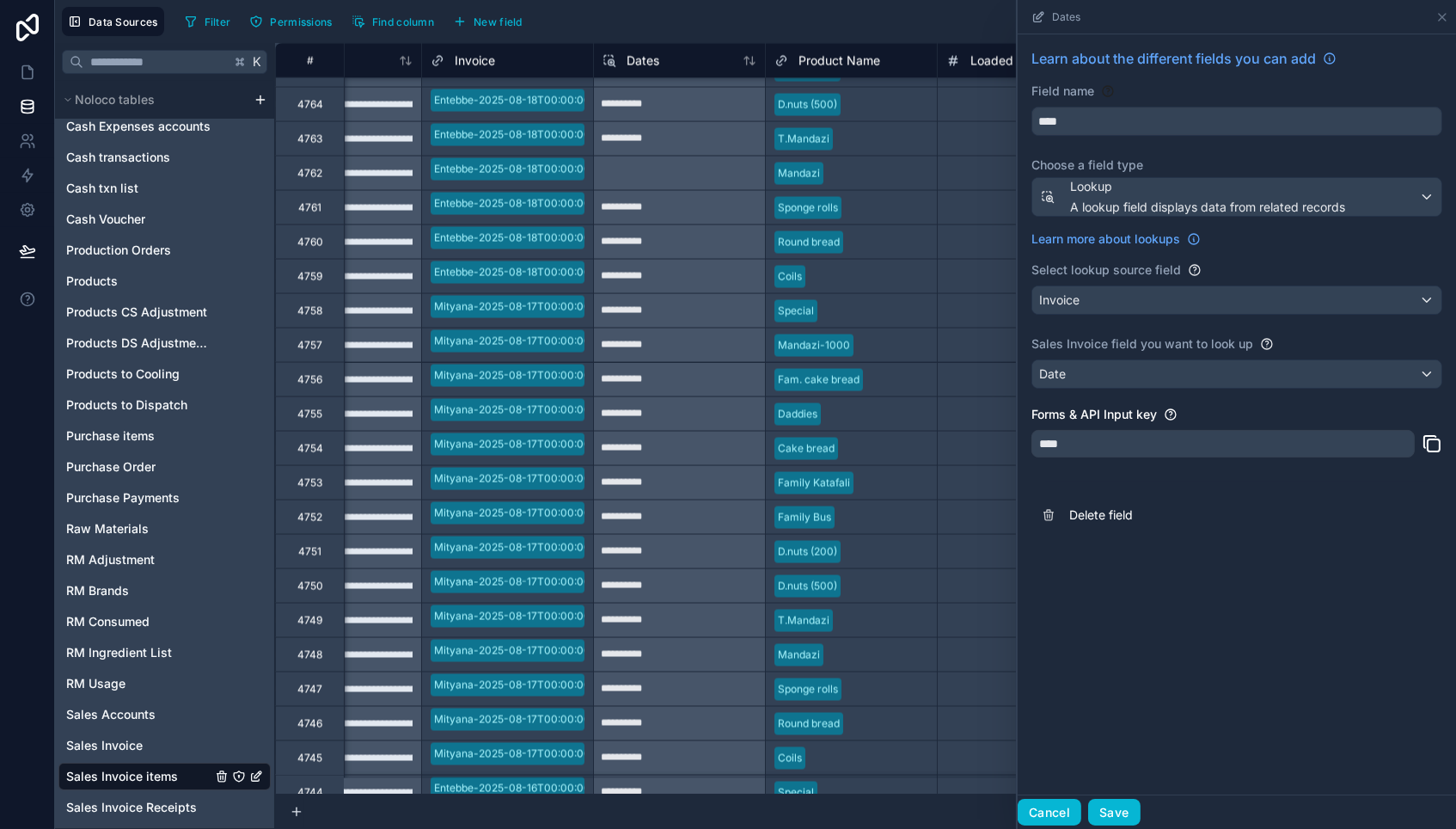
click at [1045, 815] on button "Cancel" at bounding box center [1049, 812] width 63 height 27
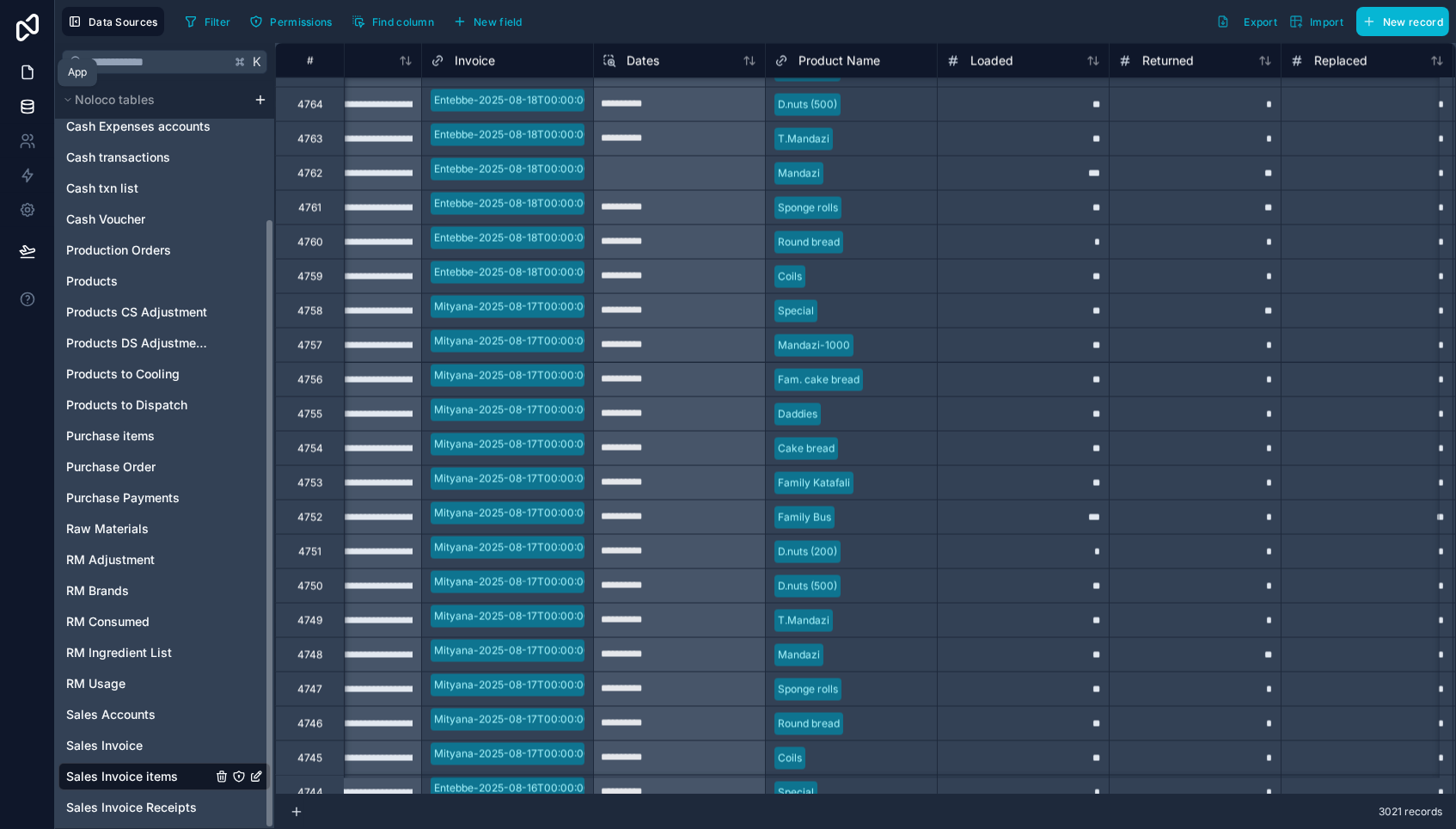
click at [31, 65] on icon at bounding box center [27, 72] width 18 height 18
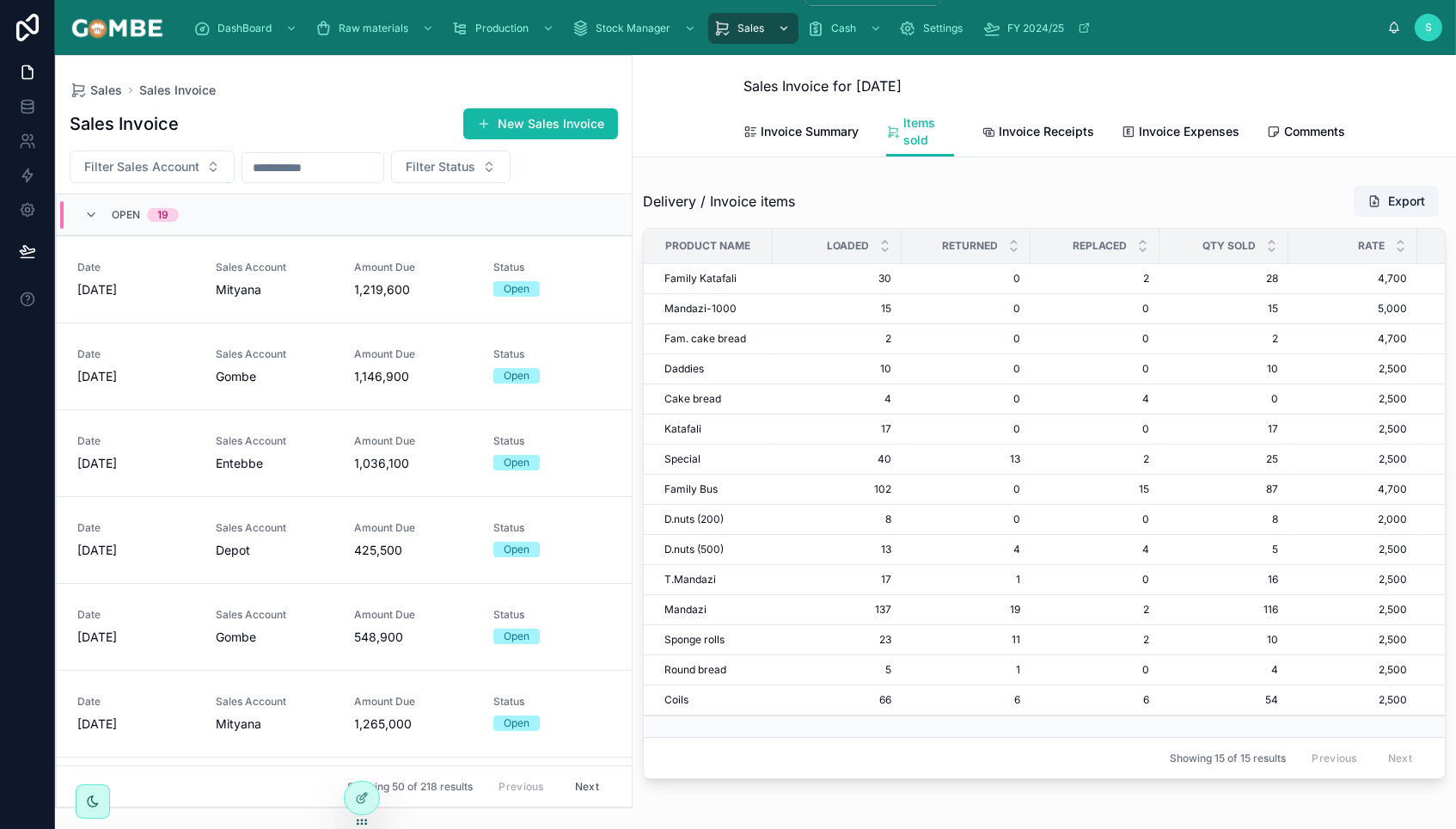
click at [749, 27] on span "Sales" at bounding box center [750, 28] width 26 height 14
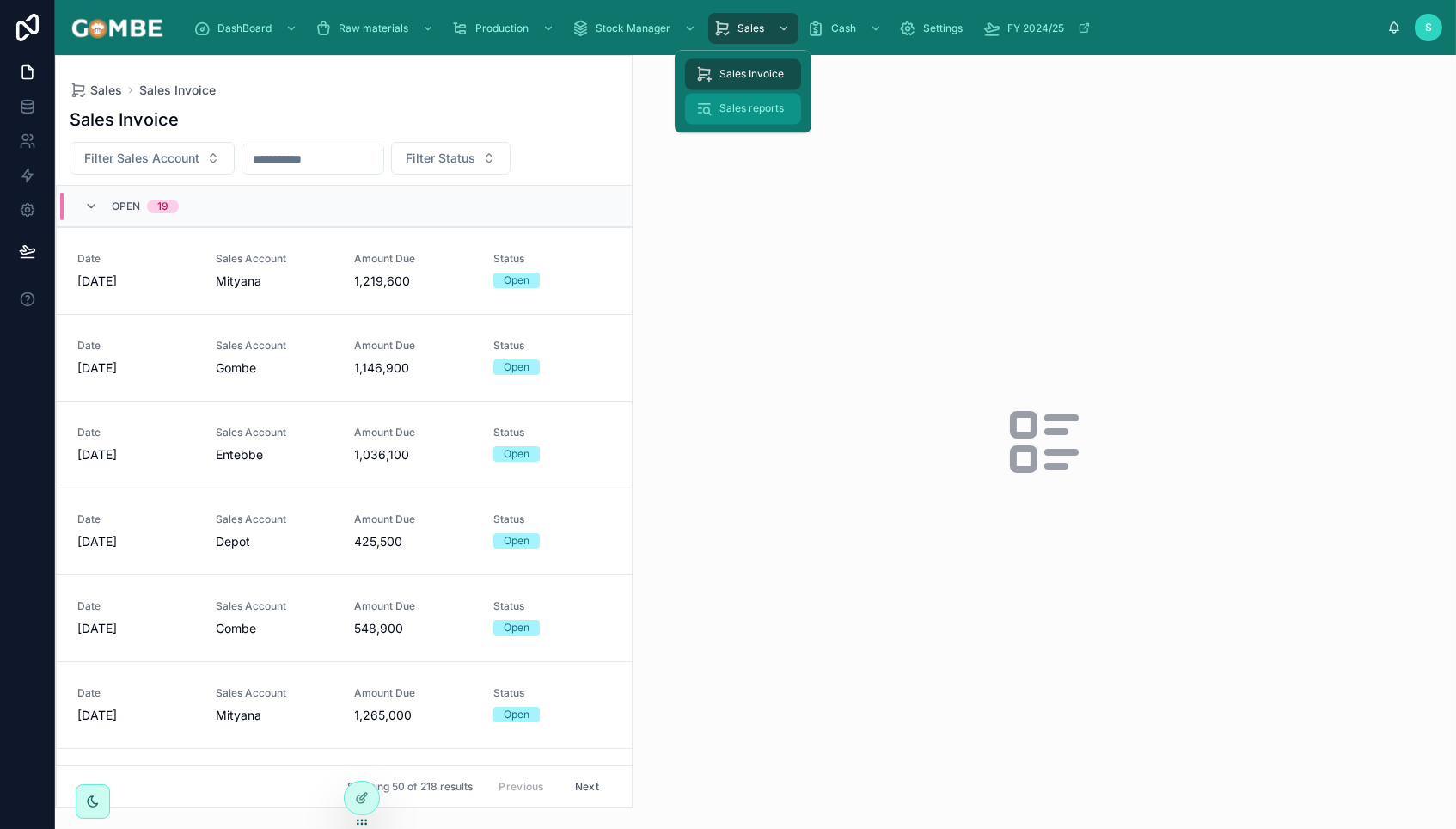
click at [738, 112] on span "Sales reports" at bounding box center [751, 109] width 64 height 14
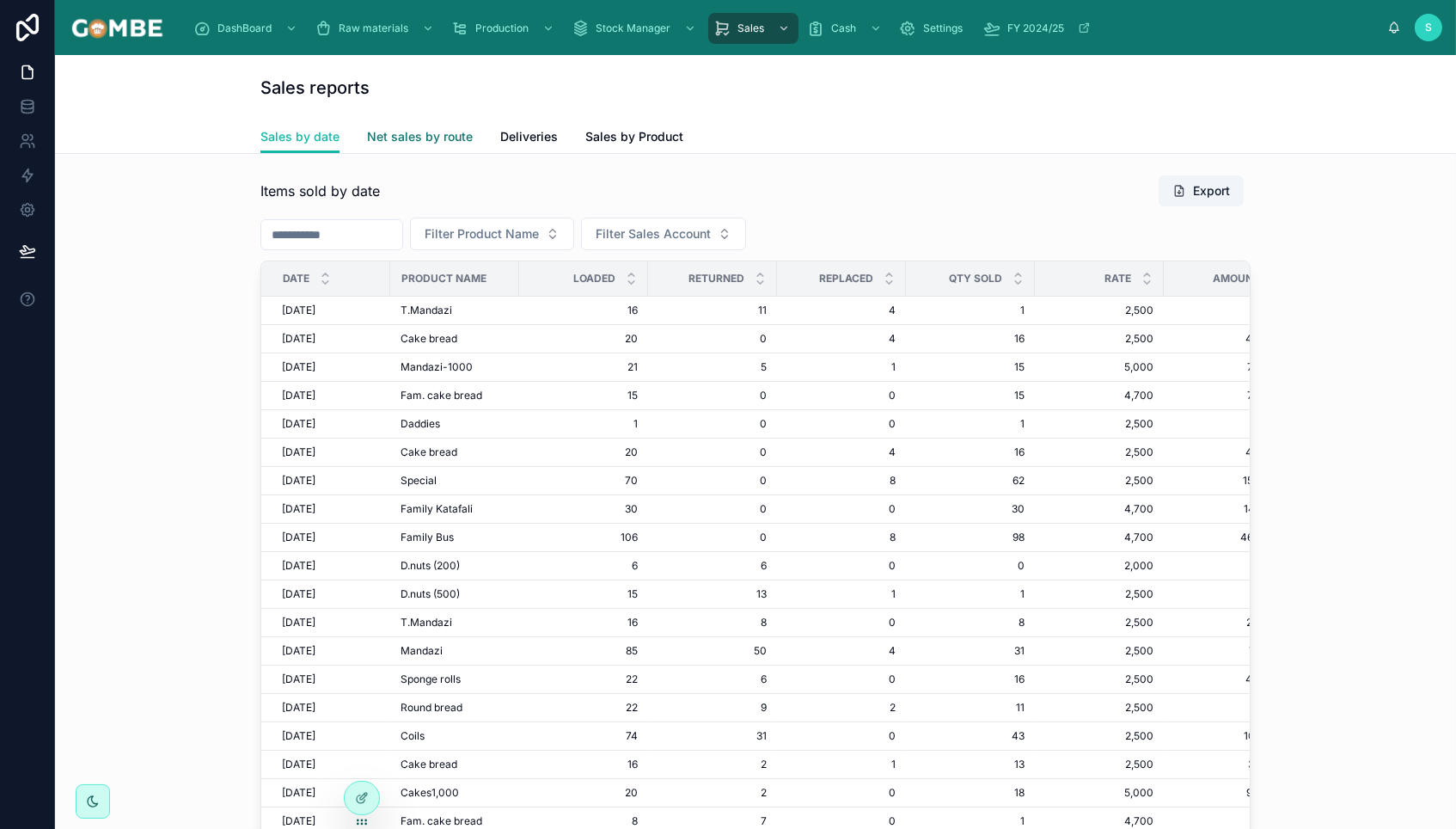
click at [405, 134] on span "Net sales by route" at bounding box center [420, 137] width 105 height 18
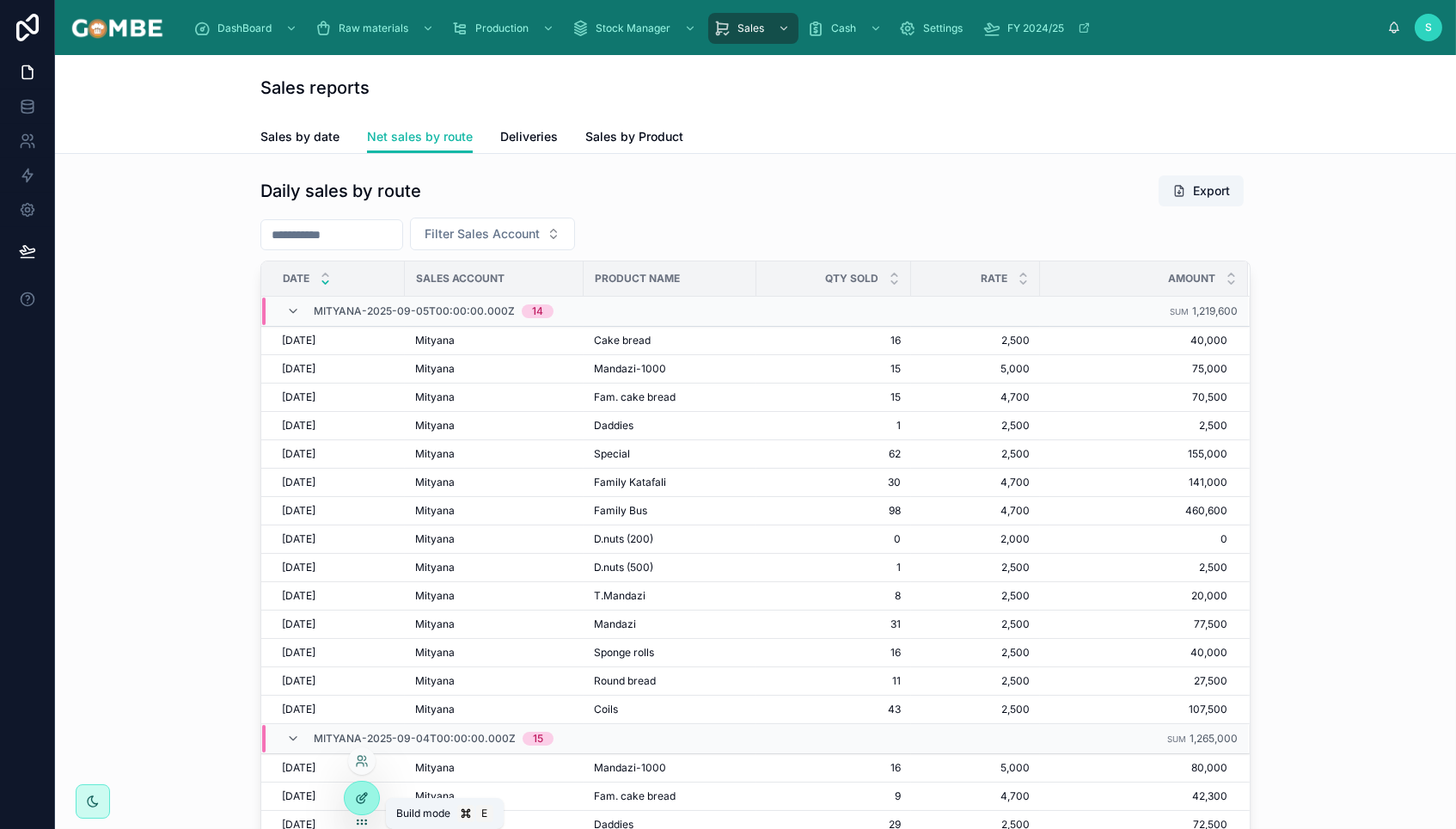
click at [365, 795] on icon at bounding box center [365, 795] width 2 height 2
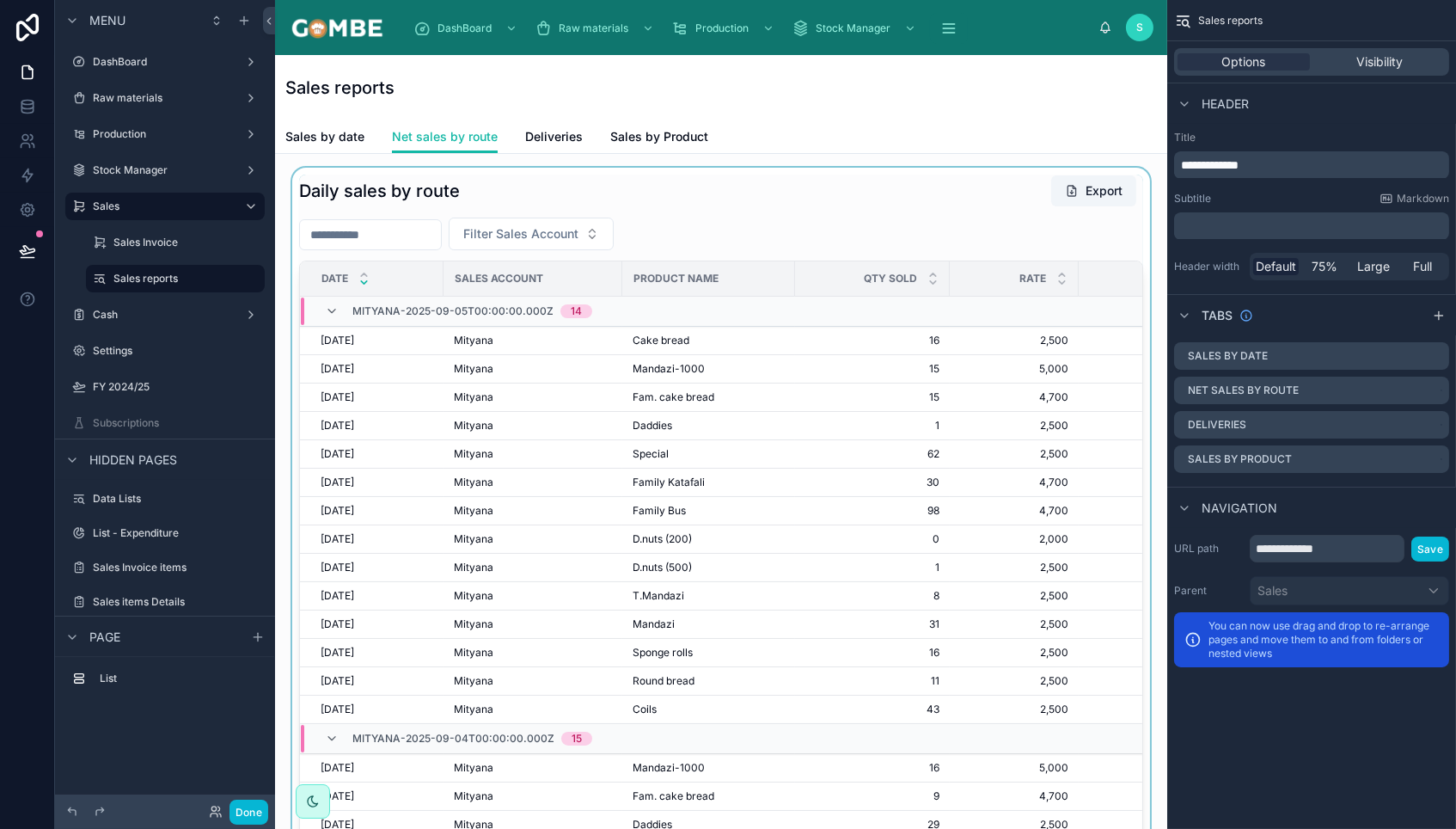
click at [803, 209] on div at bounding box center [721, 529] width 865 height 724
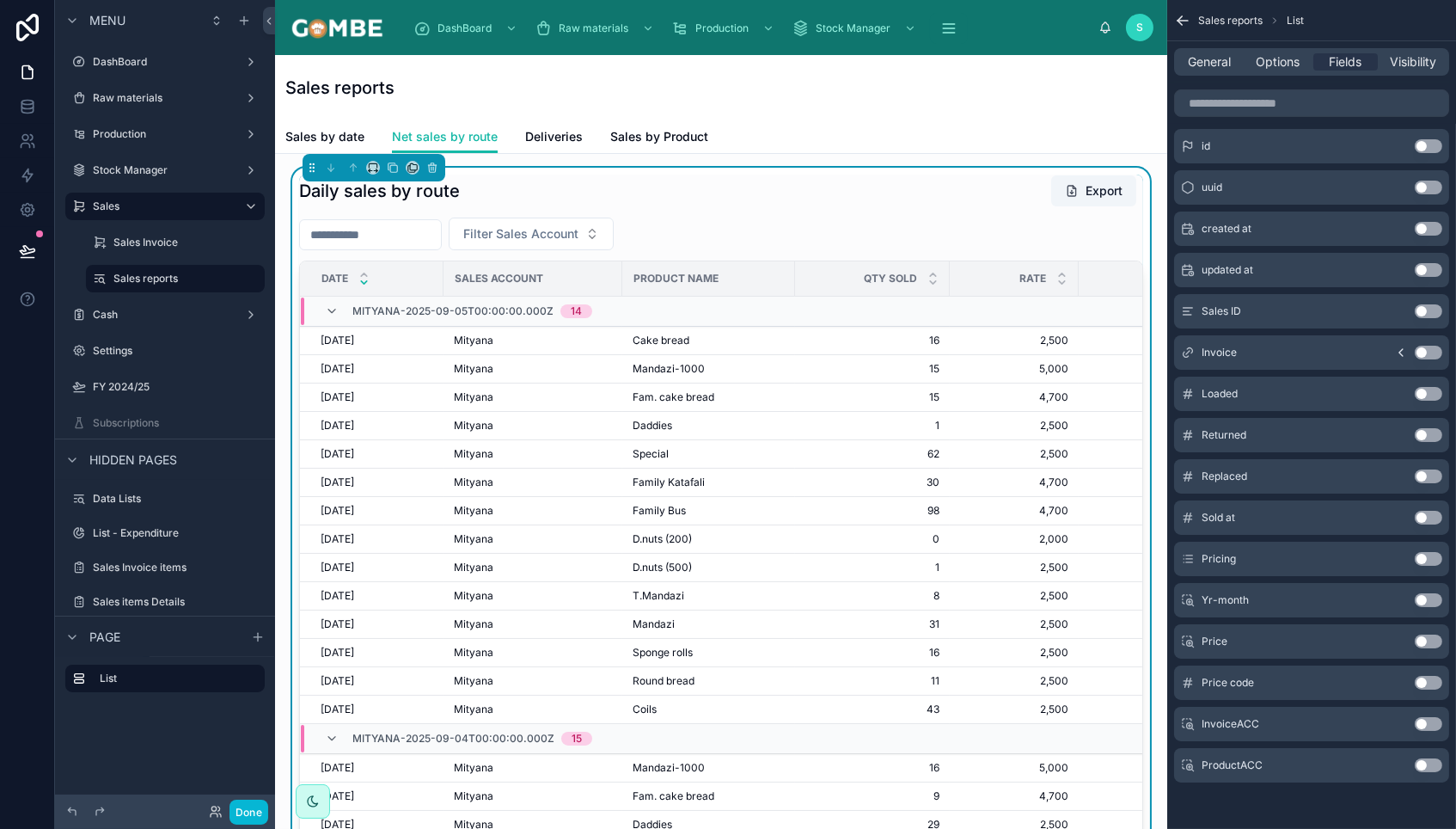
click at [1435, 718] on button "Use setting" at bounding box center [1429, 725] width 27 height 14
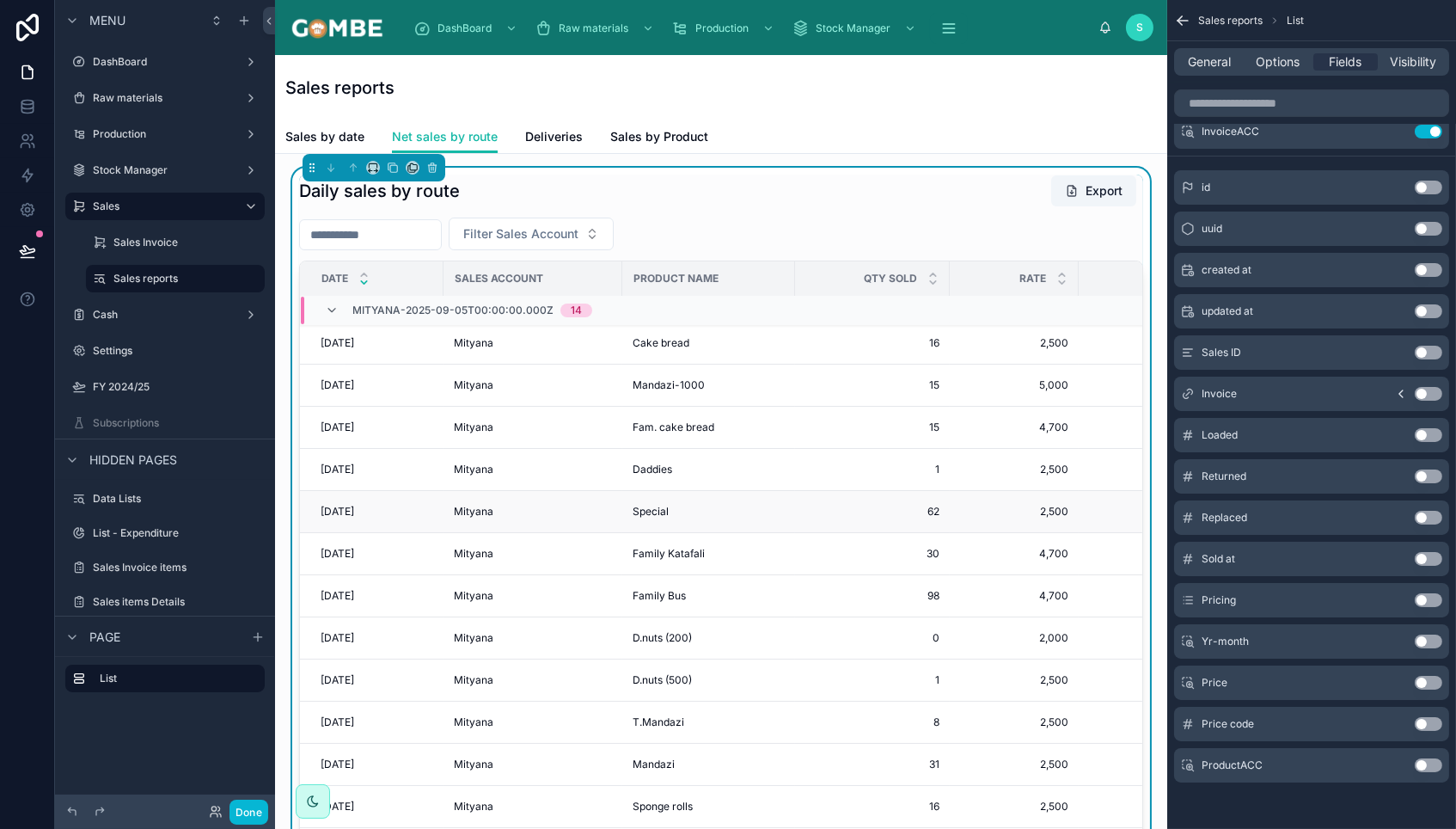
scroll to position [4, 0]
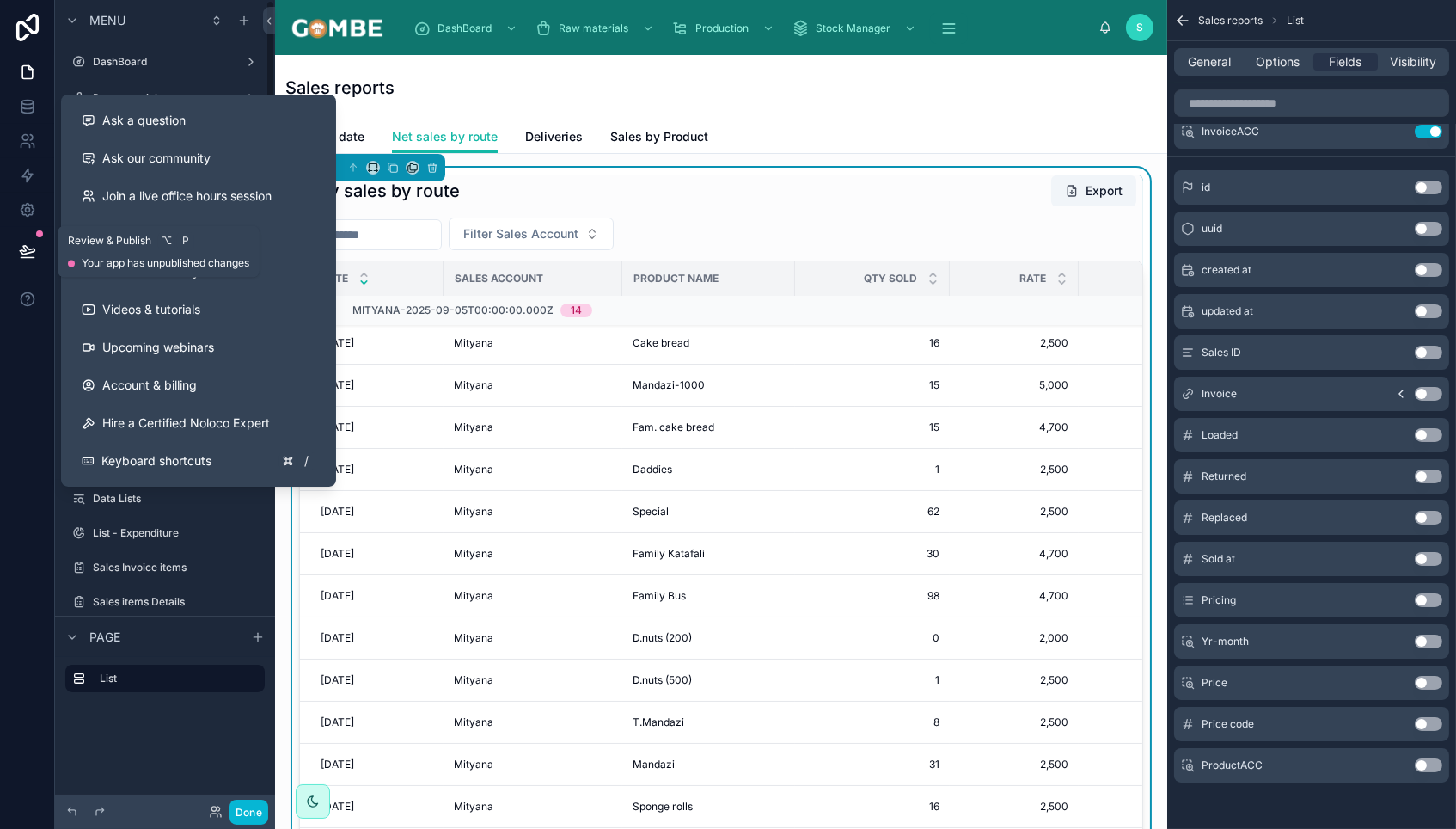
click at [25, 247] on icon at bounding box center [26, 250] width 15 height 9
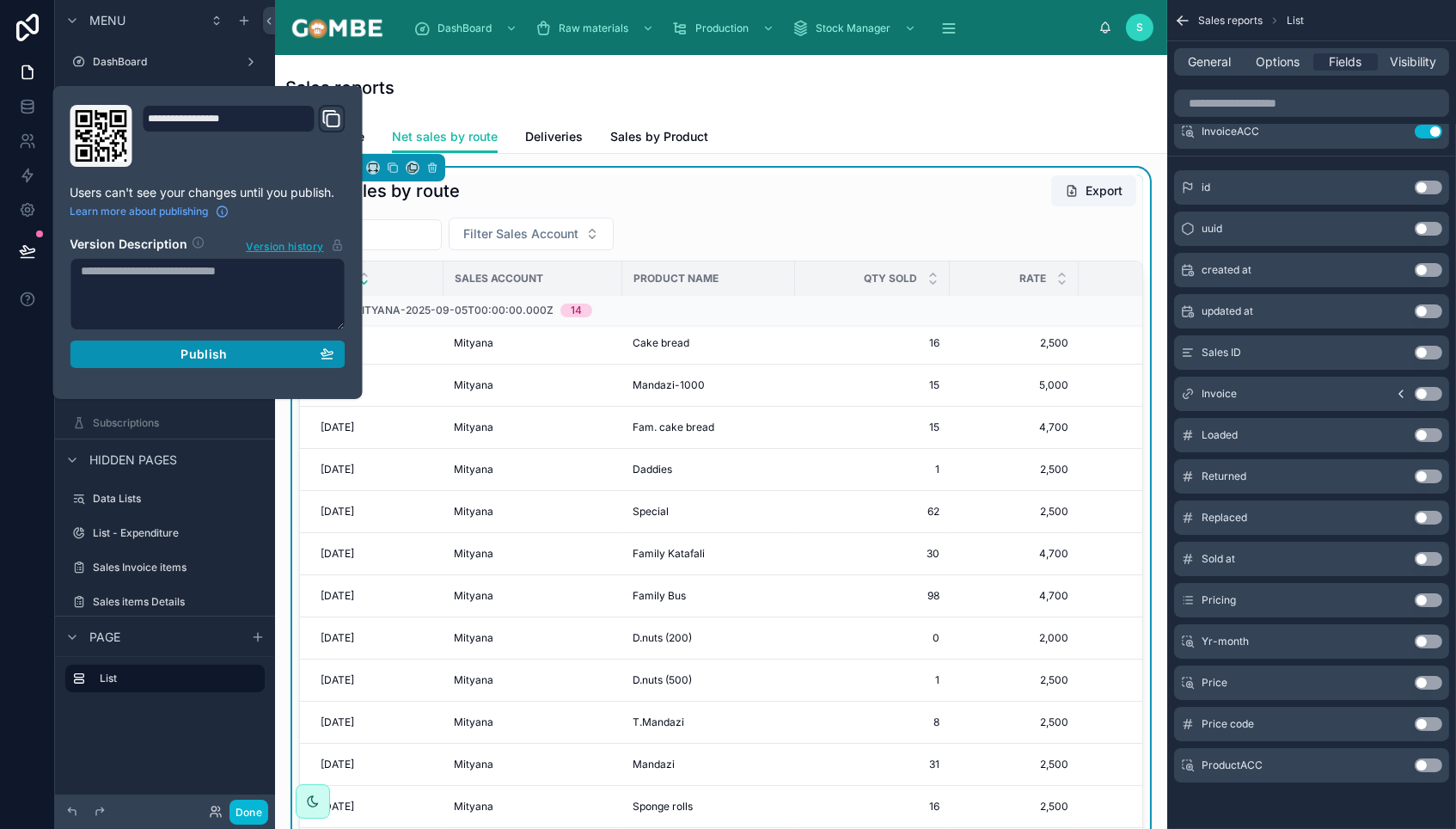
click at [199, 356] on span "Publish" at bounding box center [204, 354] width 47 height 16
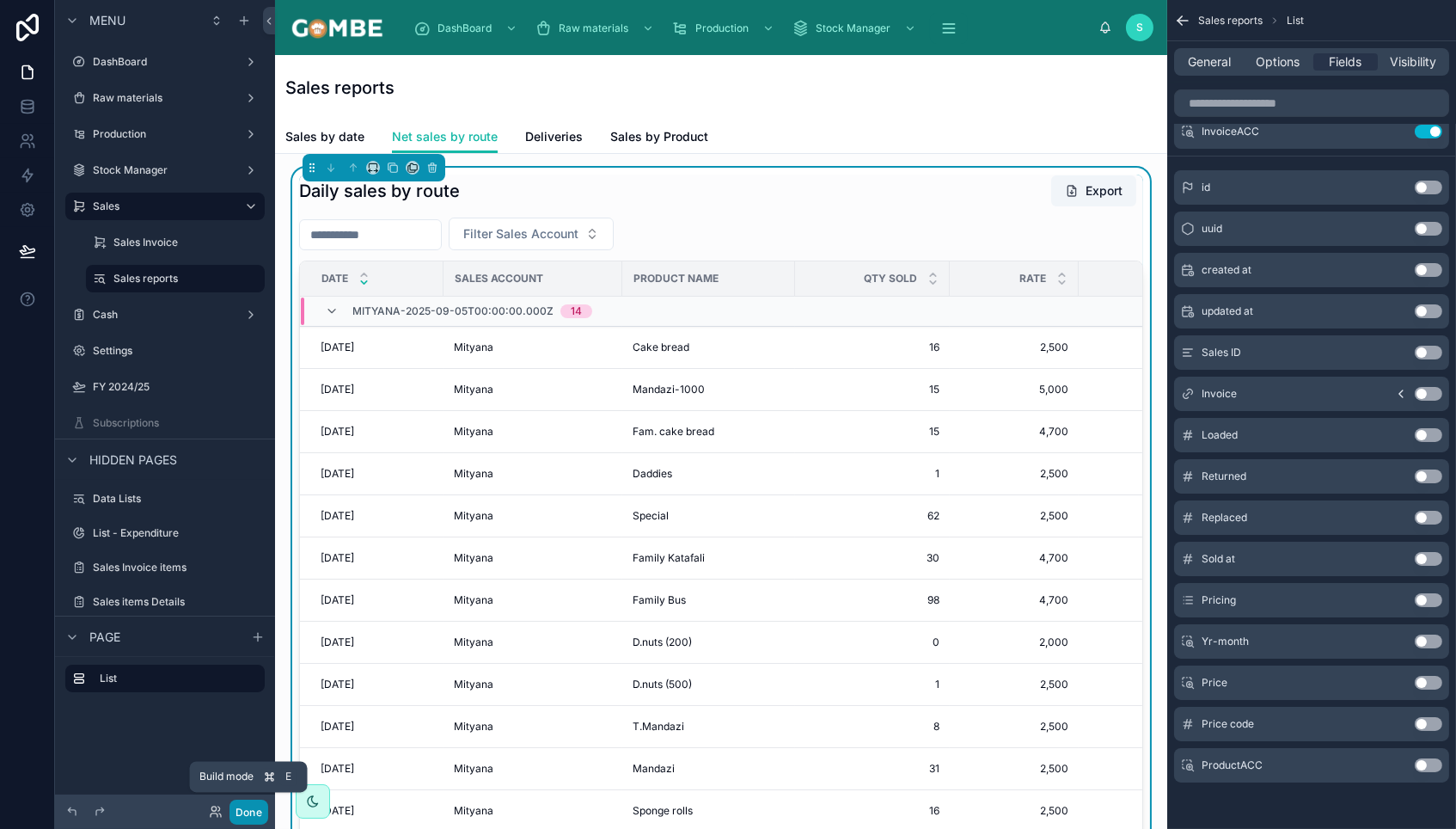
click at [241, 818] on button "Done" at bounding box center [249, 812] width 39 height 25
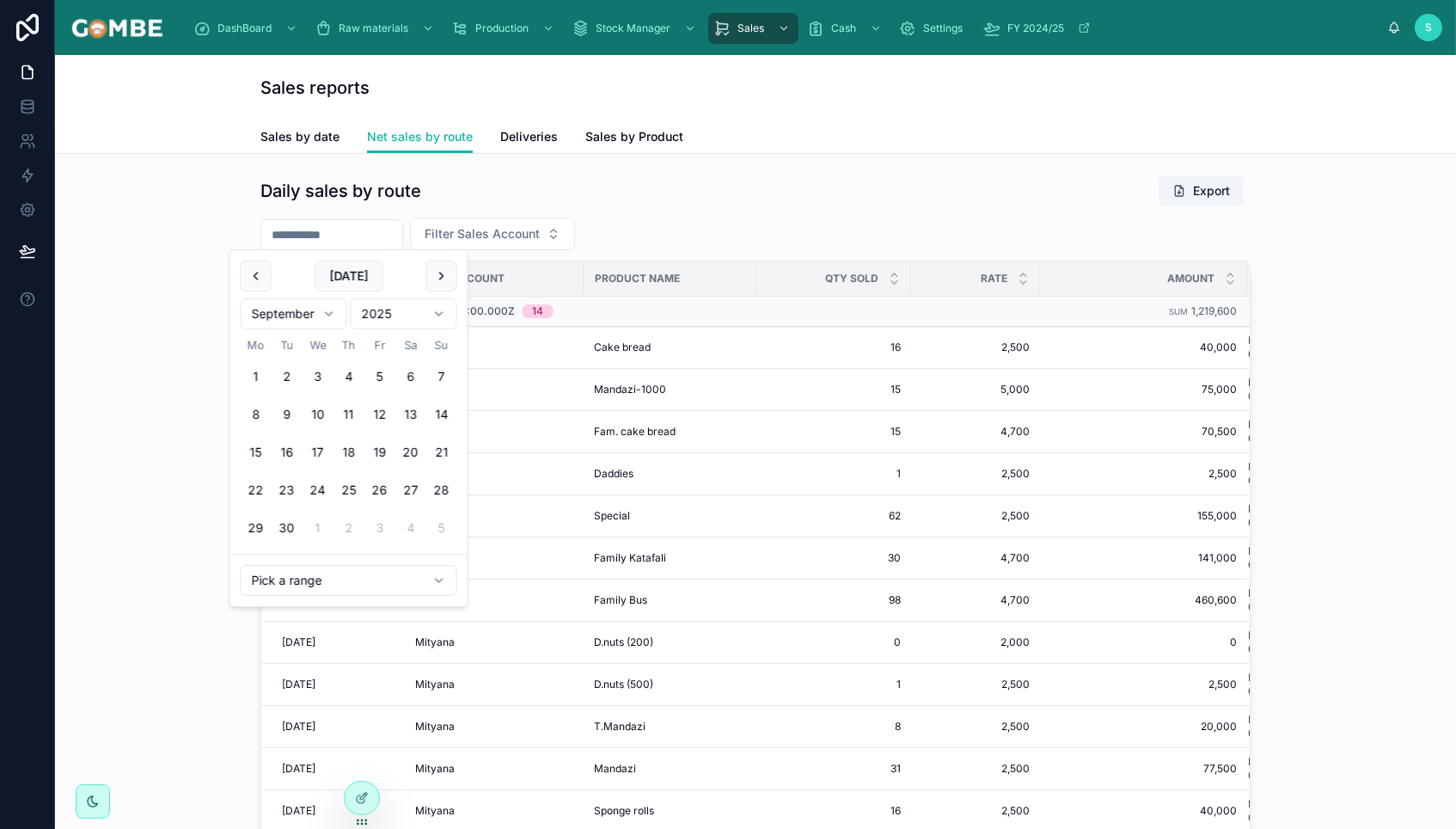
click at [335, 235] on input "text" at bounding box center [332, 234] width 141 height 24
click at [253, 272] on button at bounding box center [257, 276] width 31 height 31
click at [256, 491] on button "18" at bounding box center [257, 490] width 31 height 31
type input "**********"
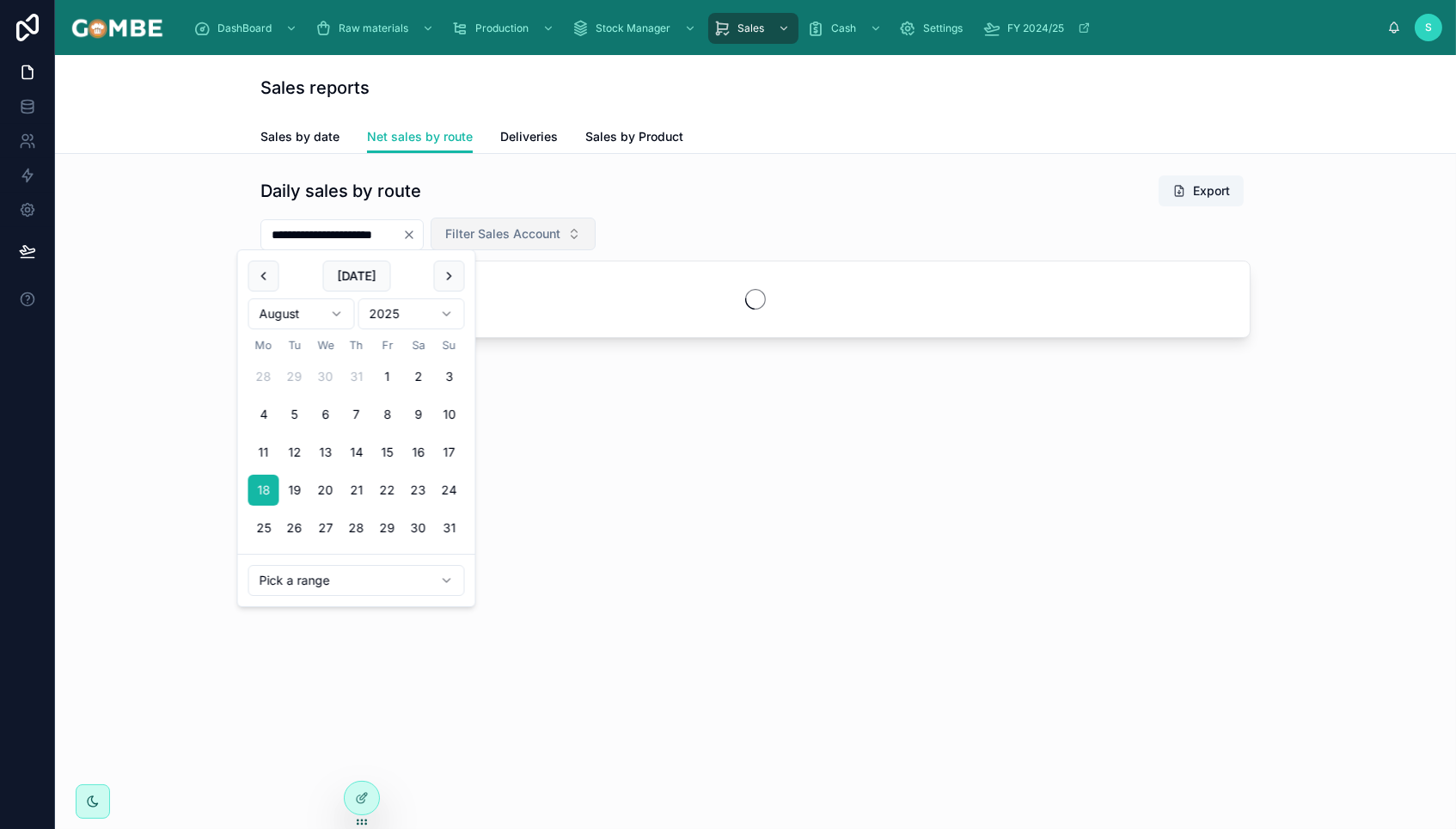
click at [546, 228] on span "Filter Sales Account" at bounding box center [503, 234] width 115 height 18
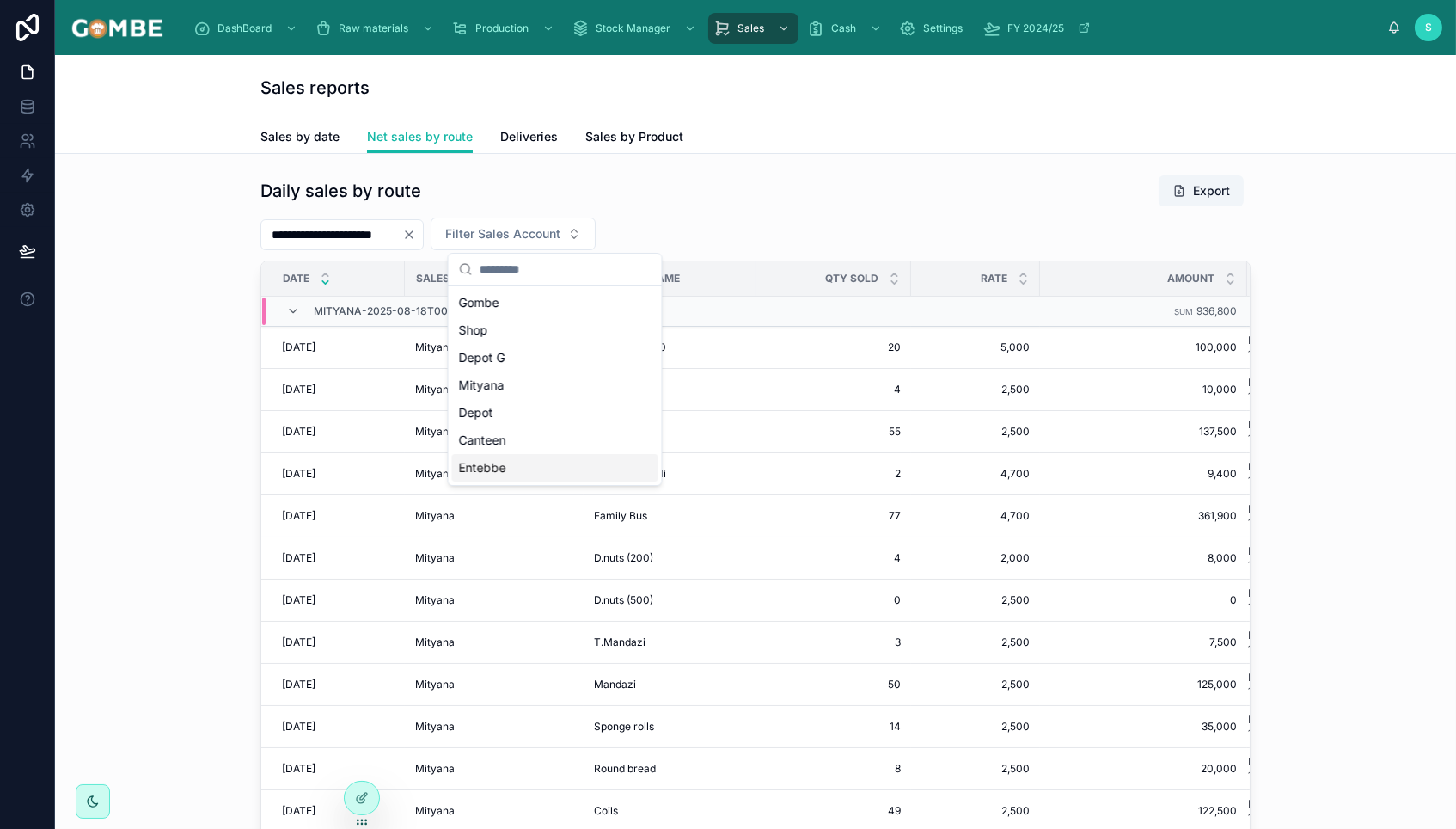
click at [479, 468] on span "Entebbe" at bounding box center [482, 468] width 47 height 18
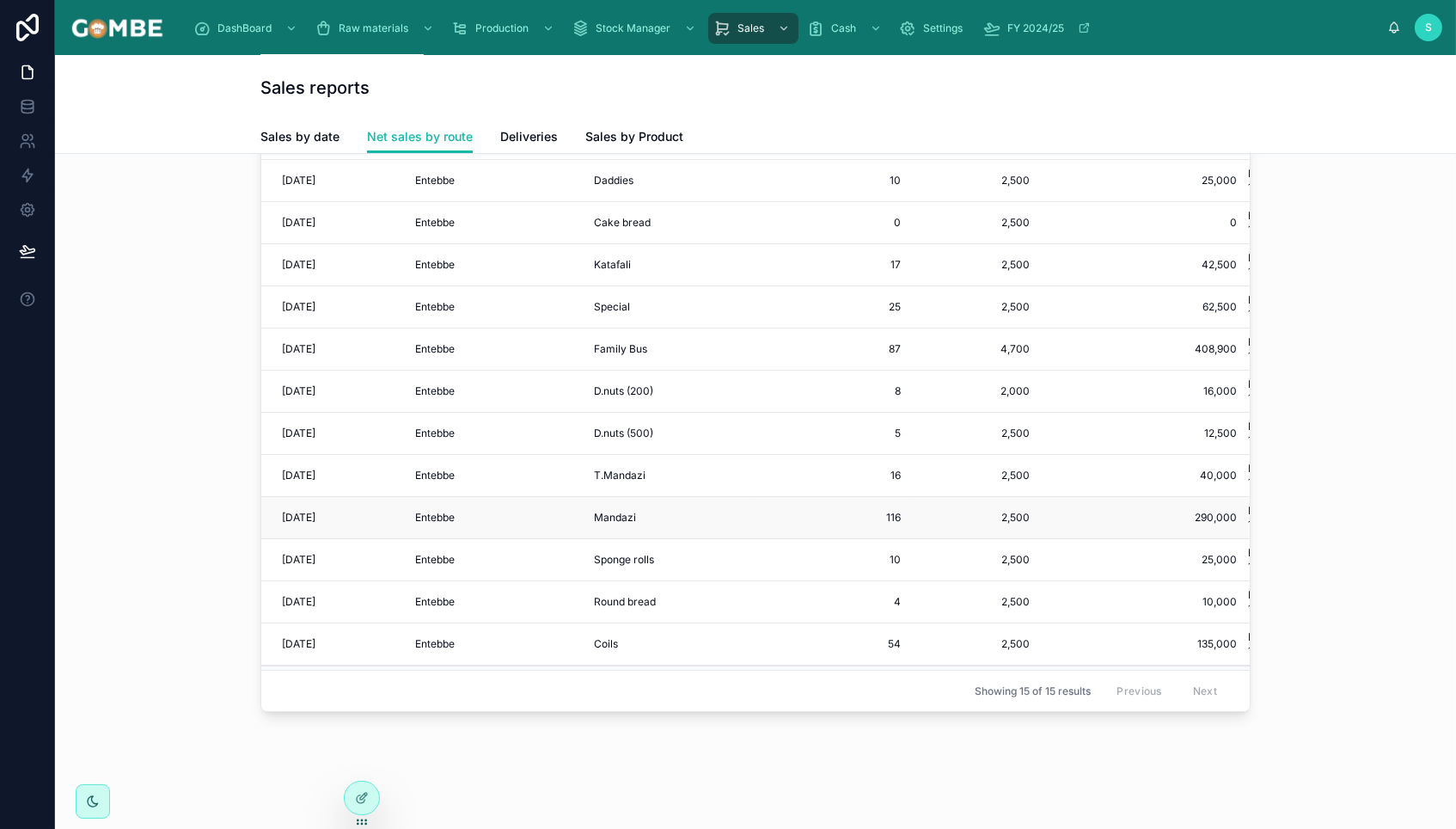
scroll to position [121, 0]
click at [25, 110] on icon at bounding box center [27, 106] width 18 height 18
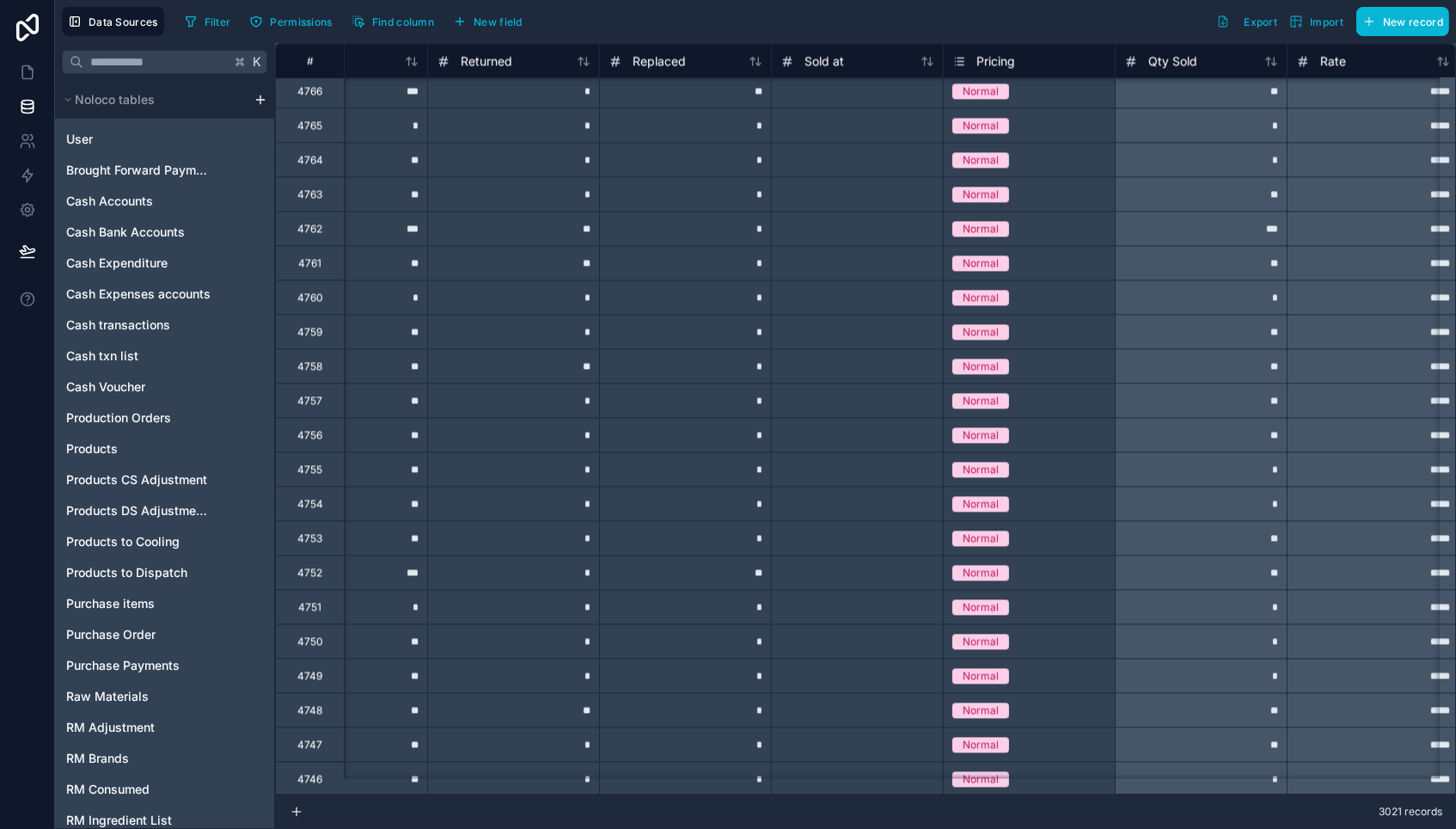
scroll to position [31885, 776]
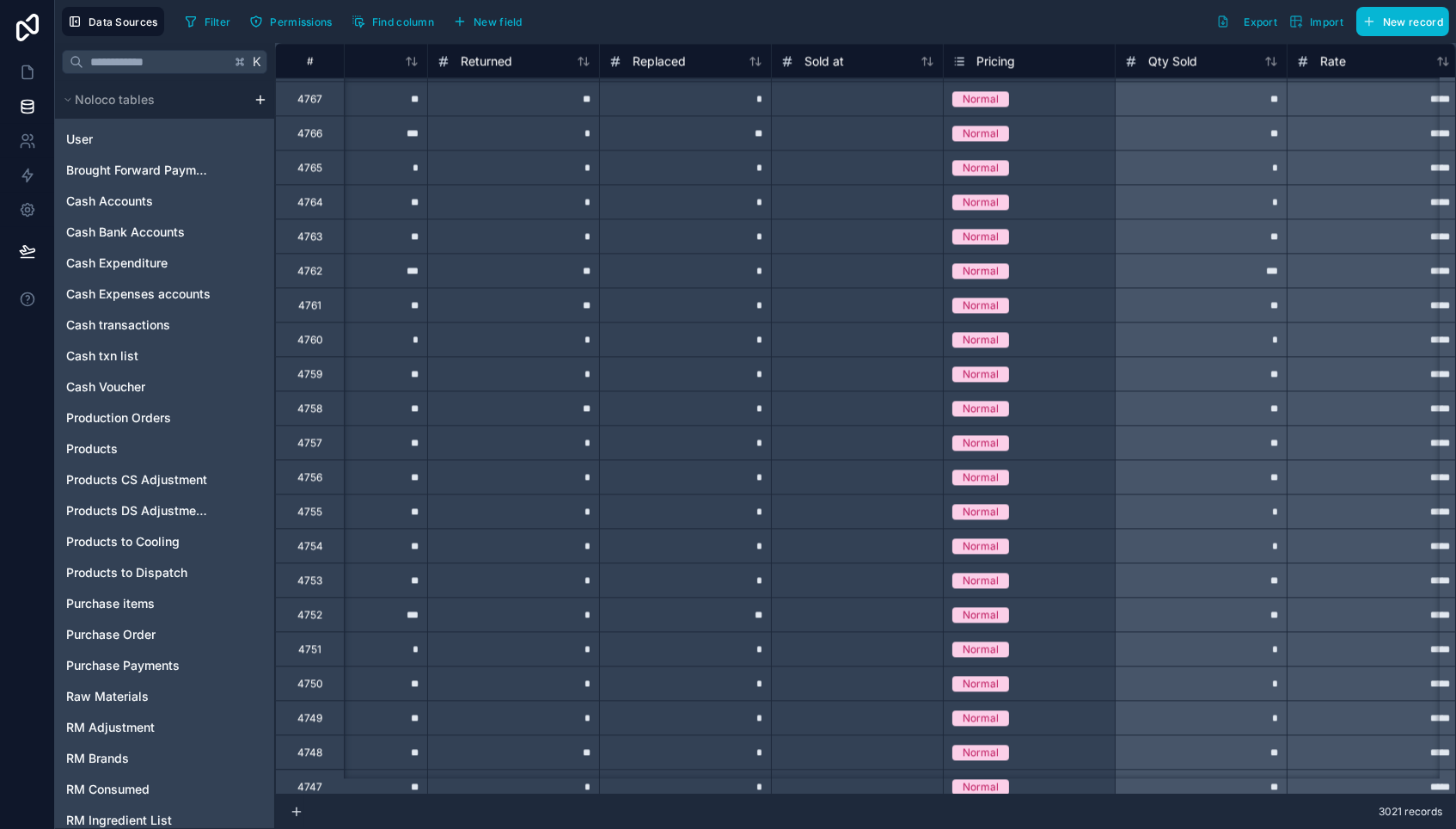
click at [1227, 272] on div "***" at bounding box center [1200, 269] width 172 height 34
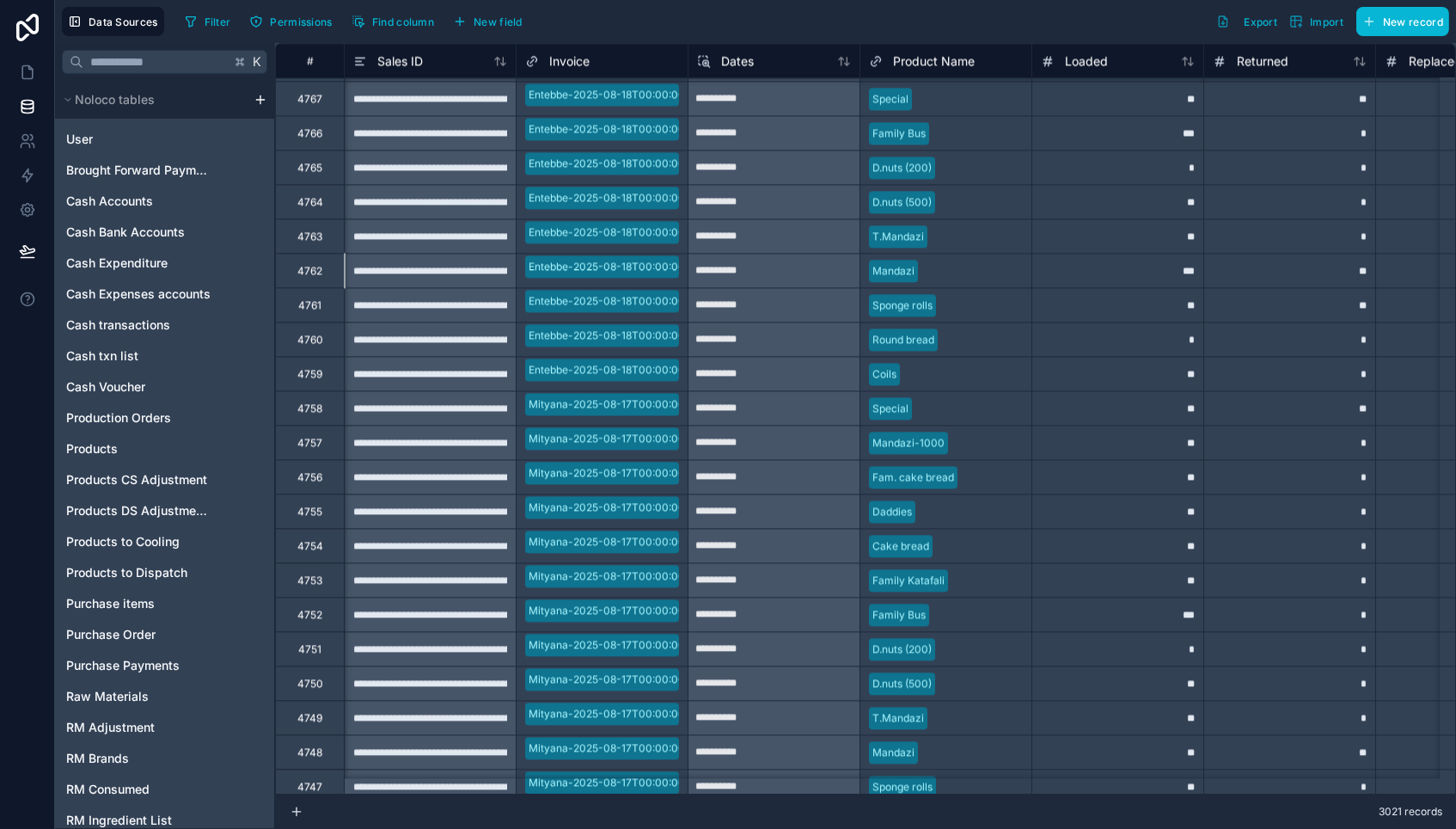
scroll to position [31885, 0]
click at [25, 70] on icon at bounding box center [27, 72] width 18 height 18
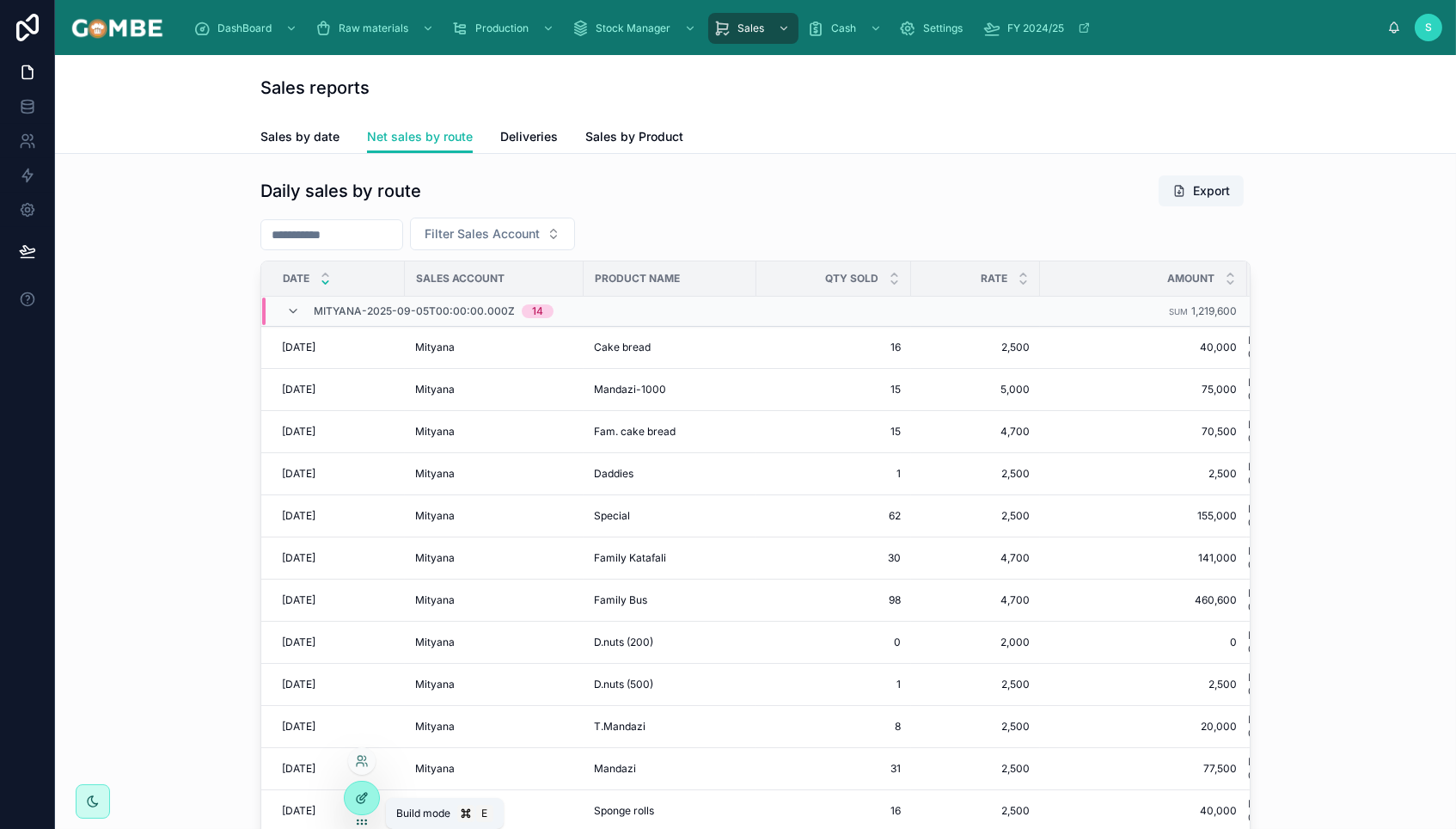
click at [357, 804] on icon at bounding box center [362, 798] width 14 height 14
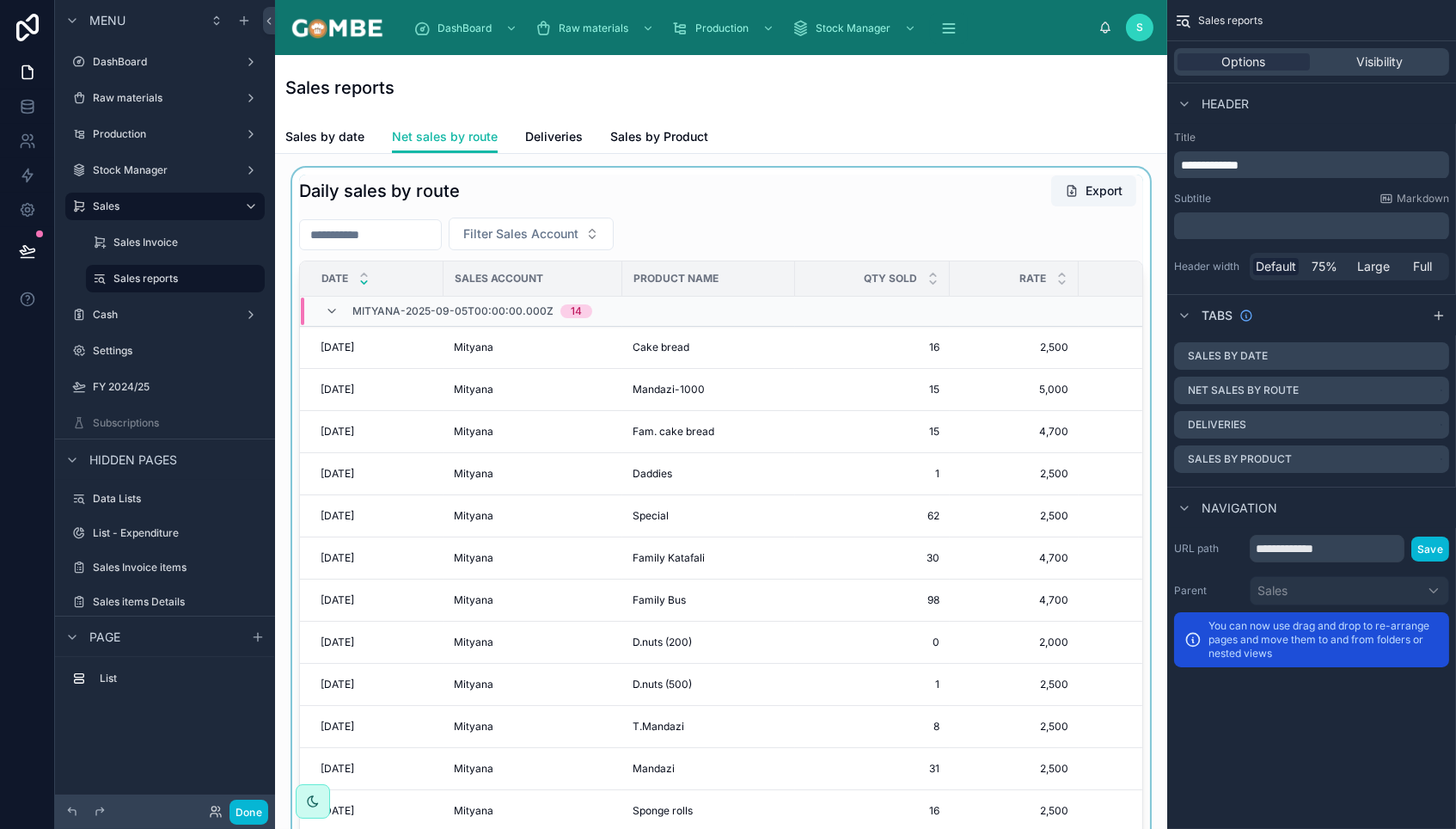
click at [623, 277] on th "Product Name" at bounding box center [708, 279] width 173 height 35
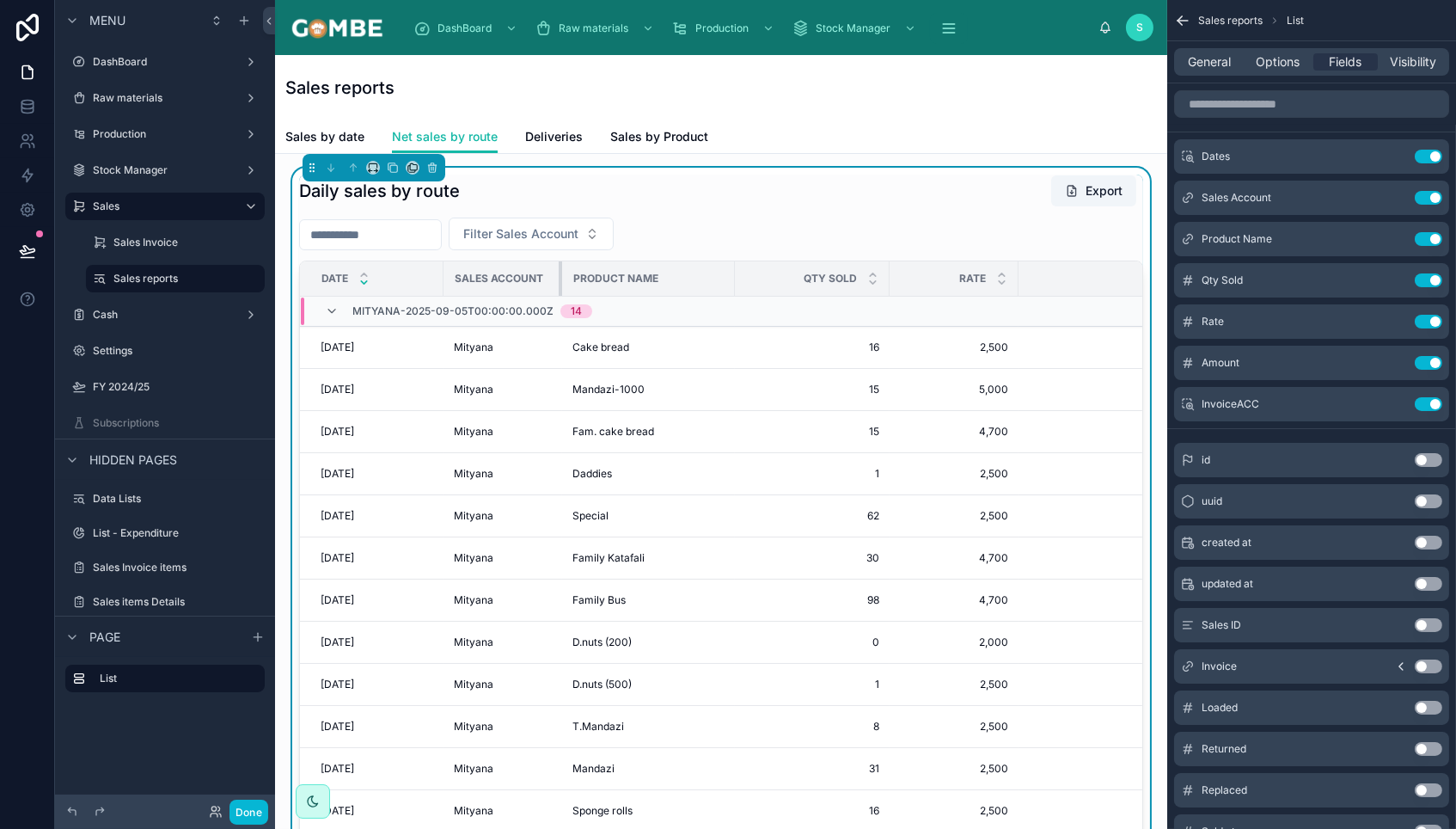
drag, startPoint x: 621, startPoint y: 279, endPoint x: 560, endPoint y: 289, distance: 61.8
click at [560, 289] on div at bounding box center [561, 278] width 7 height 34
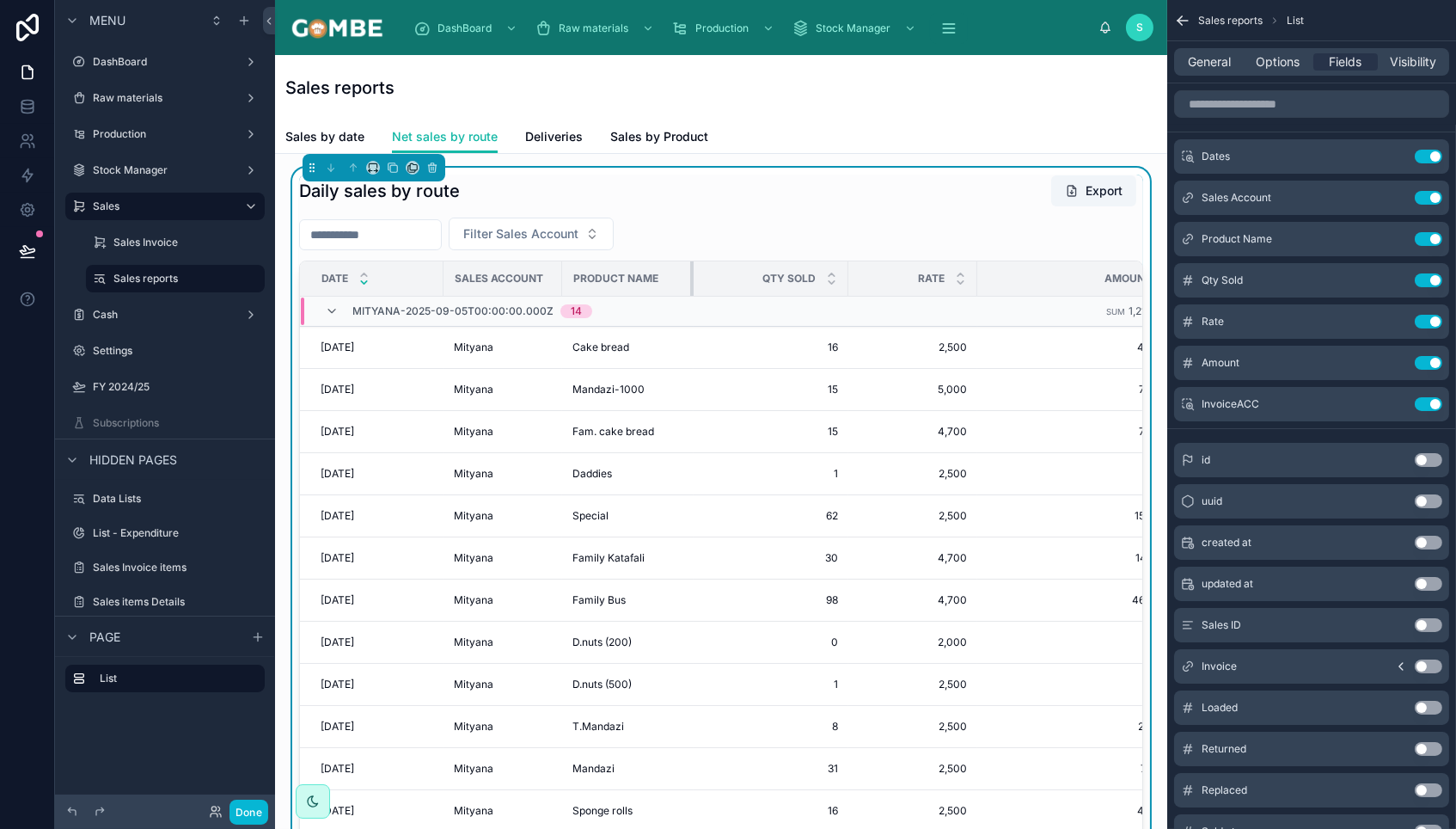
drag, startPoint x: 732, startPoint y: 279, endPoint x: 691, endPoint y: 292, distance: 43.0
click at [691, 292] on div at bounding box center [693, 278] width 7 height 34
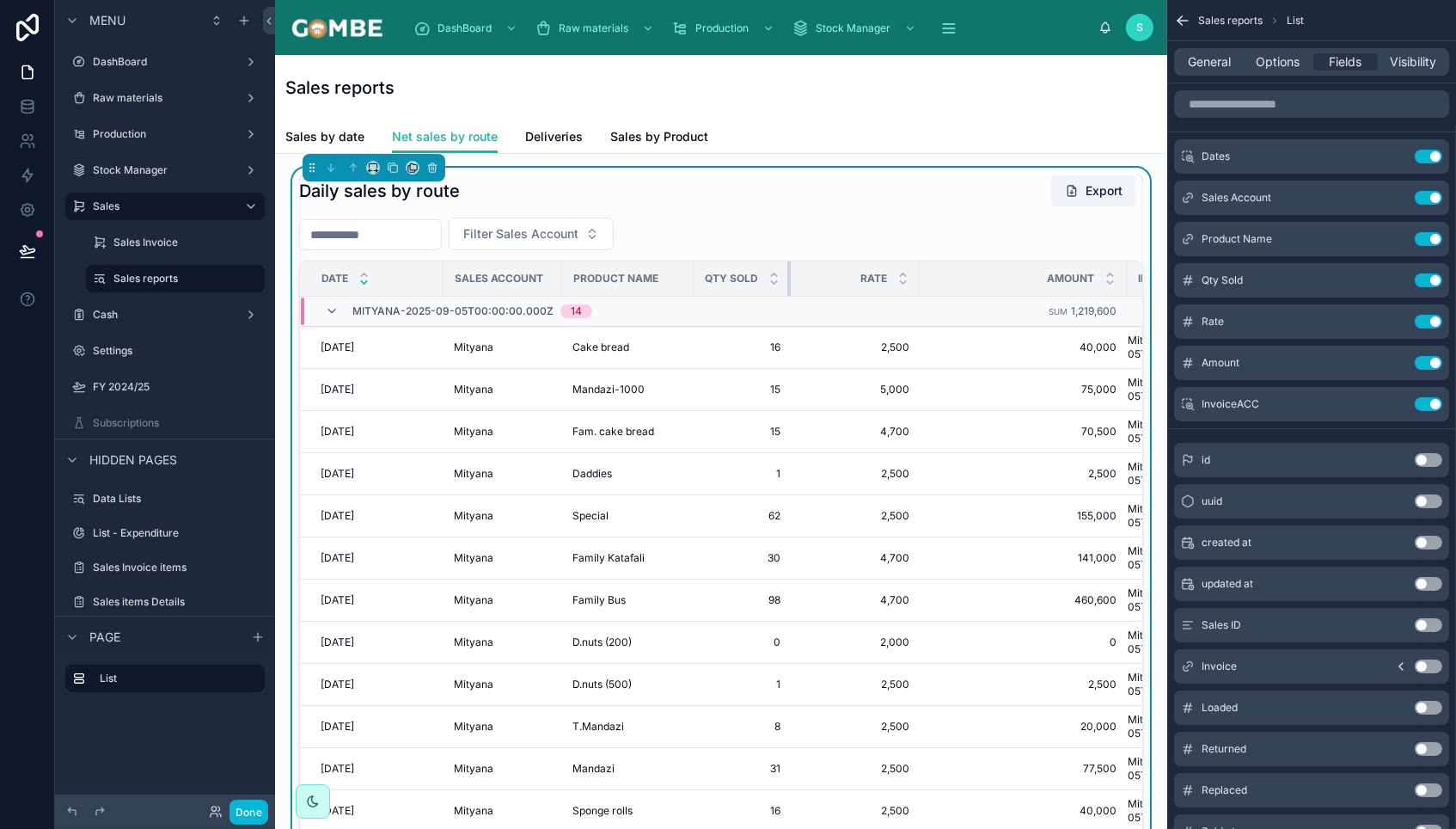
drag, startPoint x: 846, startPoint y: 284, endPoint x: 782, endPoint y: 313, distance: 70.3
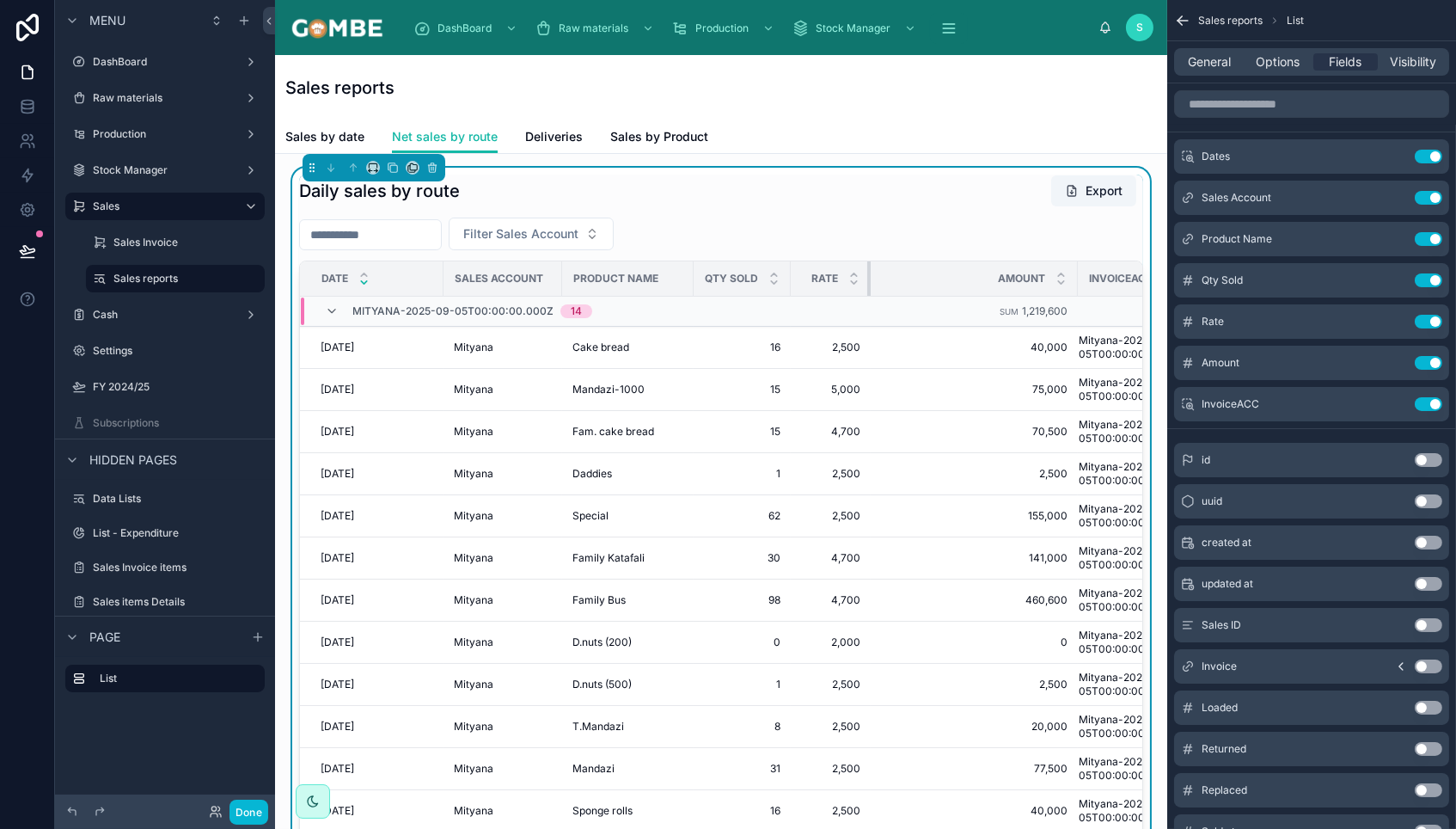
drag, startPoint x: 917, startPoint y: 282, endPoint x: 869, endPoint y: 287, distance: 48.3
click at [869, 287] on div at bounding box center [870, 278] width 7 height 34
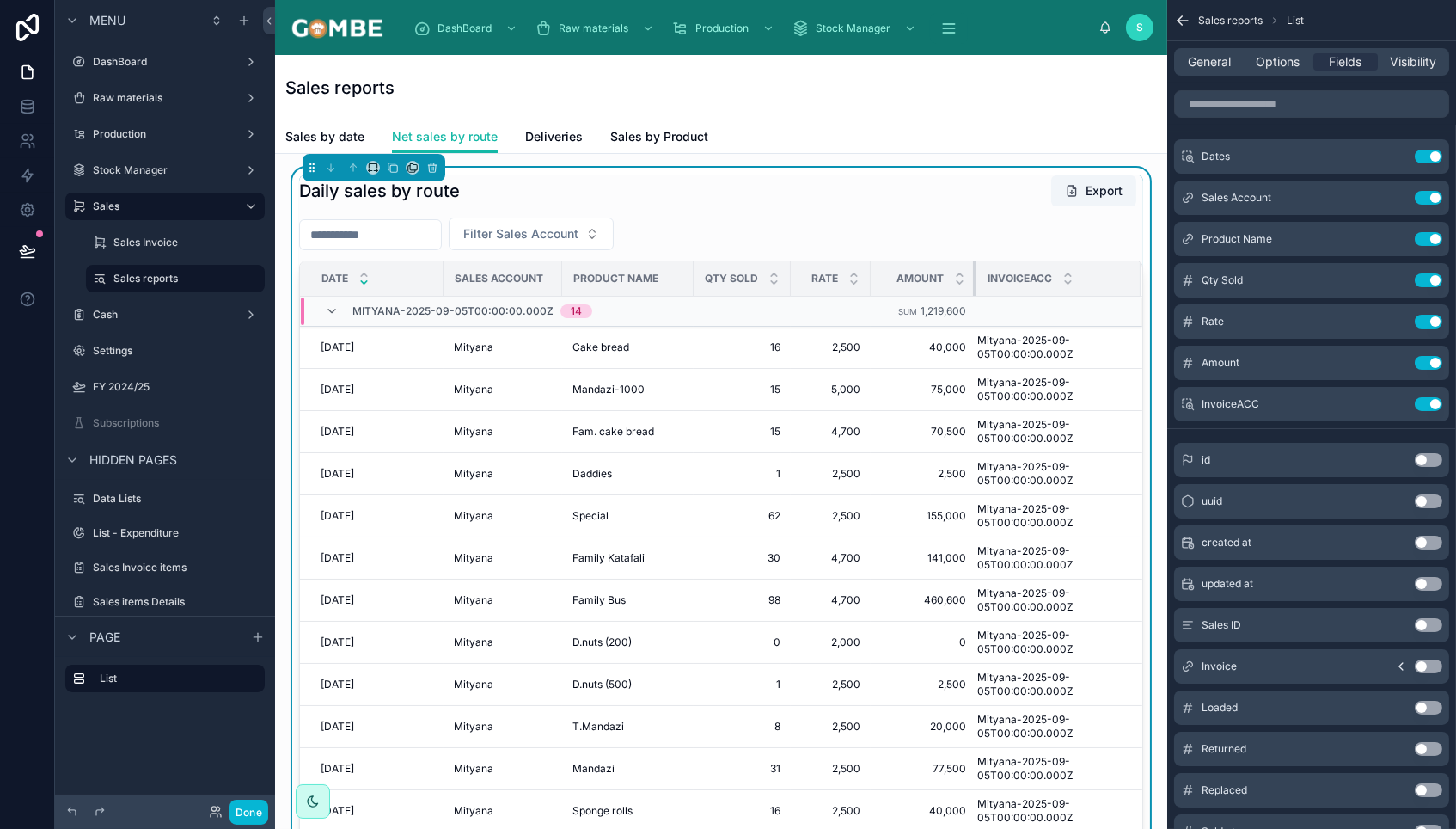
drag, startPoint x: 1074, startPoint y: 281, endPoint x: 973, endPoint y: 277, distance: 101.1
click at [973, 276] on div at bounding box center [976, 278] width 7 height 34
click at [241, 812] on button "Done" at bounding box center [249, 812] width 39 height 25
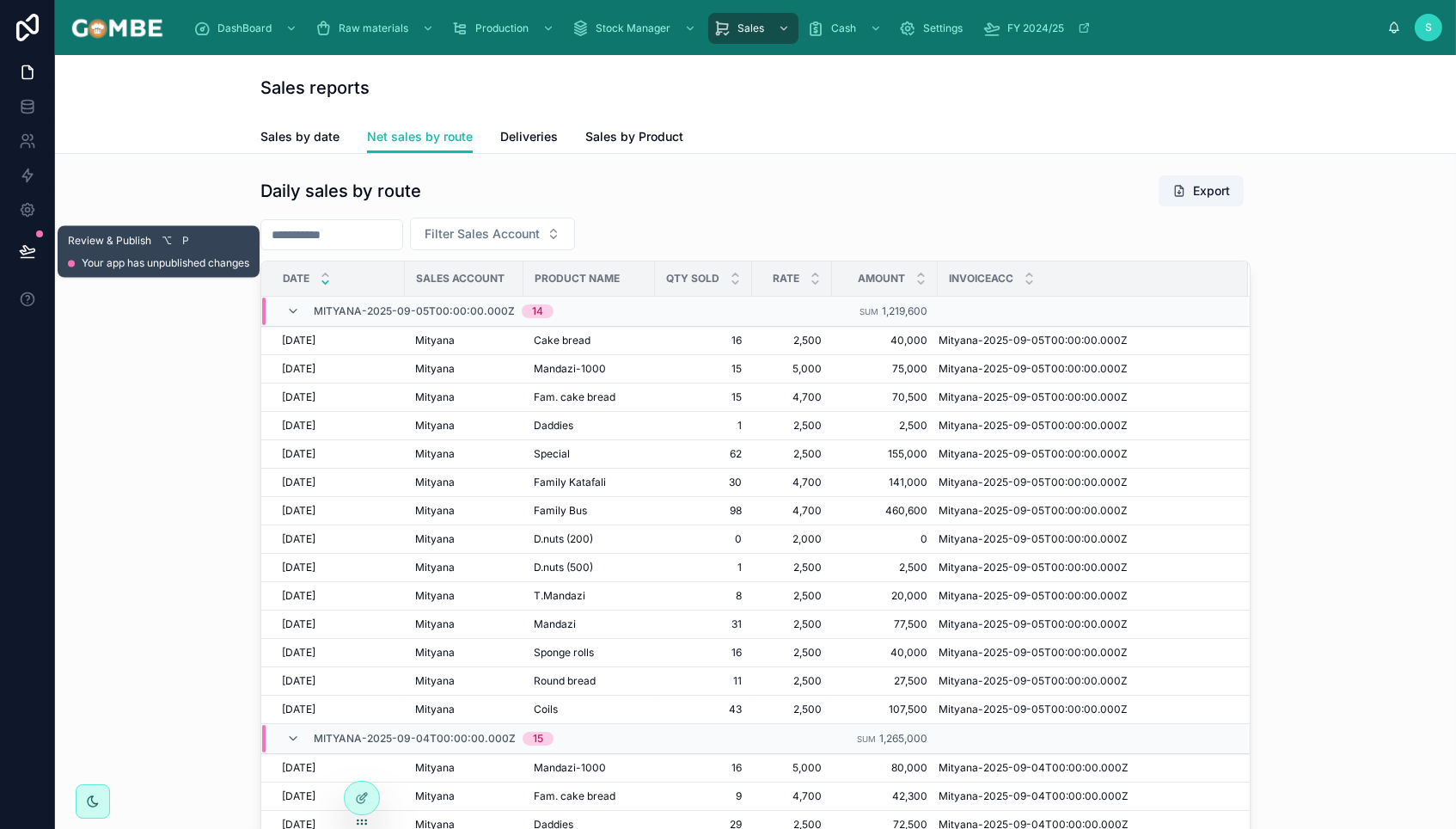
click at [40, 245] on button at bounding box center [27, 251] width 38 height 48
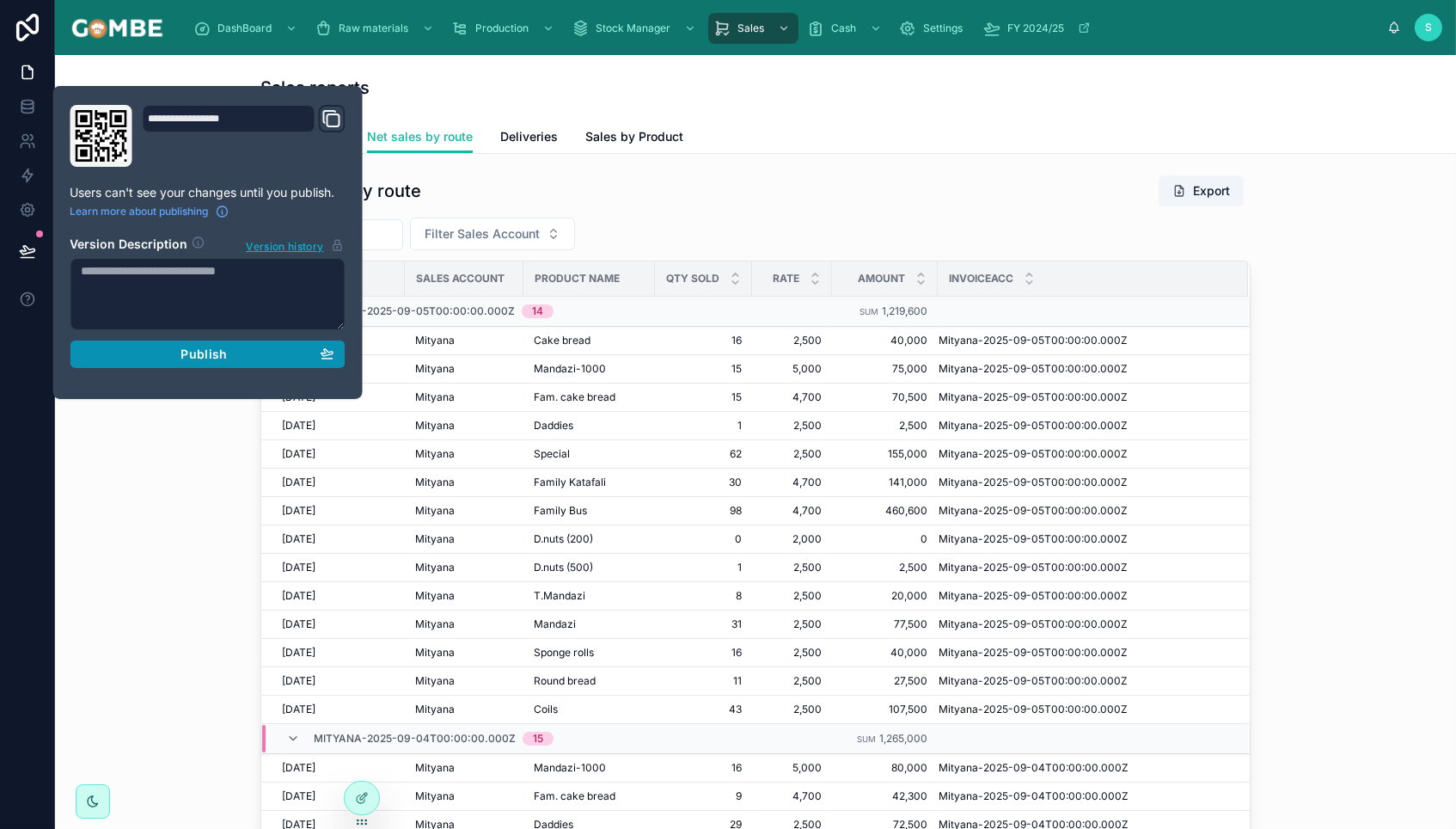
click at [177, 350] on div "Publish" at bounding box center [208, 354] width 253 height 16
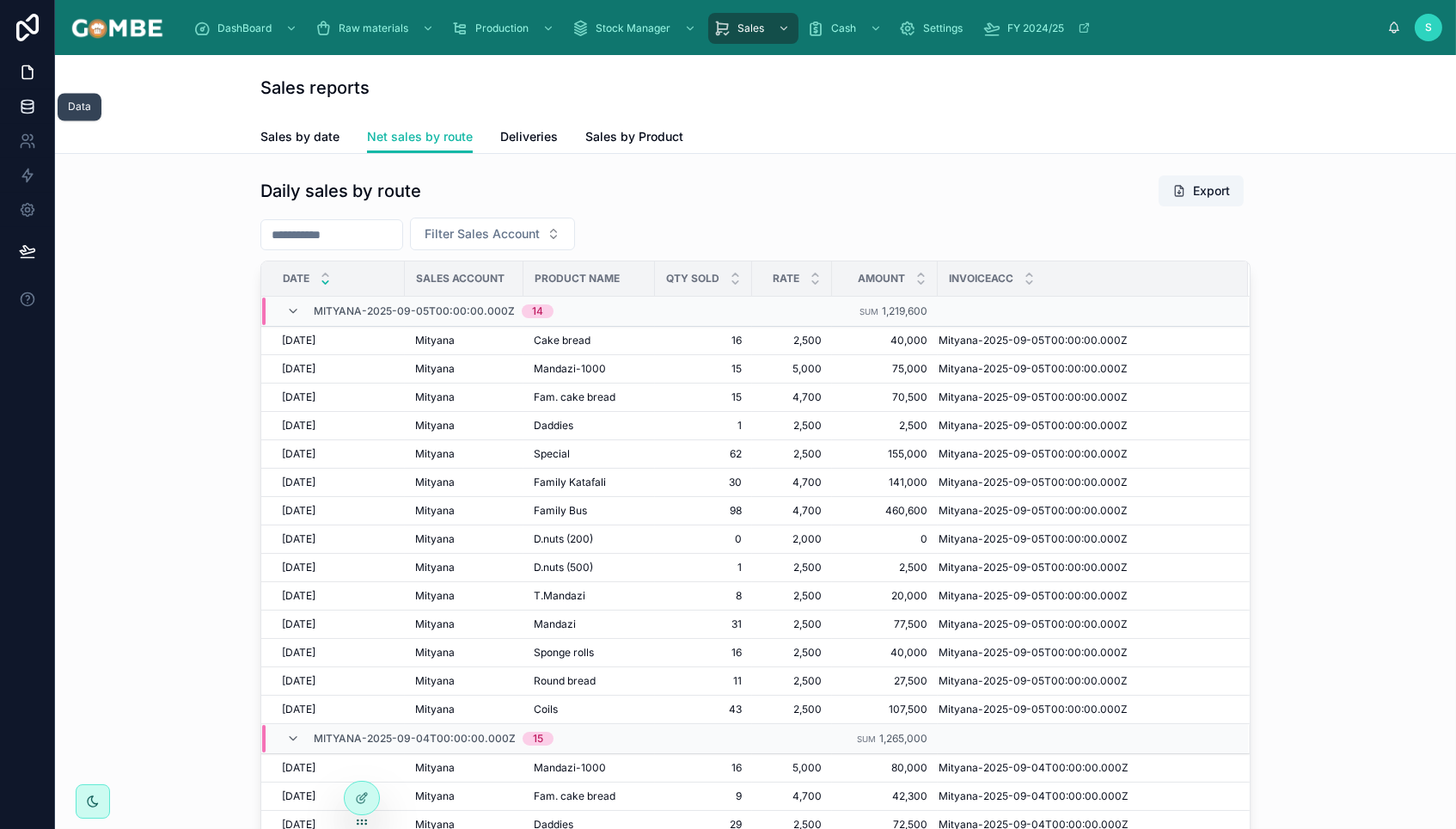
click at [29, 105] on icon at bounding box center [27, 106] width 18 height 18
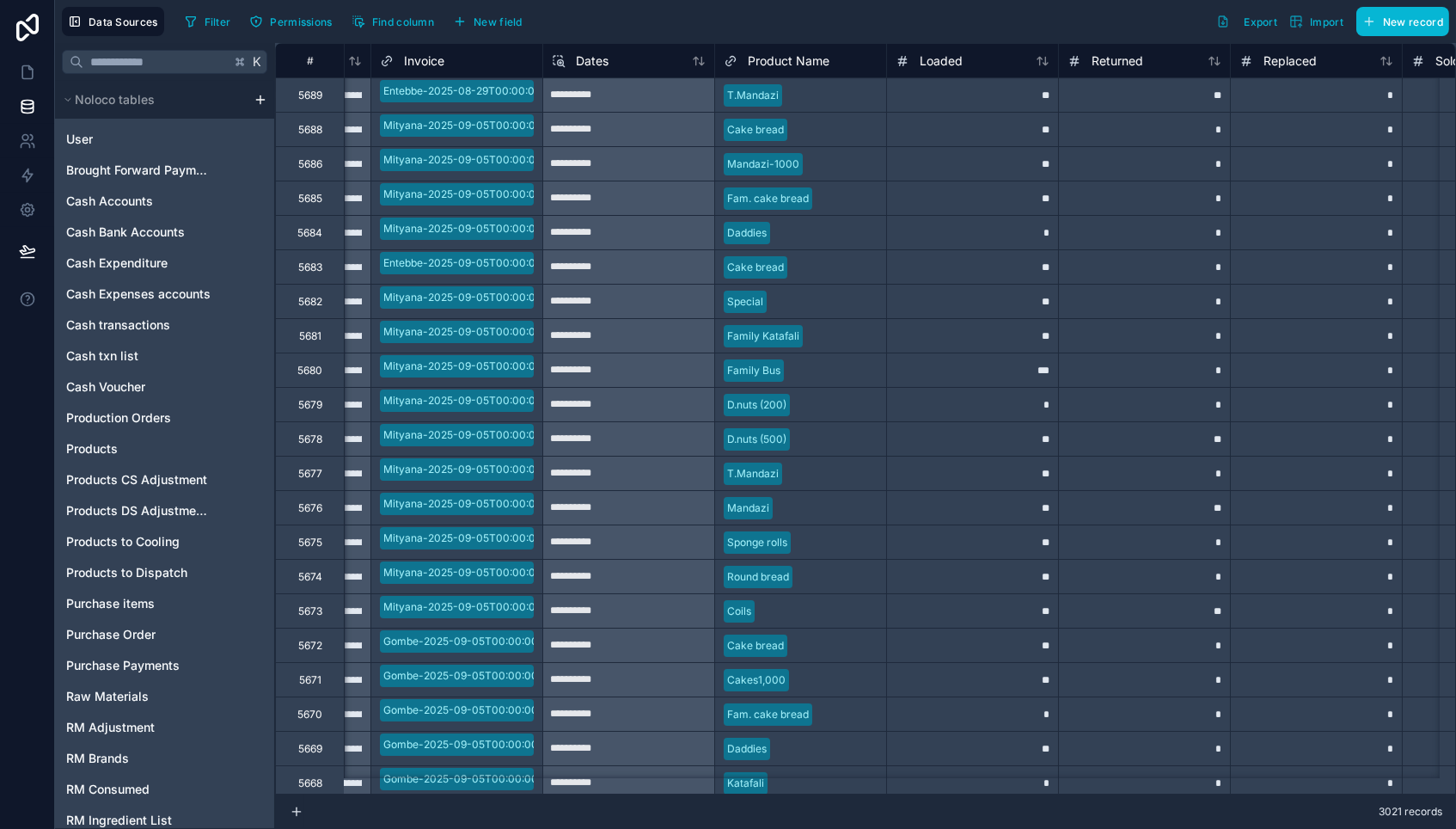
scroll to position [0, 159]
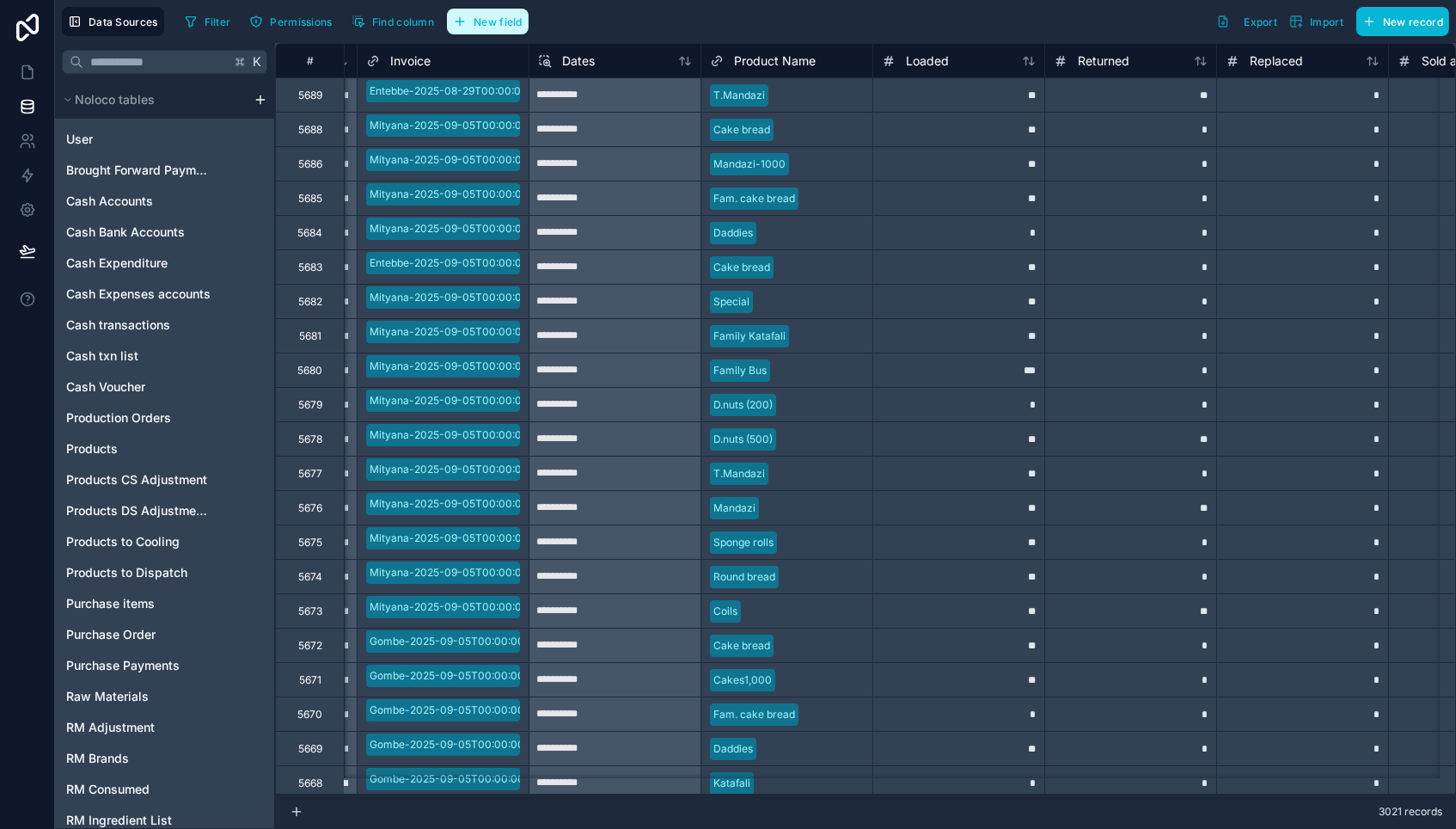
click at [473, 21] on button "New field" at bounding box center [488, 21] width 82 height 25
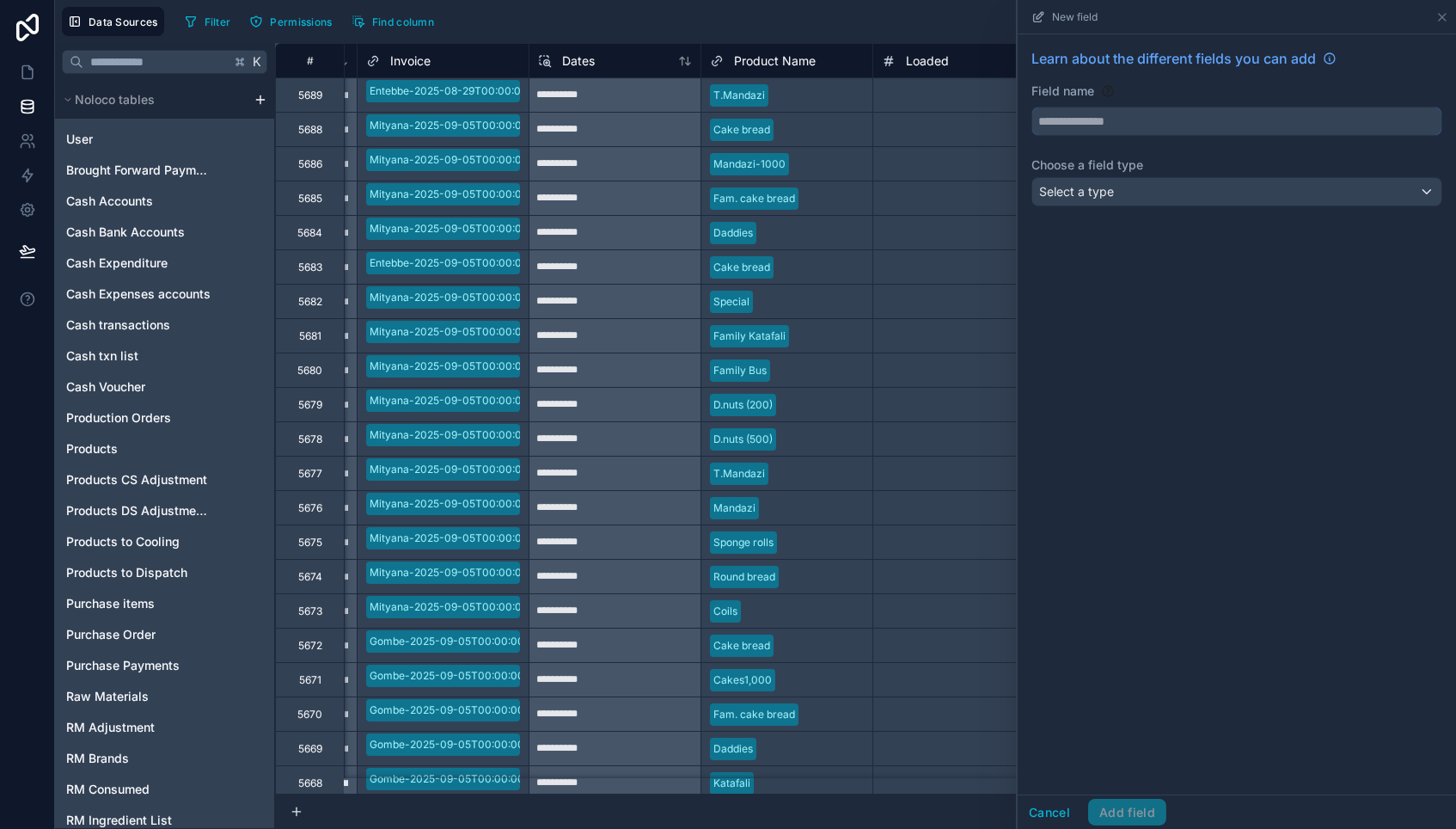
click at [1084, 117] on input "text" at bounding box center [1236, 121] width 409 height 27
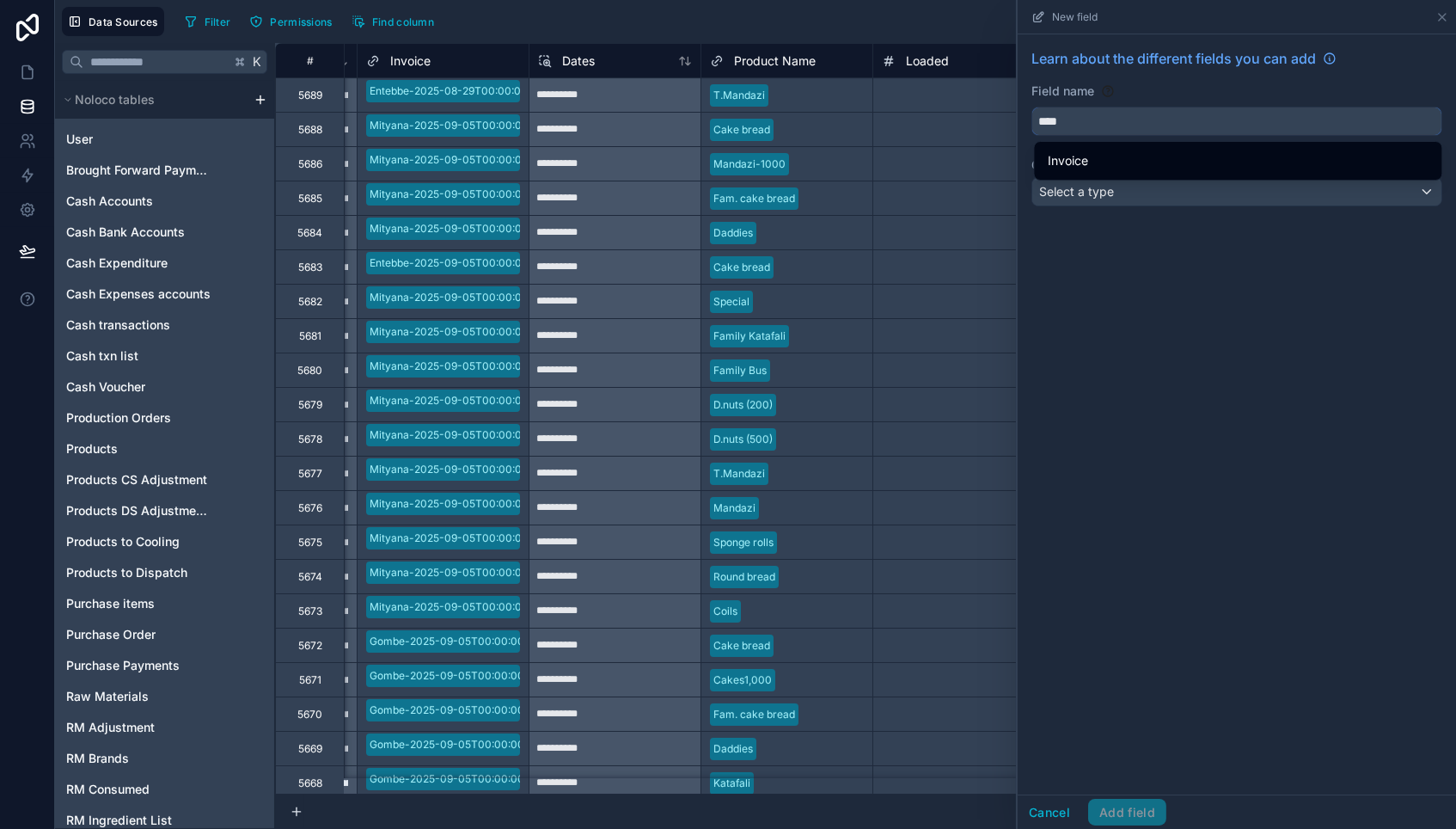
click at [1236, 120] on button "***" at bounding box center [1236, 121] width 411 height 29
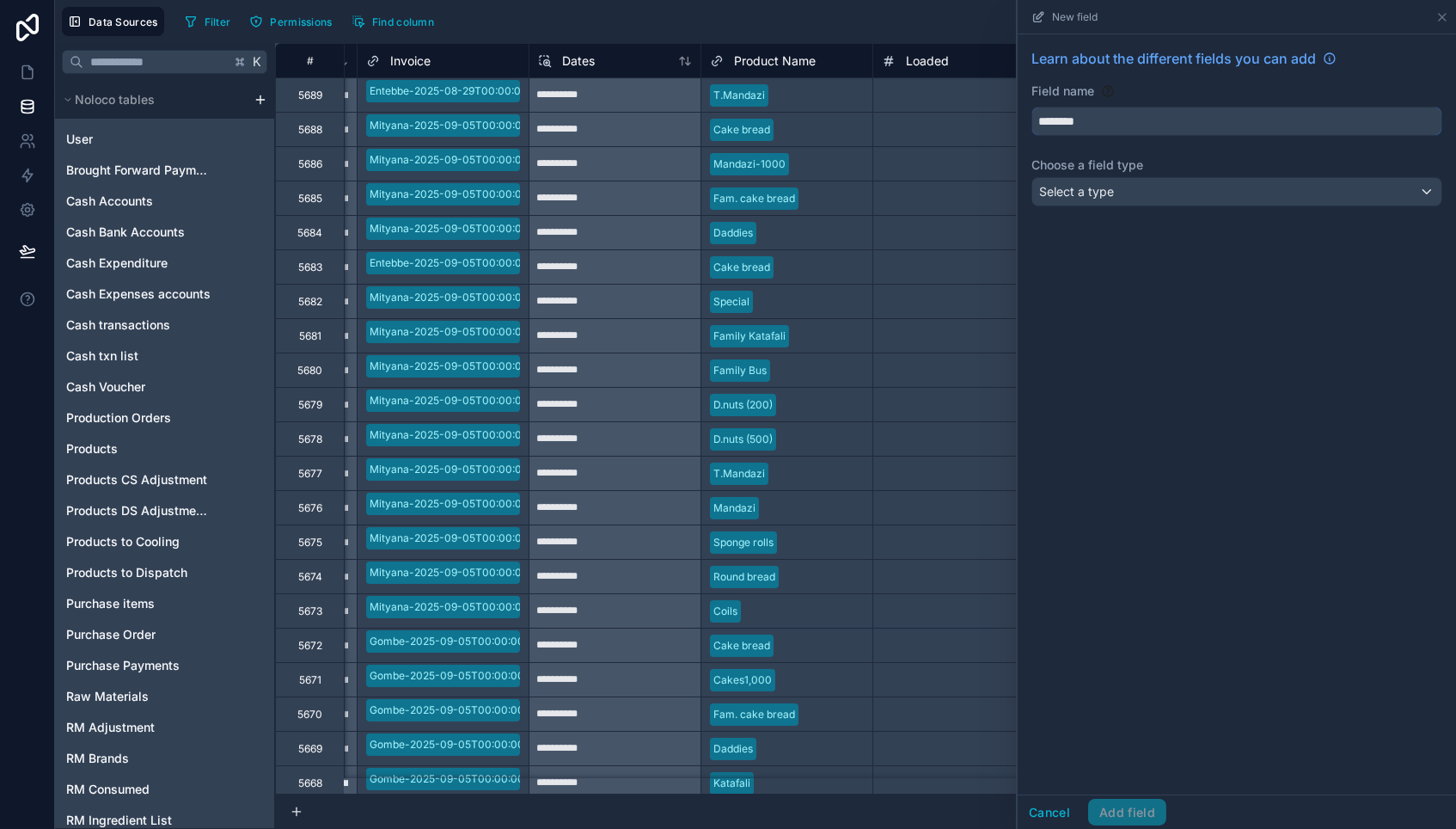
type input "********"
click at [1149, 191] on div "Select a type" at bounding box center [1236, 191] width 409 height 27
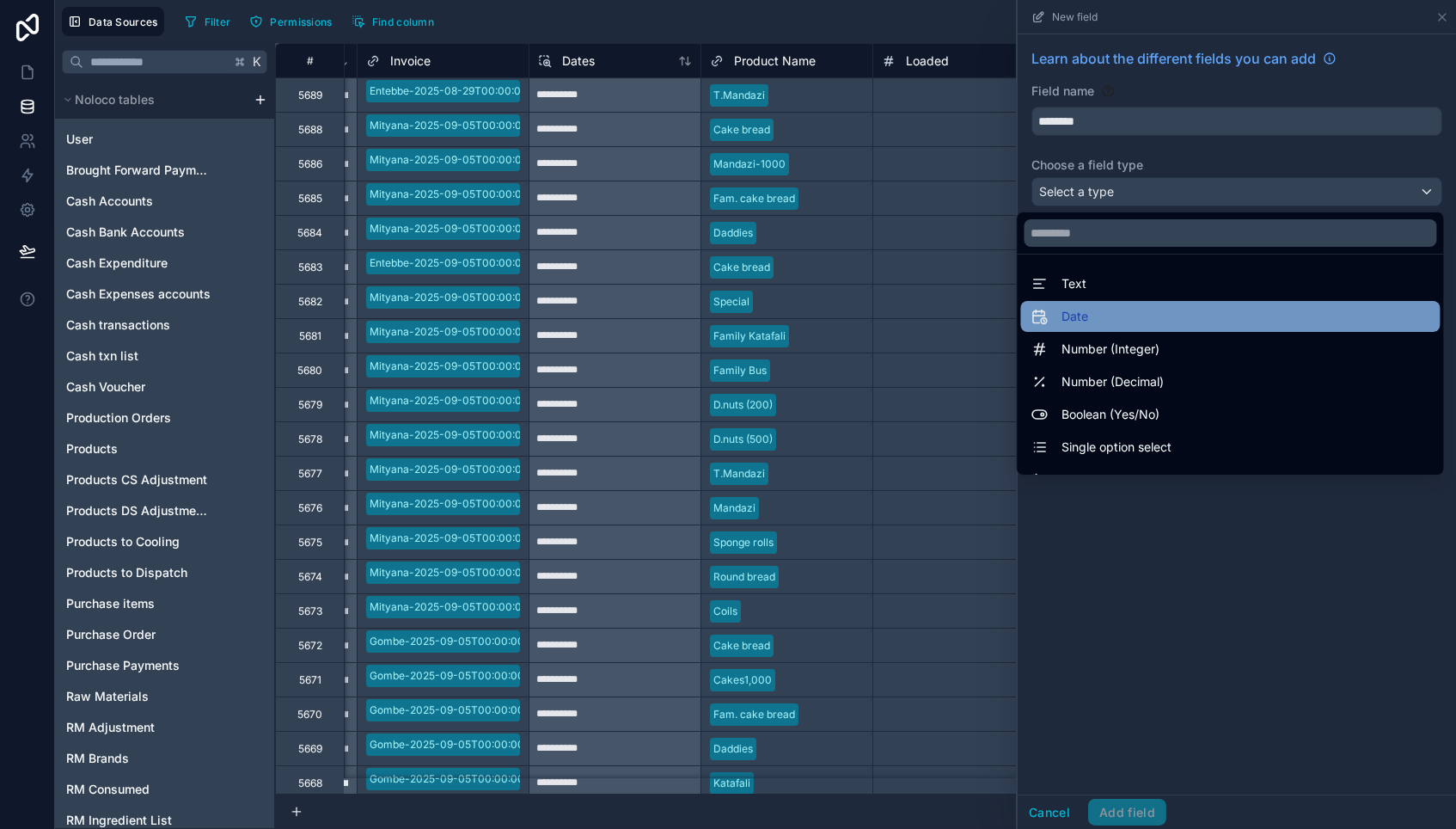
click at [1063, 328] on div "Date" at bounding box center [1231, 316] width 420 height 31
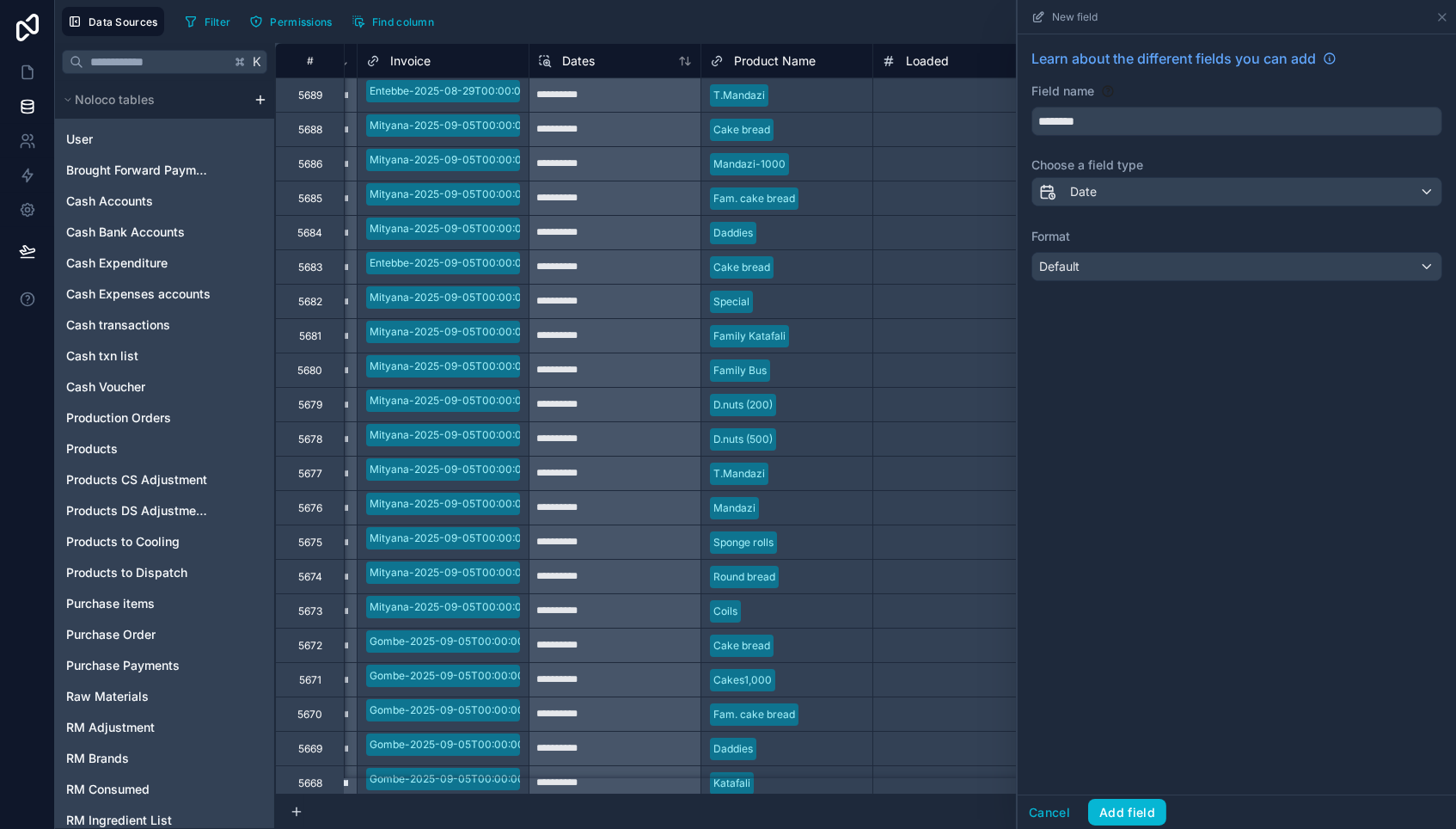
click at [1084, 266] on div "Default" at bounding box center [1236, 267] width 409 height 27
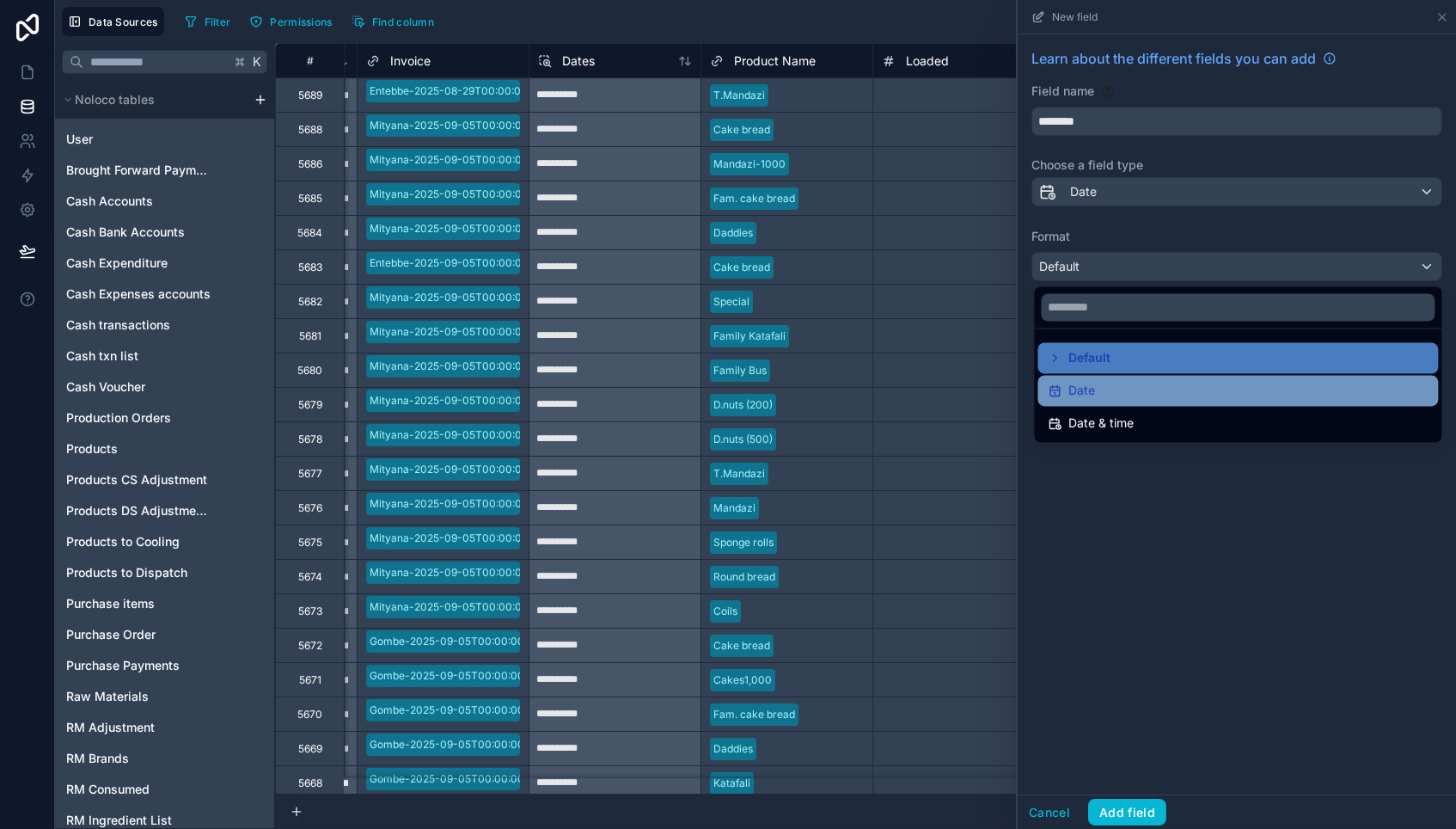
click at [1082, 396] on span "Date" at bounding box center [1082, 391] width 26 height 21
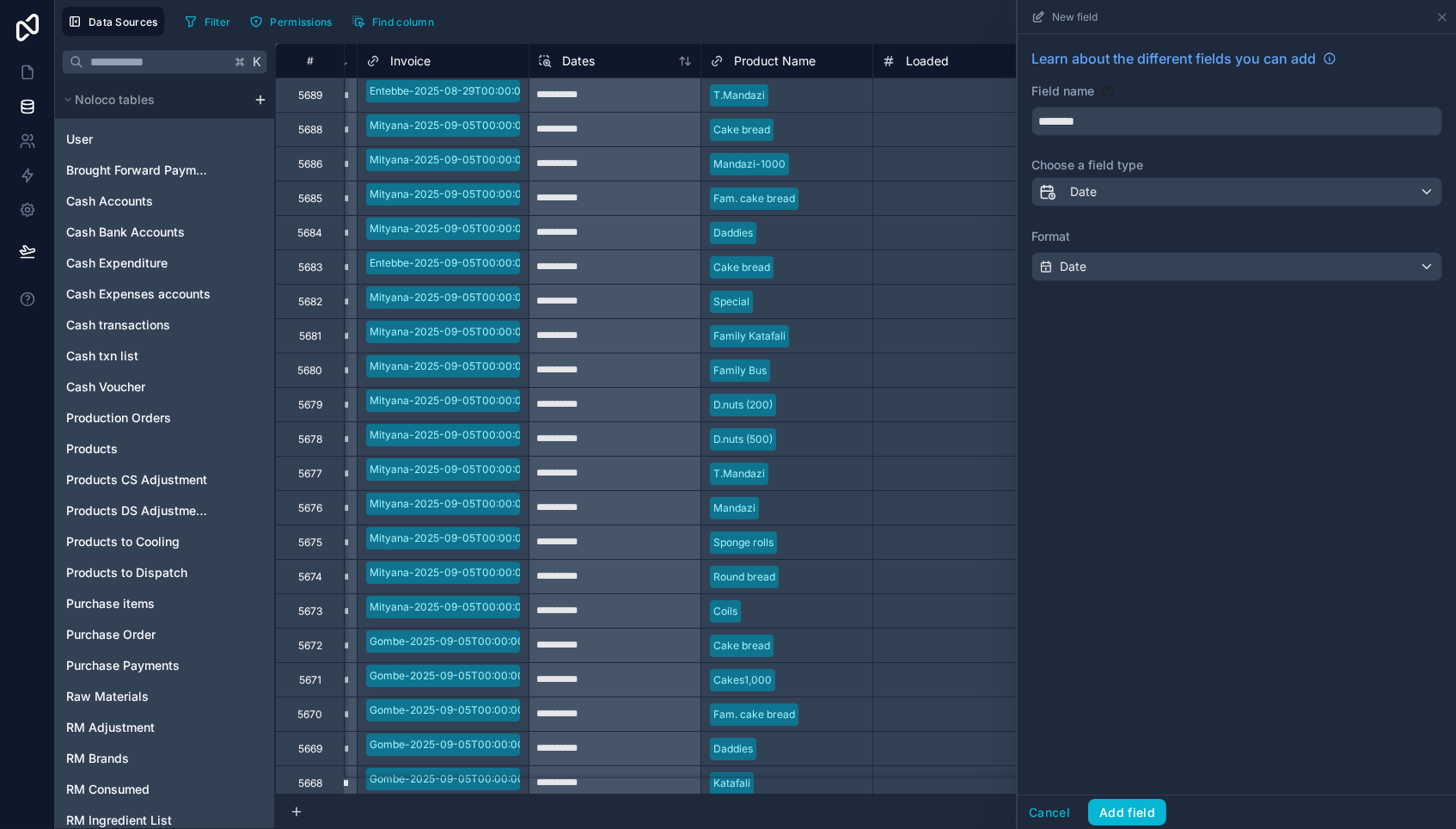
click at [1101, 512] on div "Learn about the different fields you can add Field name ******** Choose a field…" at bounding box center [1236, 414] width 438 height 761
click at [1120, 812] on button "Add field" at bounding box center [1127, 812] width 78 height 27
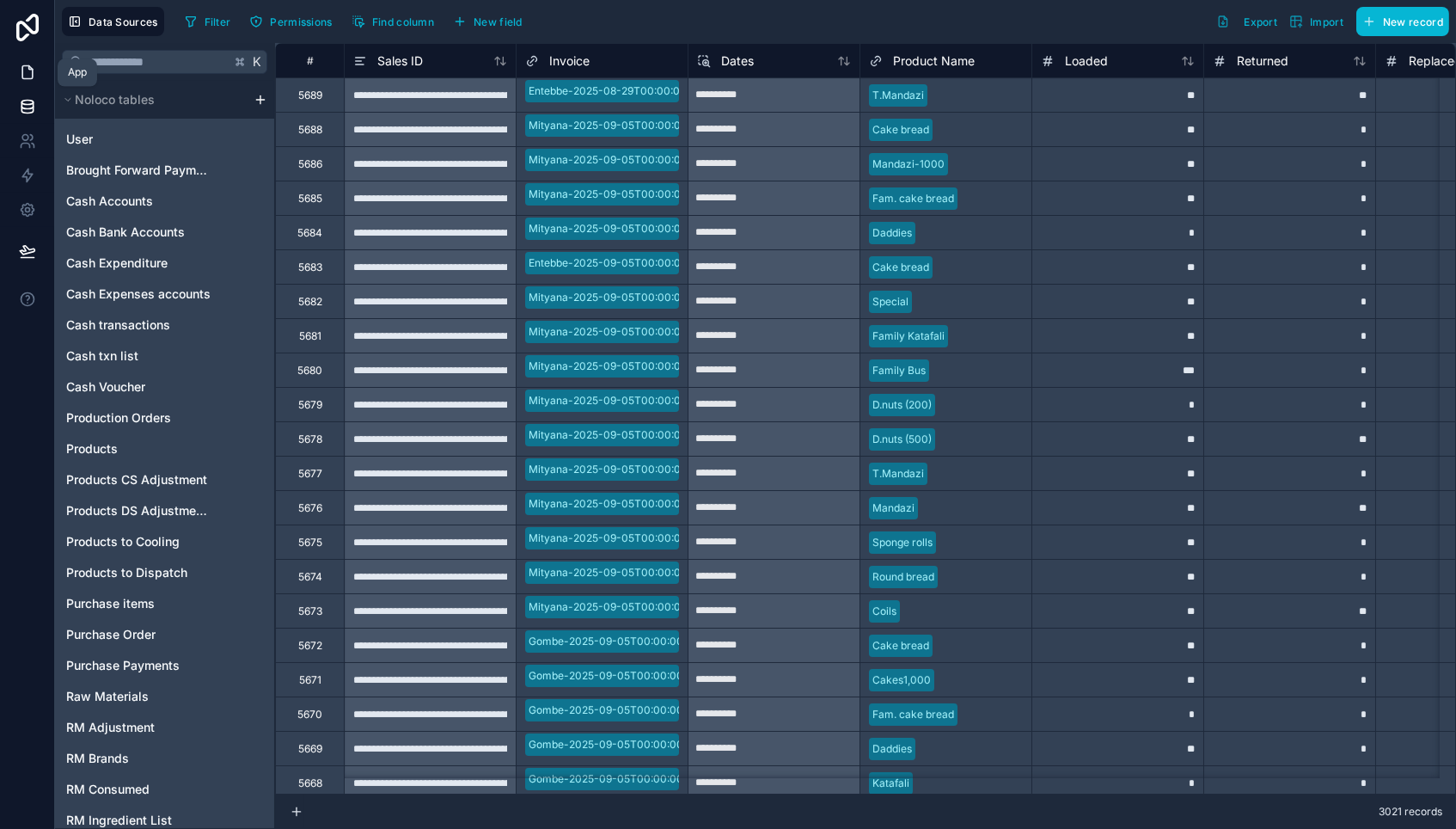
click at [26, 72] on icon at bounding box center [27, 72] width 18 height 18
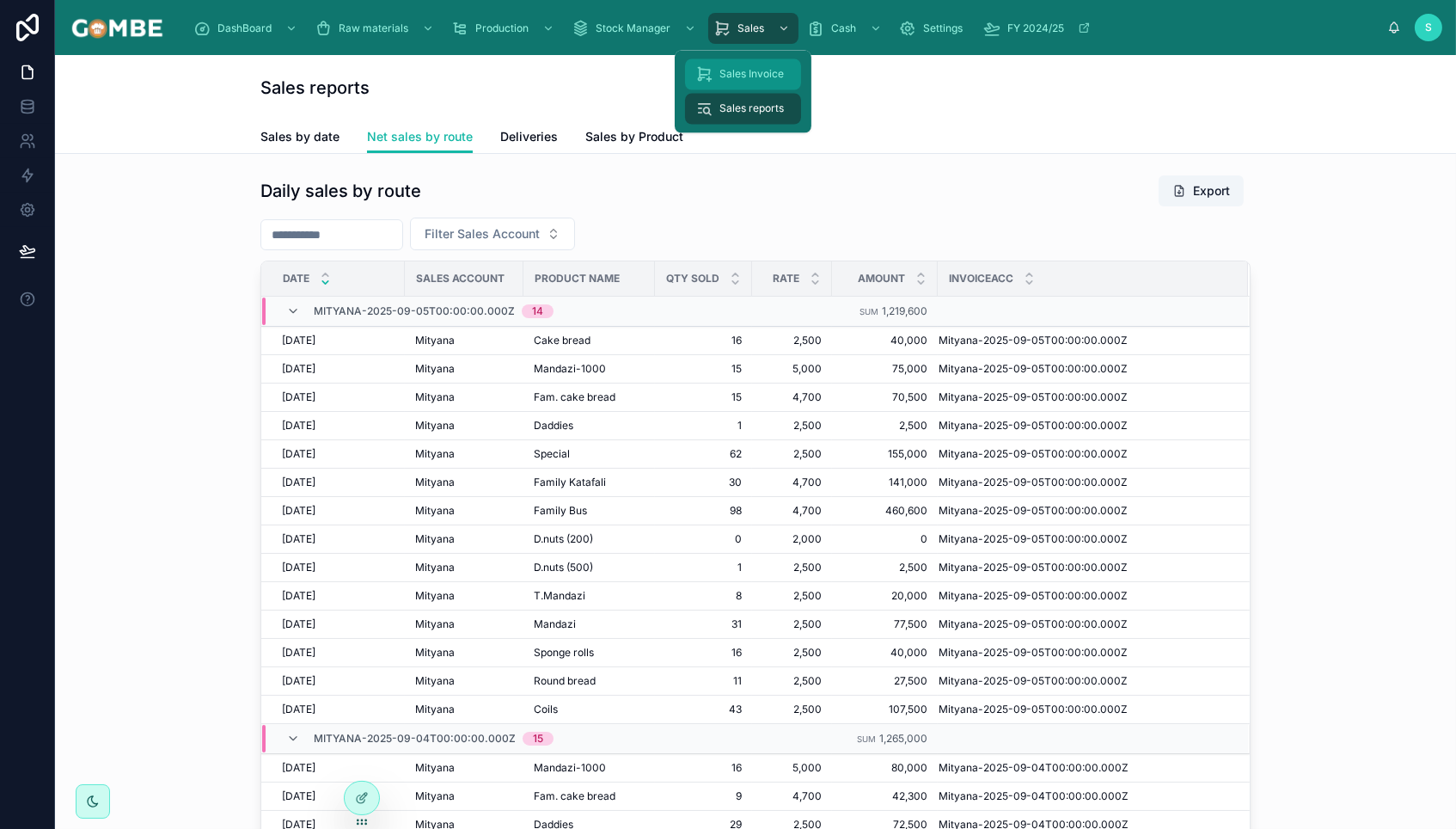
click at [728, 72] on span "Sales Invoice" at bounding box center [751, 75] width 64 height 14
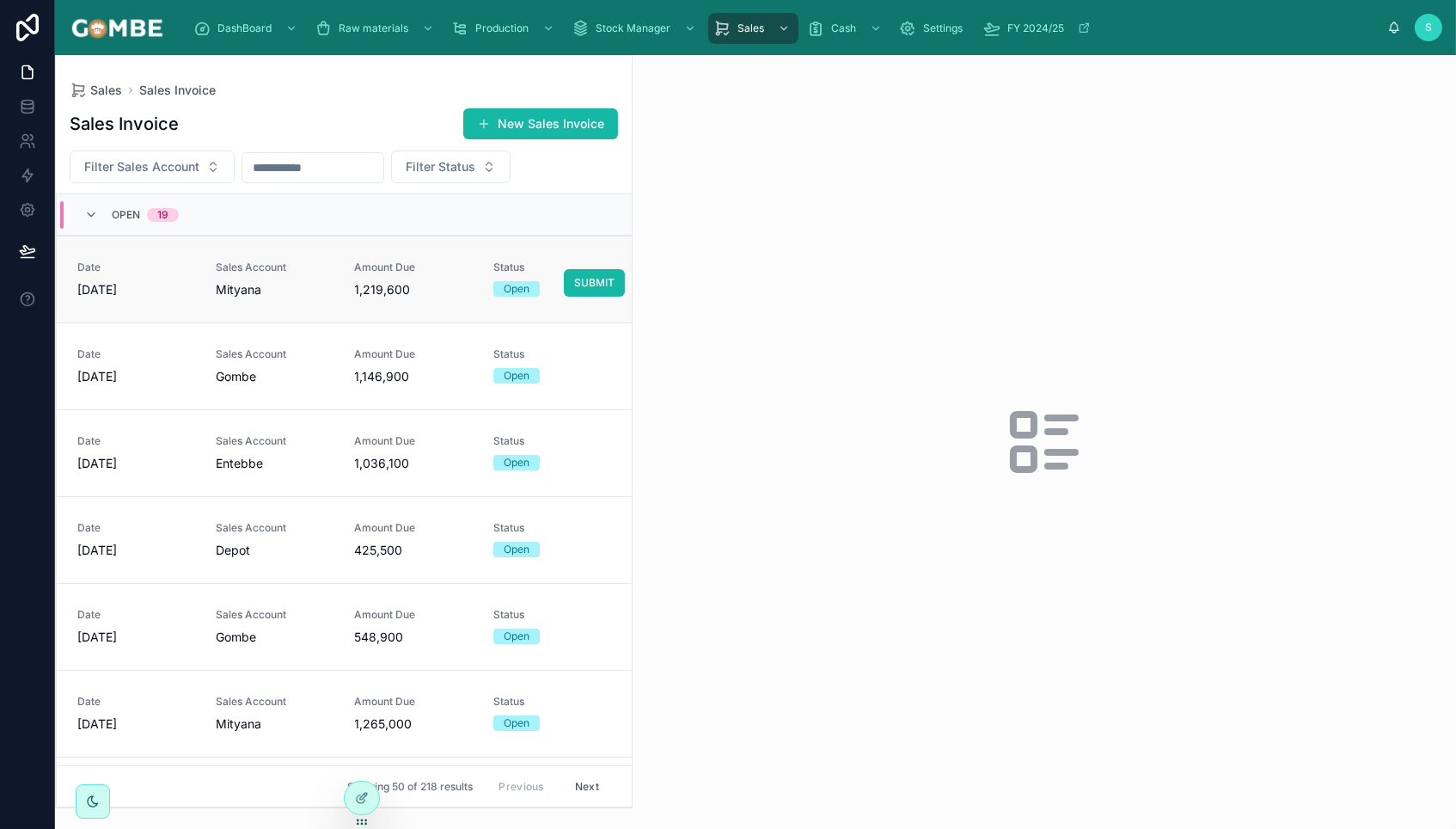
click at [294, 281] on div "Mityana" at bounding box center [274, 290] width 118 height 18
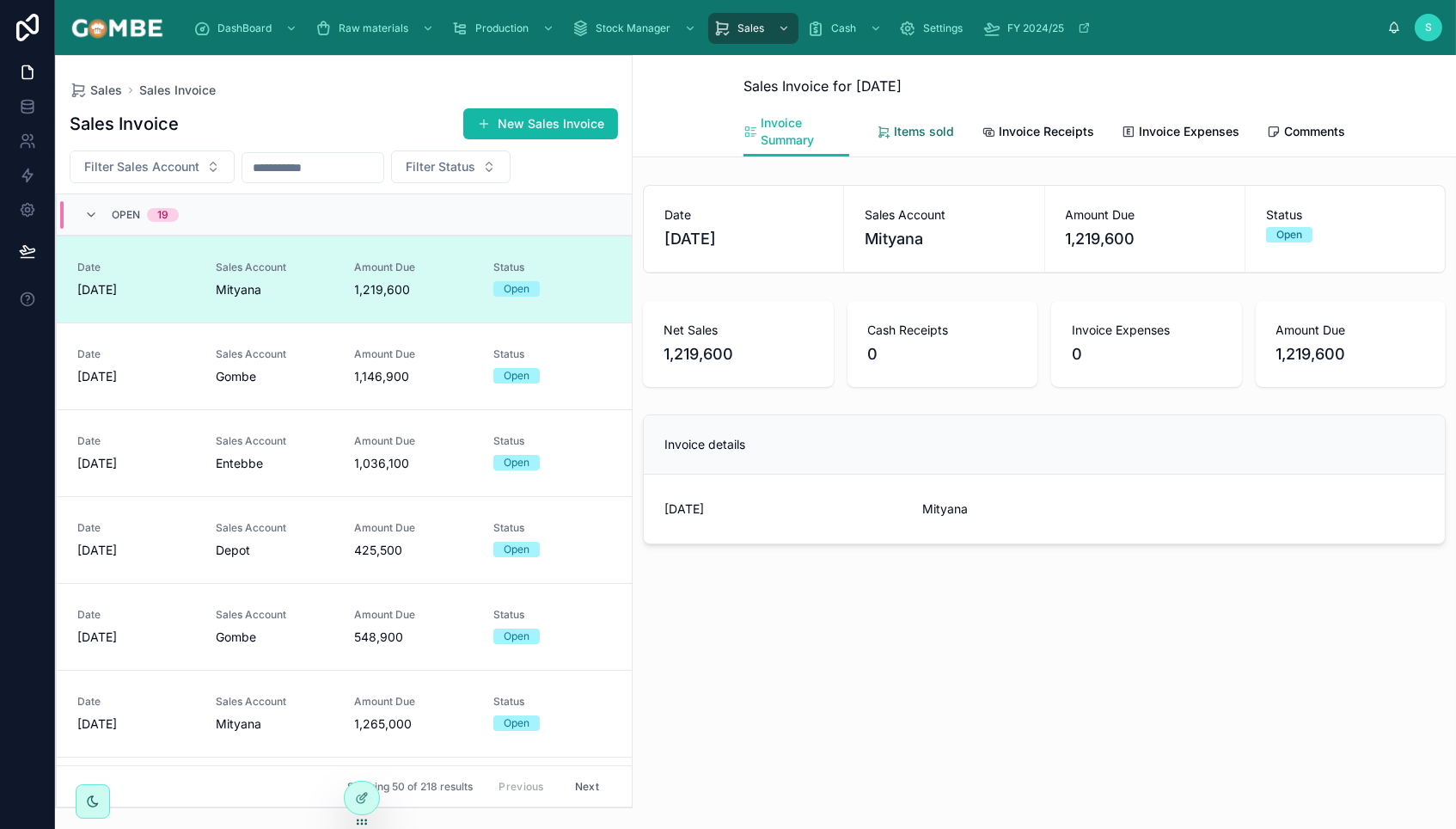
click at [906, 134] on span "Items sold" at bounding box center [924, 132] width 61 height 18
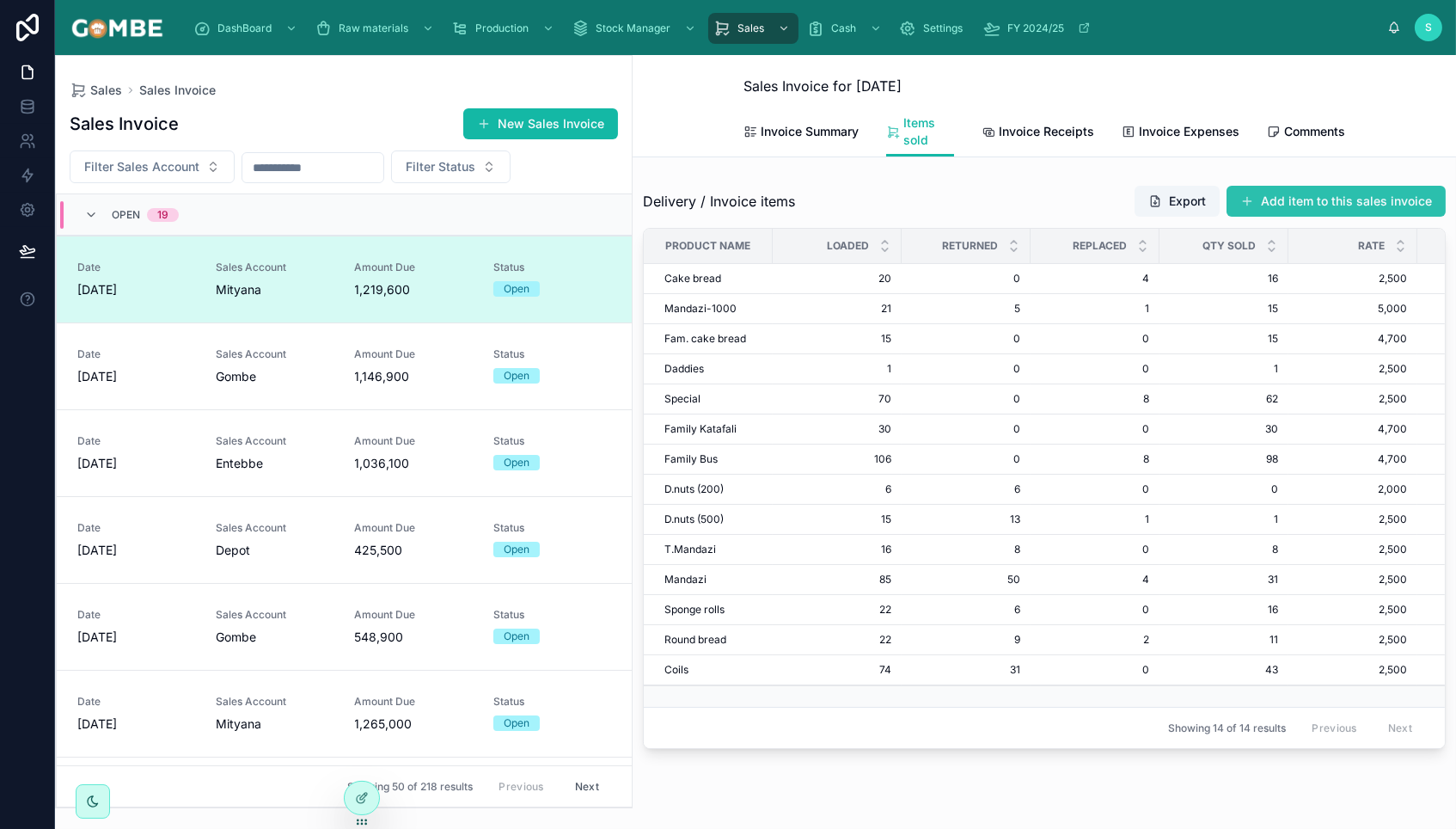
click at [1310, 198] on button "Add item to this sales invoice" at bounding box center [1336, 201] width 220 height 31
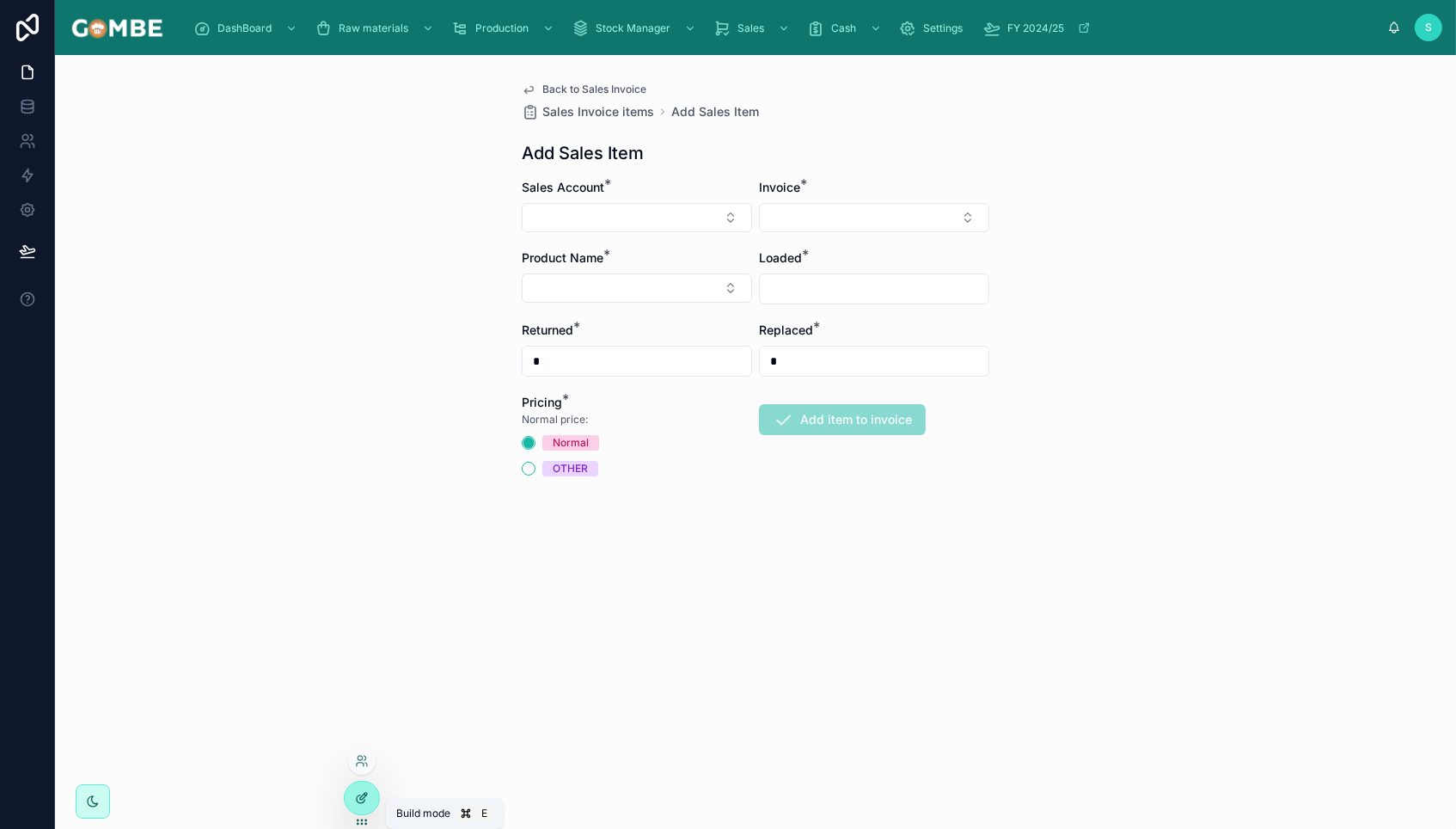
click at [360, 796] on icon at bounding box center [362, 798] width 14 height 14
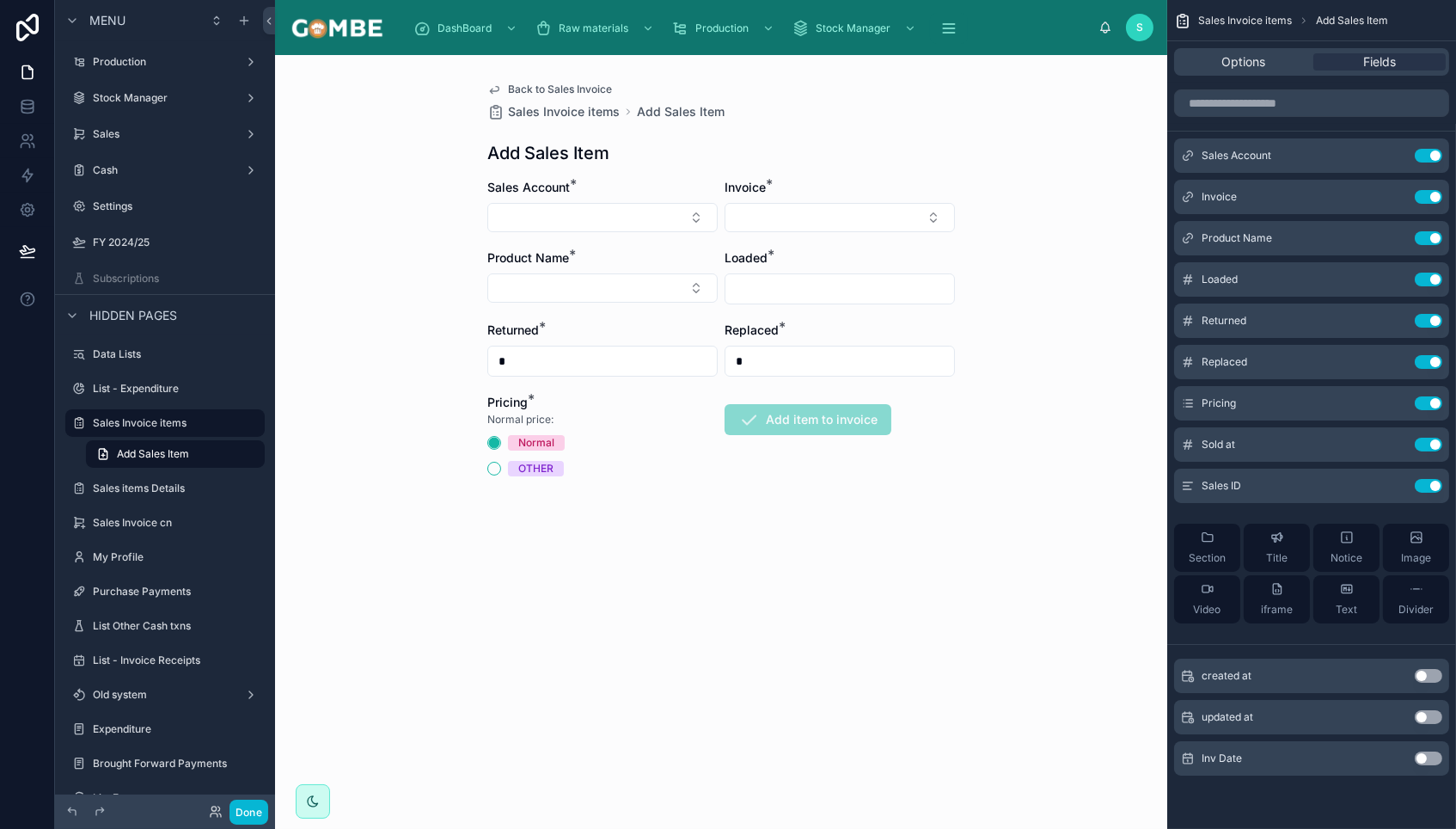
click at [1430, 755] on button "Use setting" at bounding box center [1429, 759] width 27 height 14
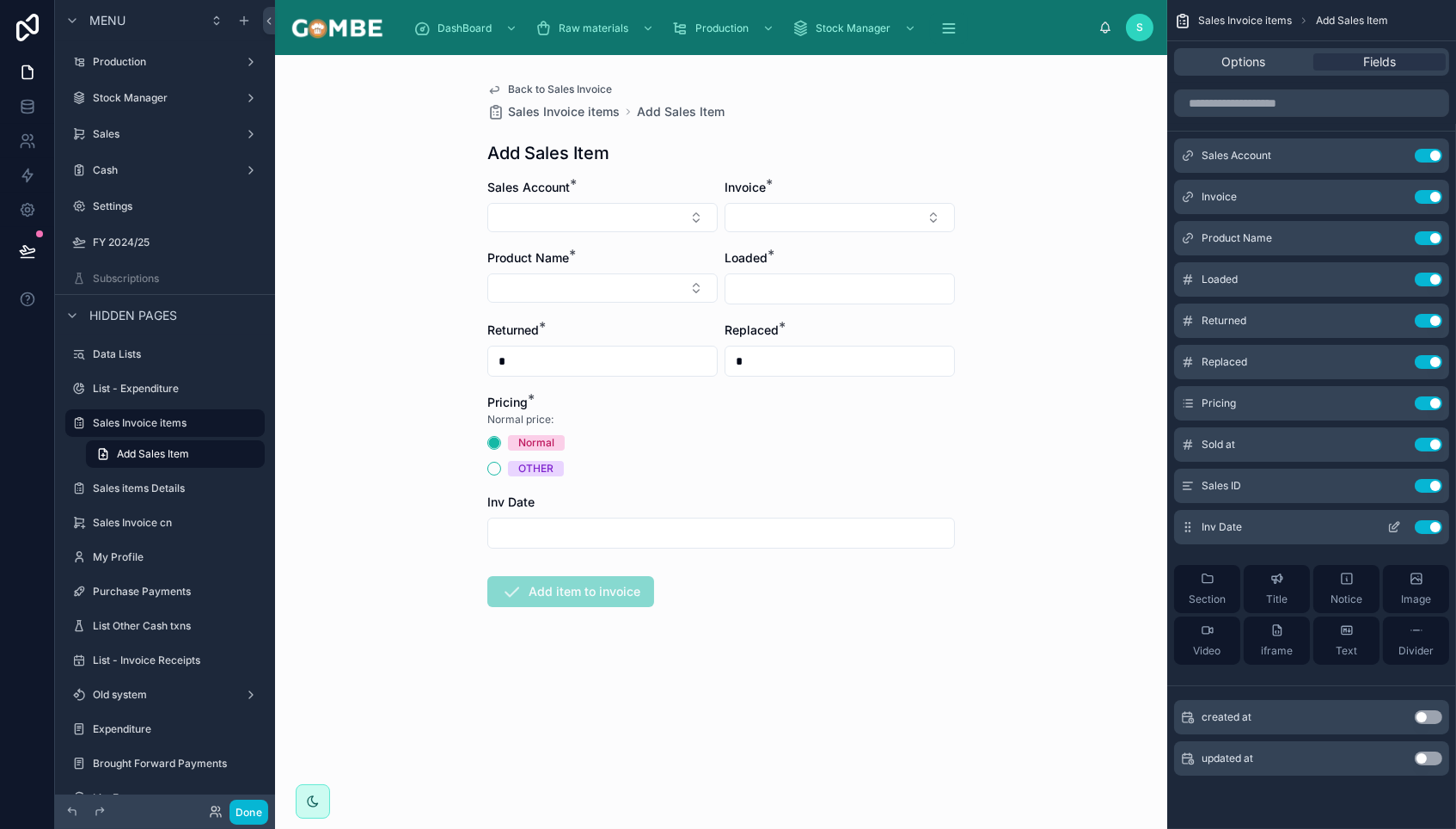
click at [1394, 525] on icon "scrollable content" at bounding box center [1395, 525] width 7 height 7
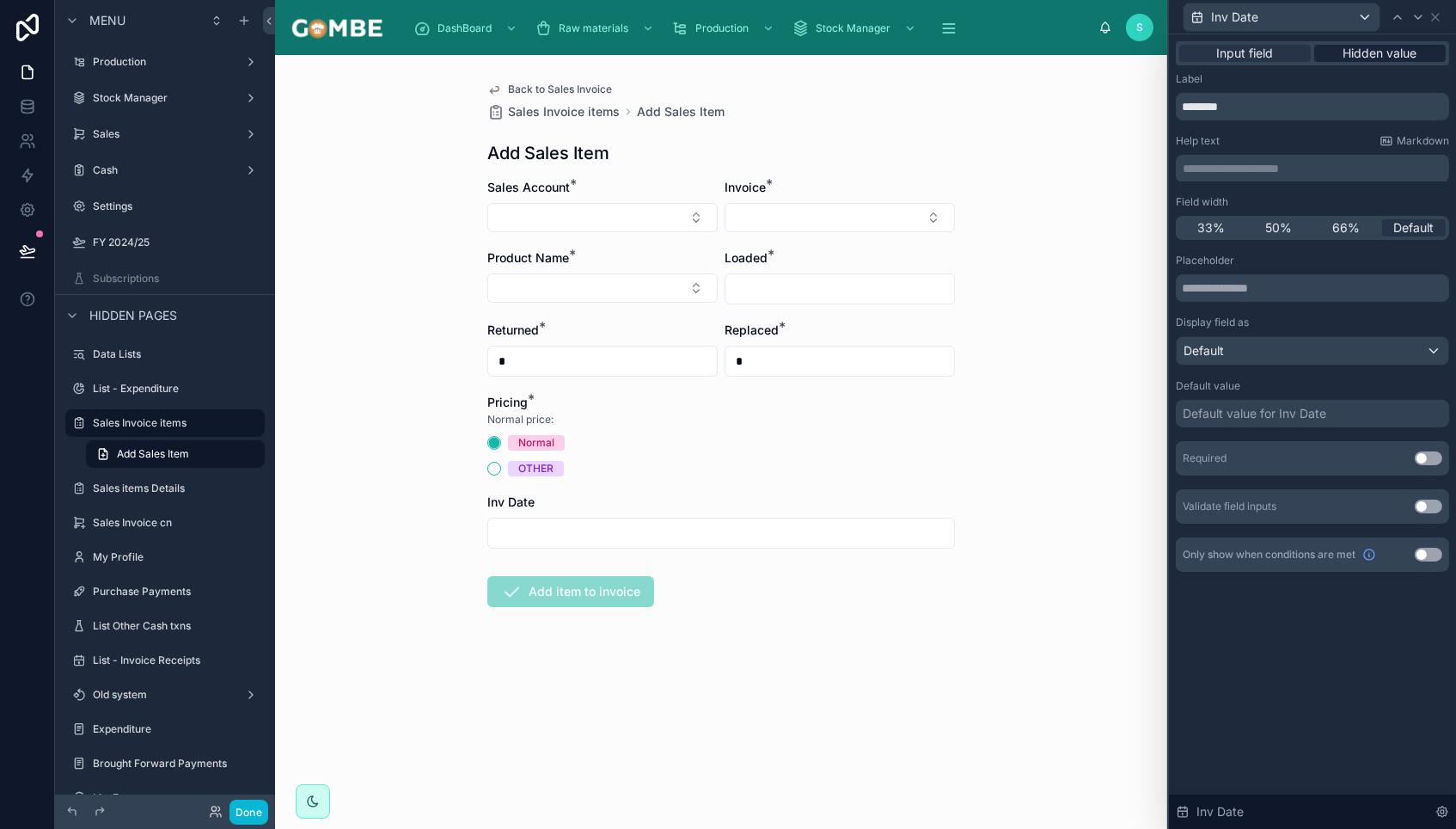
click at [1360, 50] on span "Hidden value" at bounding box center [1381, 54] width 74 height 18
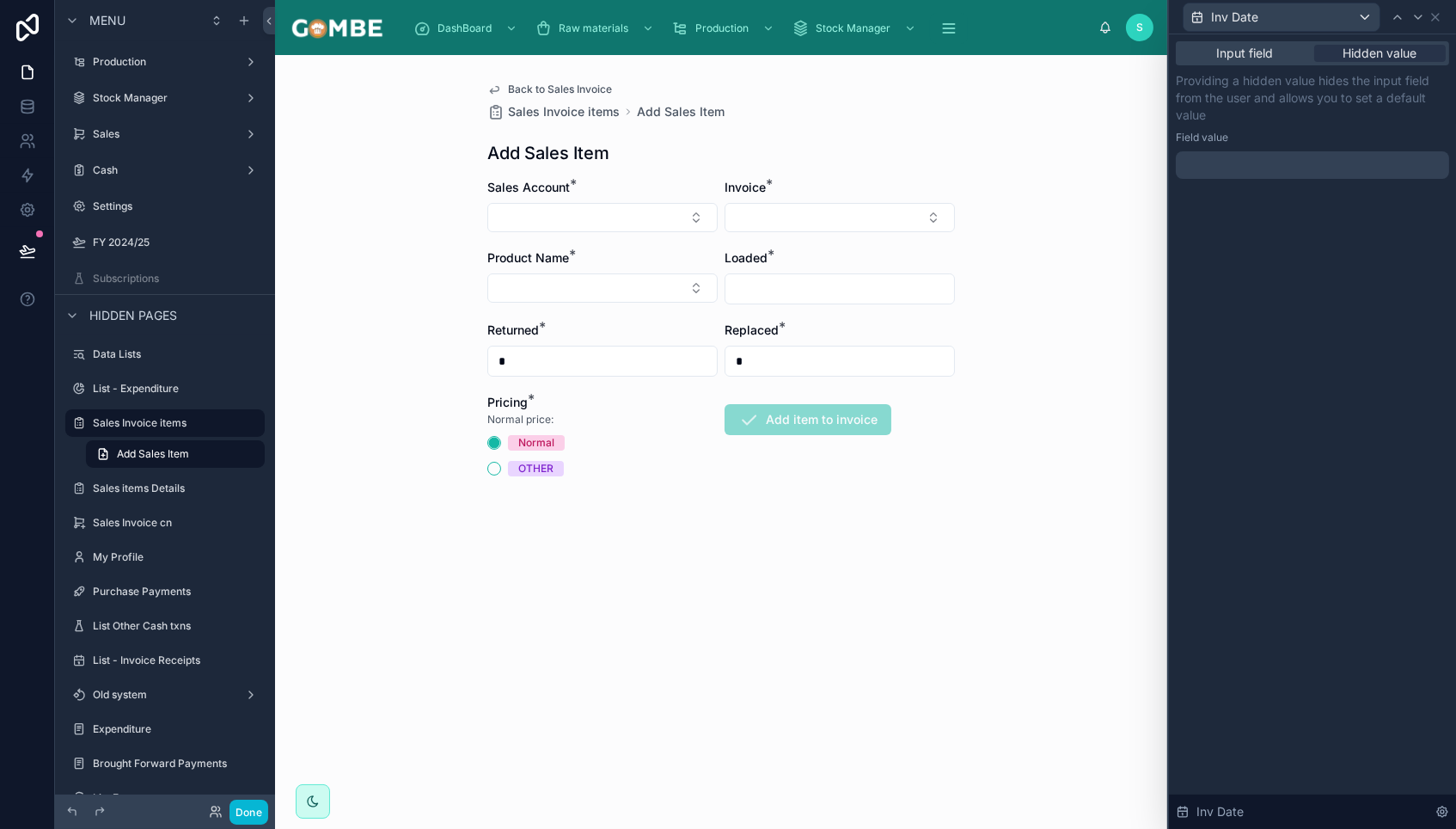
click at [1219, 161] on div at bounding box center [1313, 165] width 273 height 27
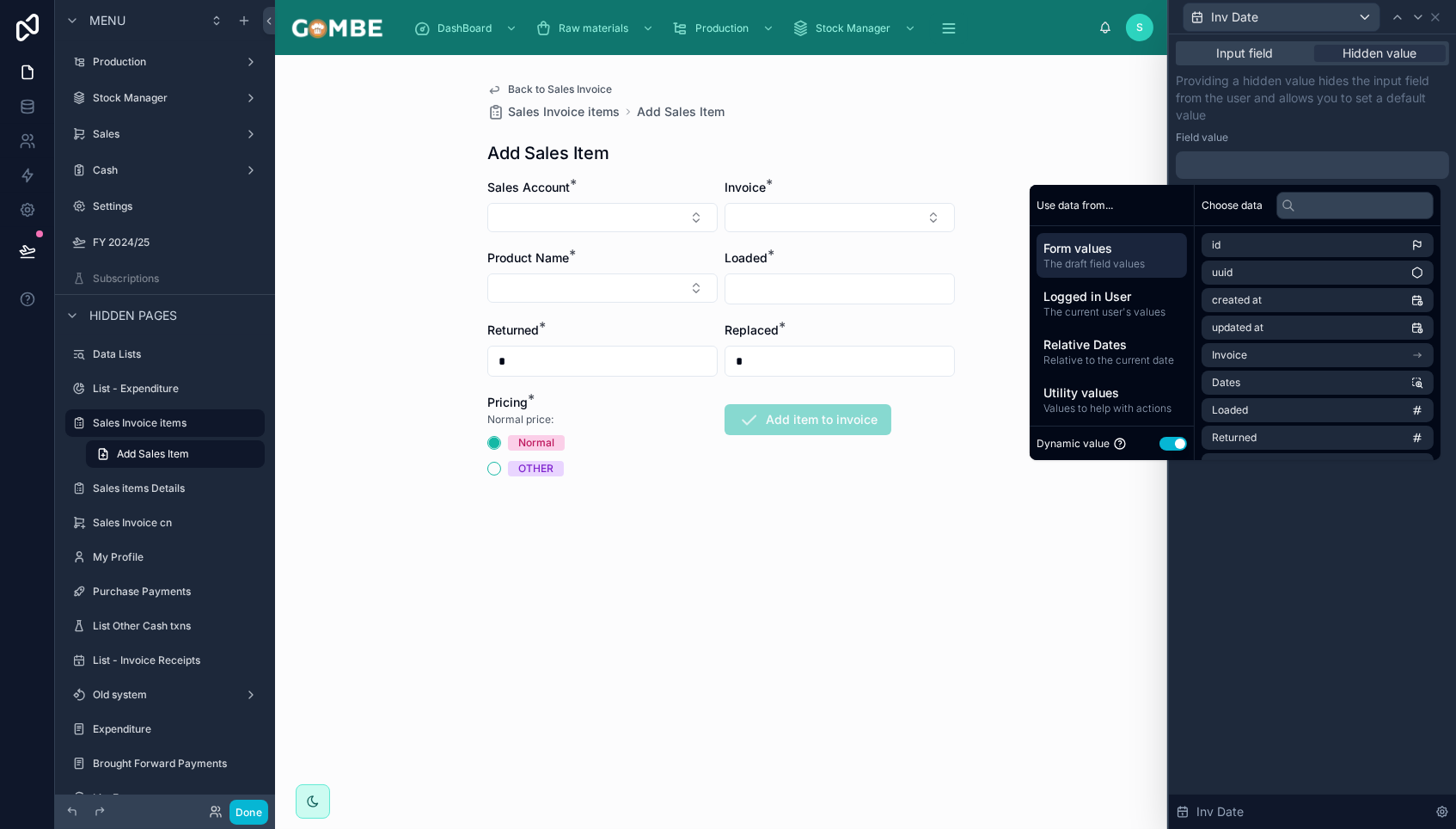
click at [1093, 249] on span "Form values" at bounding box center [1112, 249] width 137 height 18
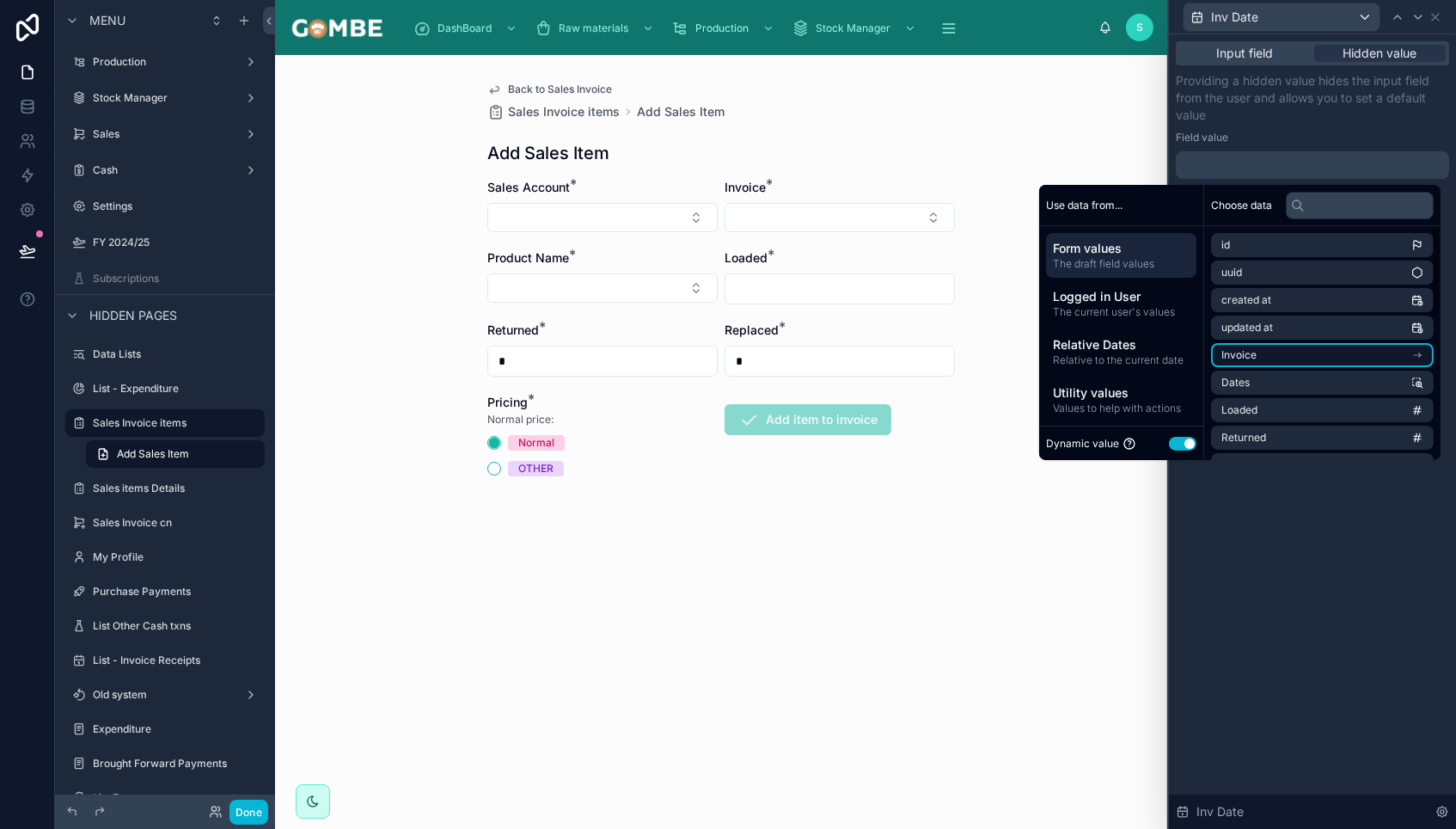
click at [1243, 354] on span "Invoice" at bounding box center [1239, 355] width 35 height 14
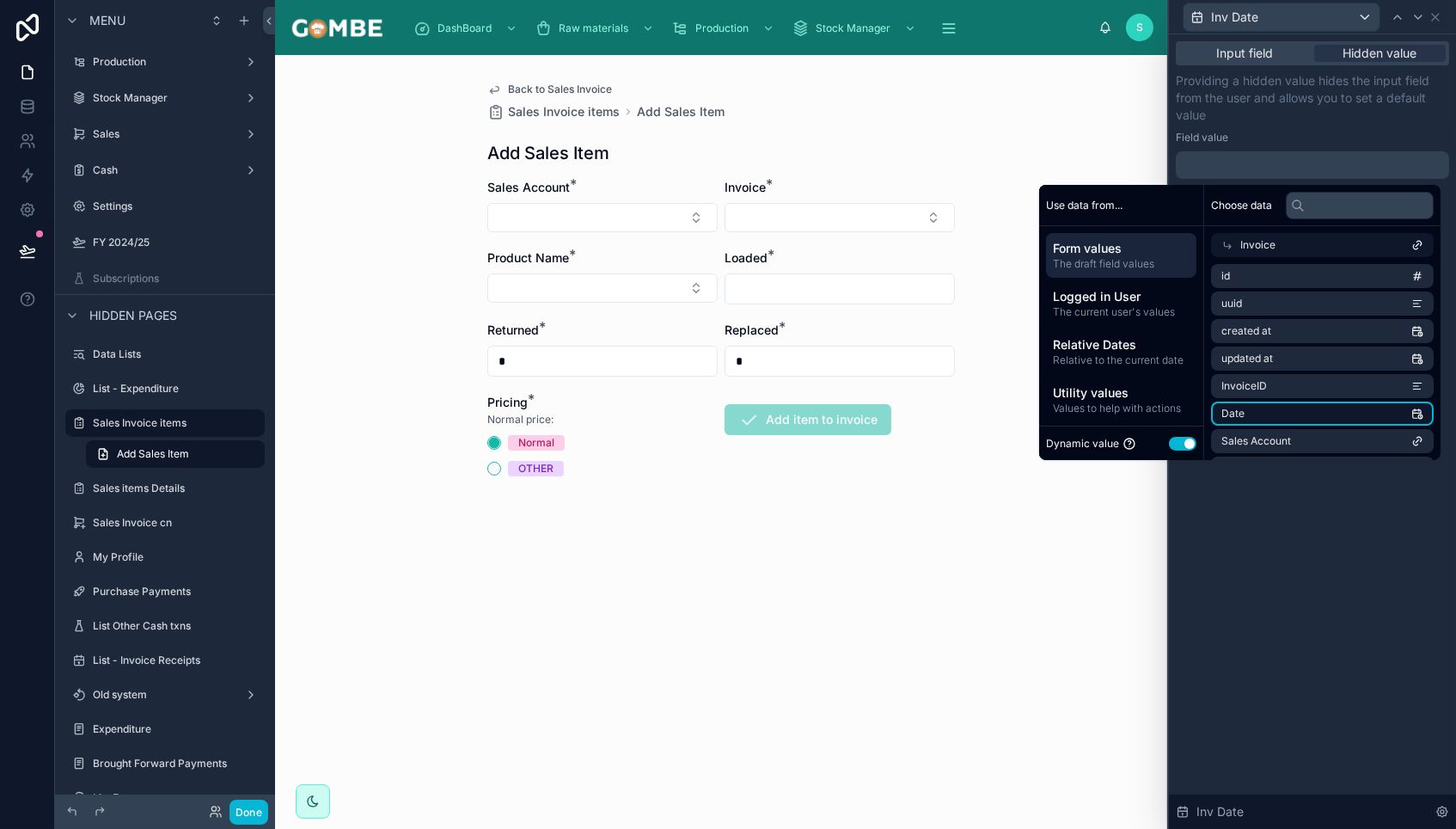
click at [1235, 409] on li "Date" at bounding box center [1322, 413] width 222 height 24
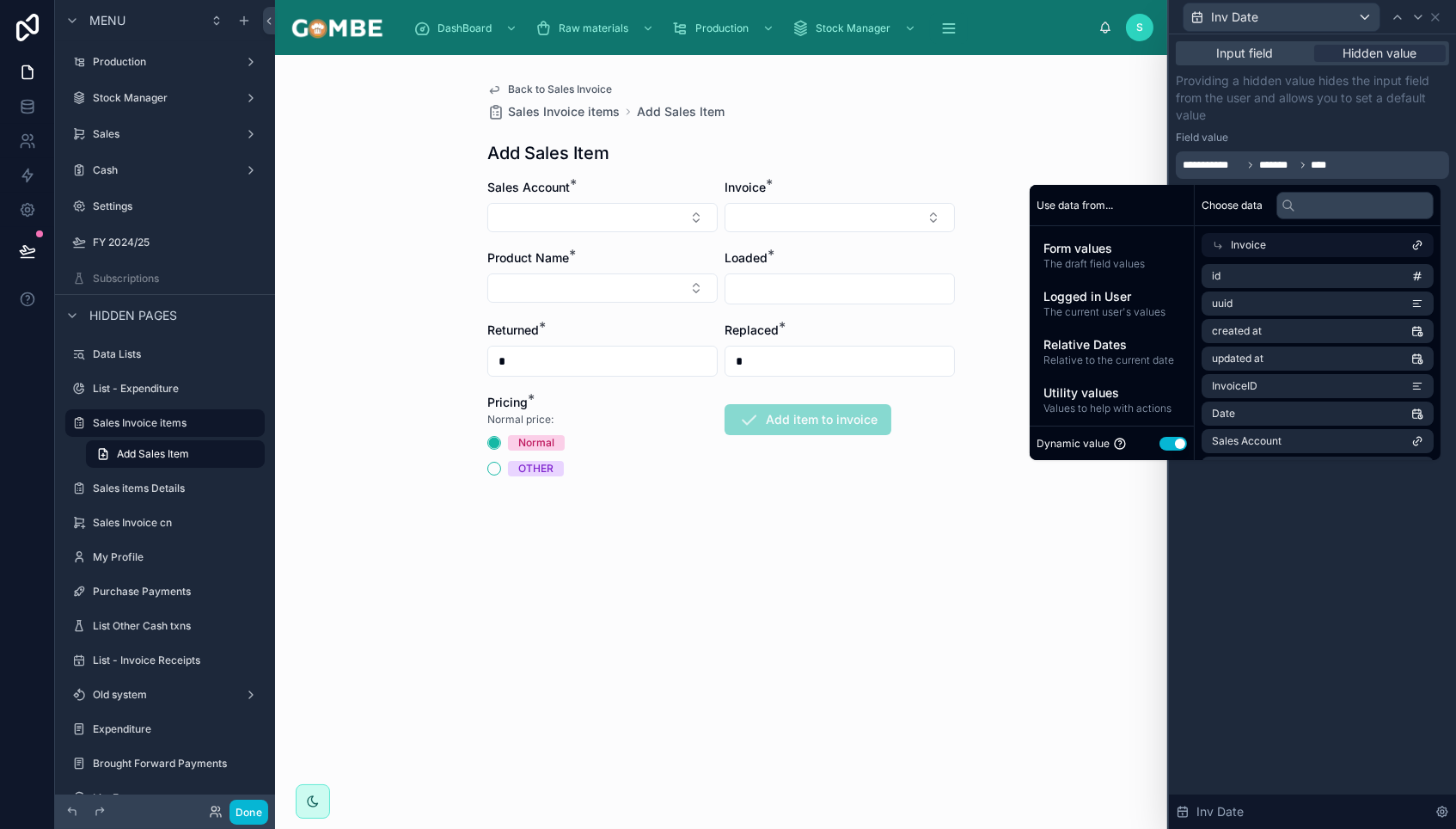
click at [1276, 548] on div "**********" at bounding box center [1313, 432] width 287 height 795
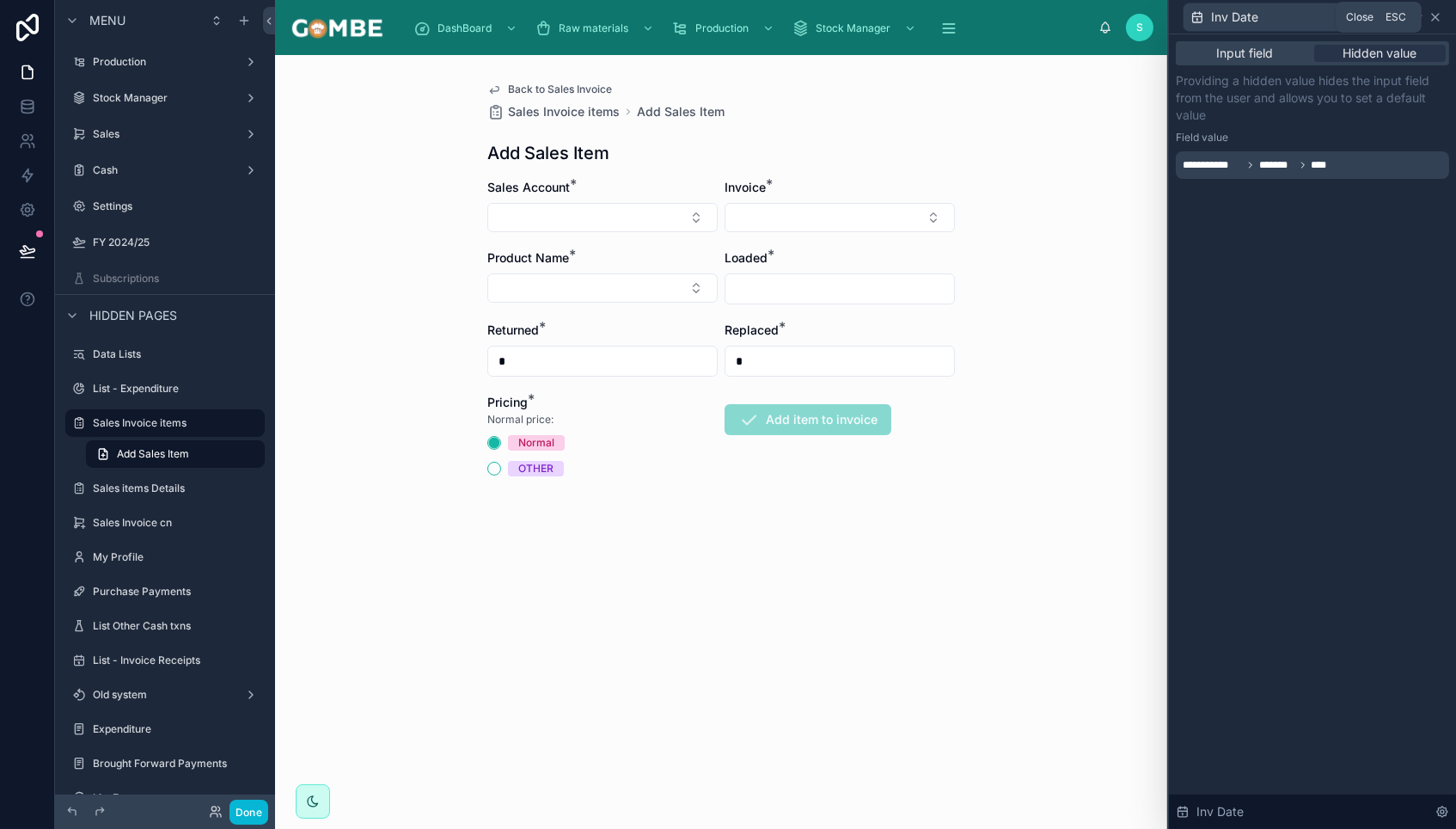
click at [1438, 17] on icon at bounding box center [1436, 18] width 14 height 14
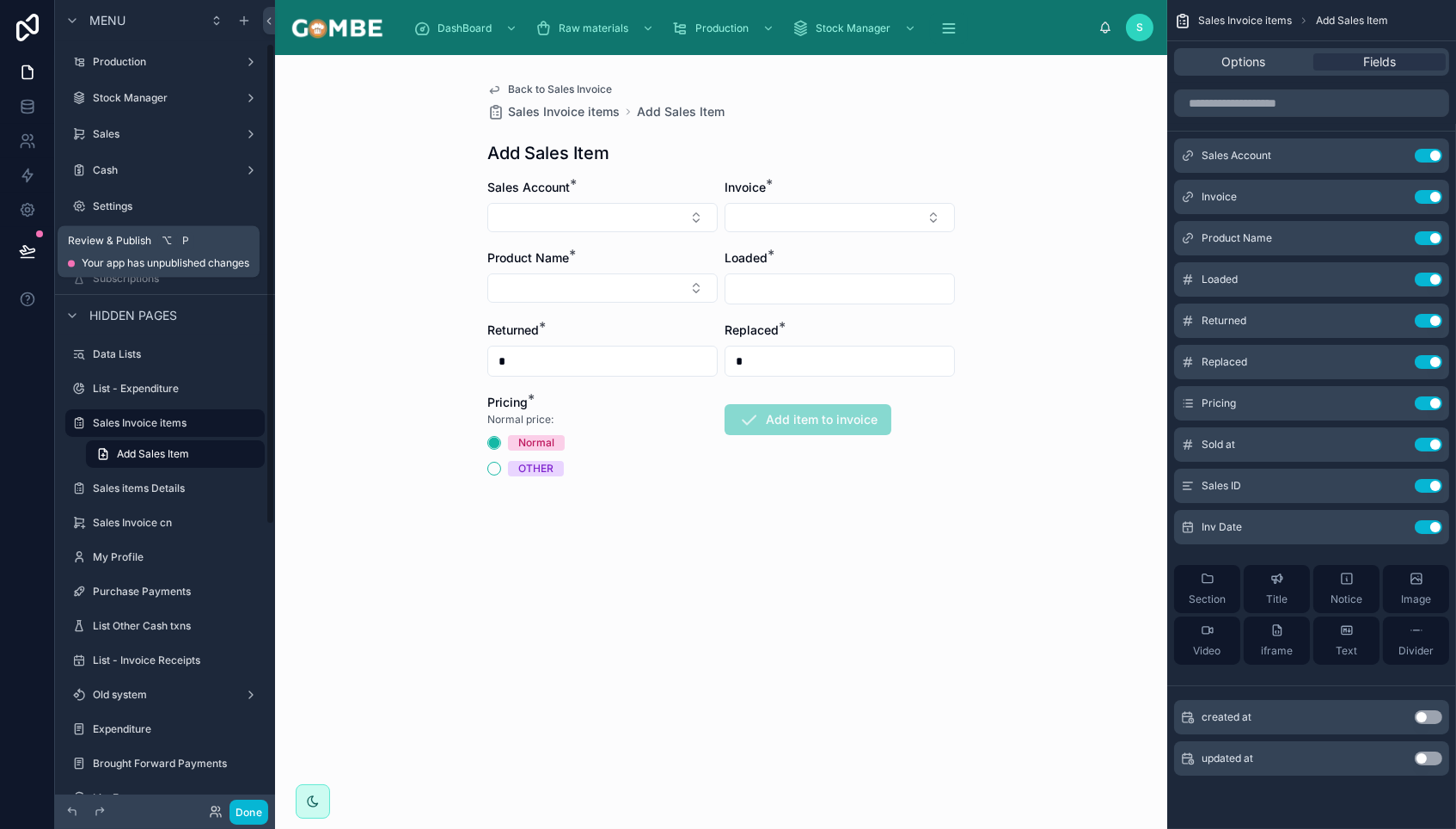
click at [32, 245] on icon at bounding box center [27, 251] width 18 height 18
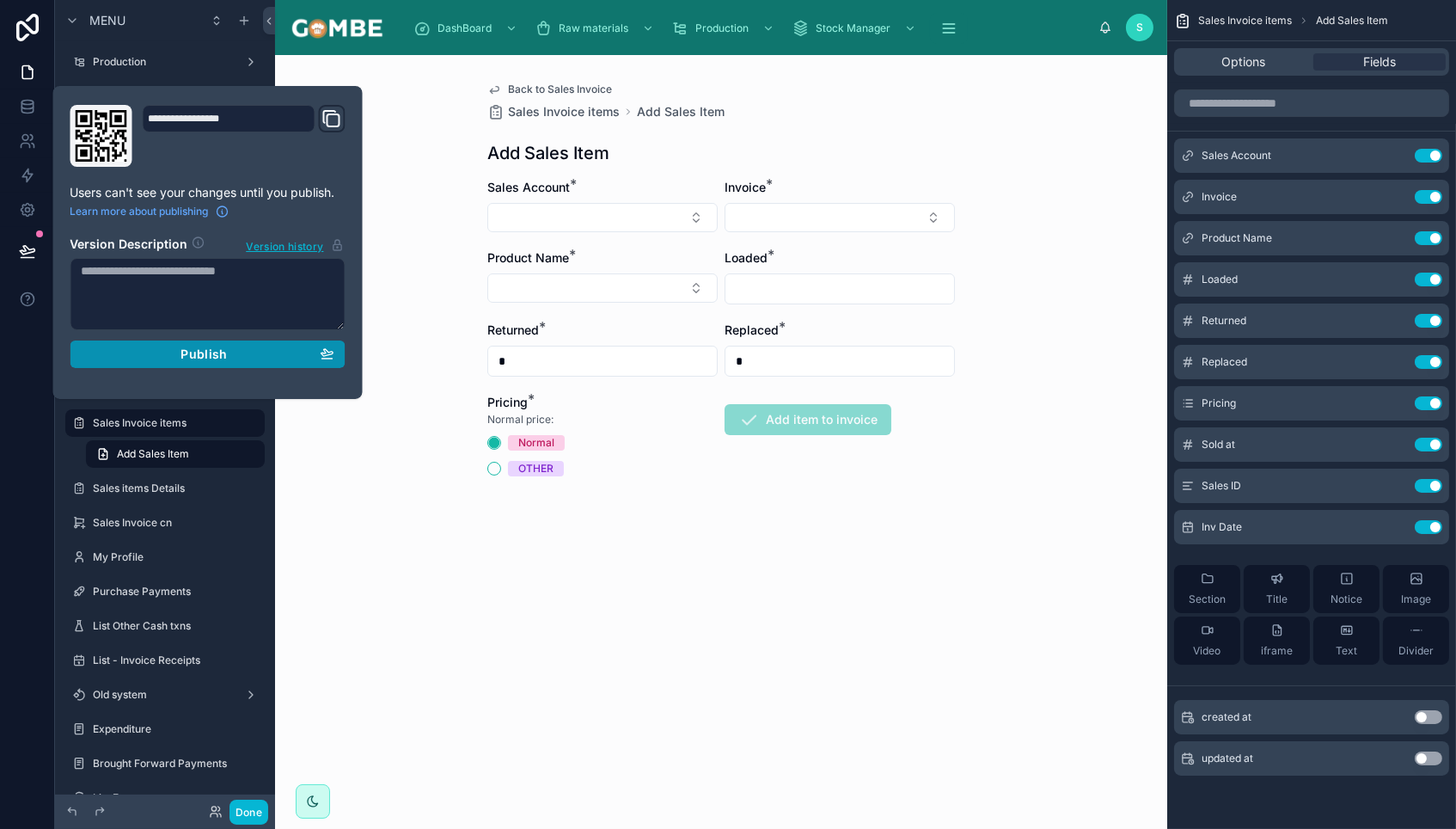
click at [199, 357] on span "Publish" at bounding box center [204, 354] width 47 height 16
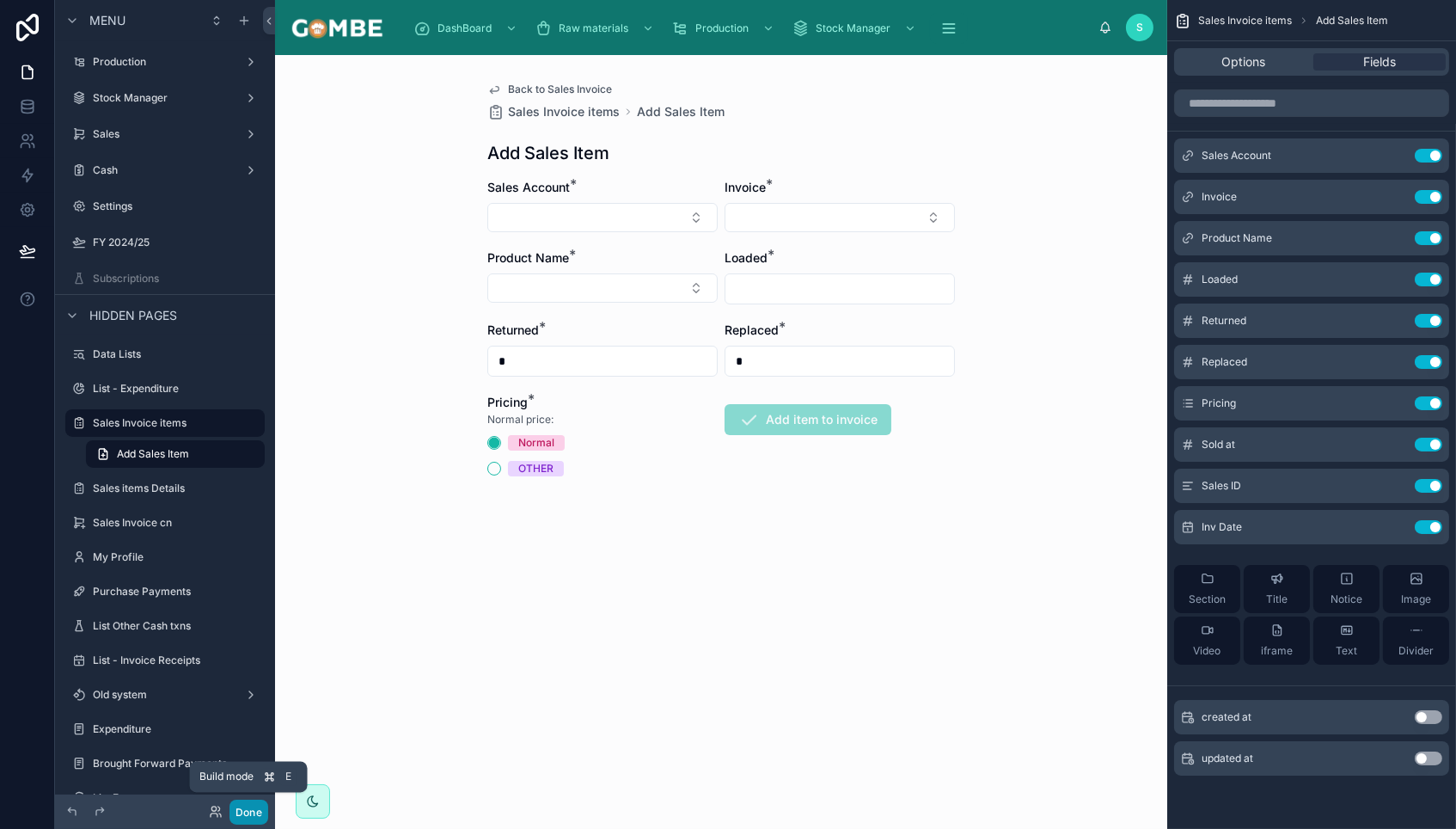
click at [249, 809] on button "Done" at bounding box center [249, 812] width 39 height 25
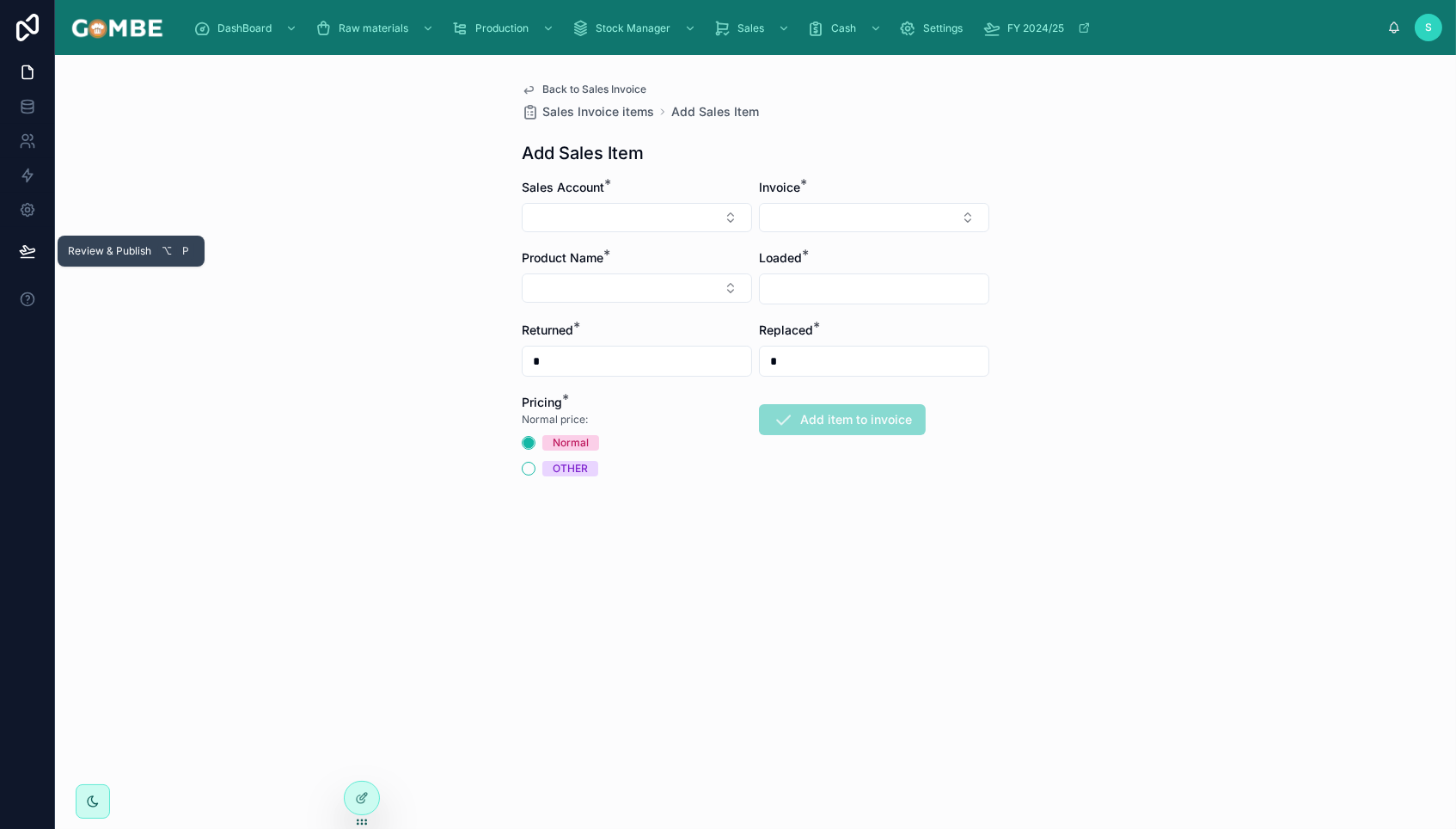
click at [29, 250] on icon at bounding box center [27, 251] width 18 height 18
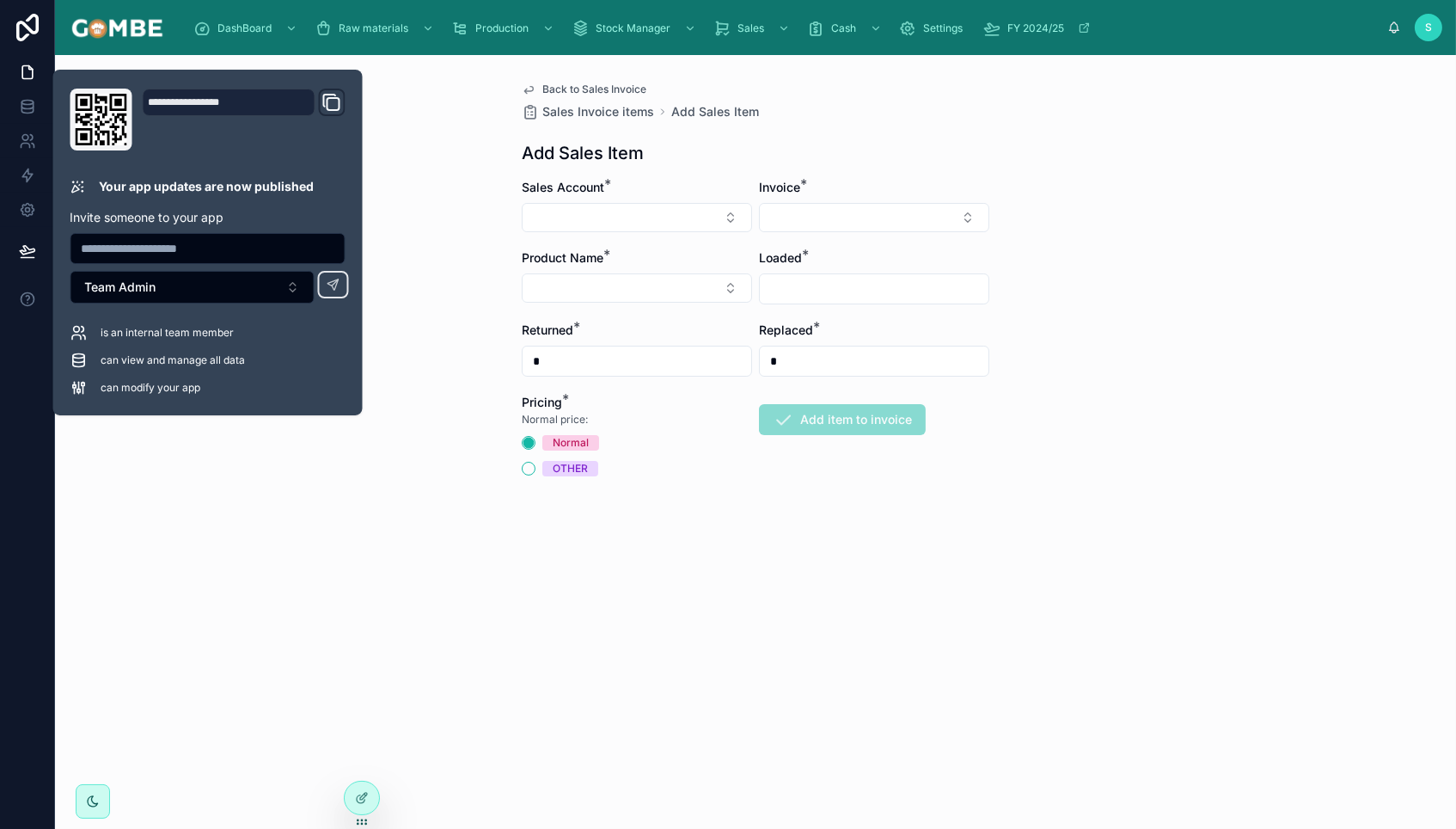
click at [209, 536] on div "Back to Sales Invoice Sales Invoice items Add Sales Item Add Sales Item Sales A…" at bounding box center [755, 441] width 1401 height 774
